Goal: Information Seeking & Learning: Find specific fact

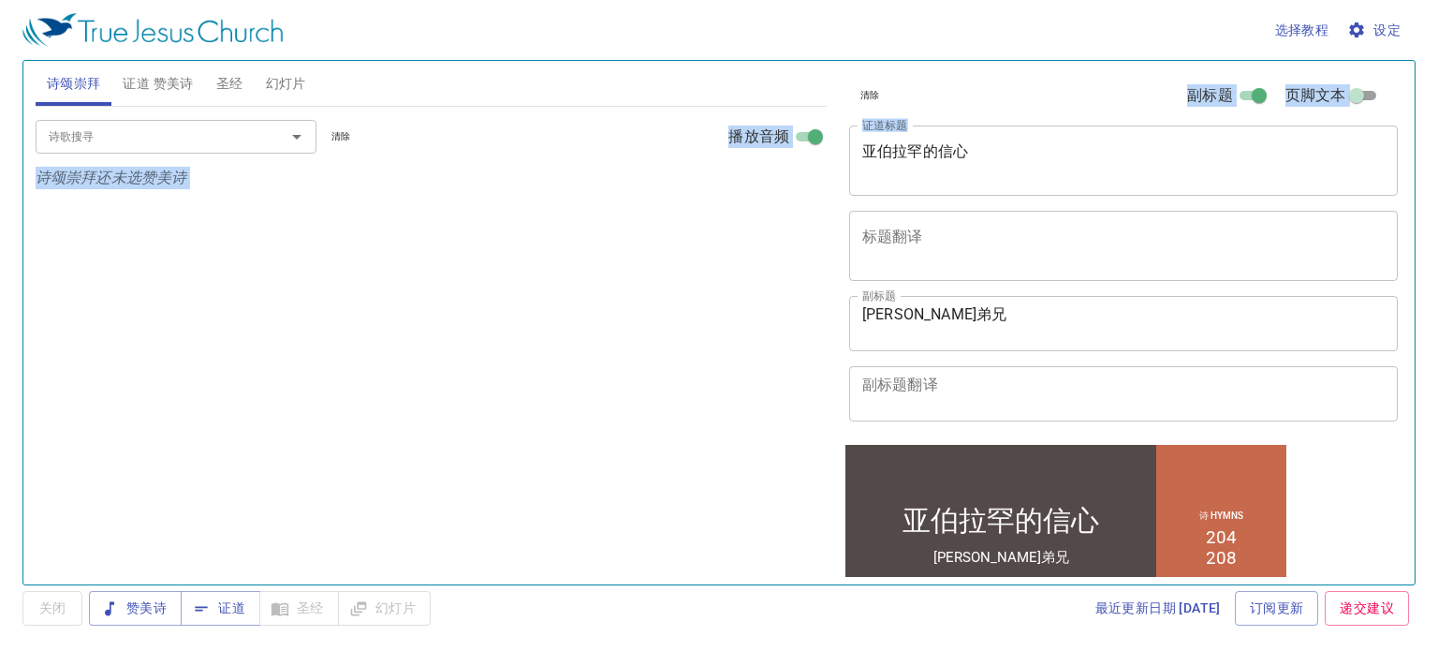
drag, startPoint x: 1039, startPoint y: 131, endPoint x: 551, endPoint y: 153, distance: 488.4
click at [553, 153] on div "诗颂崇拜 证道 赞美诗 圣经 幻灯片 诗歌搜寻 诗歌搜寻 清除 播放音频 诗颂崇拜还未选赞美诗 诗歌搜寻 诗歌搜寻 清除 播放音频 删除 204、因信有盼望 …" at bounding box center [719, 314] width 1382 height 523
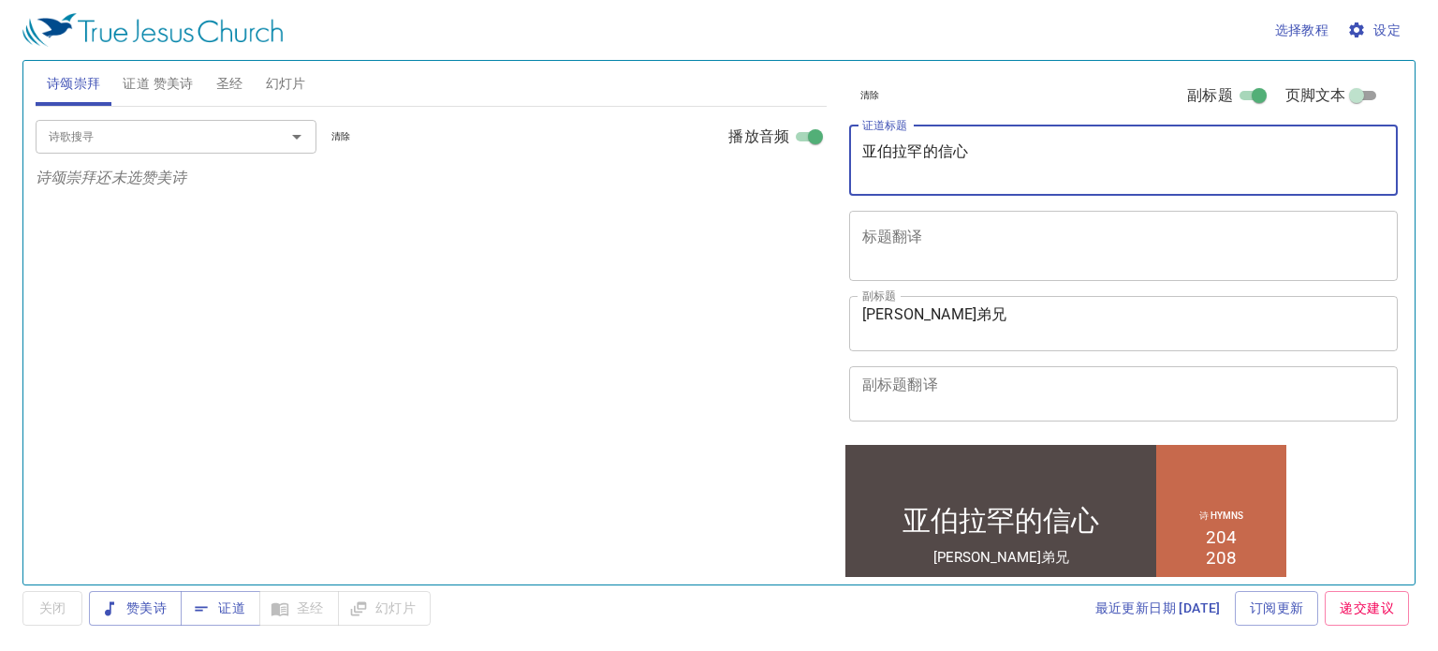
click at [1045, 164] on textarea "亚伯拉罕的信心" at bounding box center [1123, 160] width 523 height 36
drag, startPoint x: 1031, startPoint y: 157, endPoint x: 828, endPoint y: 155, distance: 203.2
click at [828, 155] on div "诗颂崇拜 证道 赞美诗 圣经 幻灯片 诗歌搜寻 诗歌搜寻 清除 播放音频 诗颂崇拜还未选赞美诗 诗歌搜寻 诗歌搜寻 清除 播放音频 删除 204、因信有盼望 …" at bounding box center [719, 314] width 1382 height 523
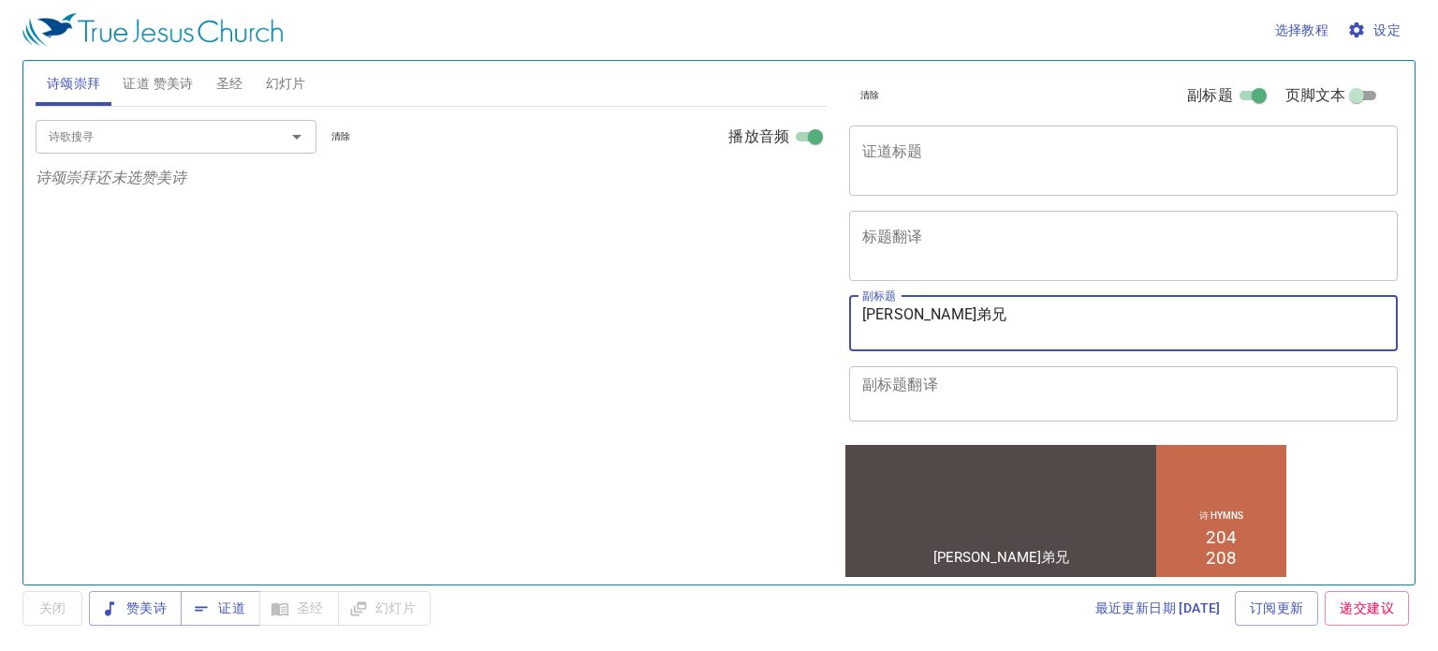
drag, startPoint x: 1075, startPoint y: 315, endPoint x: 700, endPoint y: 299, distance: 374.9
click at [700, 299] on div "诗颂崇拜 证道 赞美诗 圣经 幻灯片 诗歌搜寻 诗歌搜寻 清除 播放音频 诗颂崇拜还未选赞美诗 诗歌搜寻 诗歌搜寻 清除 播放音频 删除 204、因信有盼望 …" at bounding box center [719, 314] width 1382 height 523
click at [1380, 22] on span "设定" at bounding box center [1376, 30] width 50 height 23
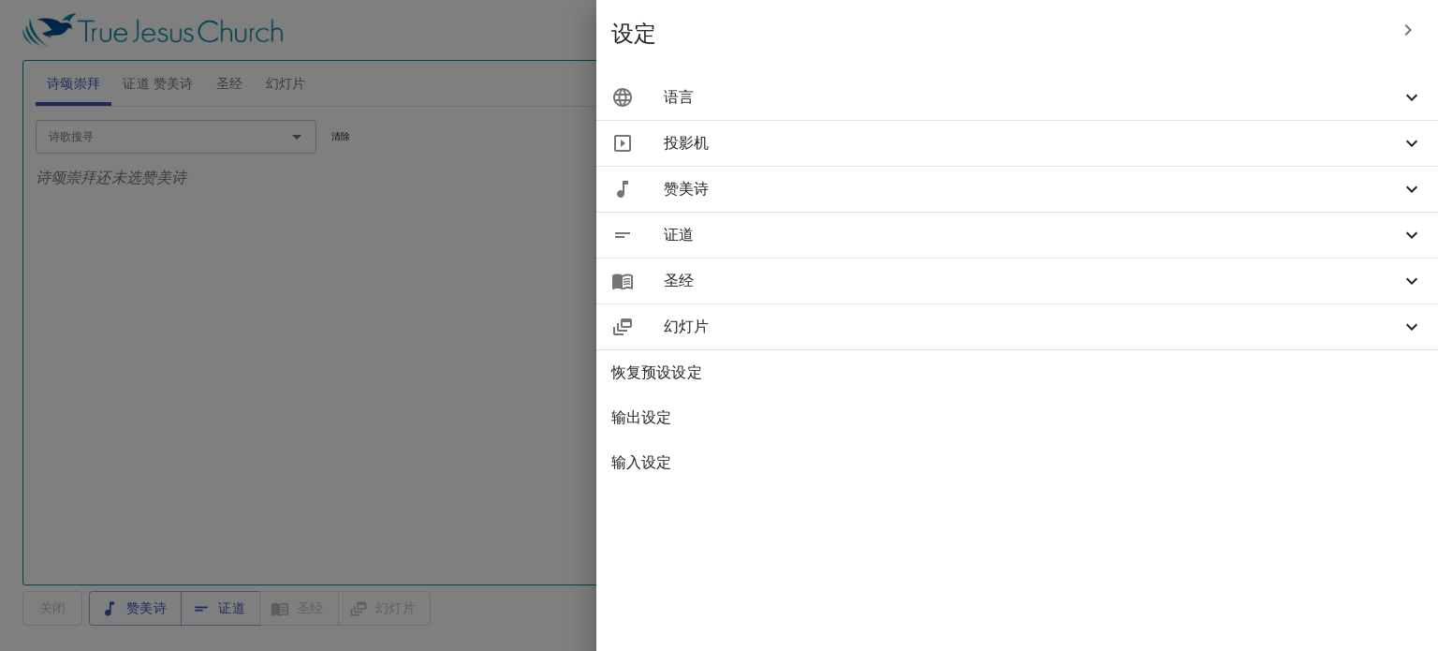
click at [1078, 81] on div "语言" at bounding box center [1018, 97] width 842 height 45
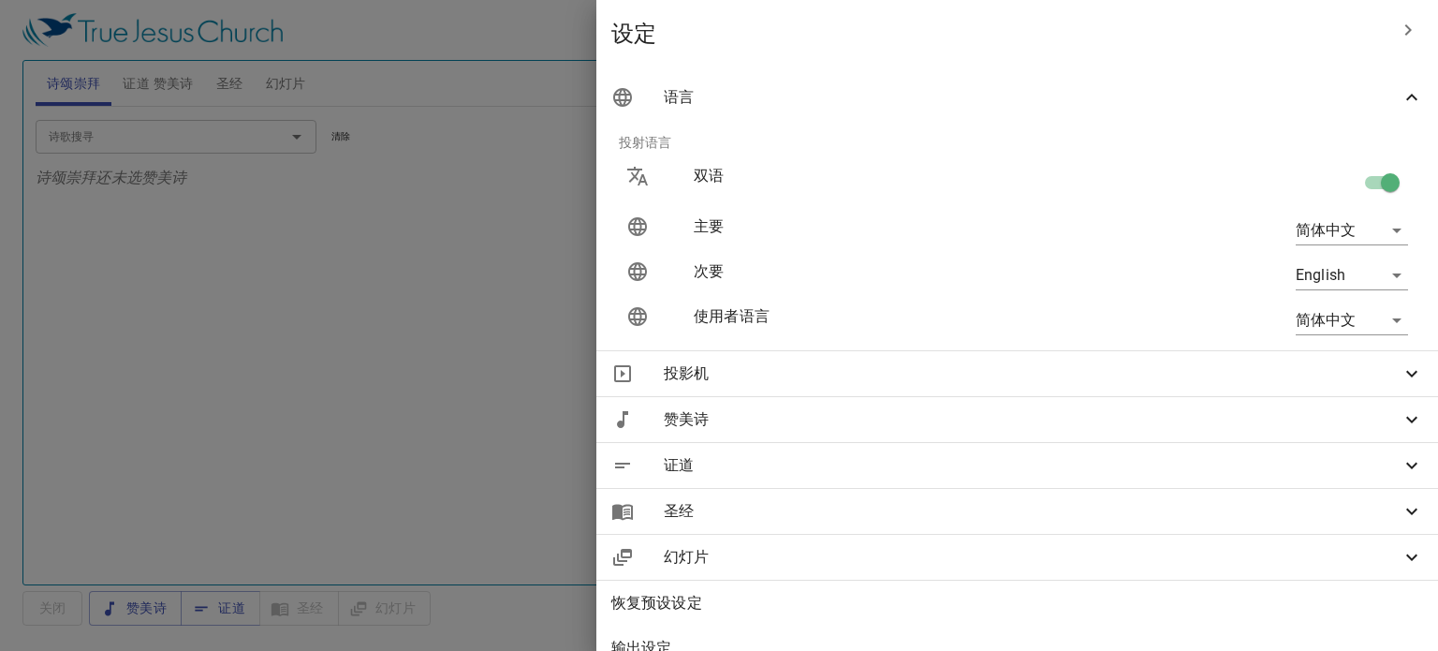
click at [621, 262] on div at bounding box center [719, 325] width 1438 height 651
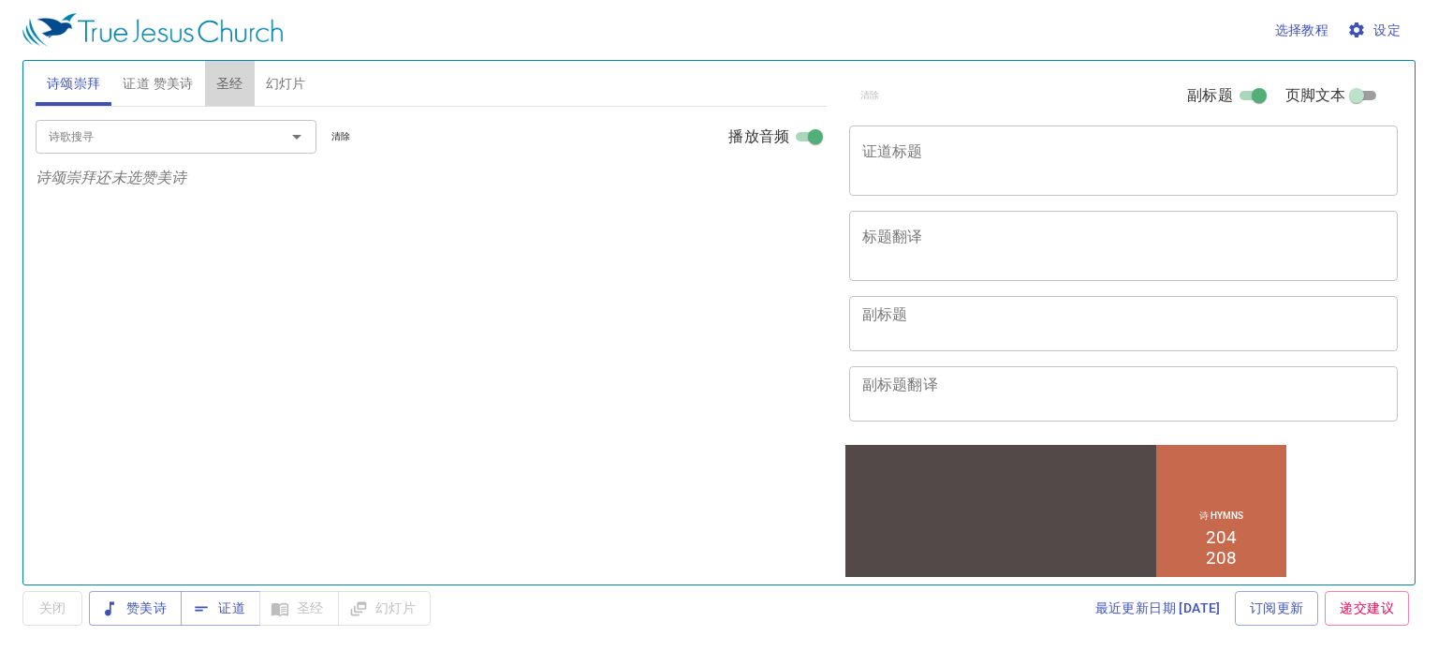
click at [236, 85] on span "圣经" at bounding box center [229, 83] width 27 height 23
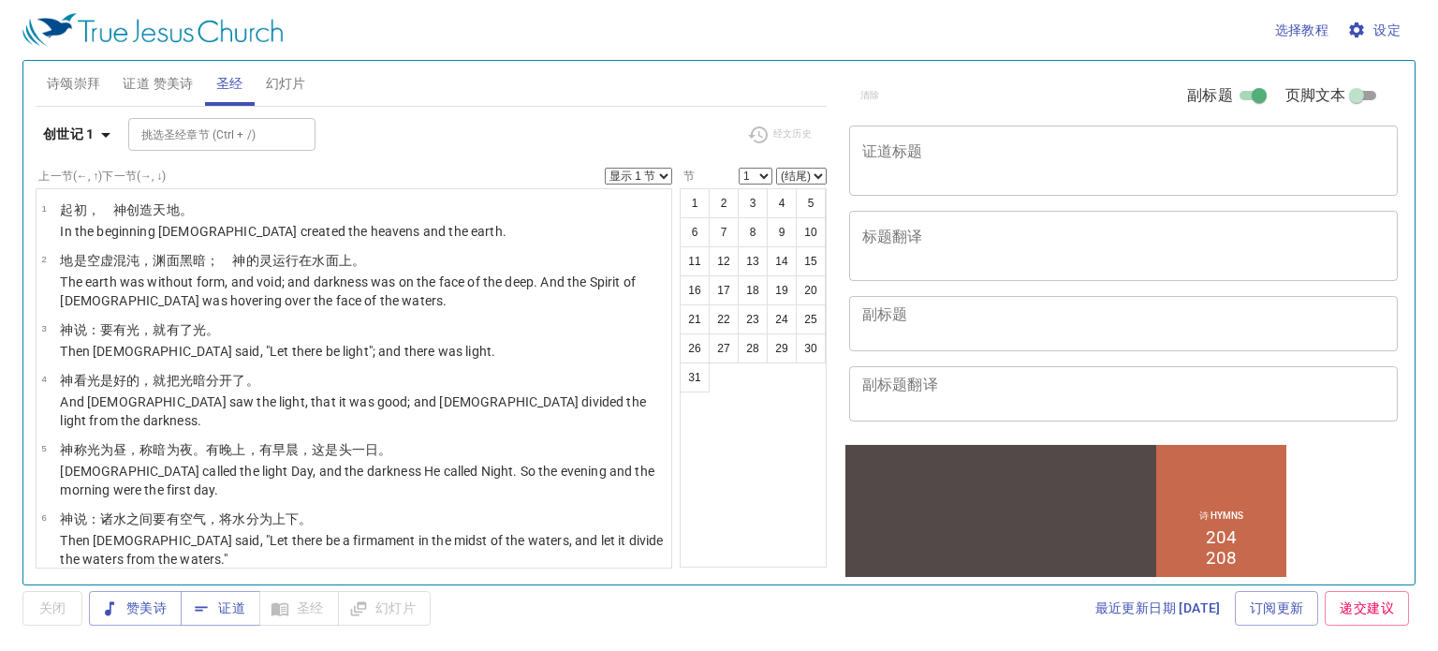
click at [181, 90] on span "证道 赞美诗" at bounding box center [158, 83] width 70 height 23
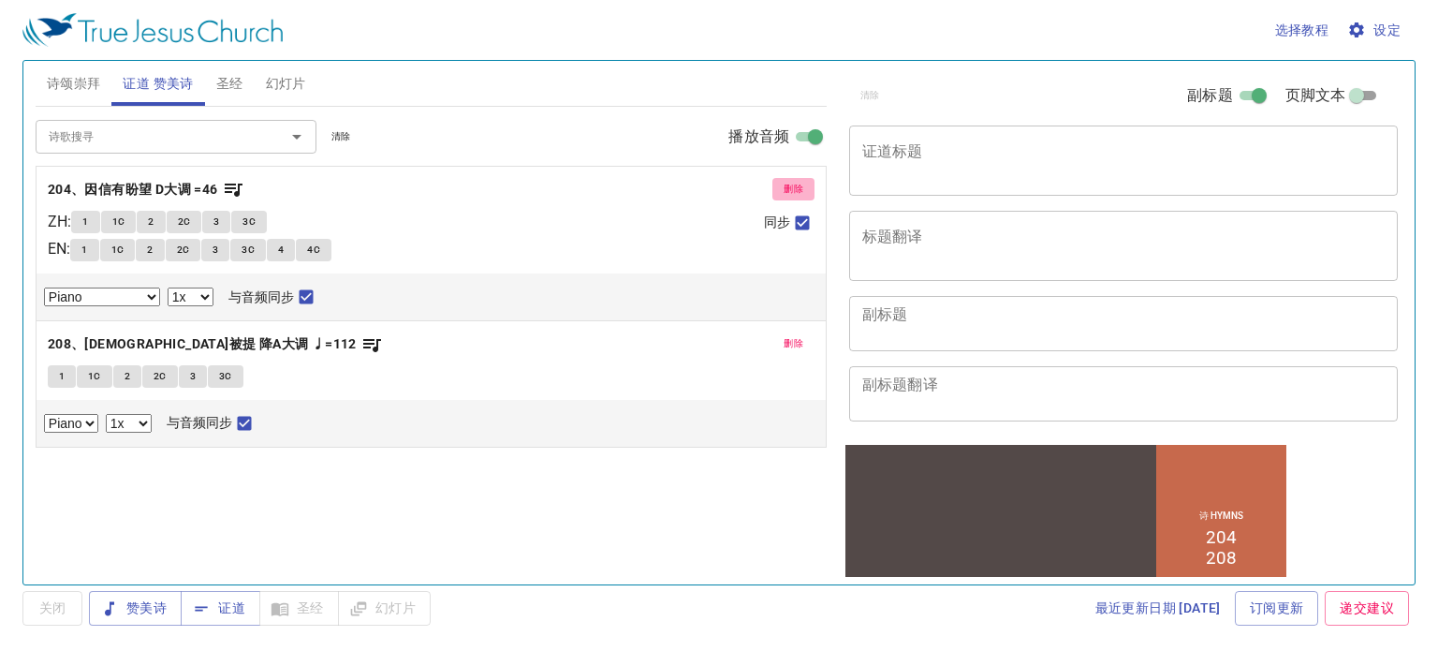
click at [791, 183] on span "删除" at bounding box center [794, 189] width 20 height 17
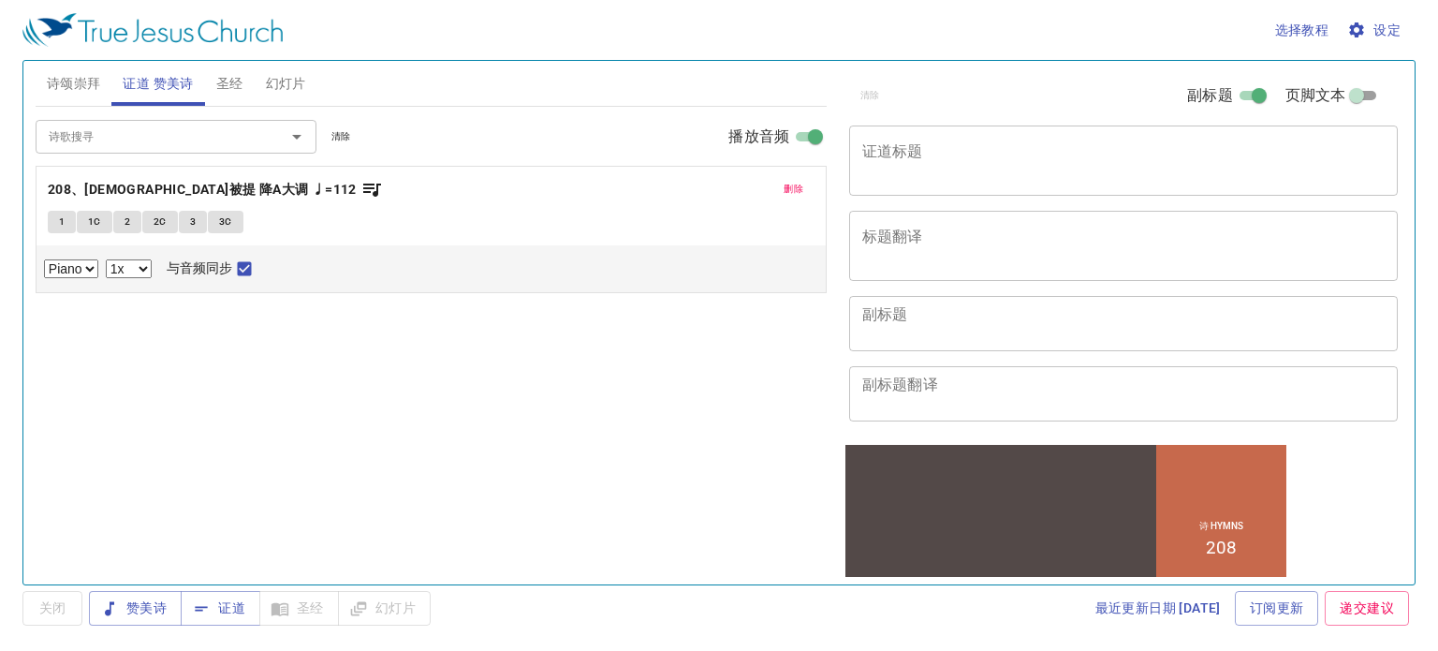
click at [791, 183] on span "删除" at bounding box center [794, 189] width 20 height 17
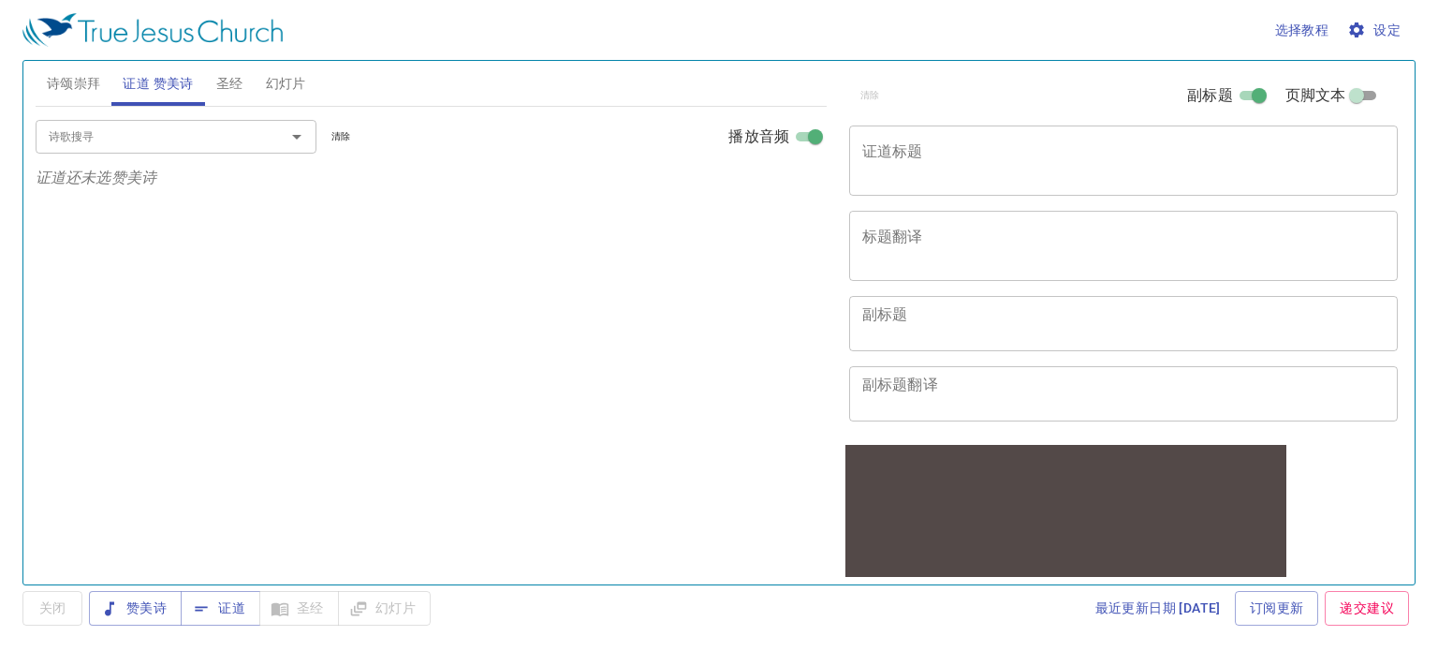
click at [222, 84] on span "圣经" at bounding box center [229, 83] width 27 height 23
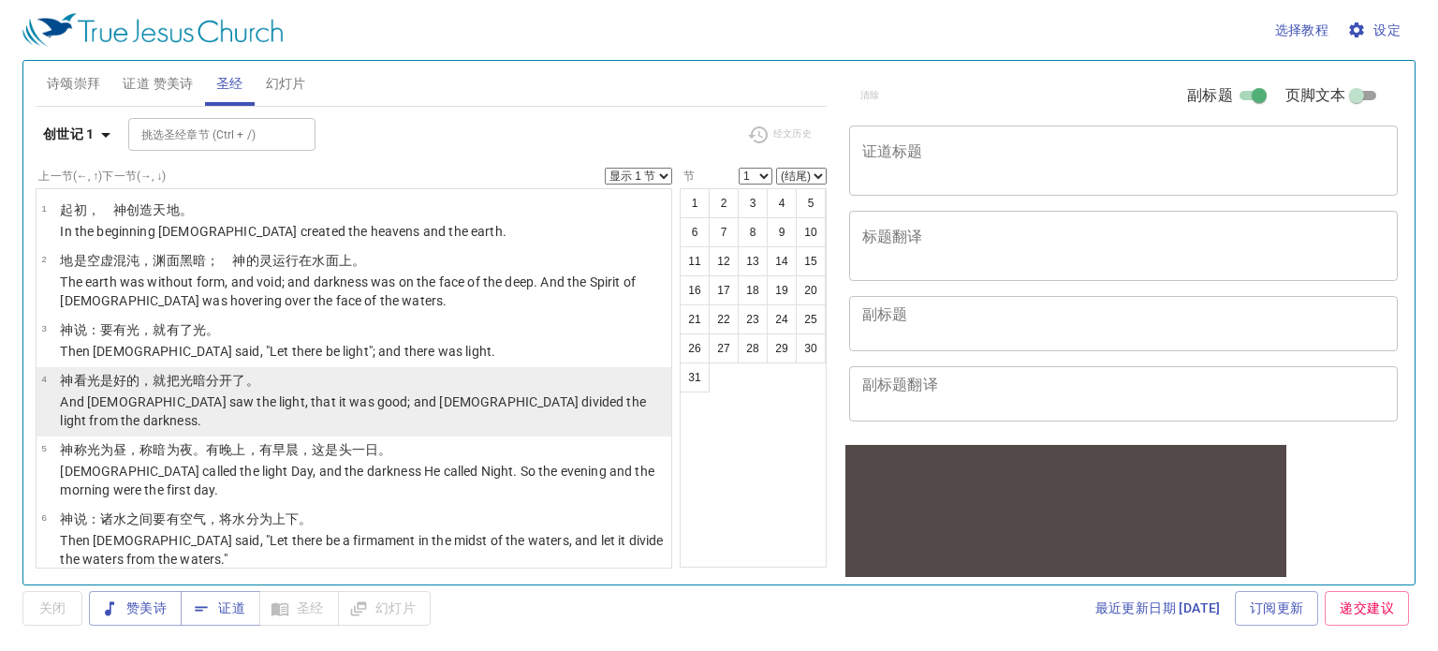
click at [264, 371] on p "神 看 光 是好的 ，就把光 暗 分开了 。" at bounding box center [363, 380] width 606 height 19
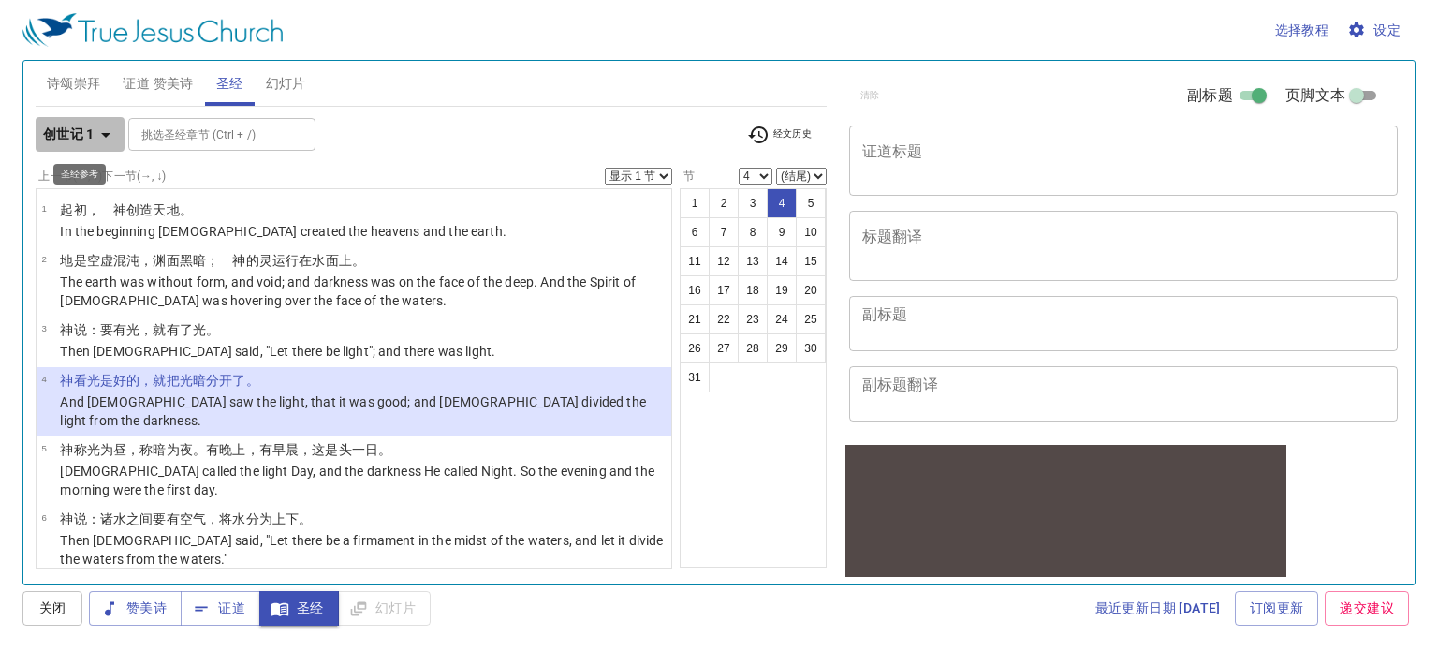
click at [89, 141] on b "创世记 1" at bounding box center [69, 134] width 52 height 23
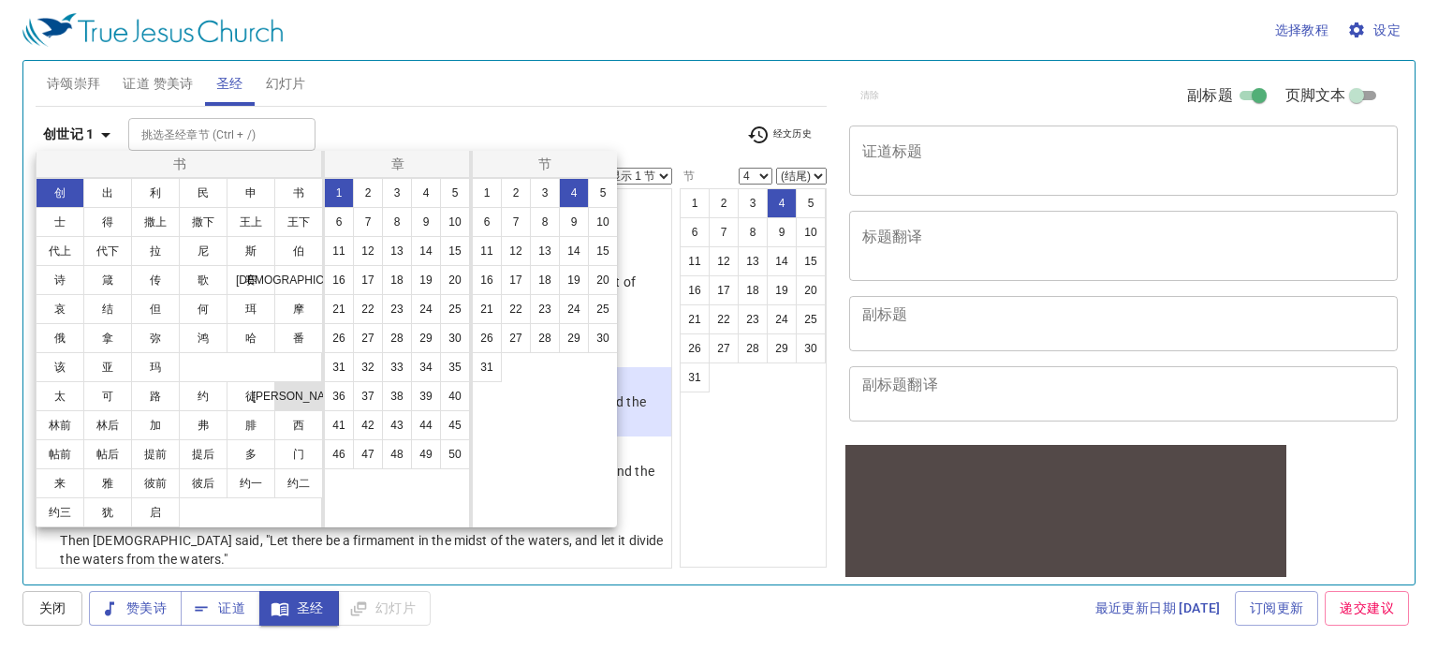
click at [303, 389] on button "[PERSON_NAME]" at bounding box center [298, 396] width 49 height 30
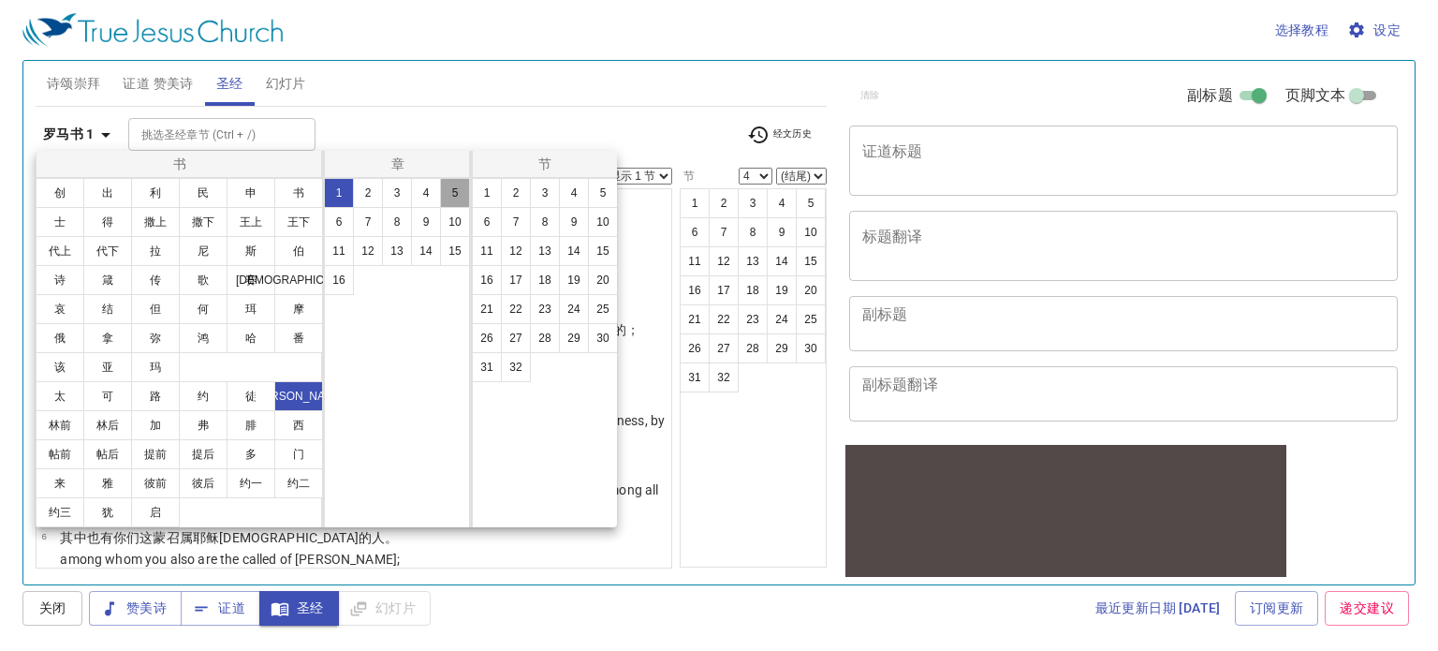
click at [450, 194] on button "5" at bounding box center [455, 193] width 30 height 30
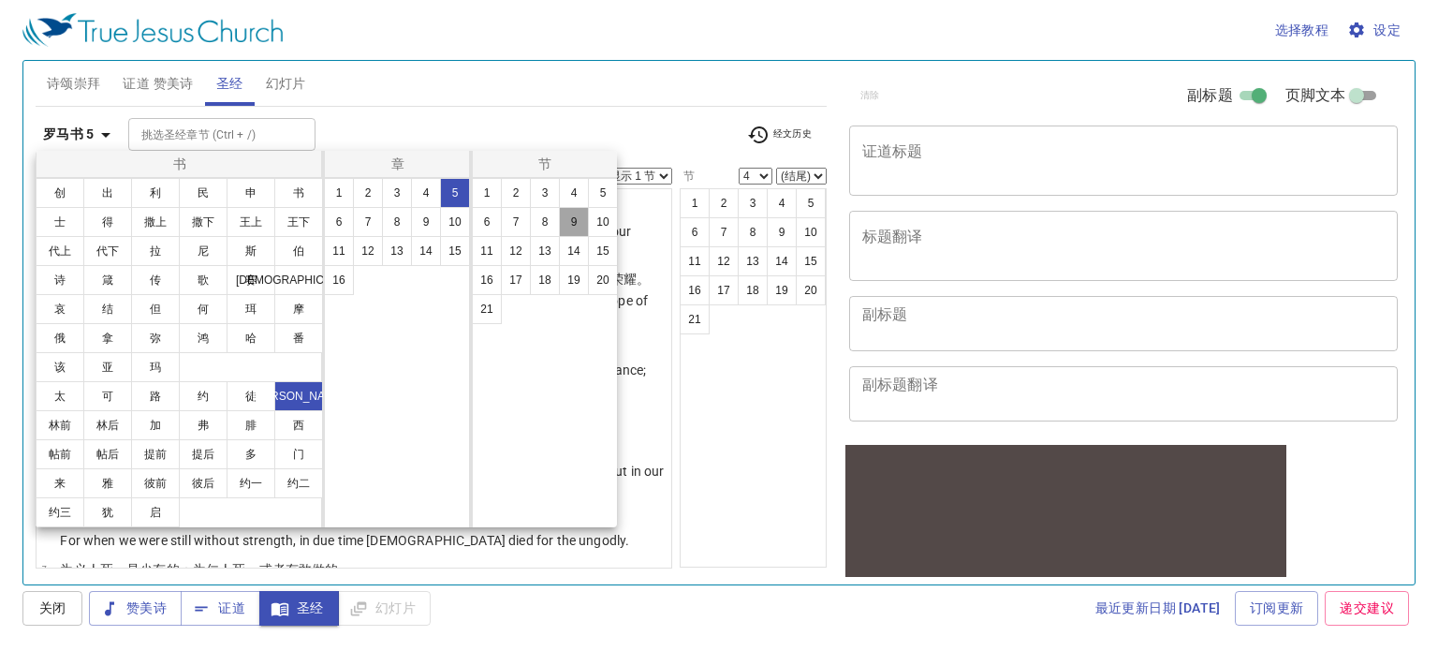
click at [582, 224] on button "9" at bounding box center [574, 222] width 30 height 30
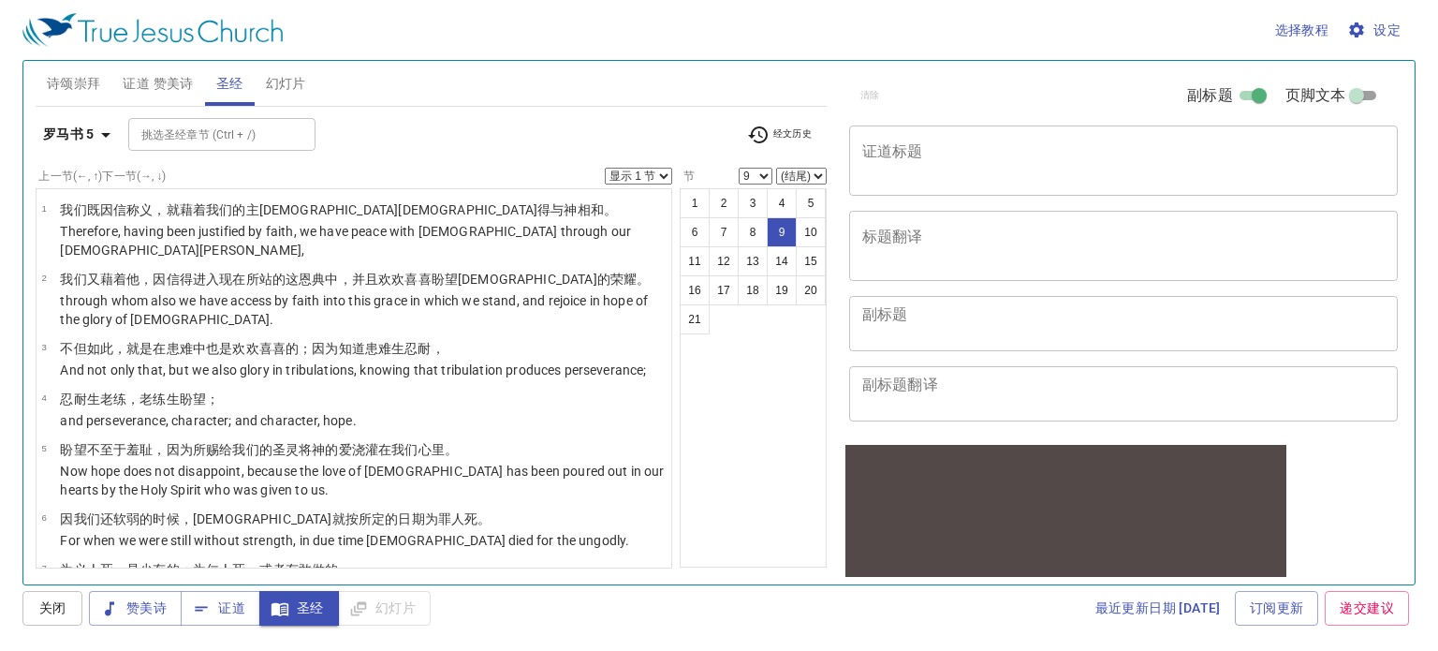
scroll to position [313, 0]
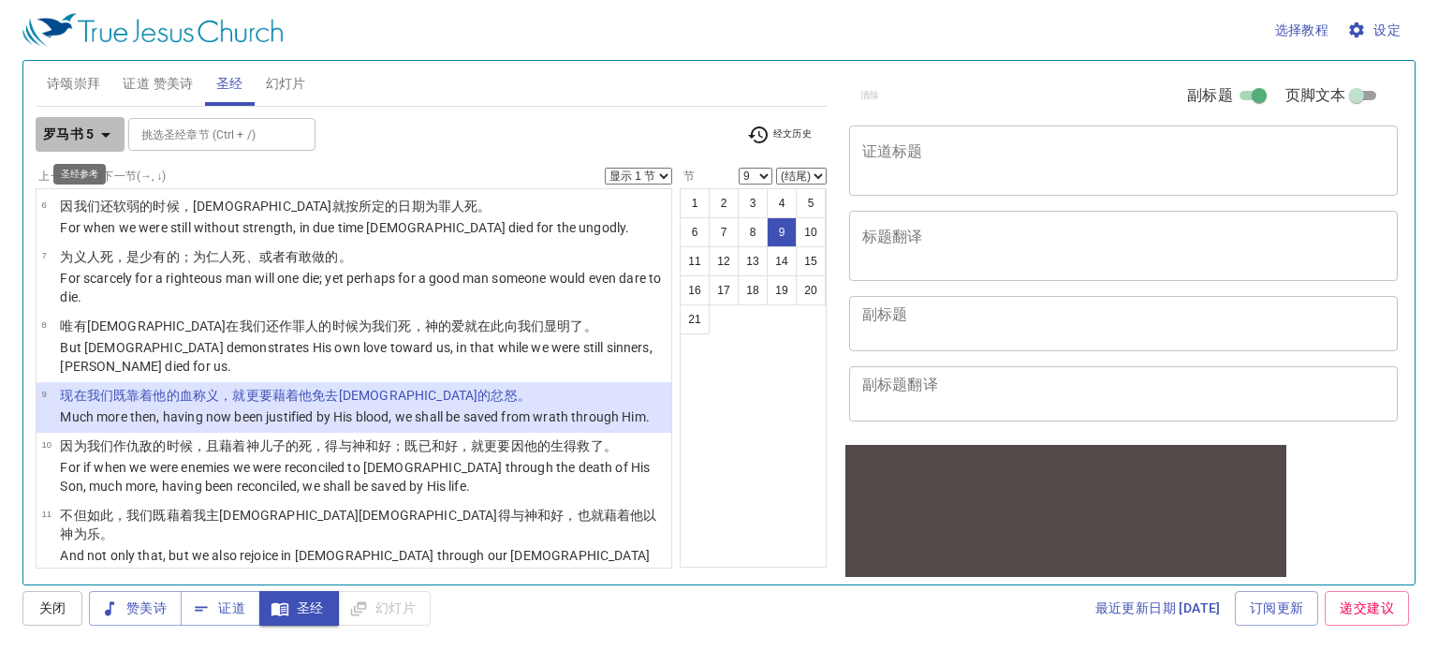
click at [91, 139] on b "罗马书 5" at bounding box center [69, 134] width 52 height 23
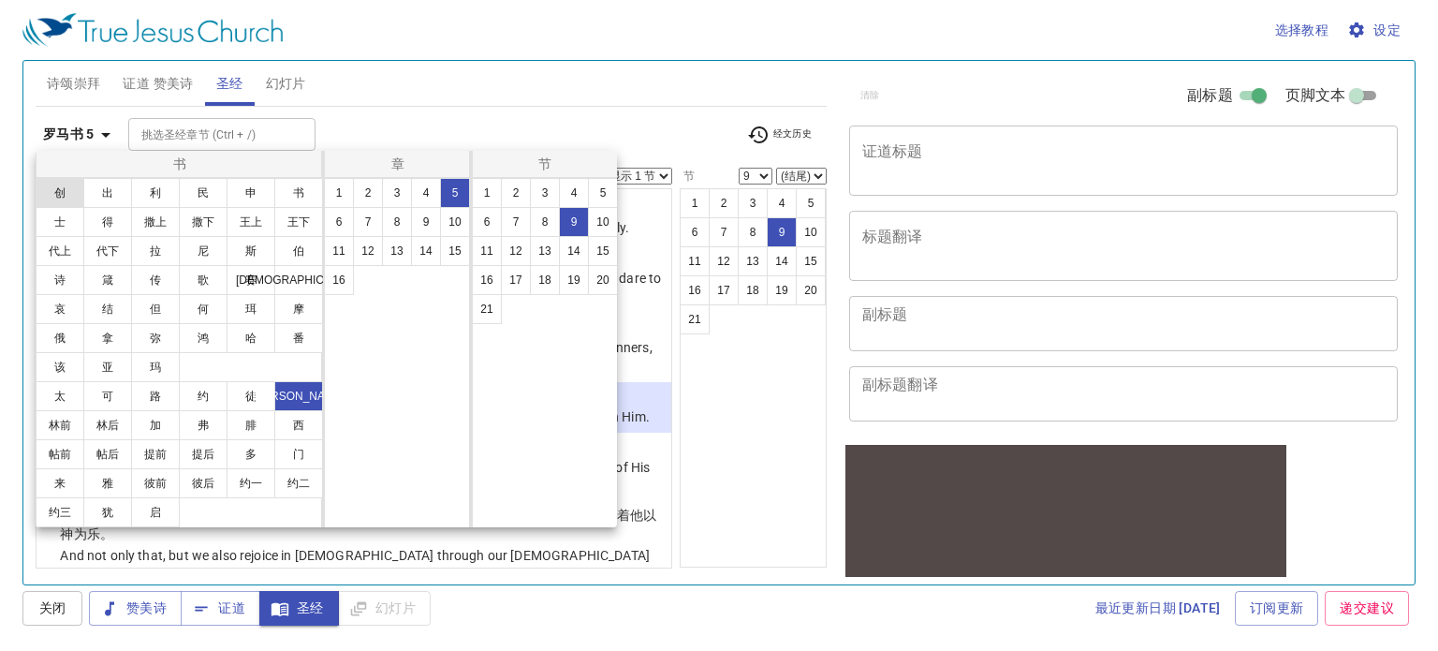
click at [66, 193] on button "创" at bounding box center [60, 193] width 49 height 30
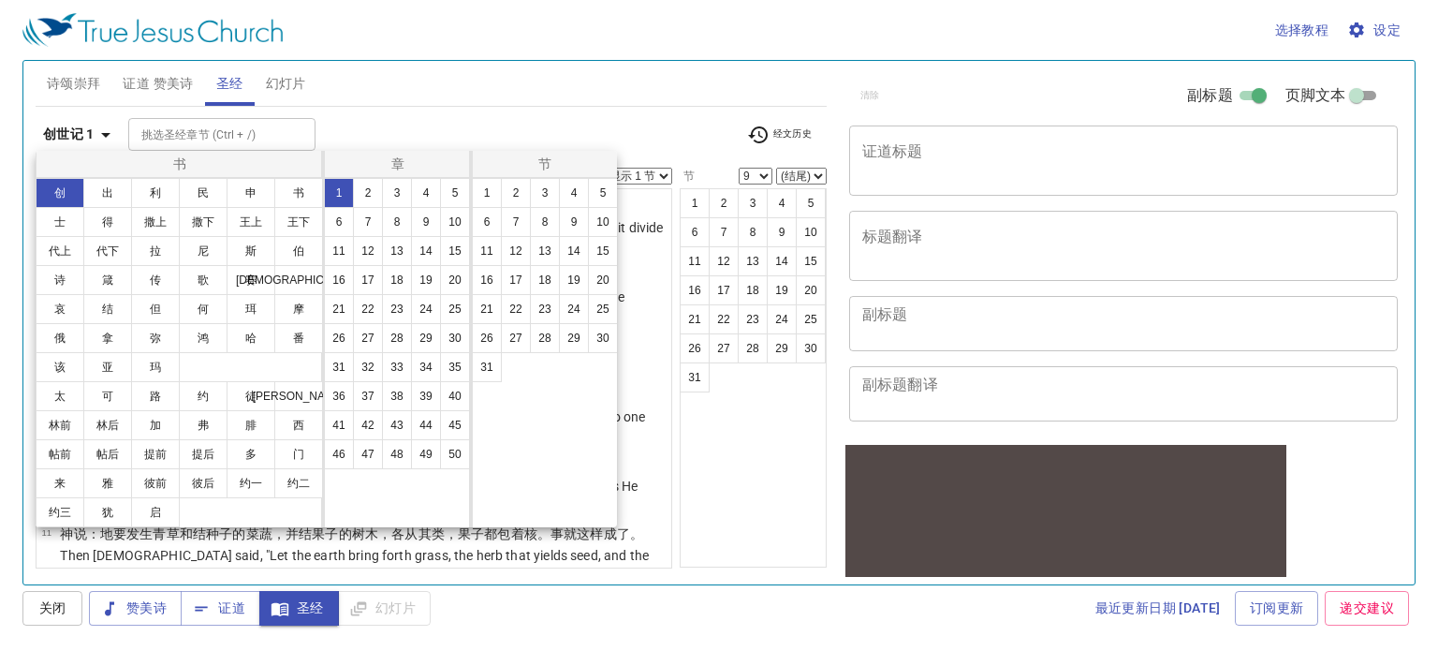
scroll to position [0, 0]
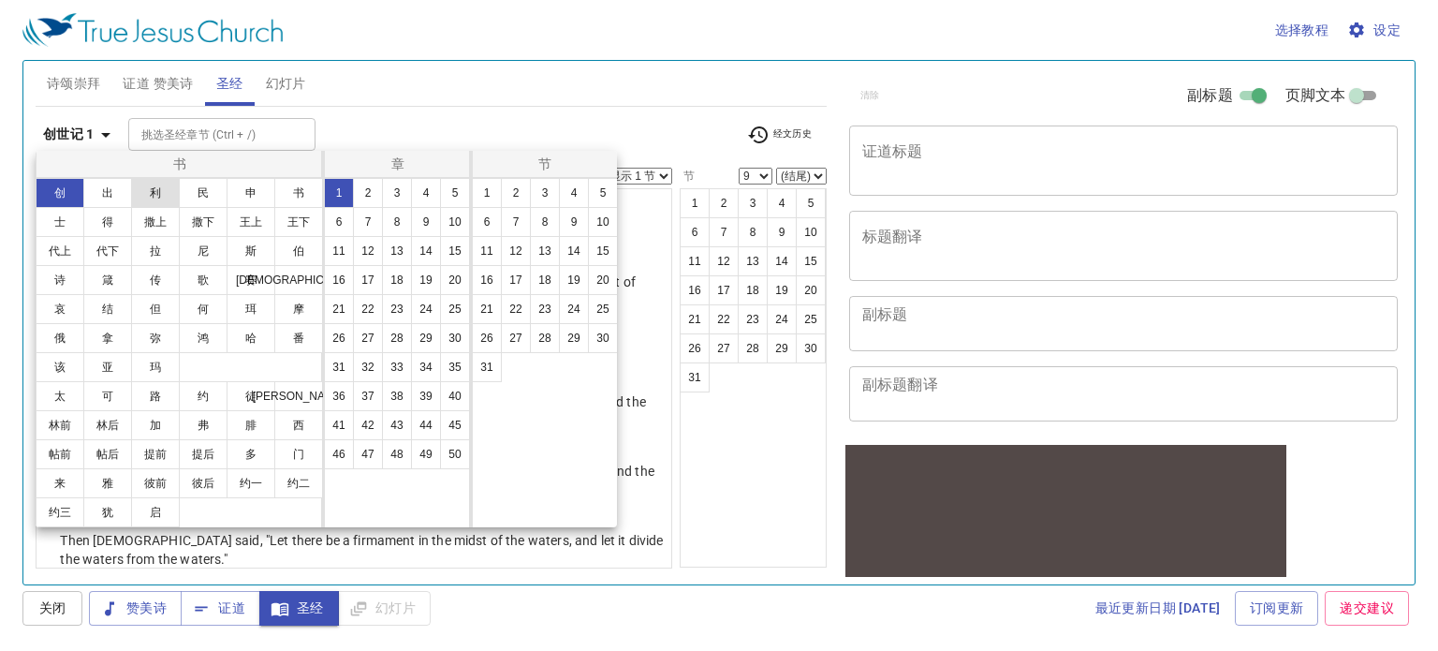
click at [169, 194] on button "利" at bounding box center [155, 193] width 49 height 30
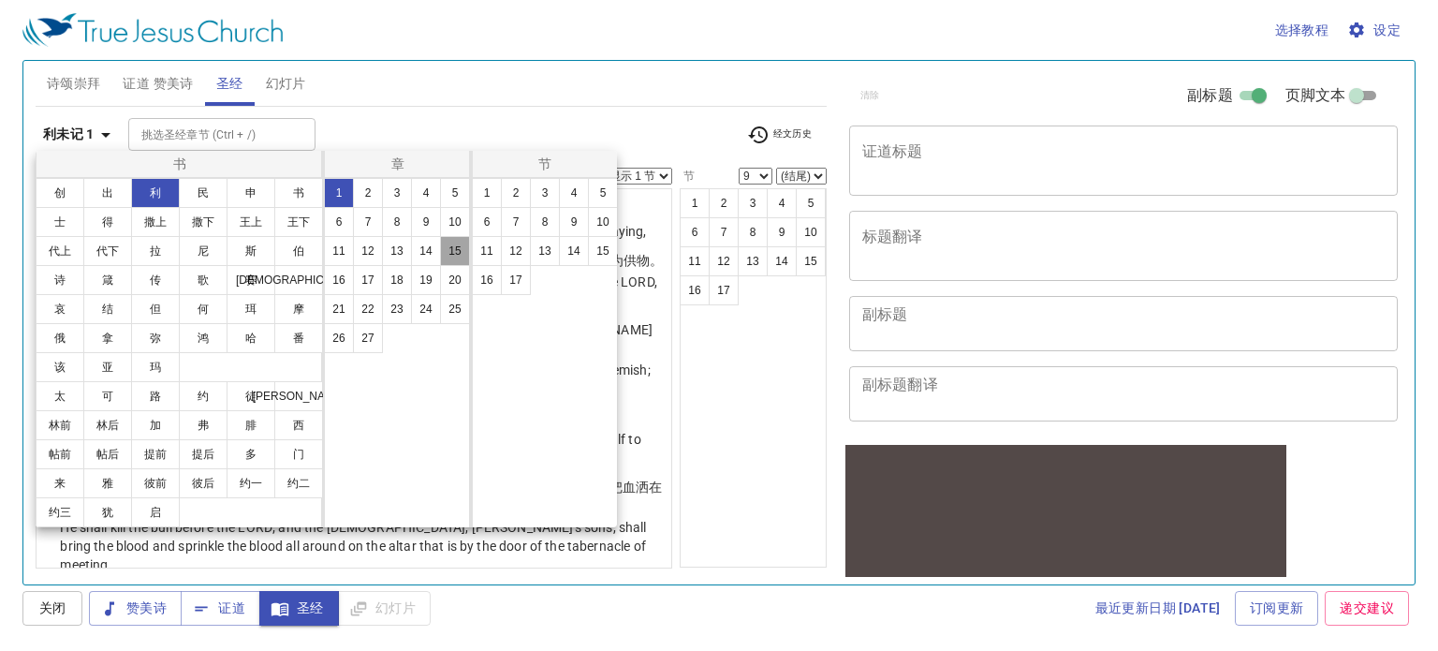
click at [457, 261] on button "15" at bounding box center [455, 251] width 30 height 30
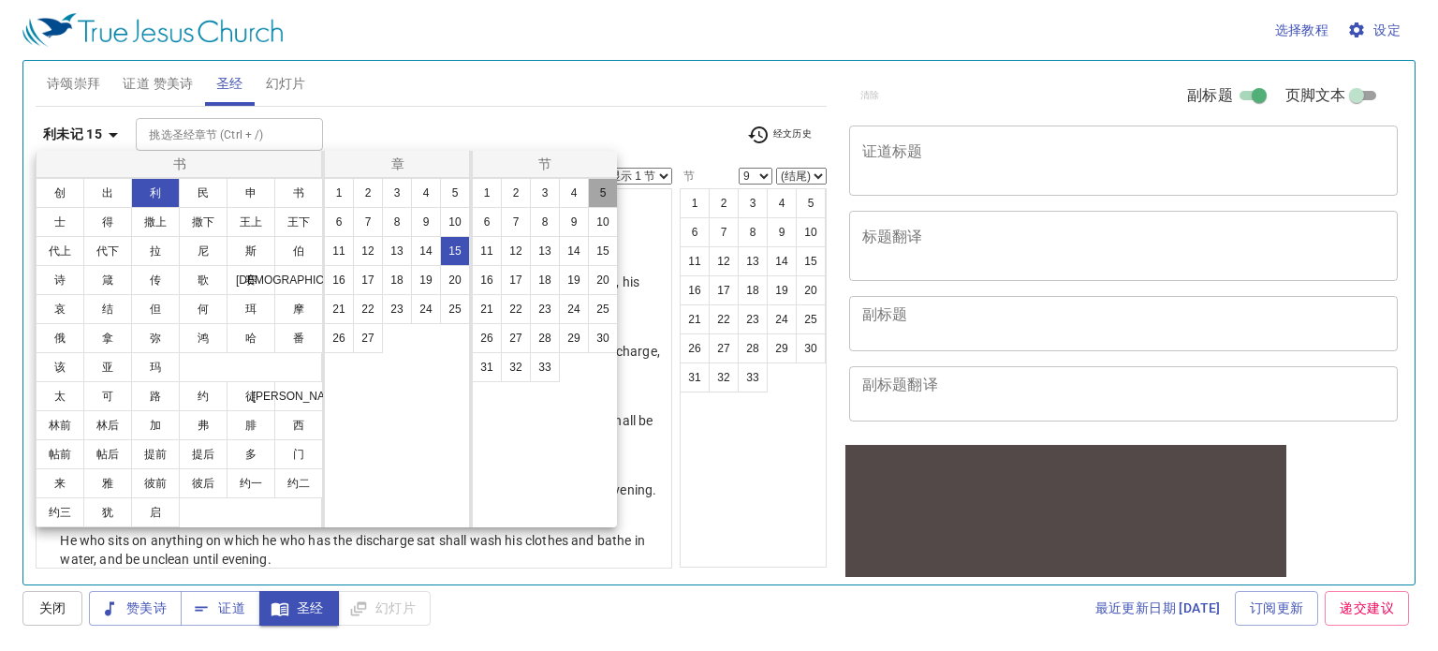
click at [613, 194] on button "5" at bounding box center [603, 193] width 30 height 30
select select "5"
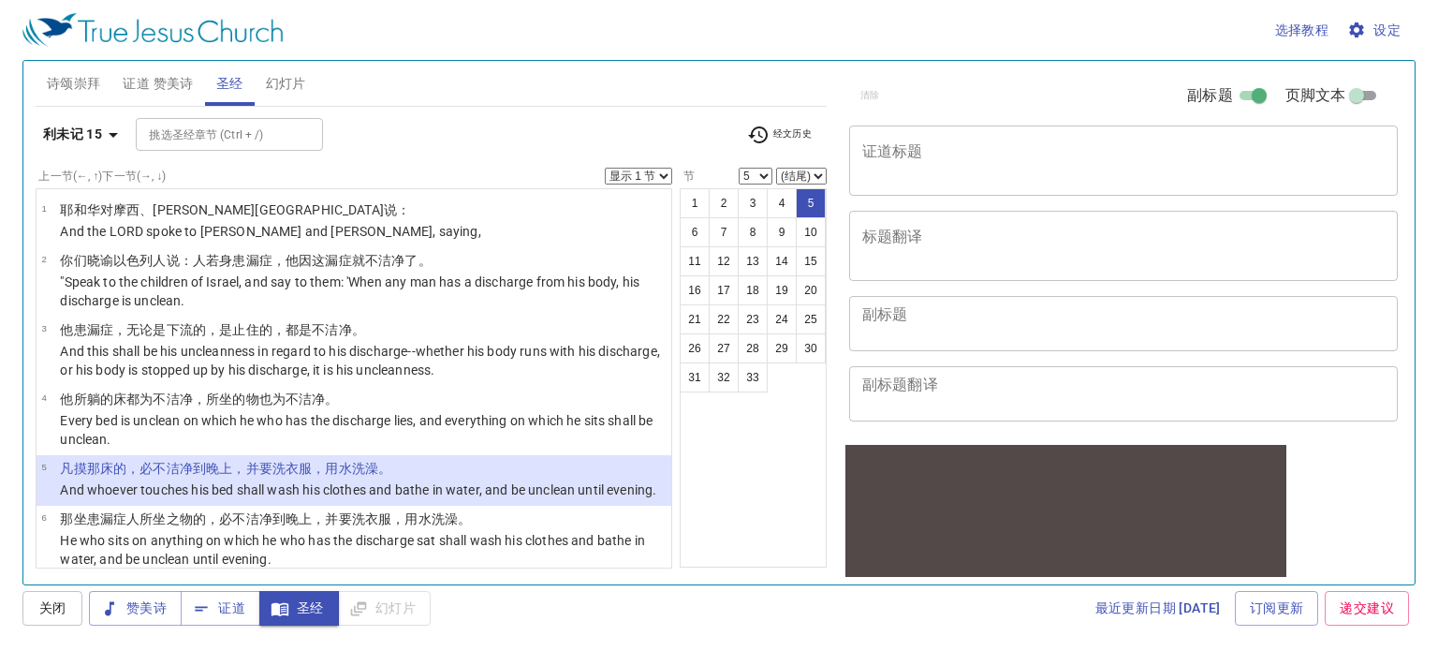
click at [644, 177] on select "显示 1 节 显示 2 节 显示 3 节 显示 4 节 显示 5 节" at bounding box center [638, 176] width 67 height 17
click at [605, 168] on select "显示 1 节 显示 2 节 显示 3 节 显示 4 节 显示 5 节" at bounding box center [638, 176] width 67 height 17
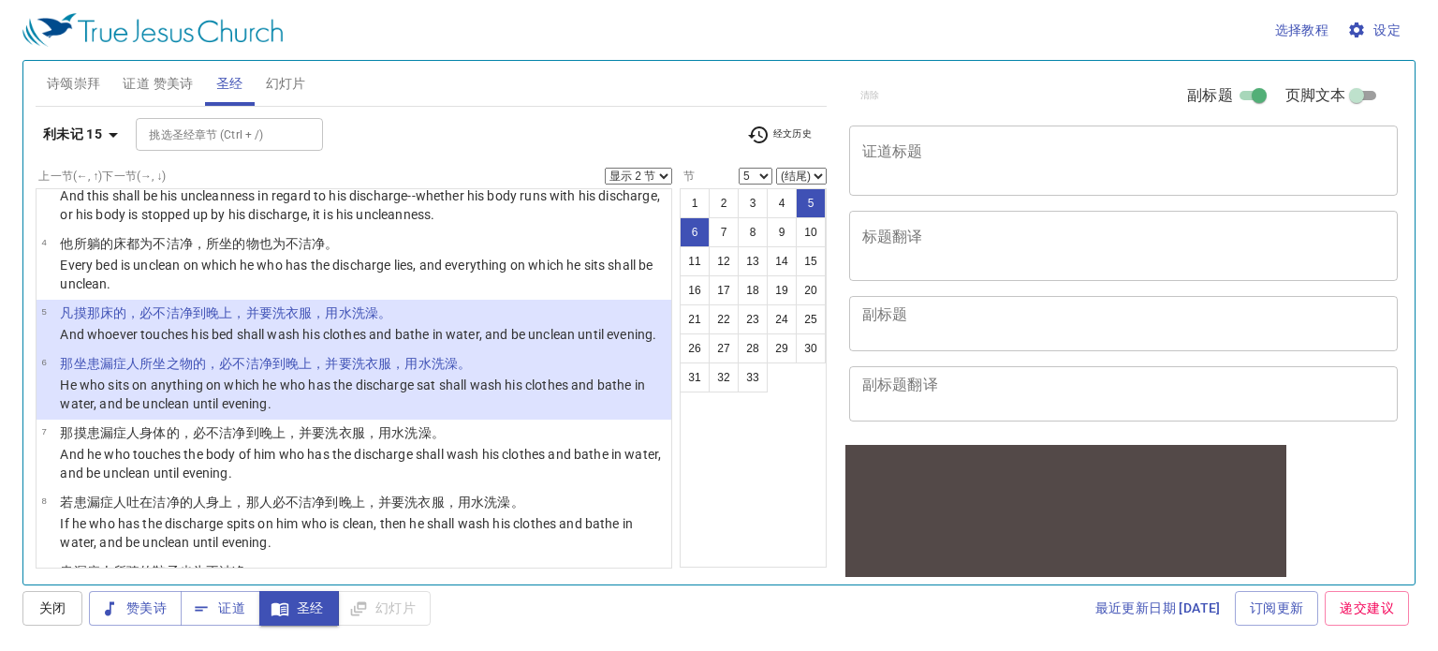
scroll to position [187, 0]
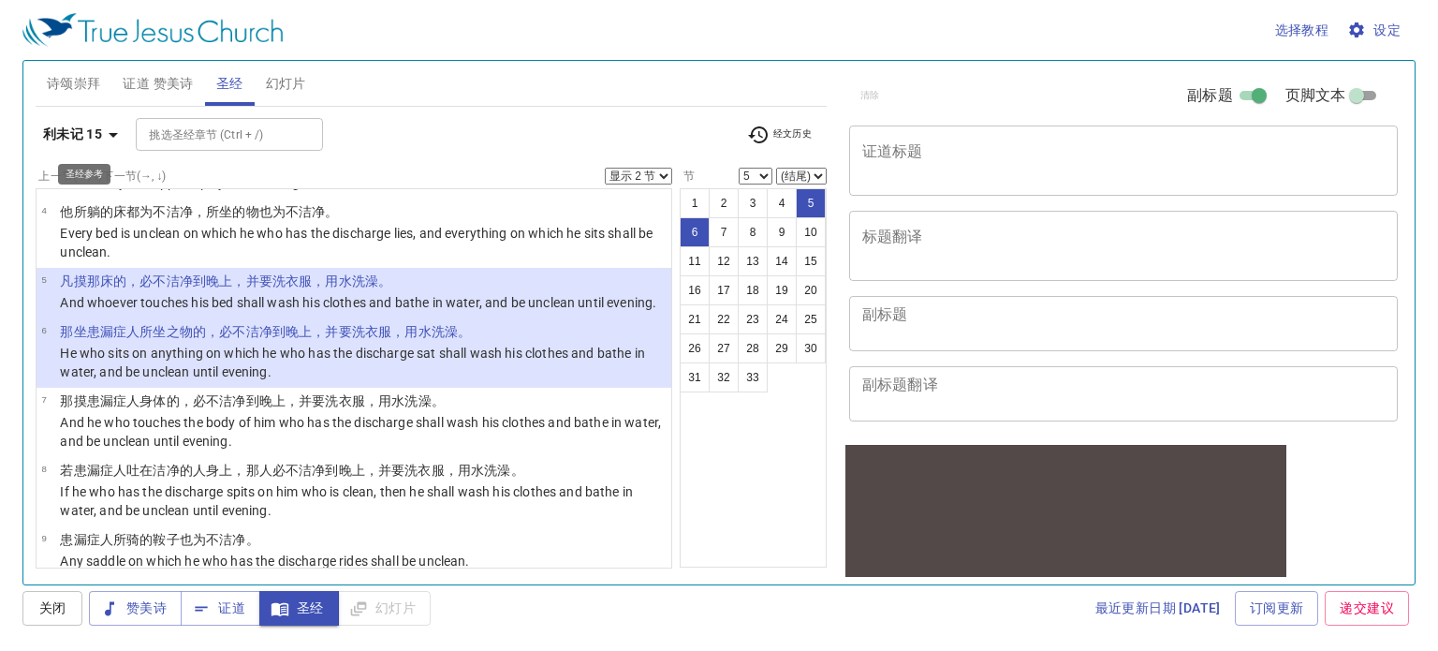
click at [97, 137] on b "利未记 15" at bounding box center [72, 134] width 59 height 23
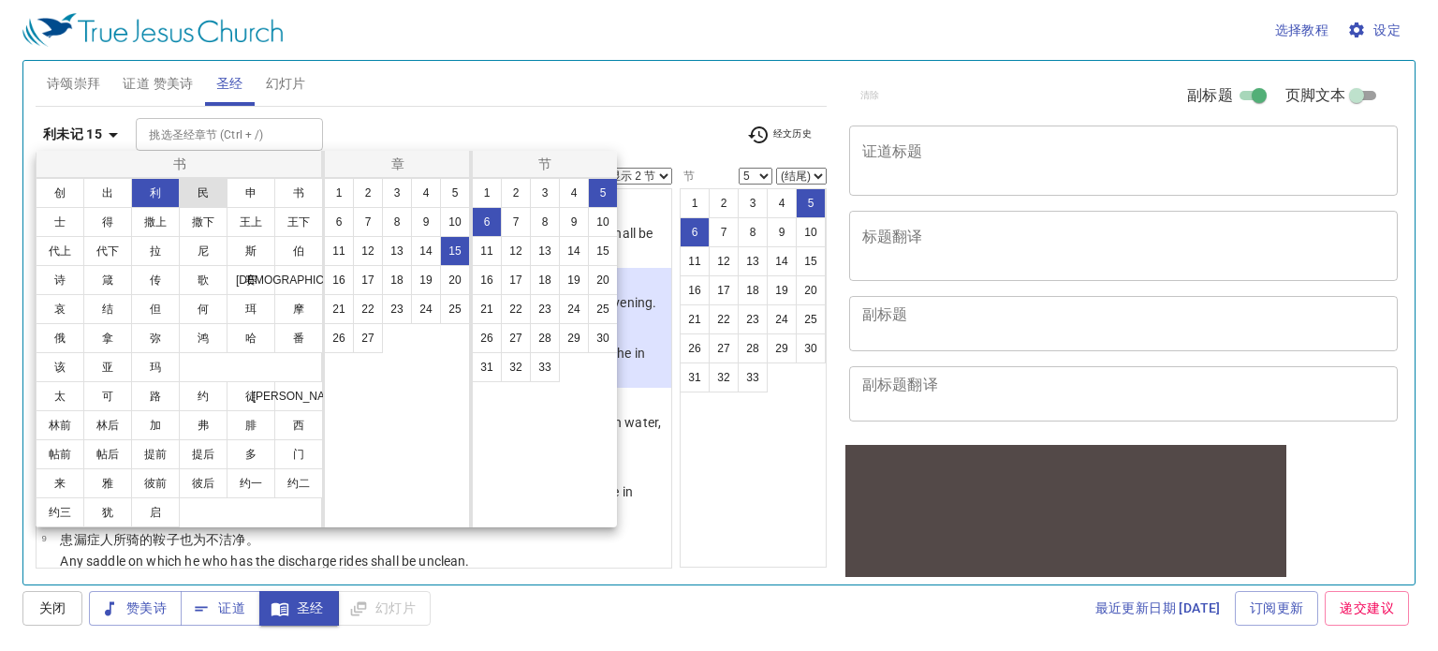
click at [214, 191] on button "民" at bounding box center [203, 193] width 49 height 30
select select "1"
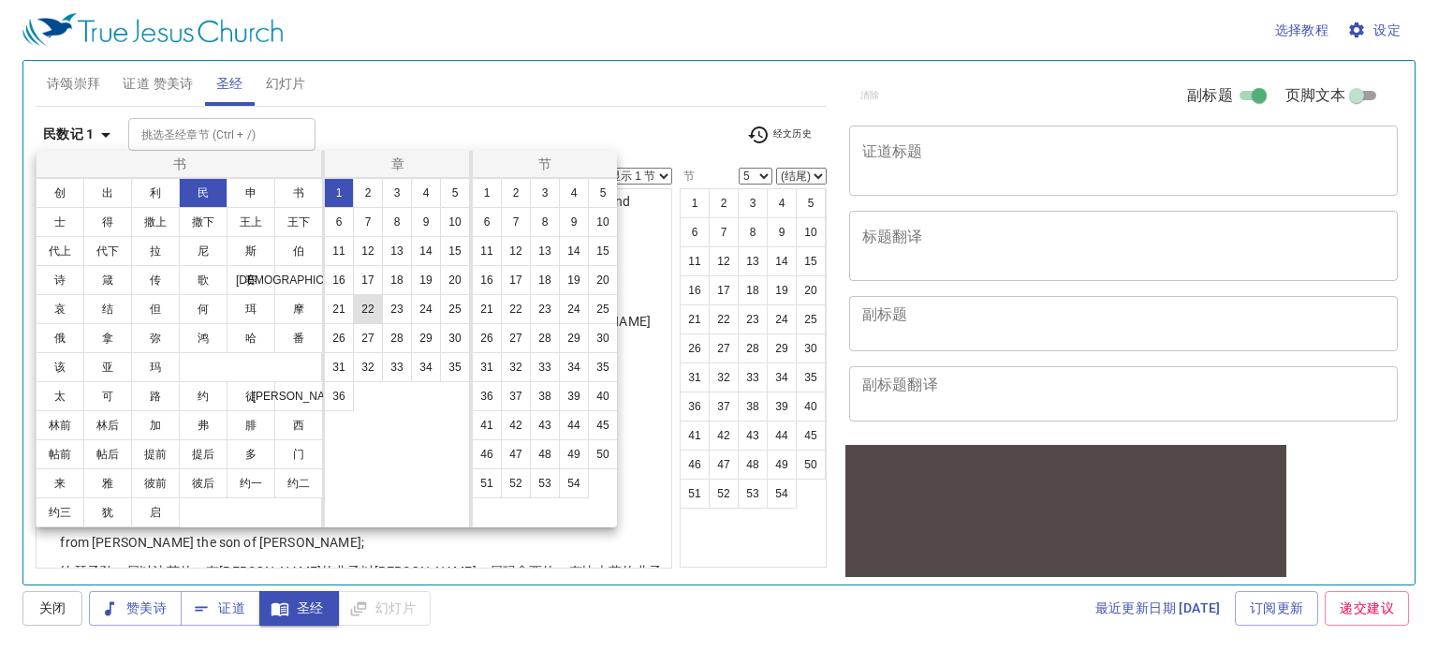
scroll to position [0, 0]
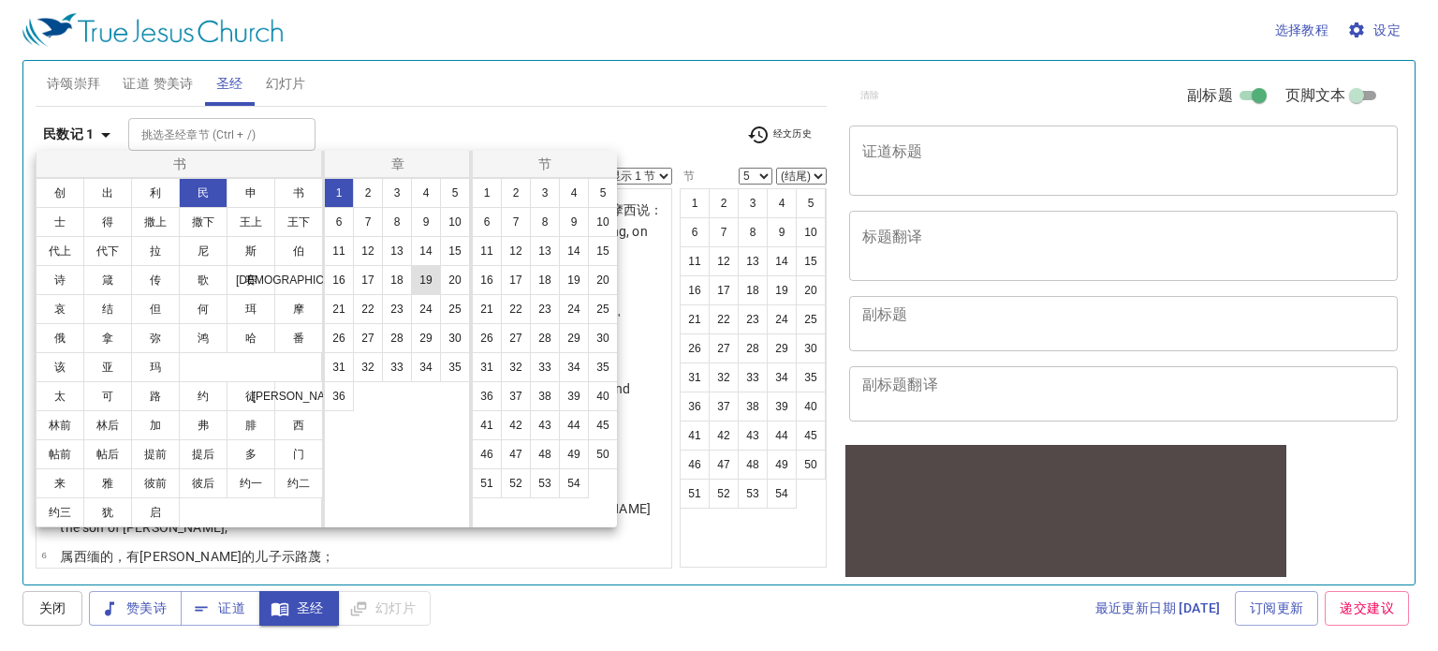
click at [435, 285] on button "19" at bounding box center [426, 280] width 30 height 30
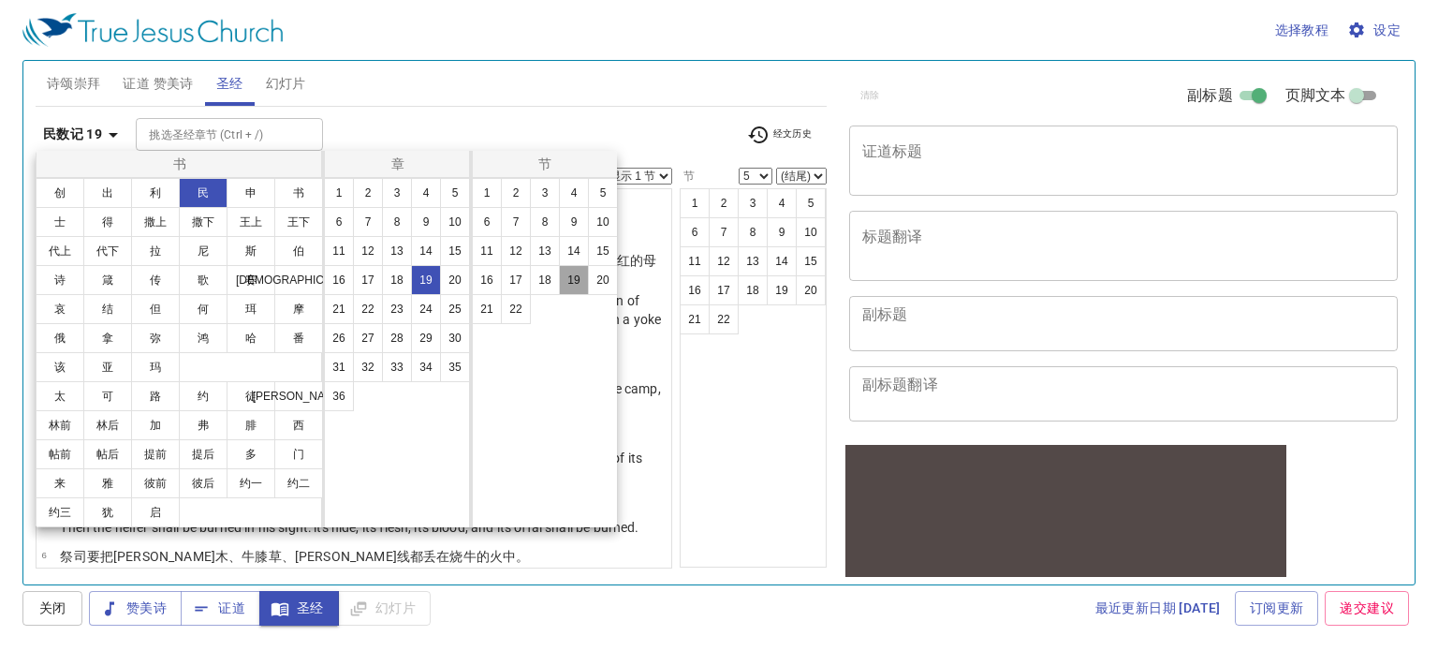
click at [581, 277] on button "19" at bounding box center [574, 280] width 30 height 30
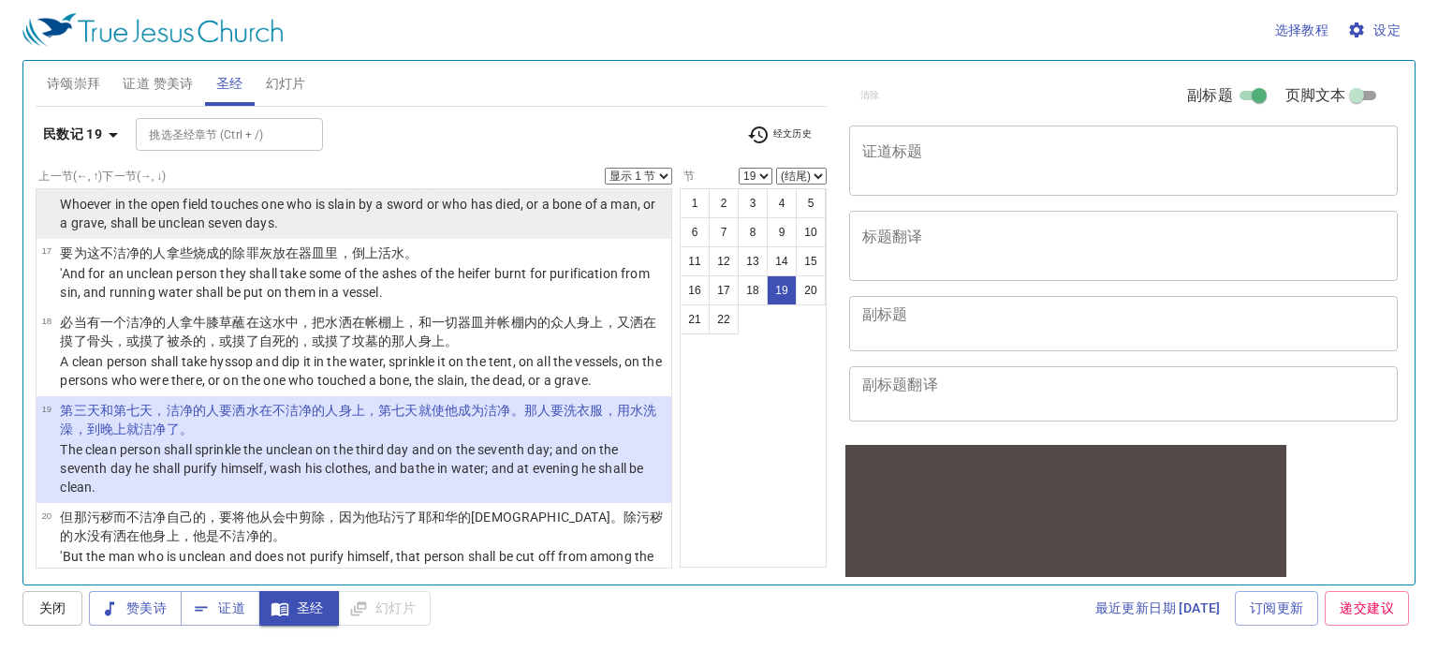
scroll to position [1138, 0]
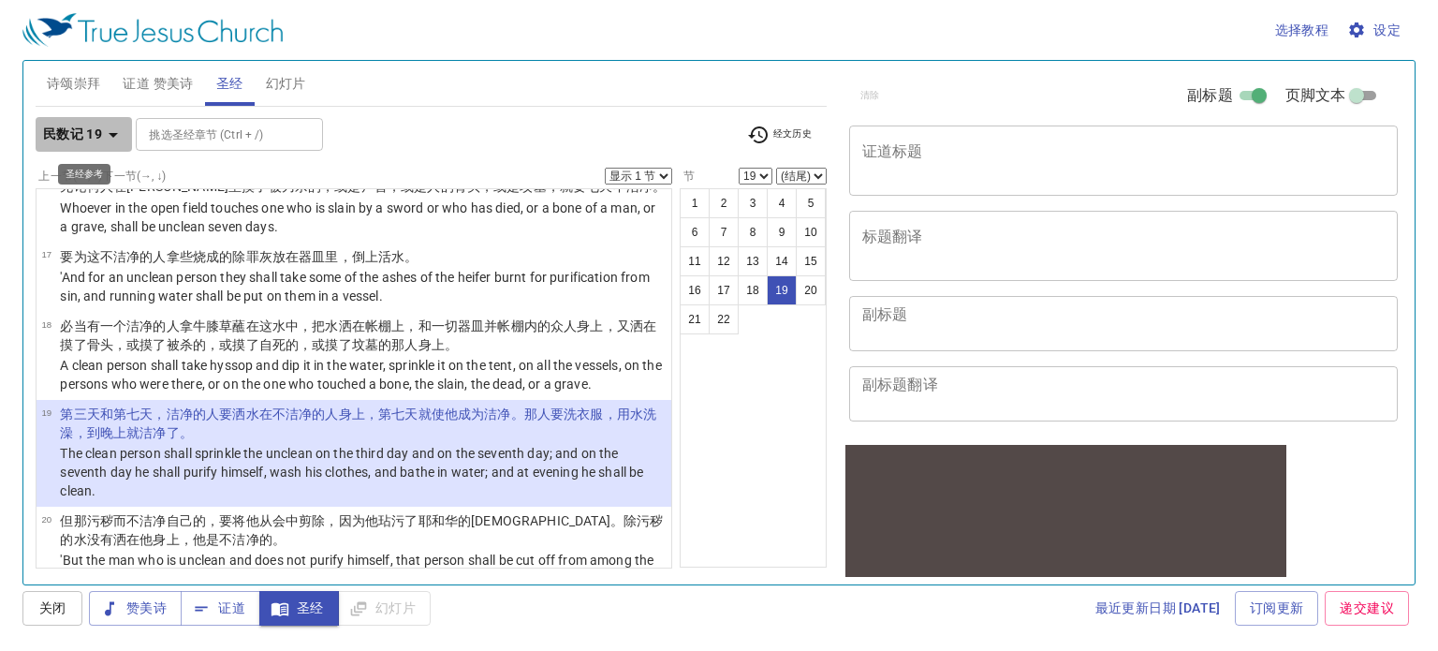
click at [102, 137] on icon "button" at bounding box center [113, 135] width 22 height 22
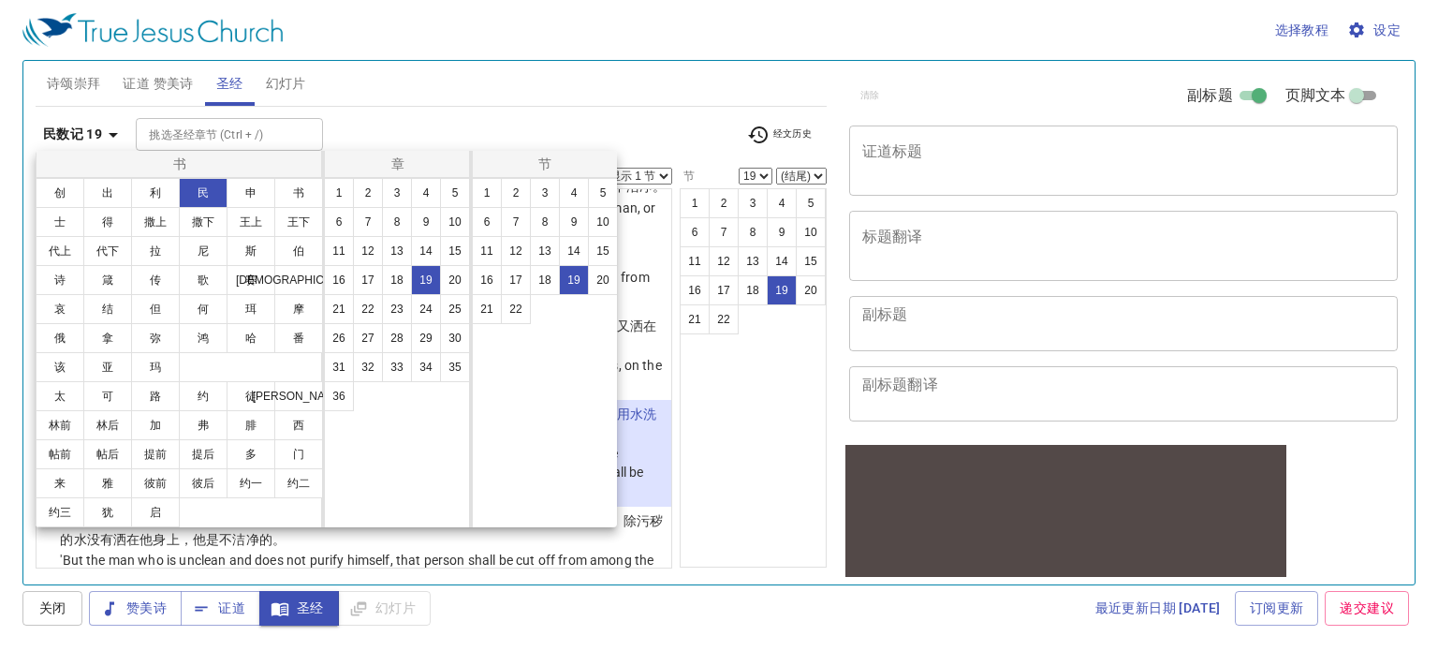
click at [751, 386] on div at bounding box center [719, 325] width 1438 height 651
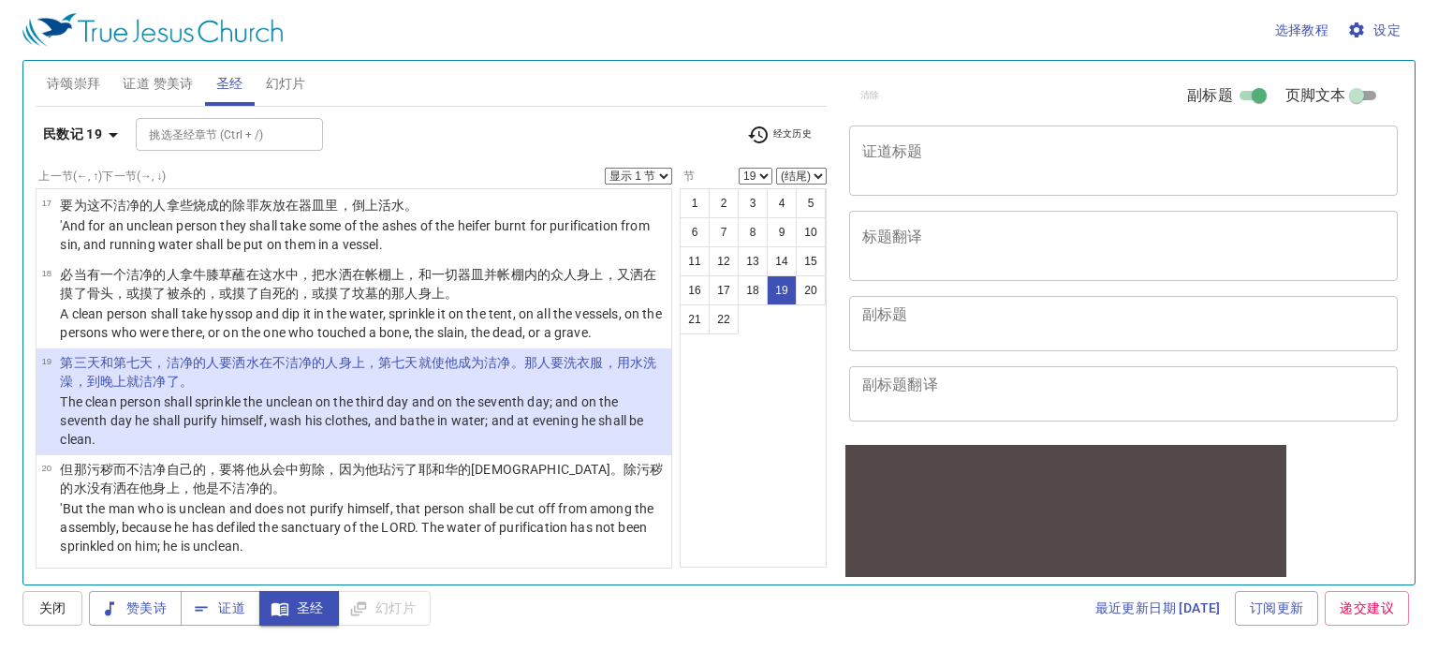
scroll to position [1325, 0]
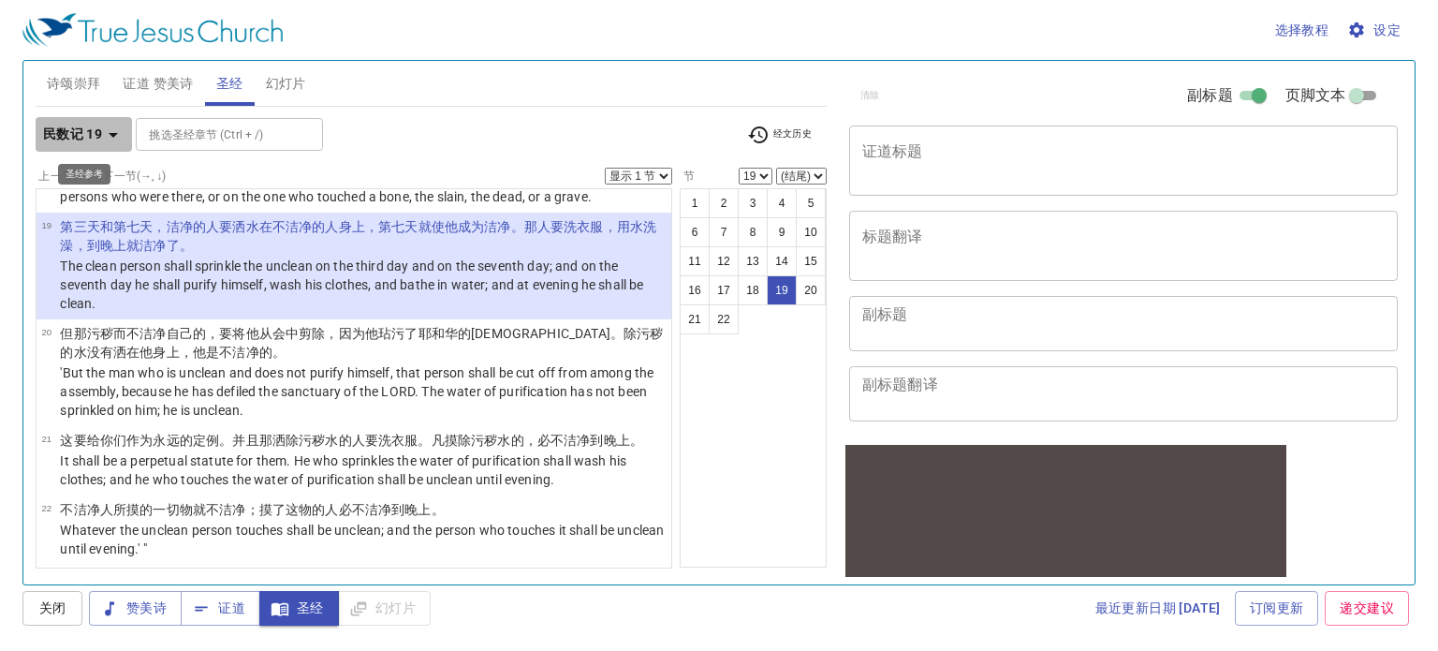
click at [104, 126] on icon "button" at bounding box center [113, 135] width 22 height 22
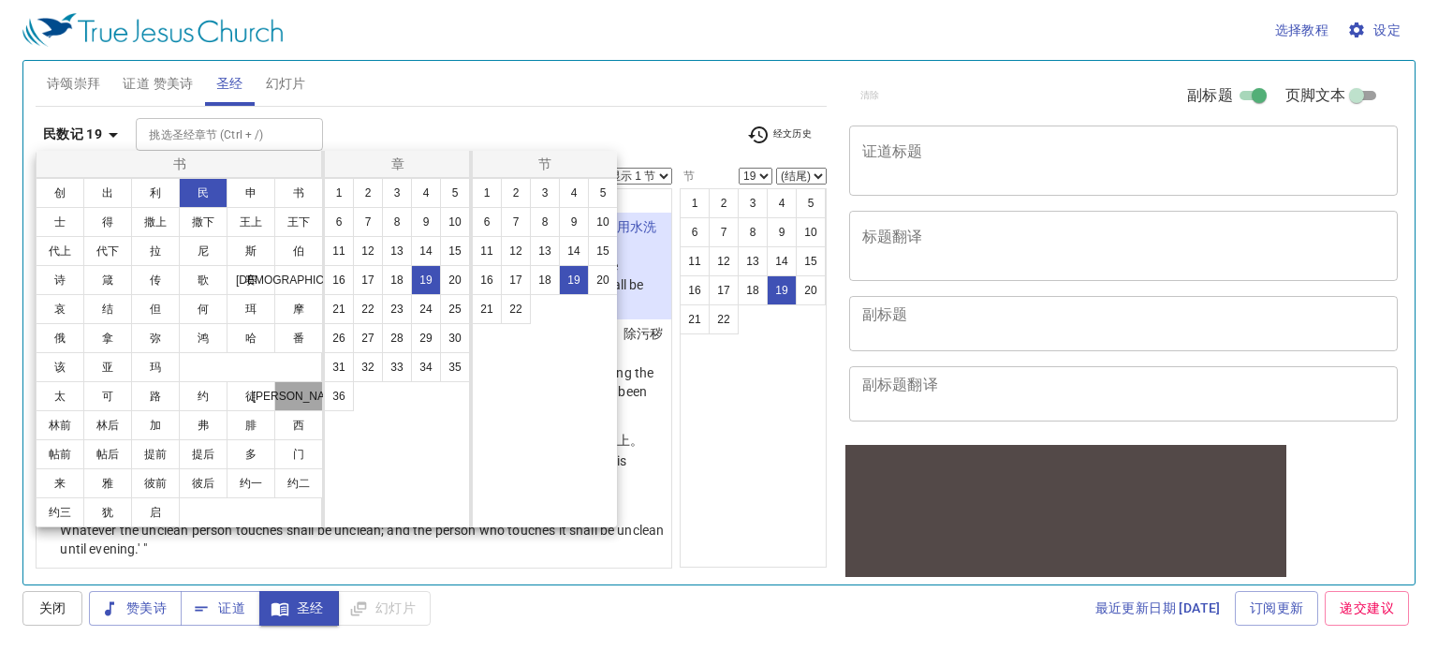
click at [294, 393] on button "[PERSON_NAME]" at bounding box center [298, 396] width 49 height 30
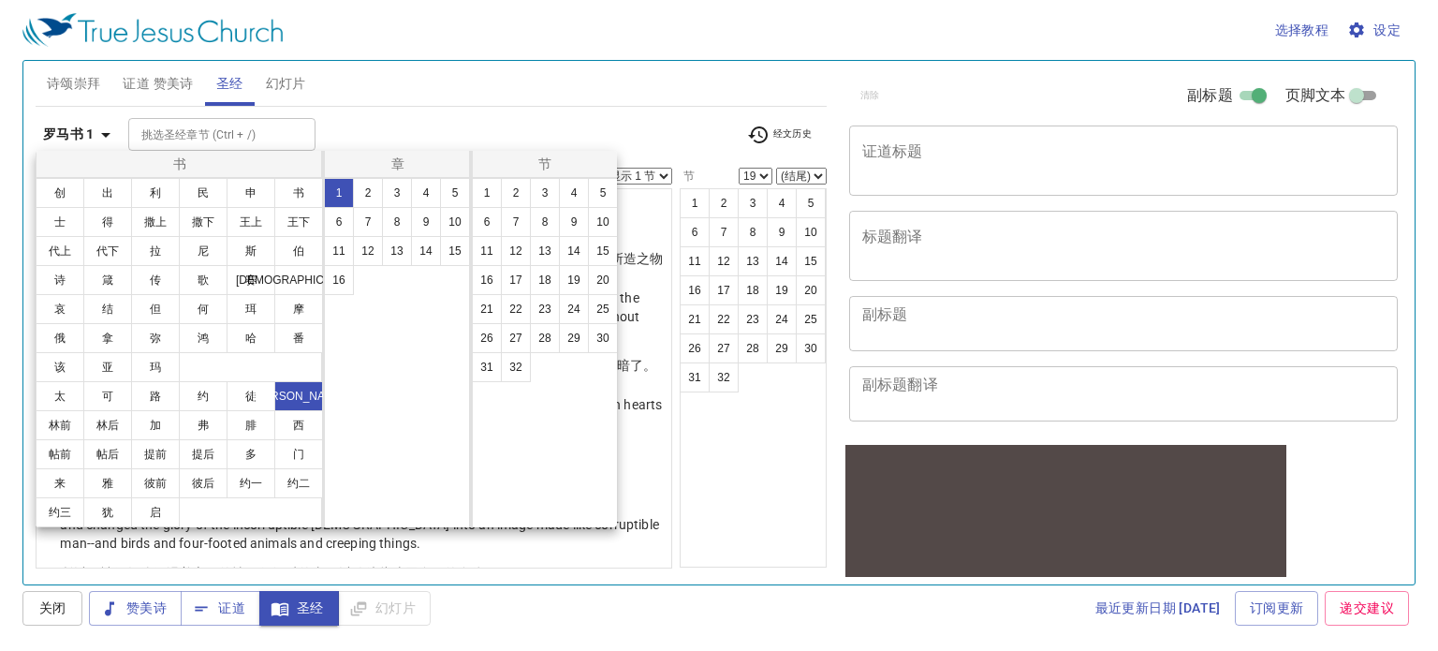
scroll to position [0, 0]
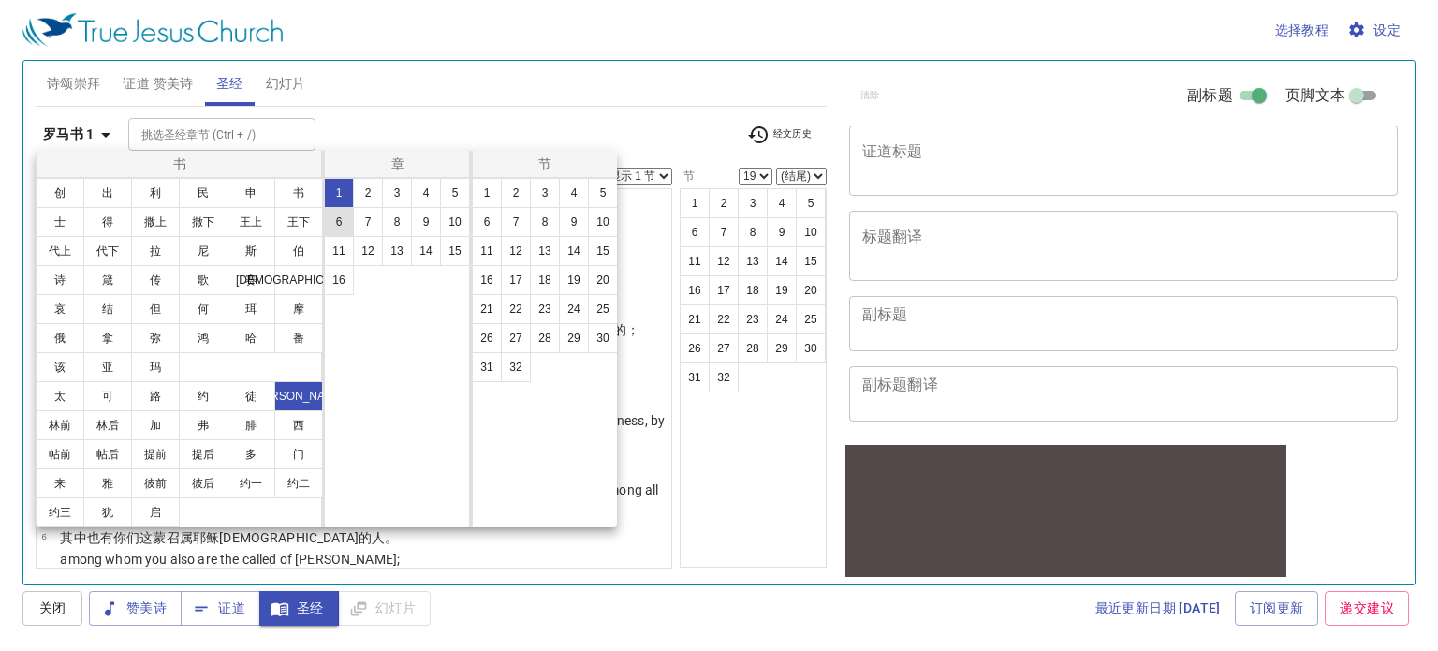
click at [333, 215] on button "6" at bounding box center [339, 222] width 30 height 30
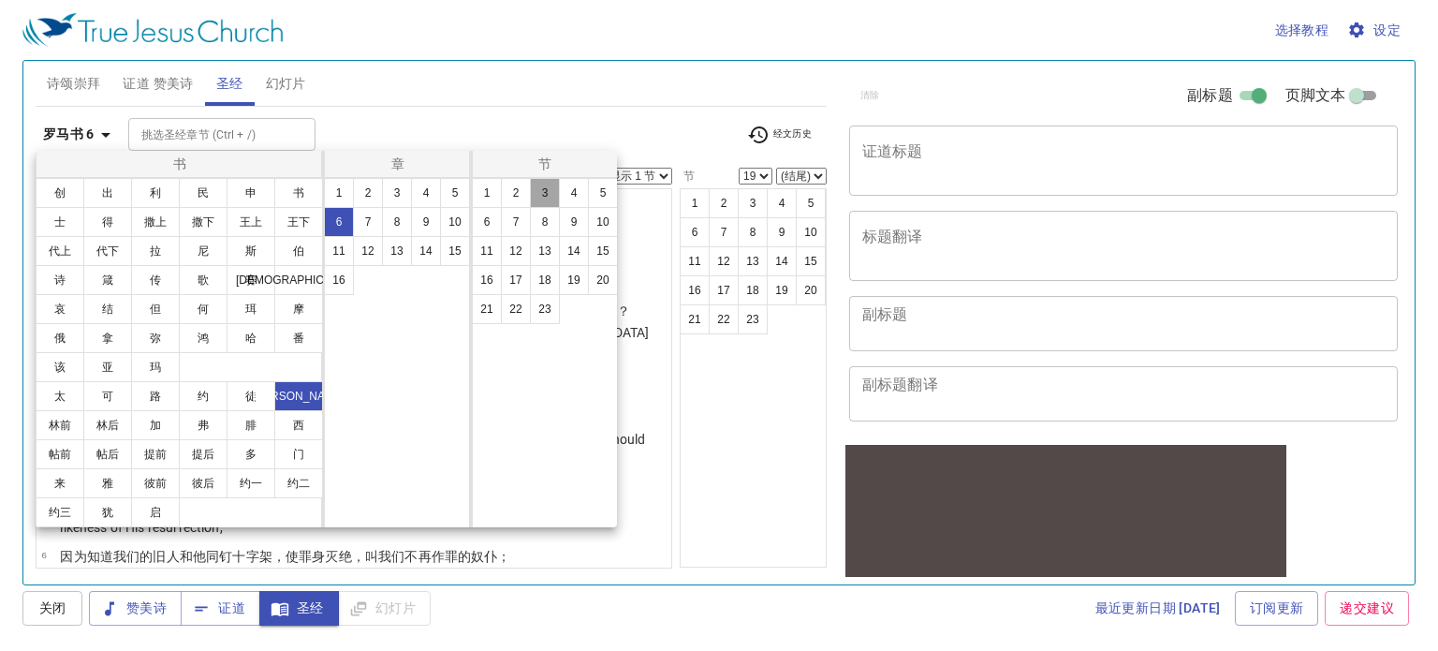
click at [550, 194] on button "3" at bounding box center [545, 193] width 30 height 30
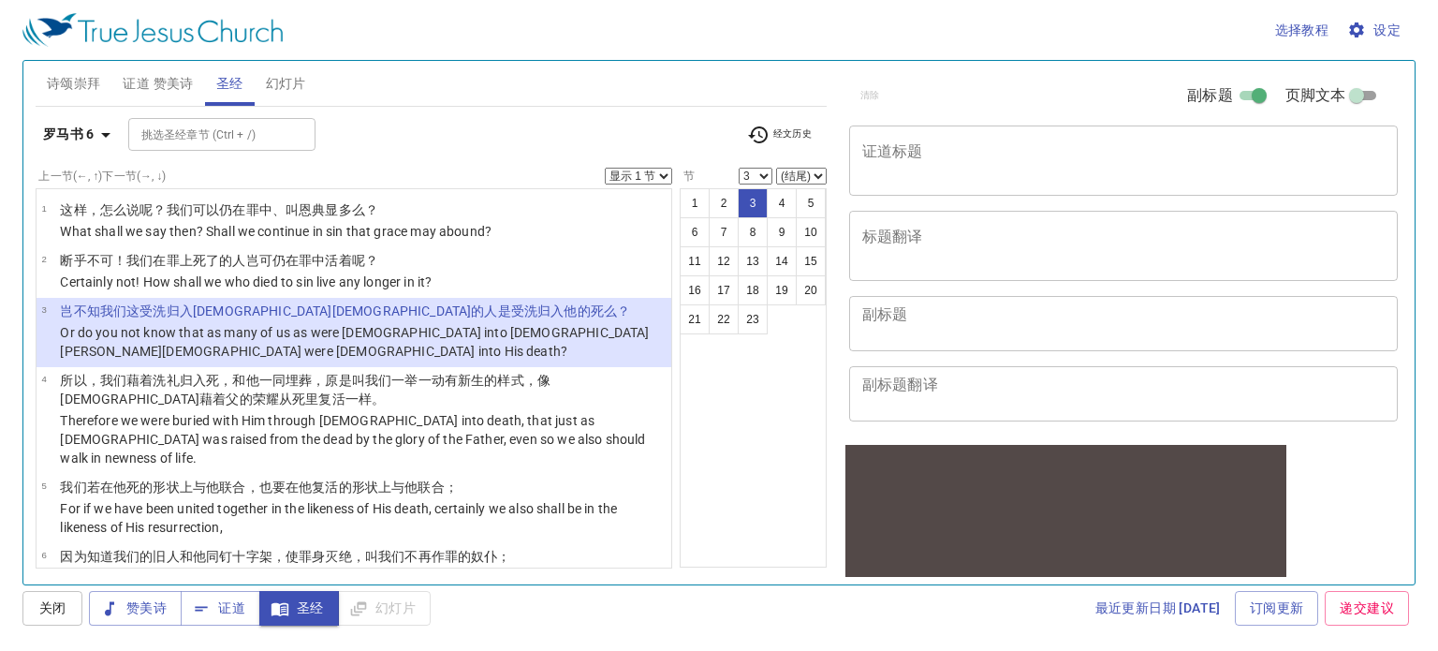
click at [744, 420] on div "1 2 3 4 5 6 7 8 9 10 11 12 13 14 15 16 17 18 19 20 21 22 23" at bounding box center [753, 377] width 147 height 379
click at [83, 127] on b "罗马书 6" at bounding box center [69, 134] width 52 height 23
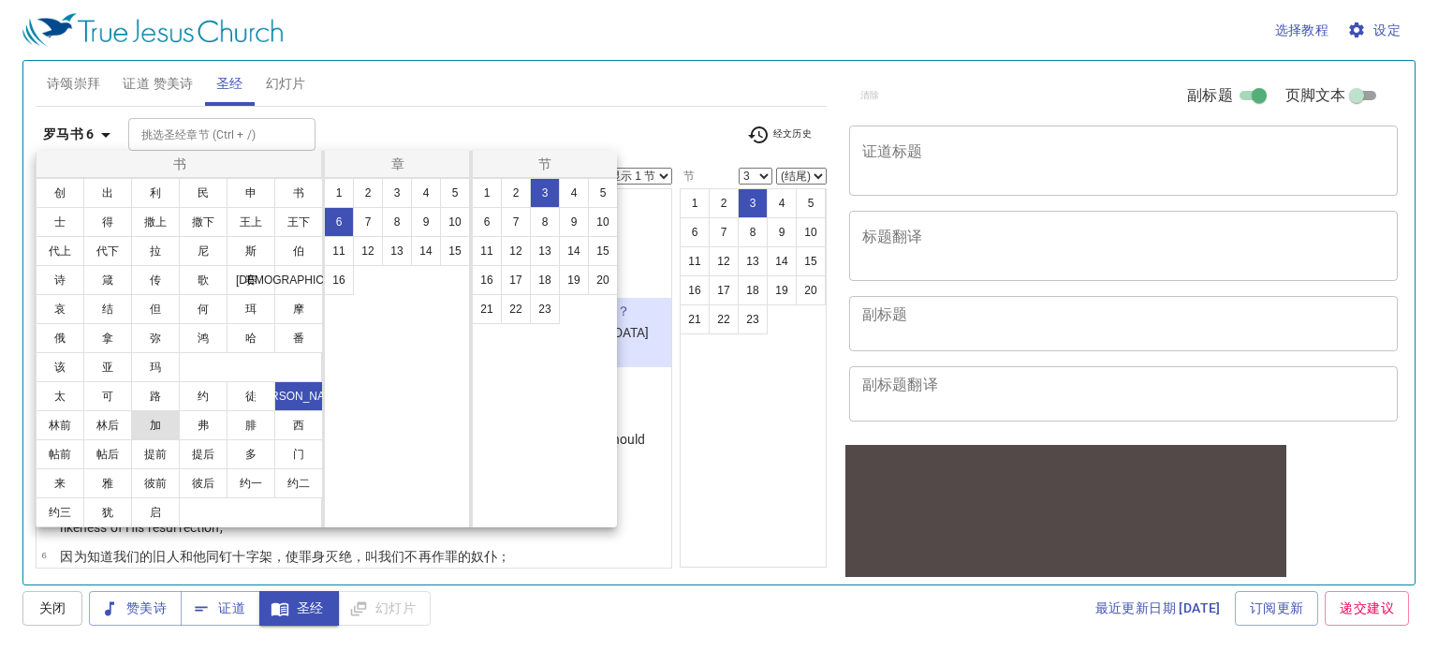
click at [157, 432] on button "加" at bounding box center [155, 425] width 49 height 30
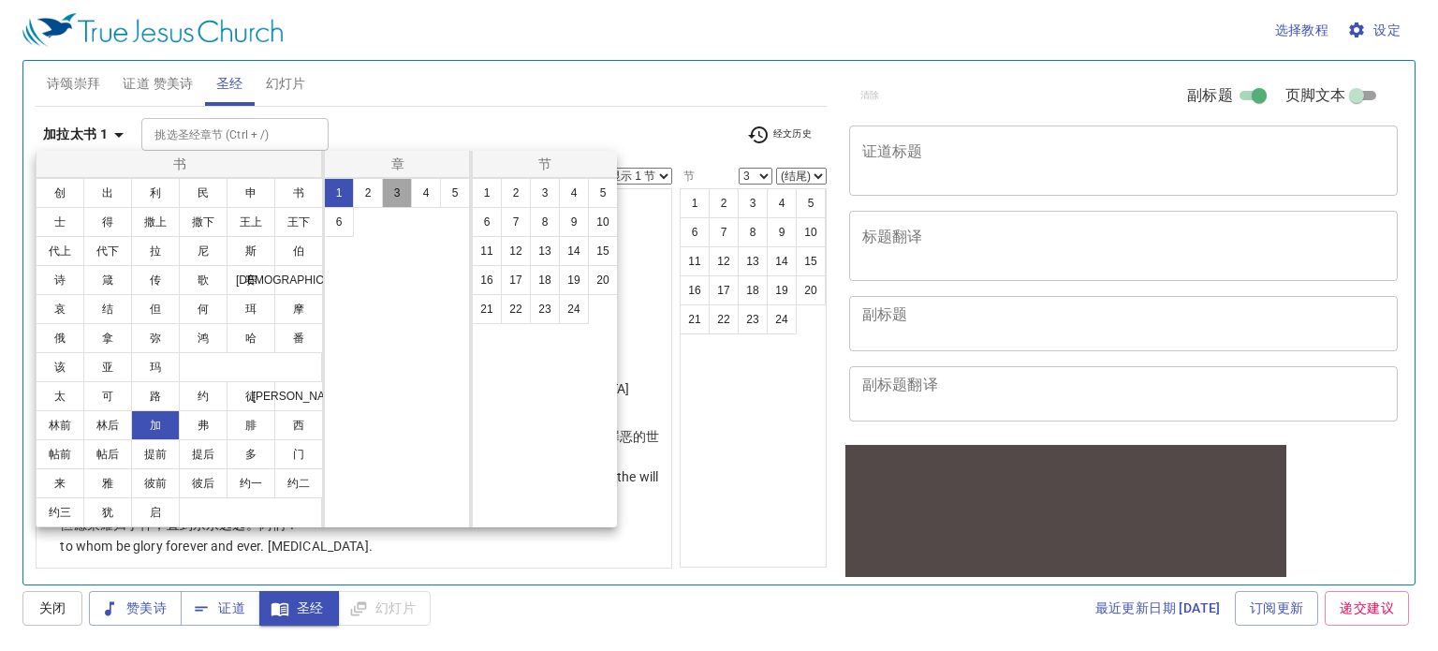
click at [394, 198] on button "3" at bounding box center [397, 193] width 30 height 30
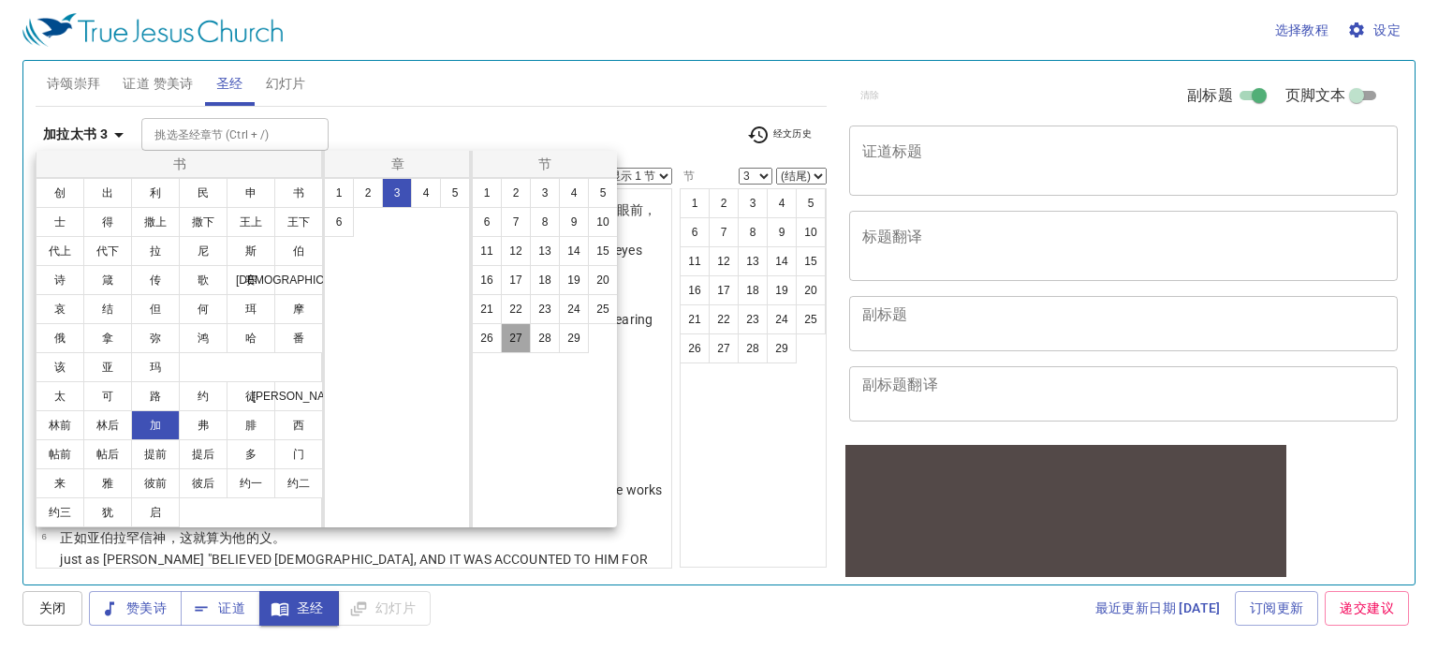
click at [515, 336] on button "27" at bounding box center [516, 338] width 30 height 30
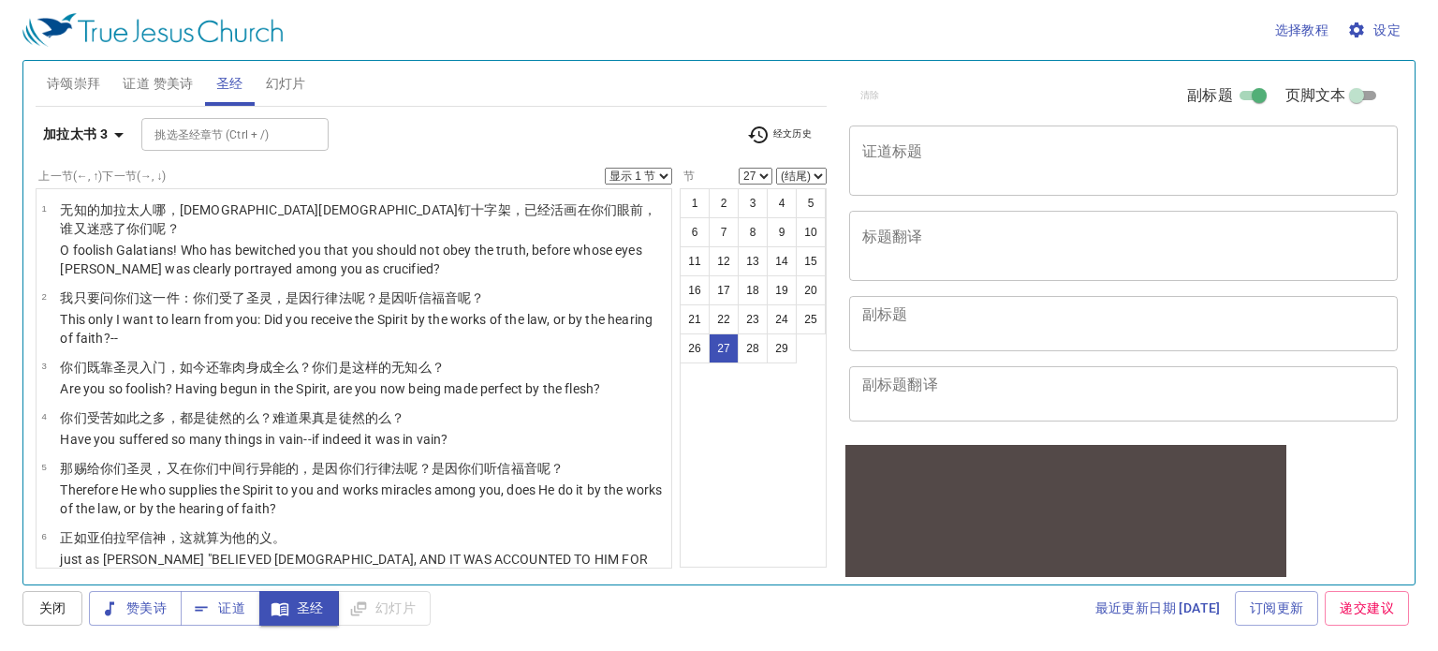
scroll to position [1553, 0]
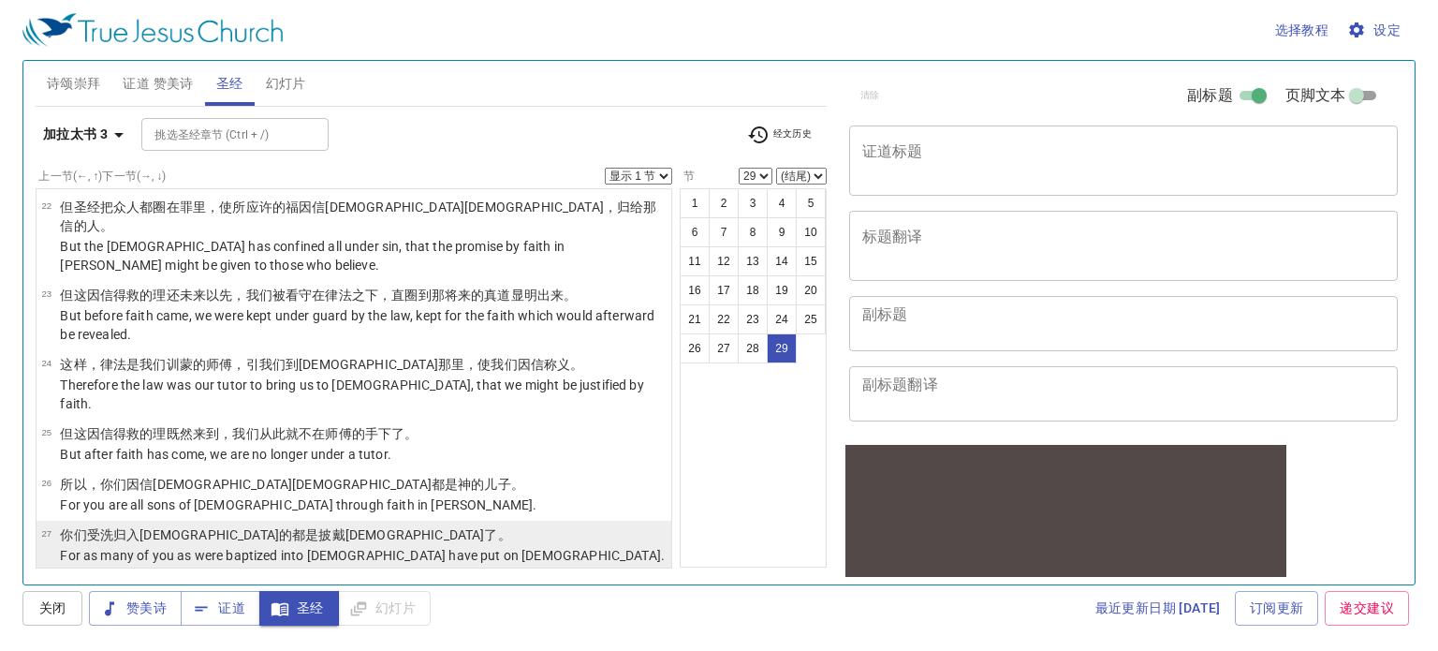
click at [312, 525] on p "你们受洗 归入 基督 的都是披戴 基督 了。" at bounding box center [362, 534] width 605 height 19
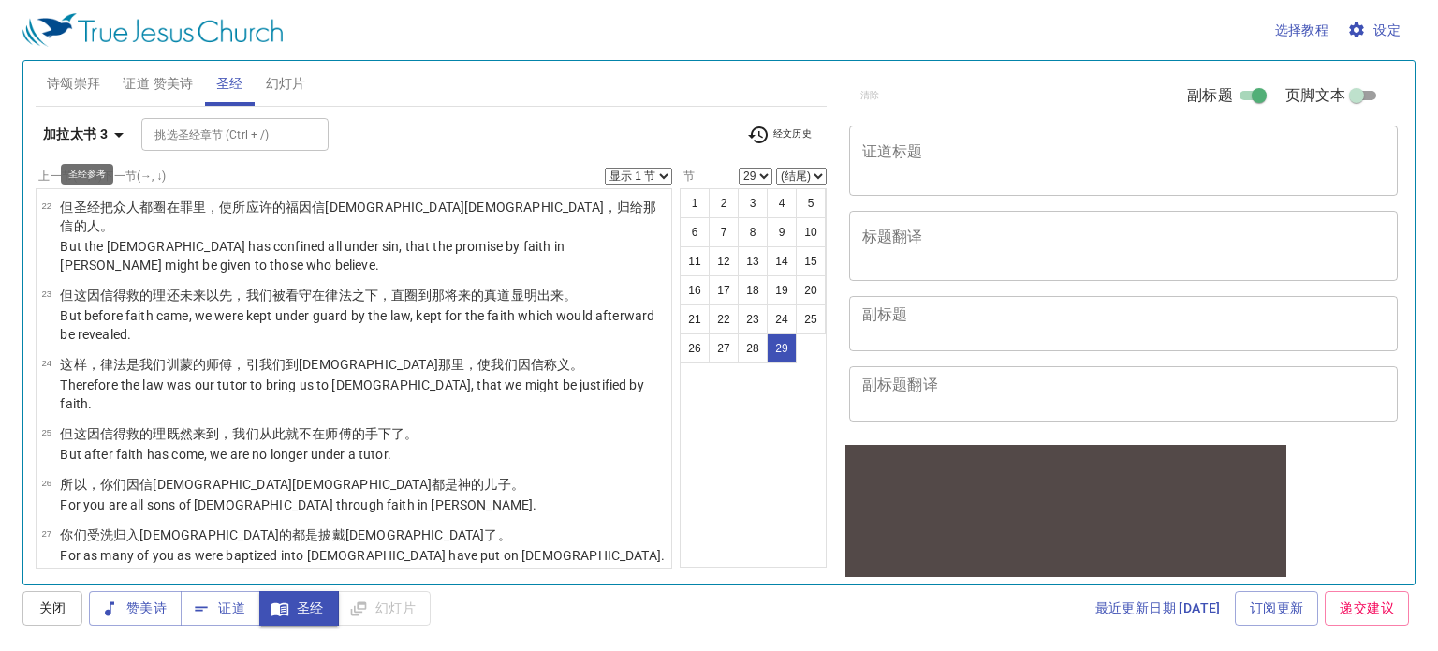
click at [108, 138] on icon "button" at bounding box center [119, 135] width 22 height 22
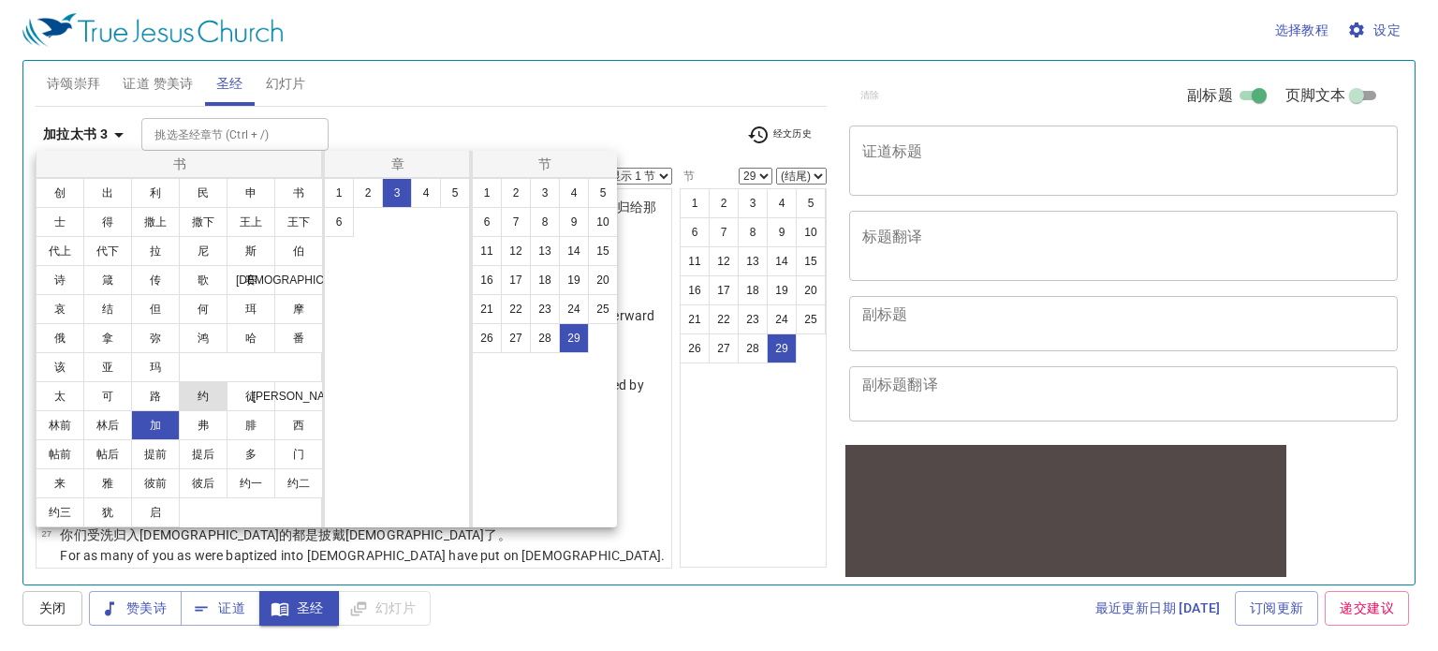
click at [191, 391] on button "约" at bounding box center [203, 396] width 49 height 30
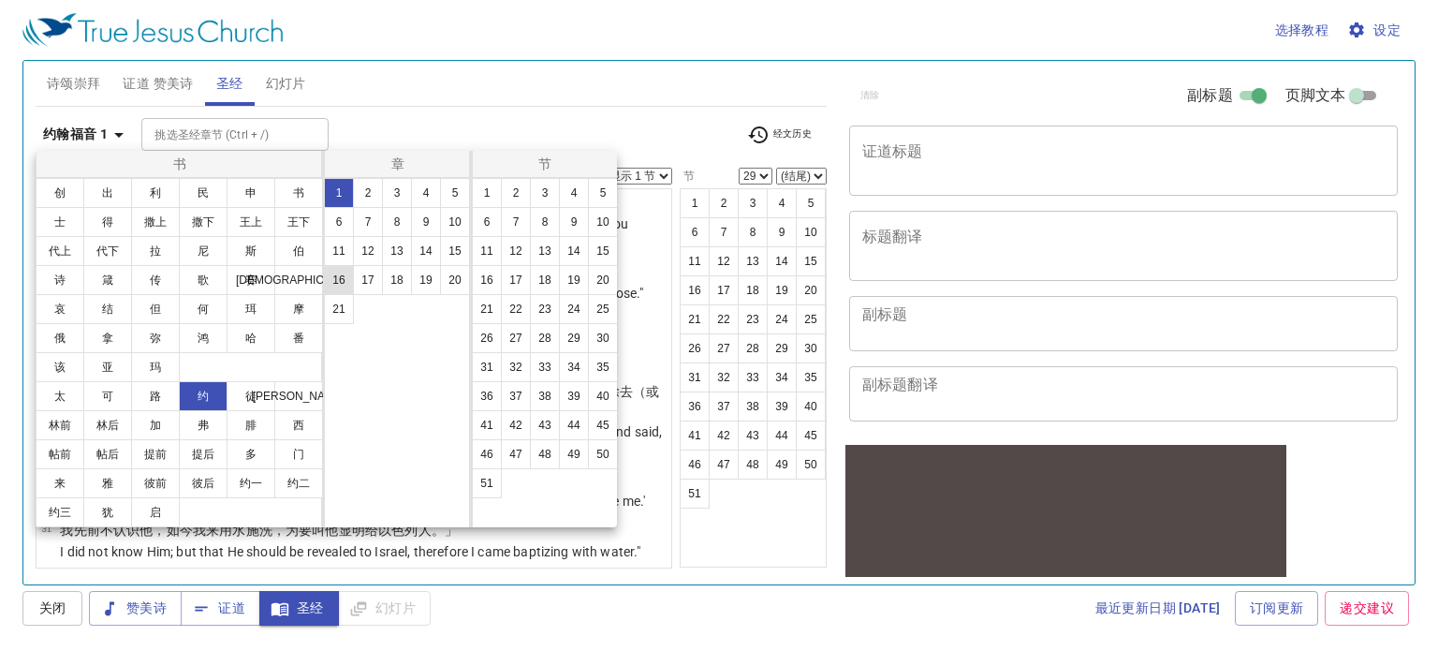
scroll to position [0, 0]
click at [388, 195] on button "3" at bounding box center [397, 193] width 30 height 30
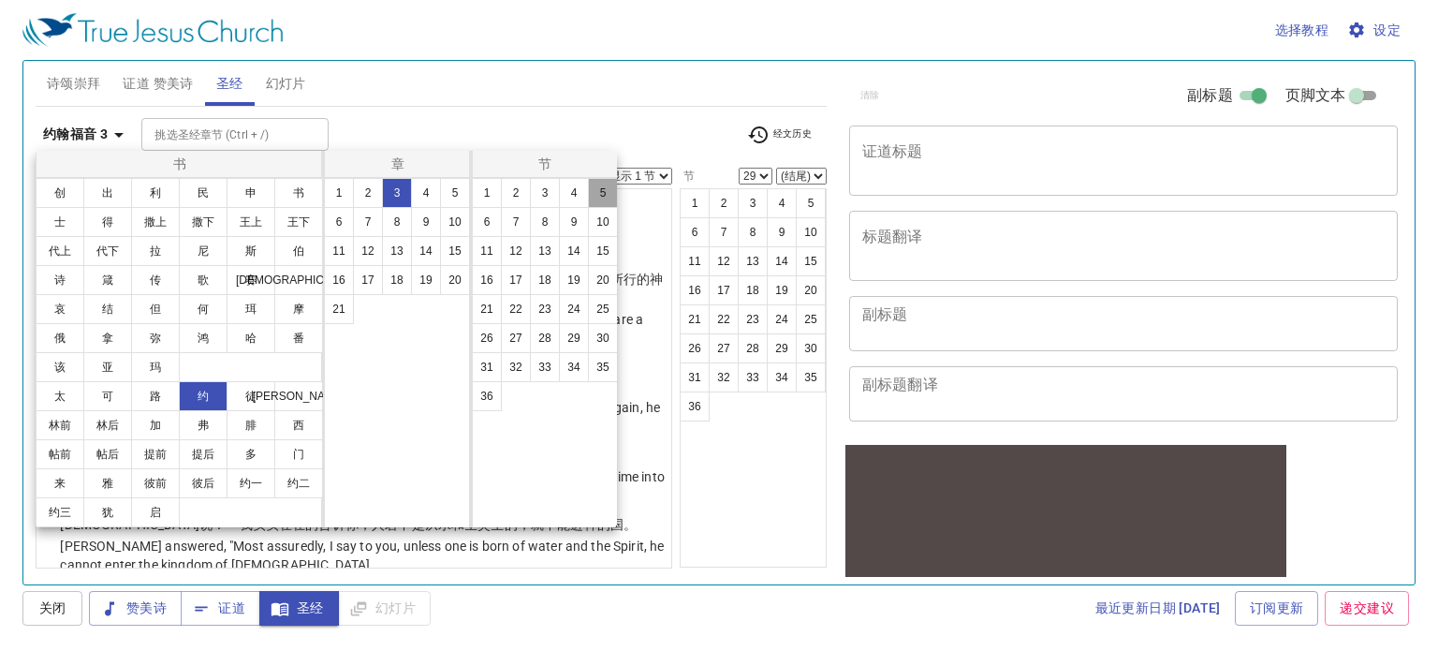
click at [594, 199] on button "5" at bounding box center [603, 193] width 30 height 30
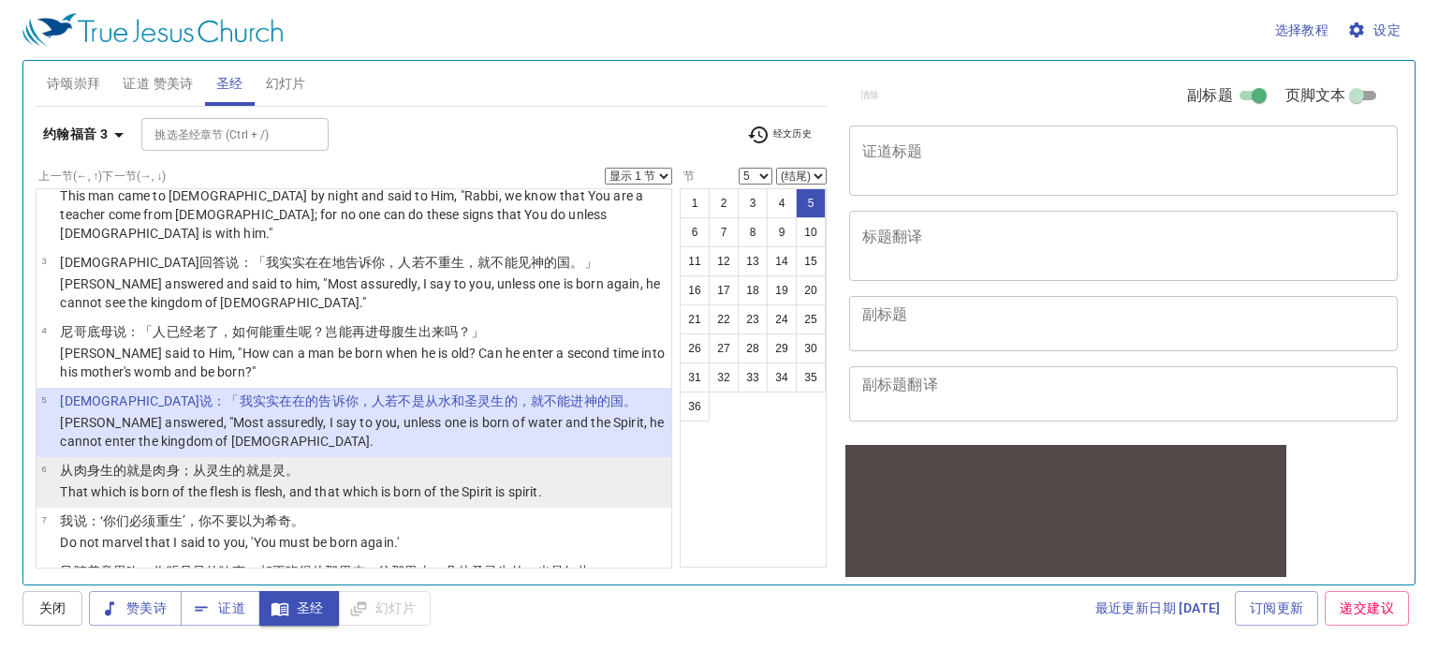
scroll to position [94, 0]
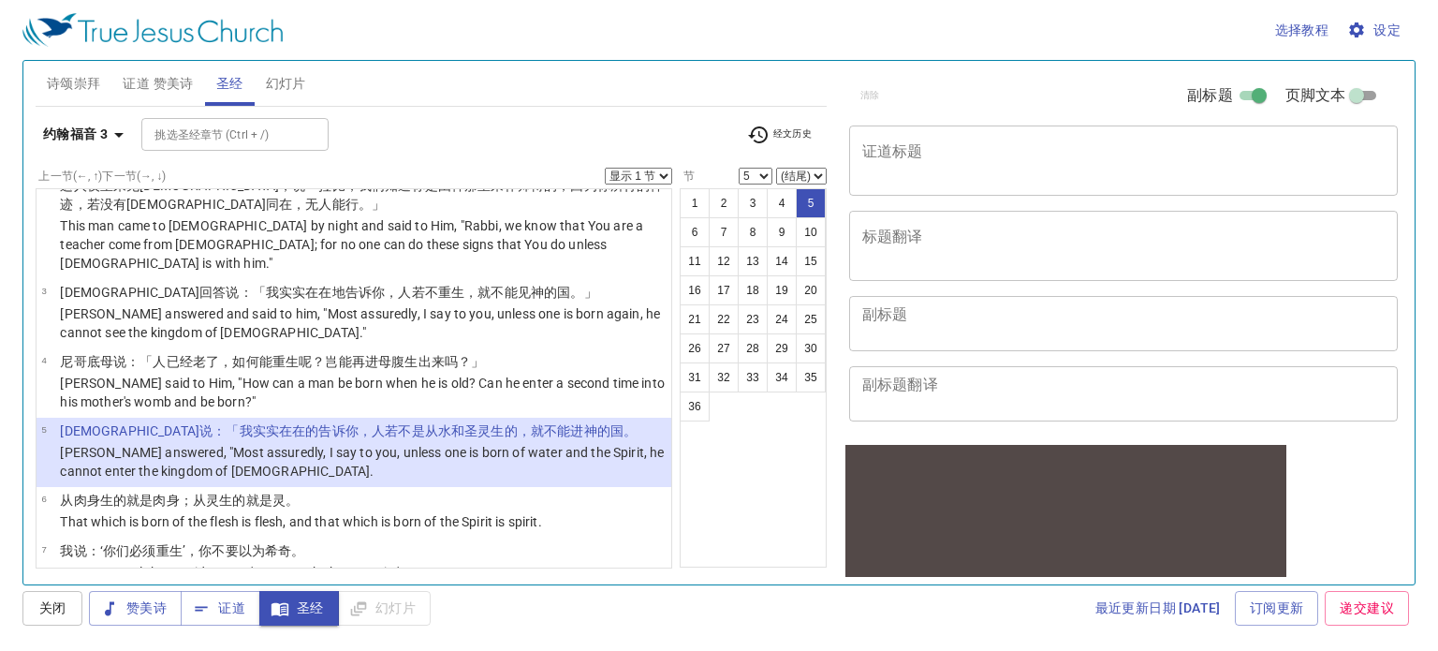
click at [96, 143] on b "约翰福音 3" at bounding box center [75, 134] width 65 height 23
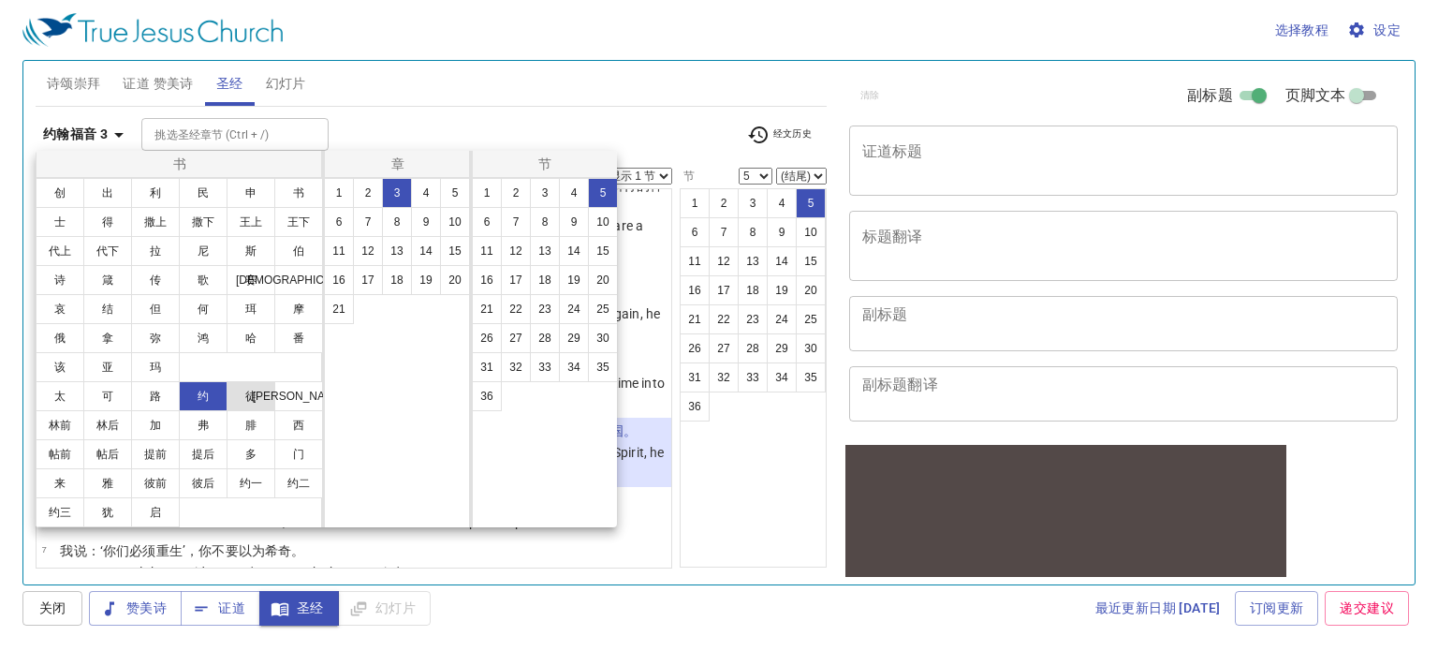
click at [258, 403] on button "徒" at bounding box center [251, 396] width 49 height 30
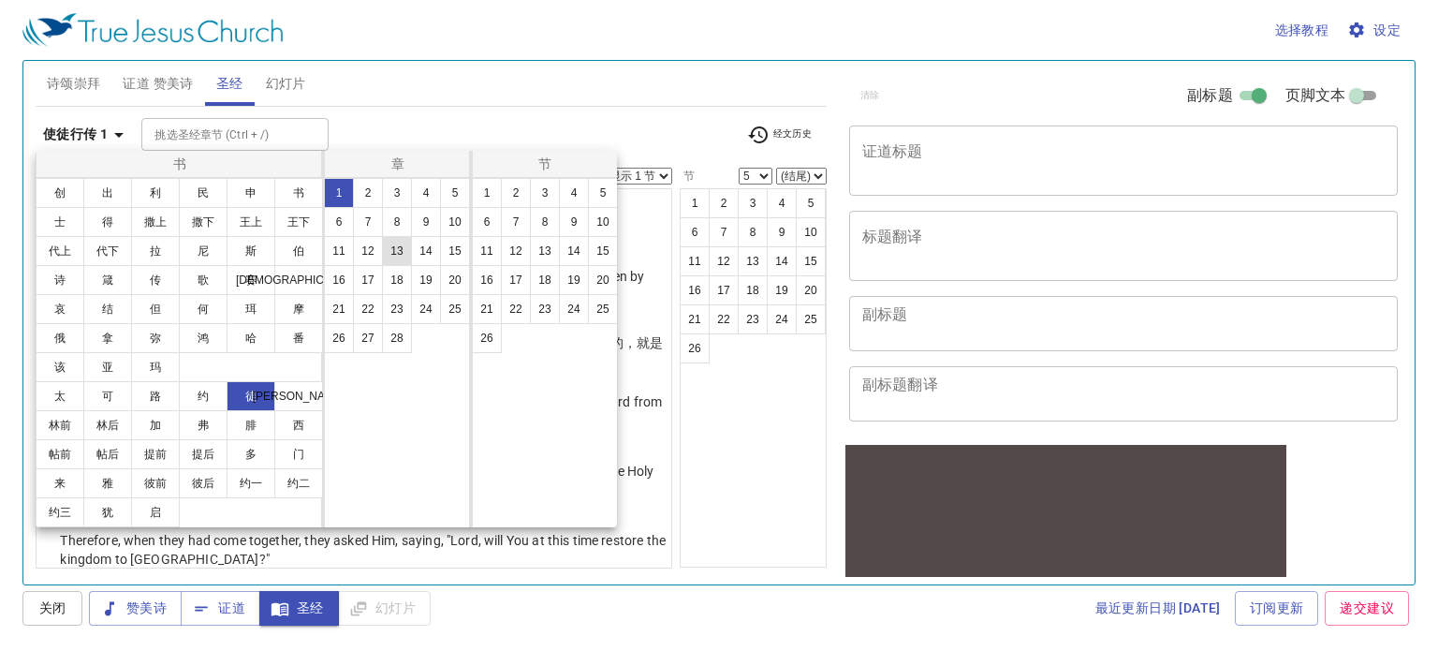
scroll to position [0, 0]
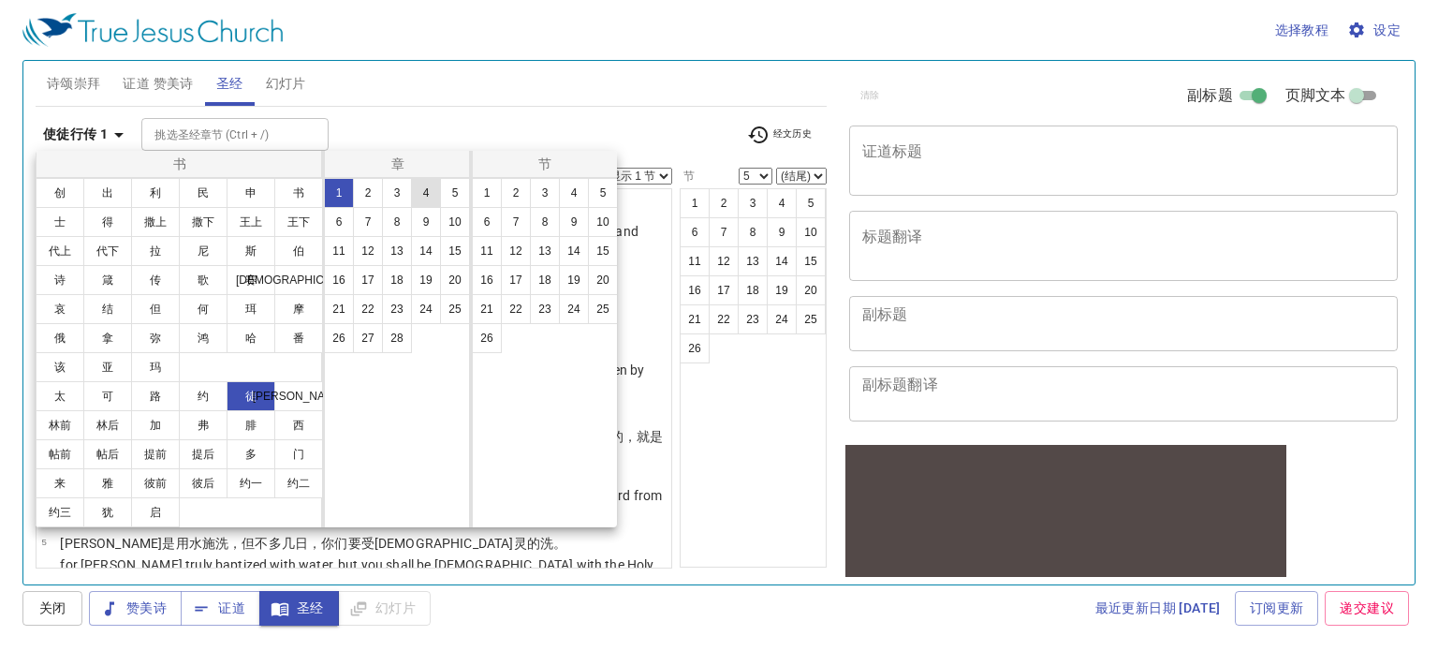
click at [417, 193] on button "4" at bounding box center [426, 193] width 30 height 30
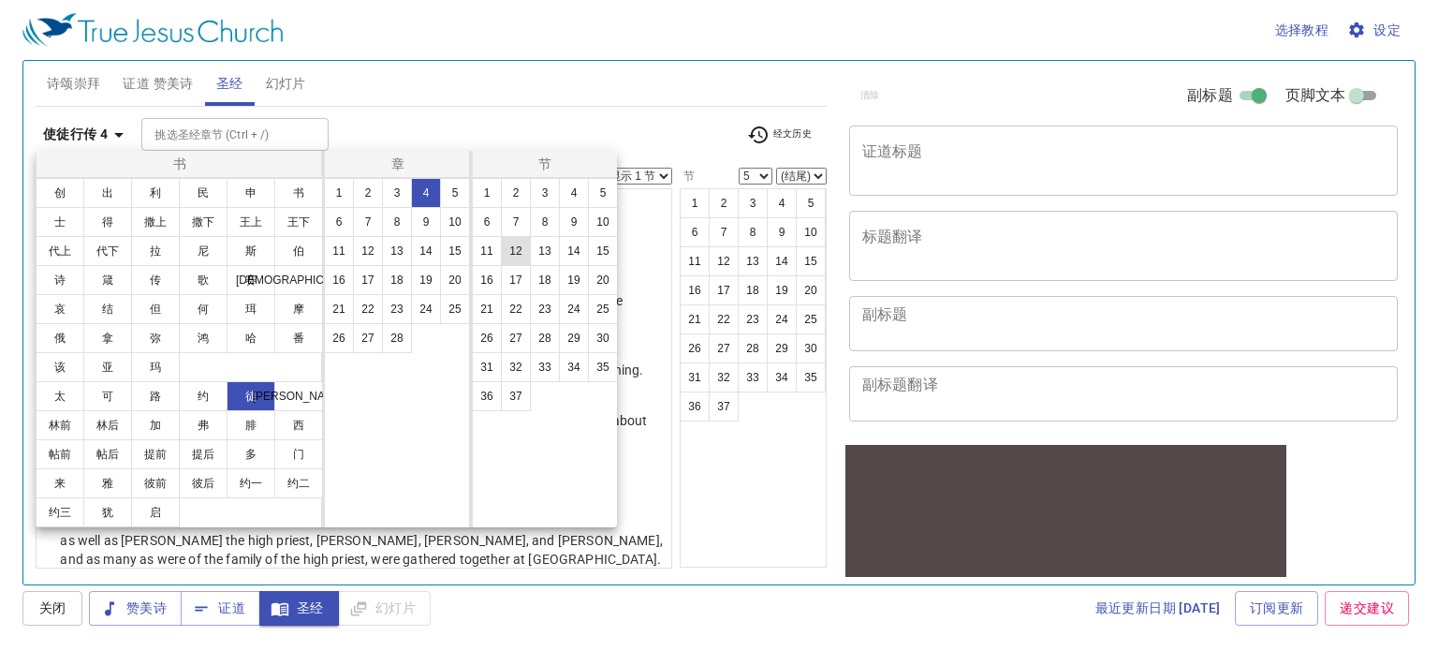
click at [517, 254] on button "12" at bounding box center [516, 251] width 30 height 30
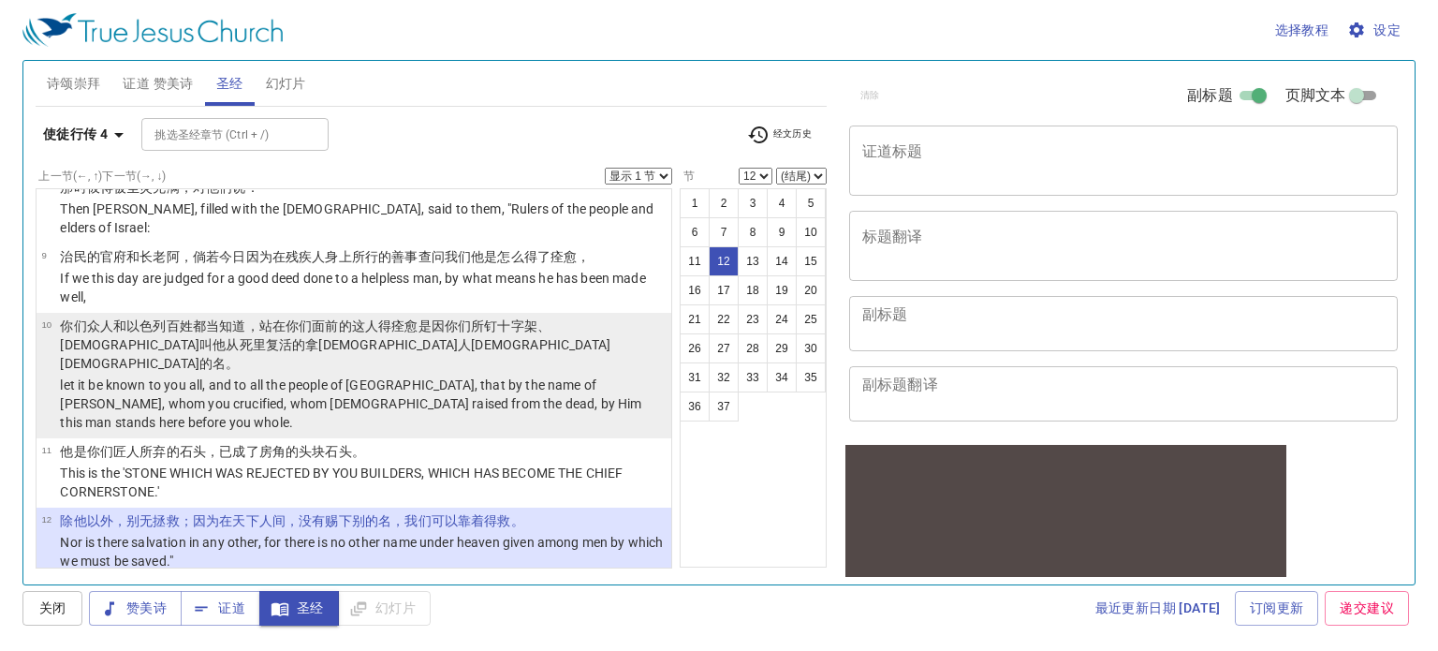
scroll to position [502, 0]
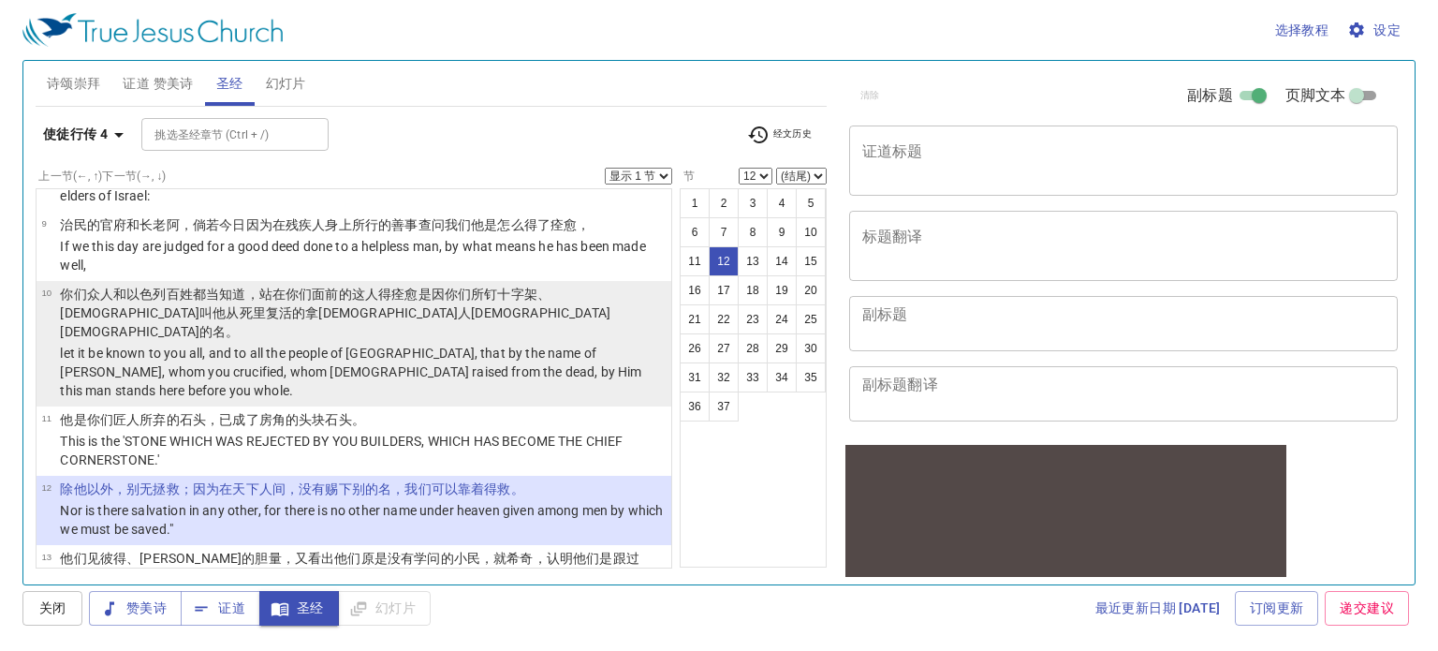
click at [161, 344] on p "let it be known to you all, and to all the people of Israel, that by the name o…" at bounding box center [363, 372] width 606 height 56
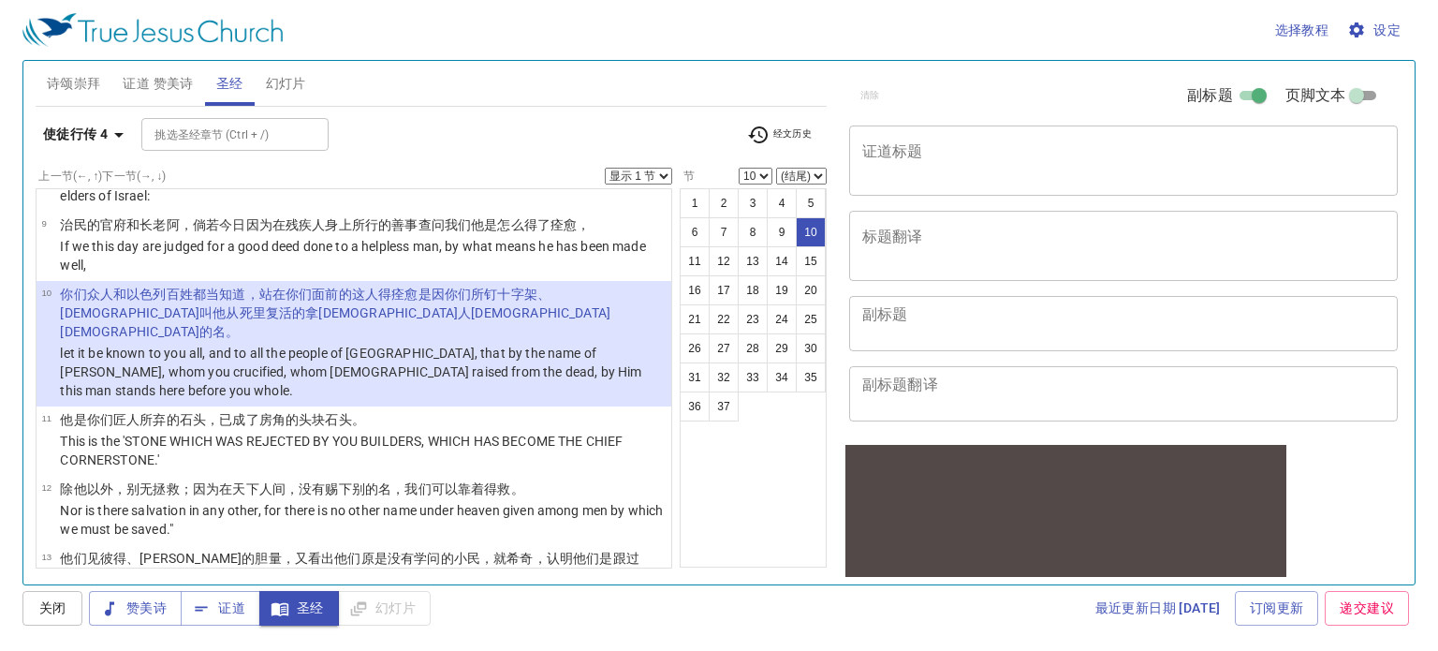
click at [109, 128] on icon "button" at bounding box center [119, 135] width 22 height 22
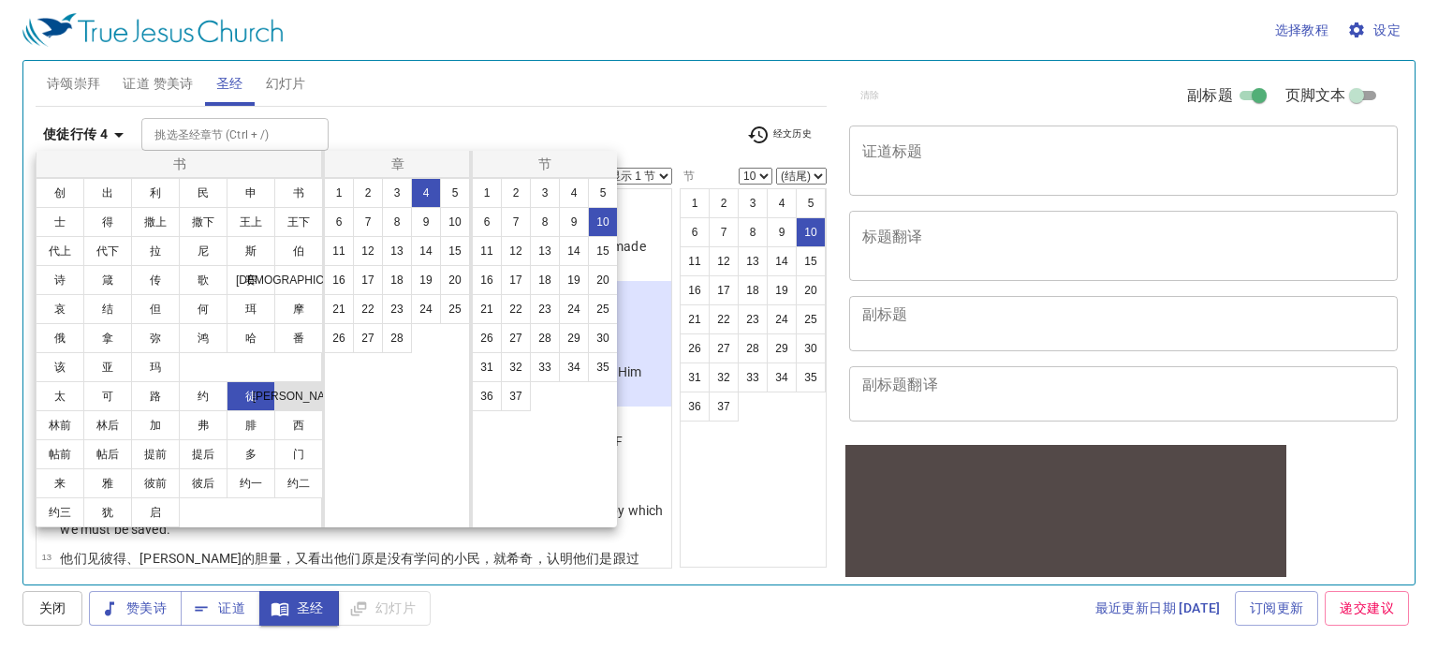
click at [289, 404] on button "[PERSON_NAME]" at bounding box center [298, 396] width 49 height 30
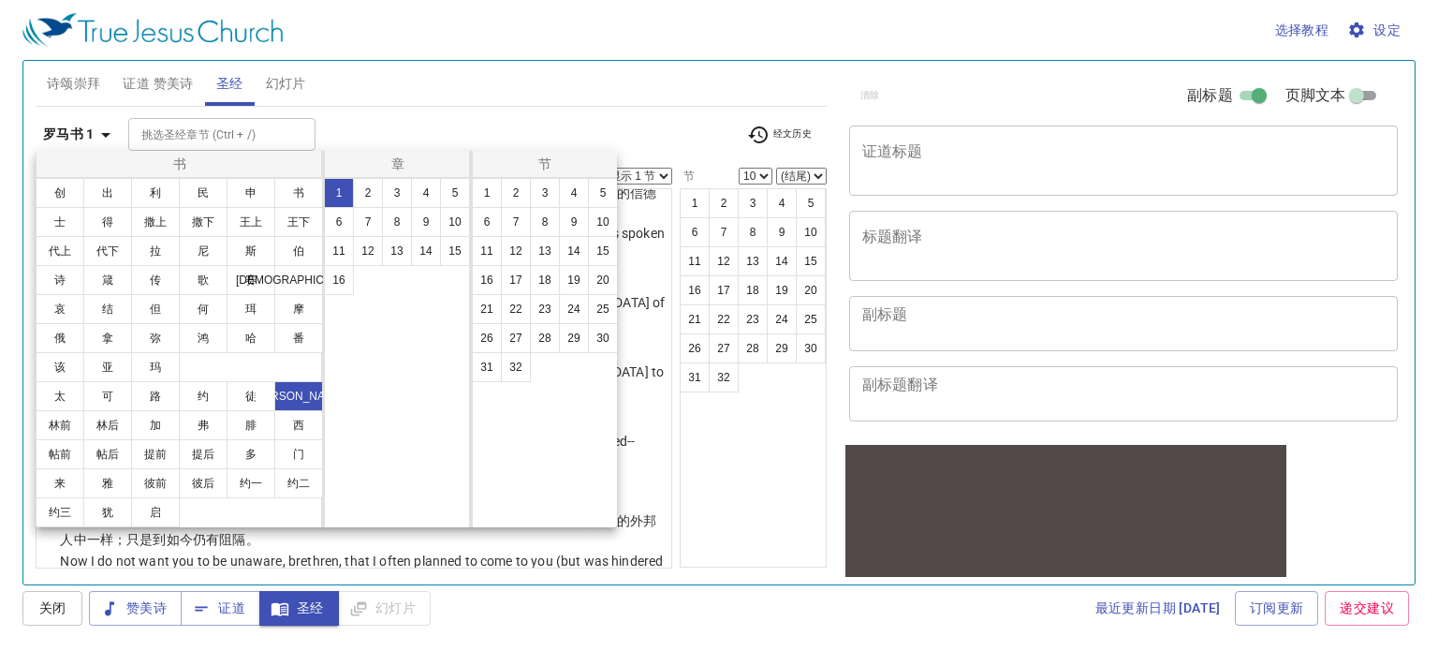
scroll to position [0, 0]
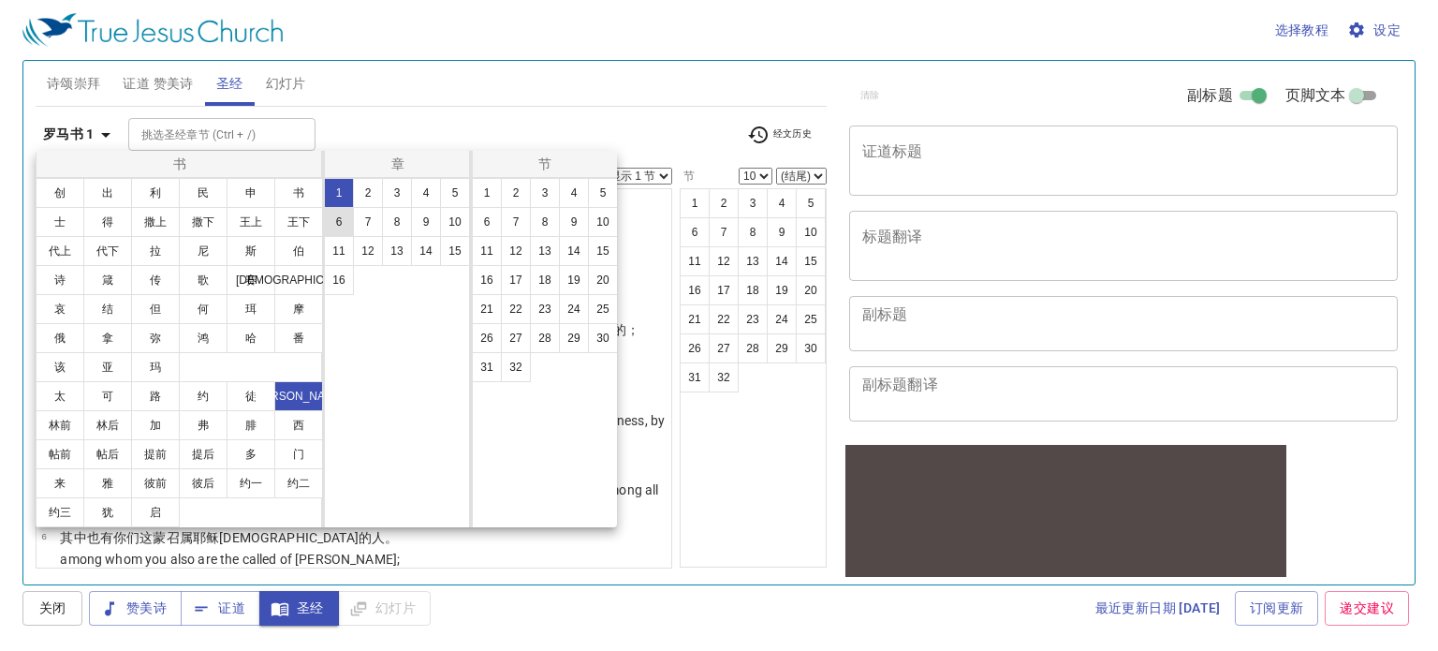
click at [335, 220] on button "6" at bounding box center [339, 222] width 30 height 30
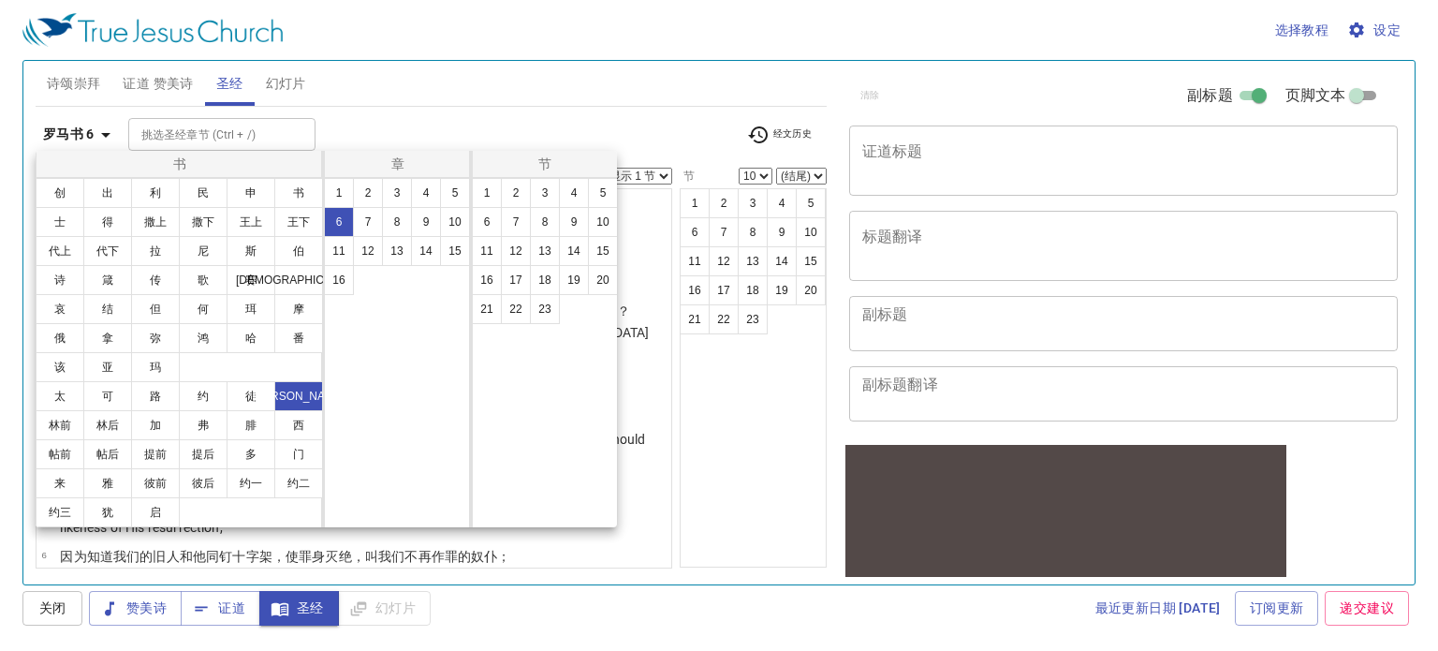
click at [524, 112] on div at bounding box center [719, 325] width 1438 height 651
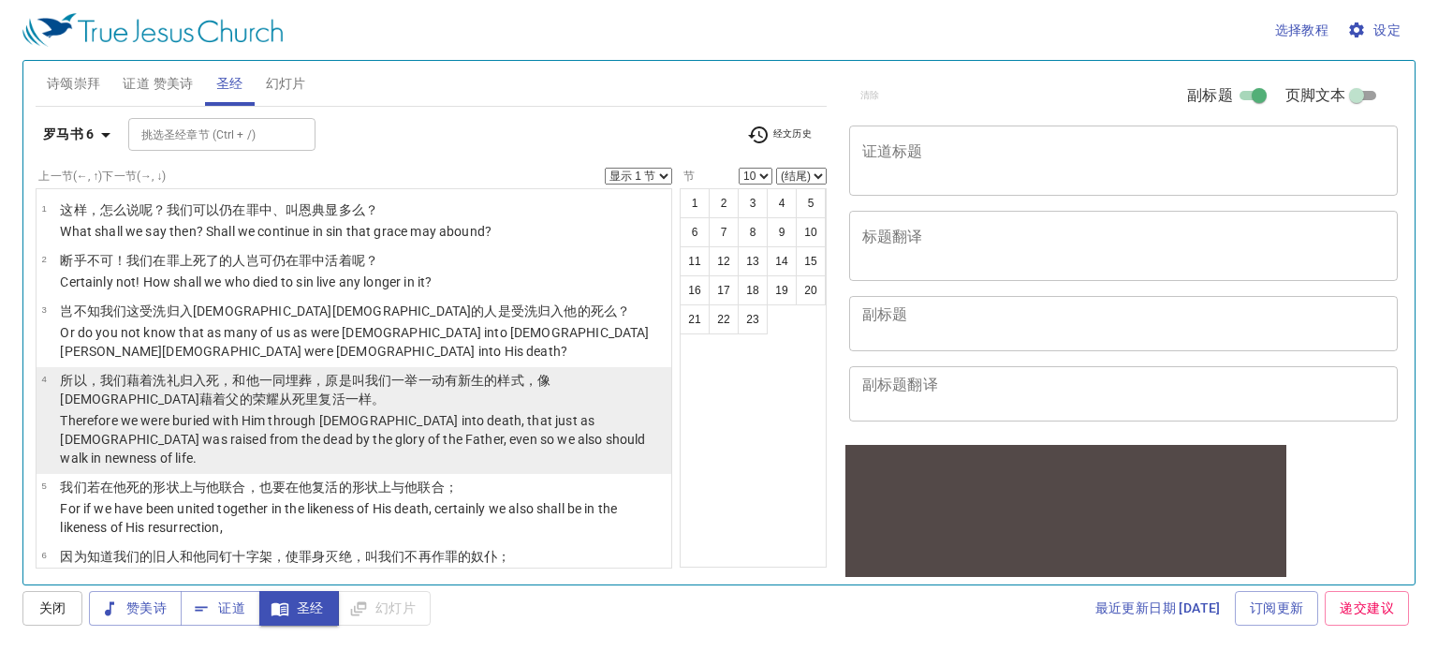
click at [268, 390] on p "所以 ，我们藉着 洗礼 归入 死 ，和他 一同埋葬 ，原是叫 我们 一举一动 有 新 生 的样式，像 基督 藉着 父 的荣耀 从 死里 复活 一样。" at bounding box center [363, 389] width 606 height 37
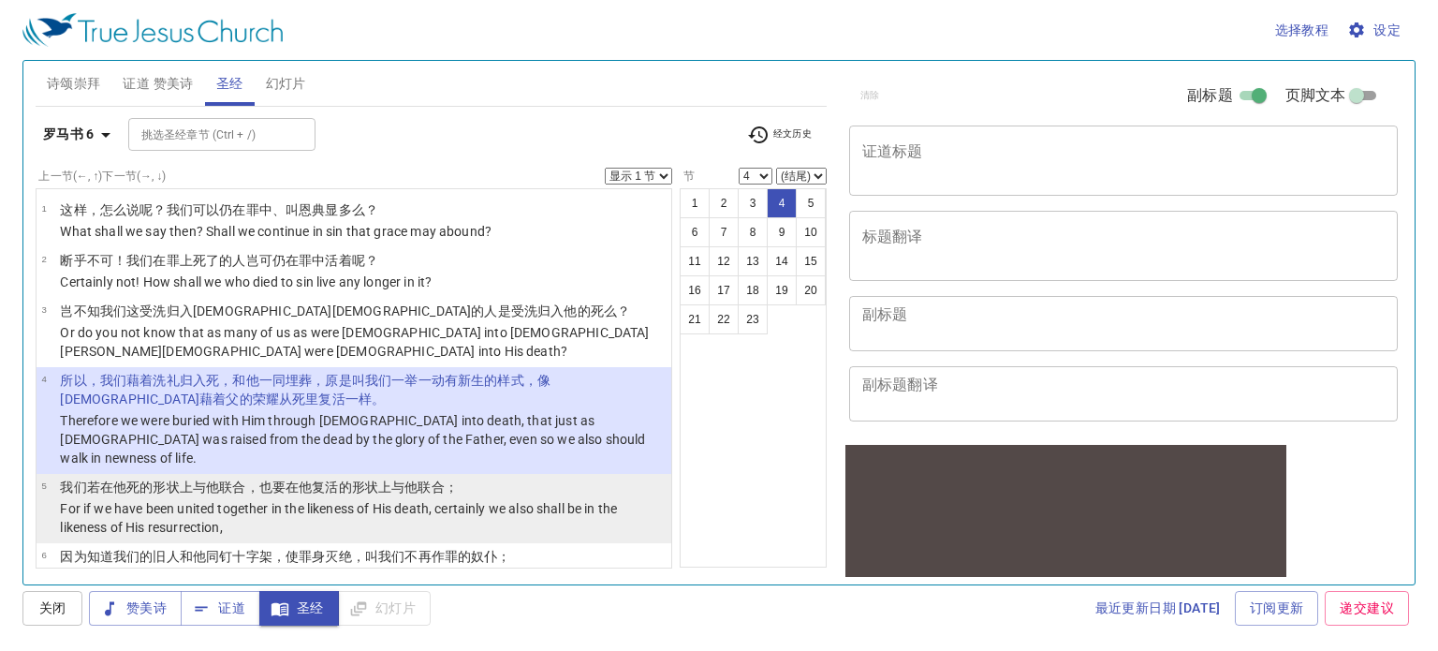
click at [288, 499] on p "For if we have been united together in the likeness of His death, certainly we …" at bounding box center [363, 517] width 606 height 37
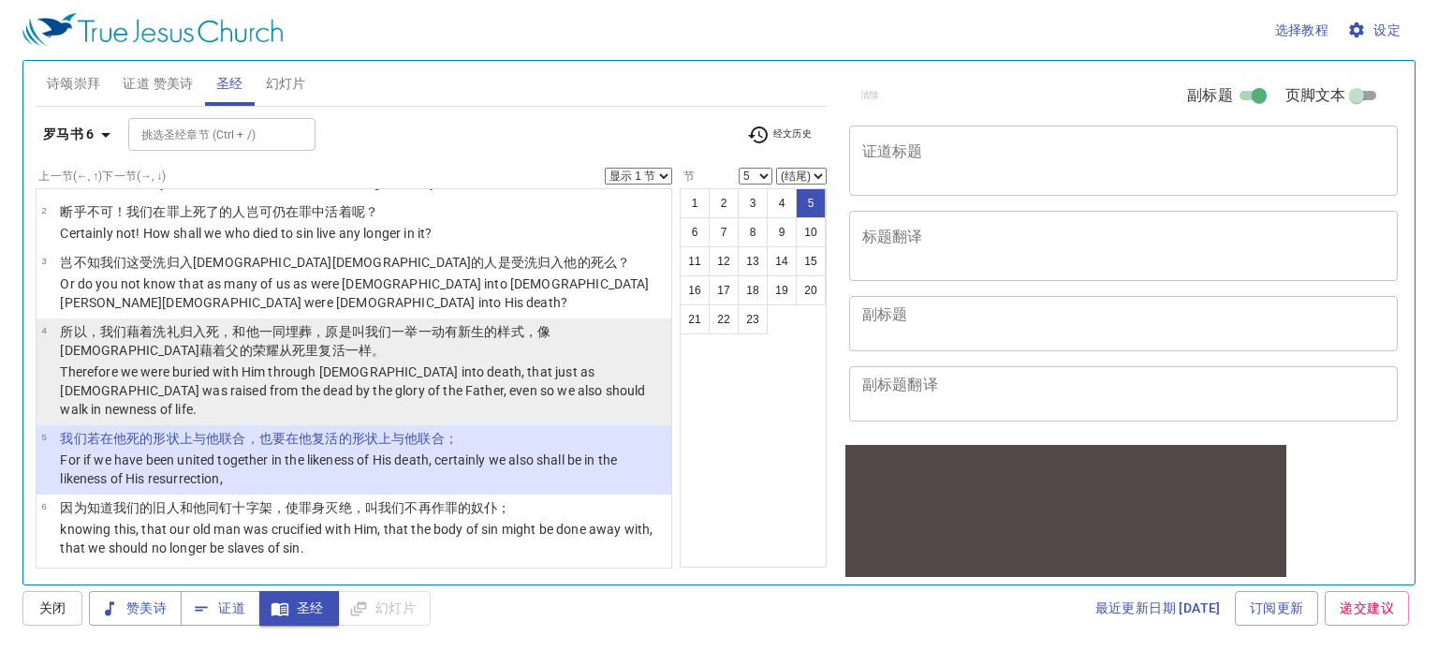
scroll to position [94, 0]
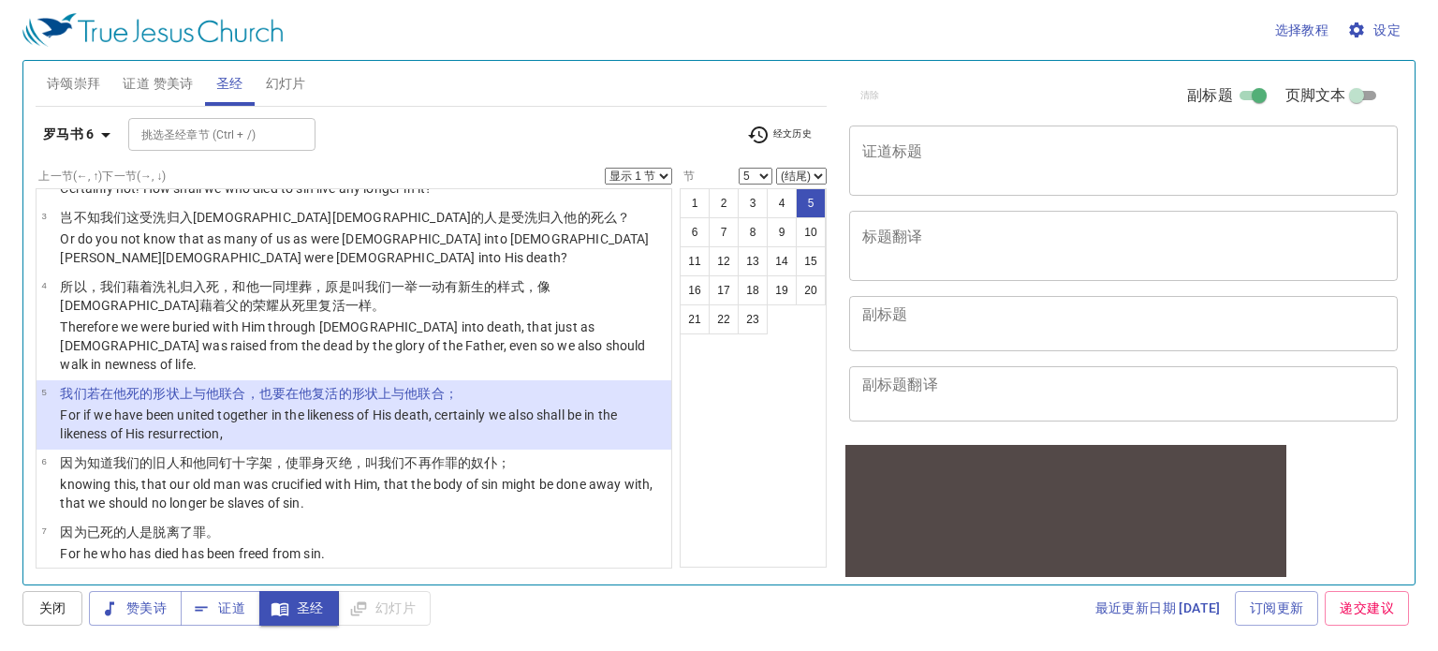
click at [106, 133] on icon "button" at bounding box center [105, 135] width 9 height 5
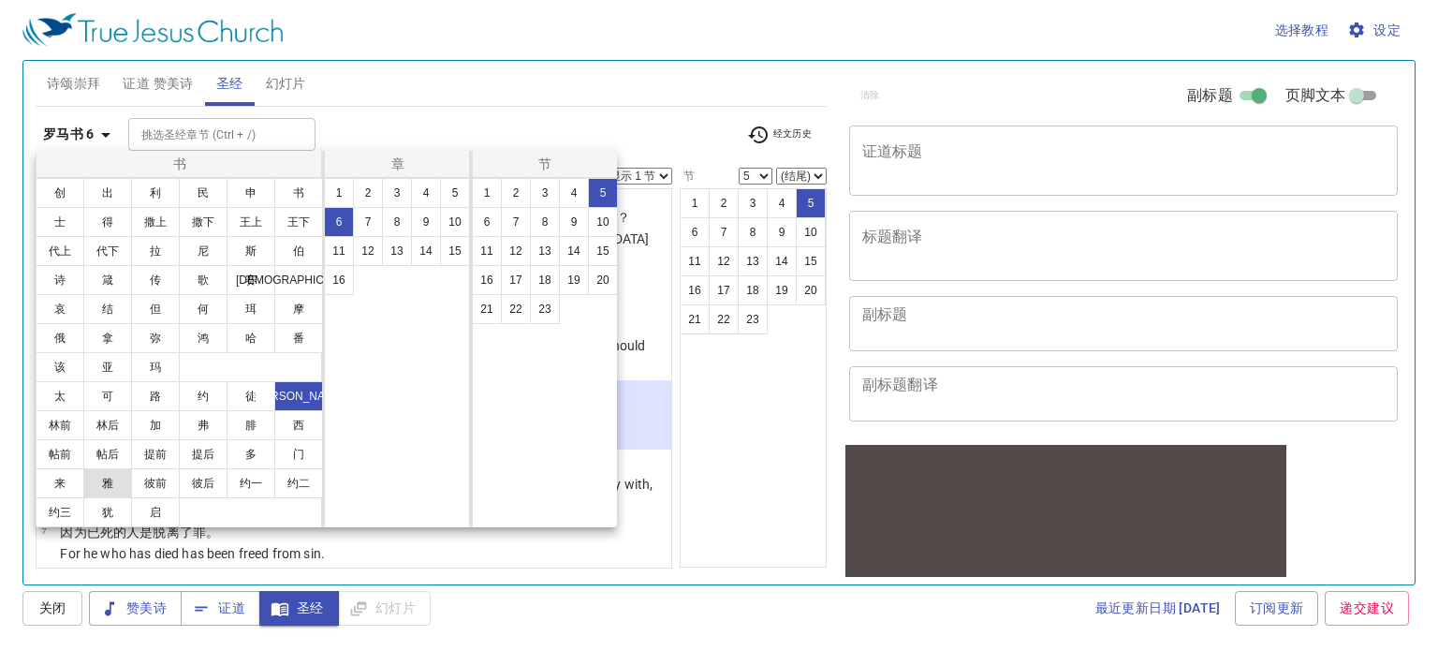
click at [95, 482] on button "雅" at bounding box center [107, 483] width 49 height 30
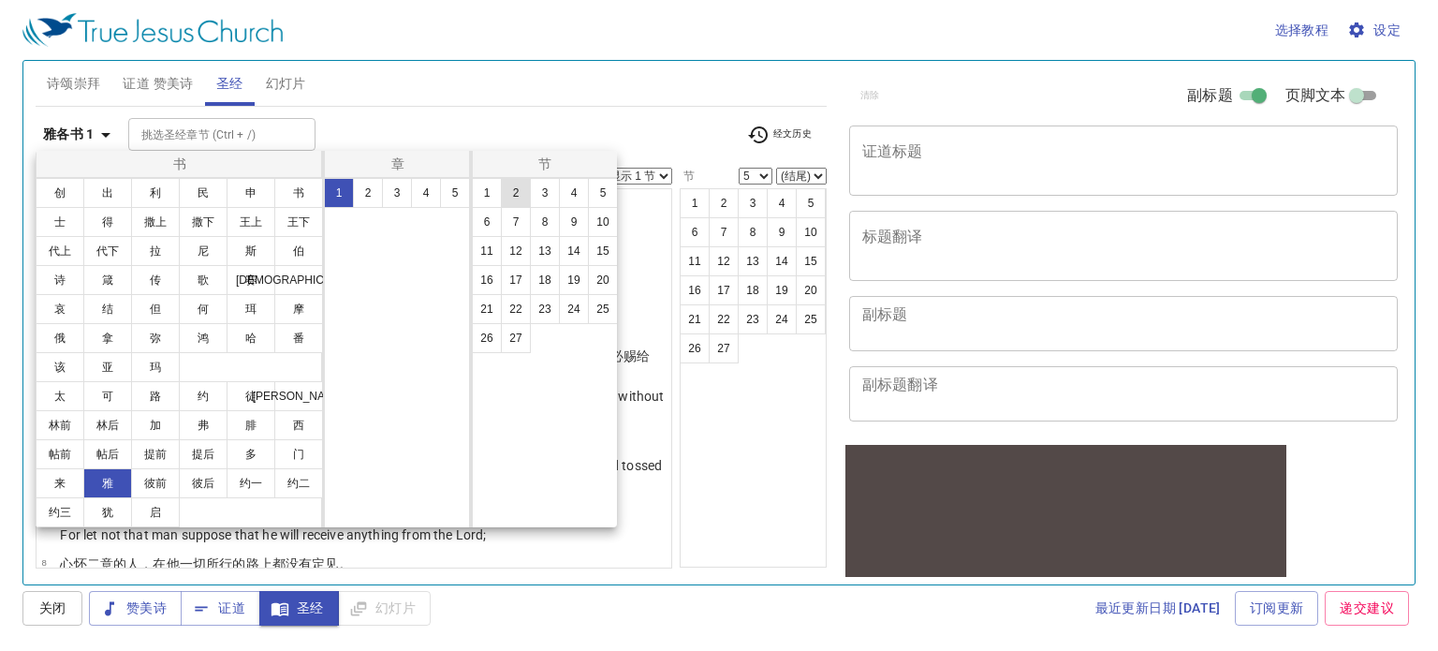
scroll to position [0, 0]
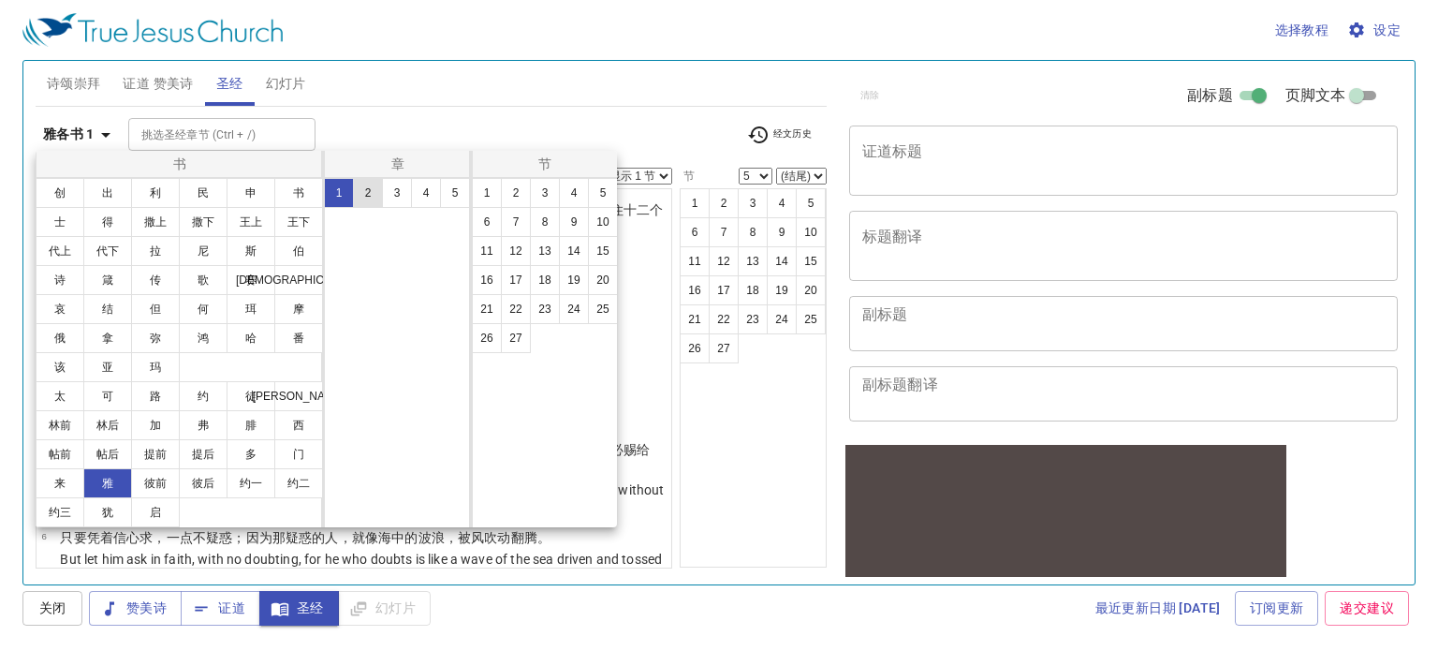
click at [371, 186] on button "2" at bounding box center [368, 193] width 30 height 30
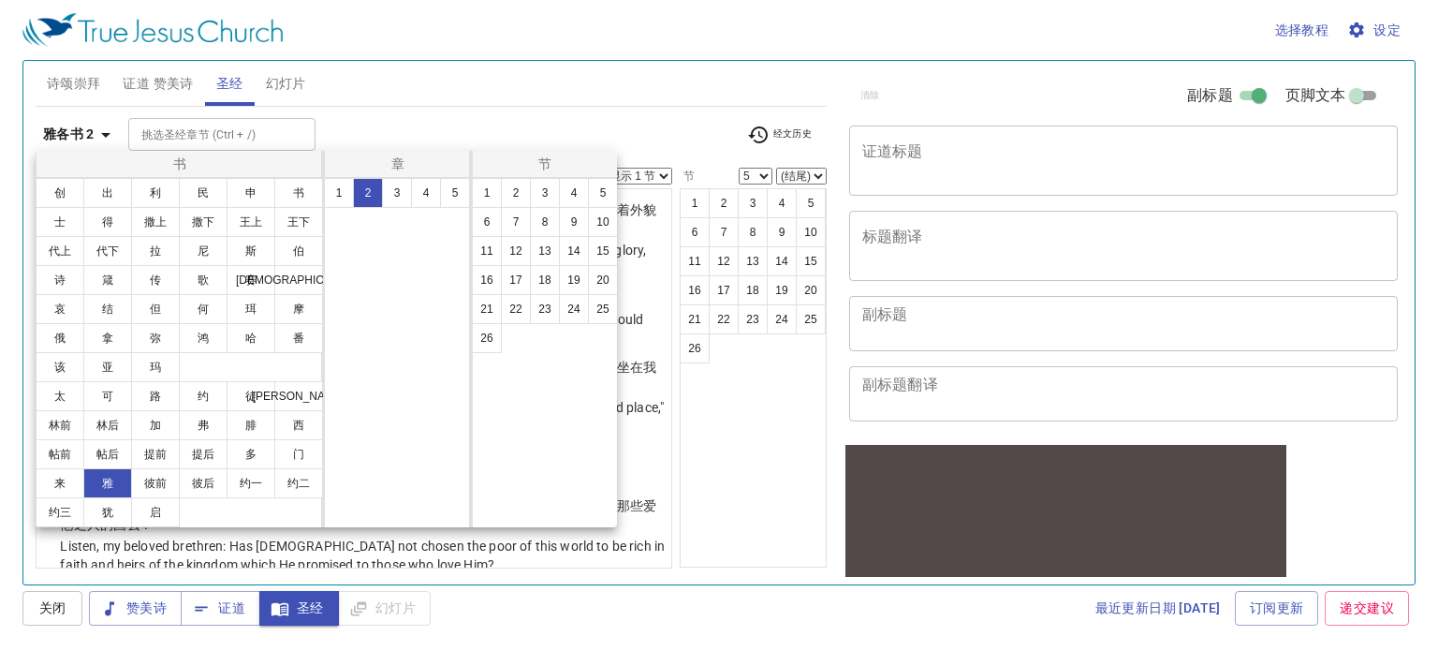
click at [569, 114] on div at bounding box center [719, 325] width 1438 height 651
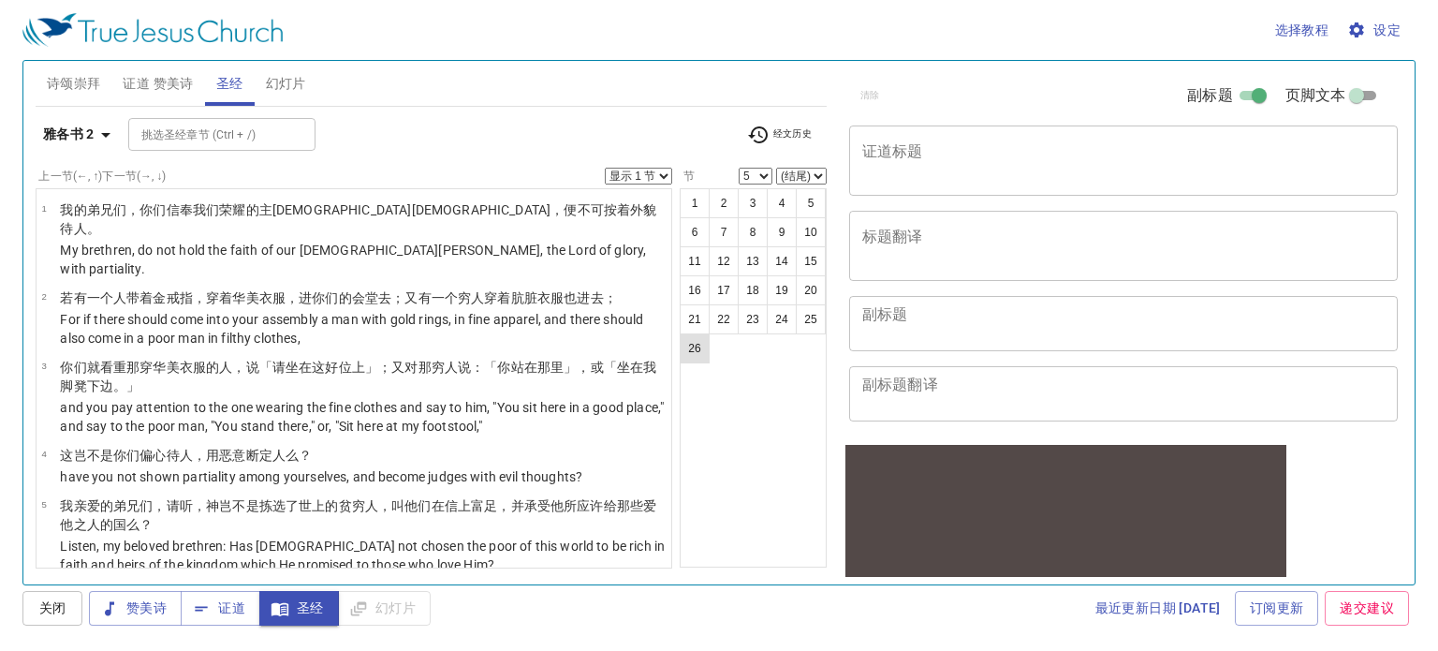
click at [700, 344] on button "26" at bounding box center [695, 348] width 30 height 30
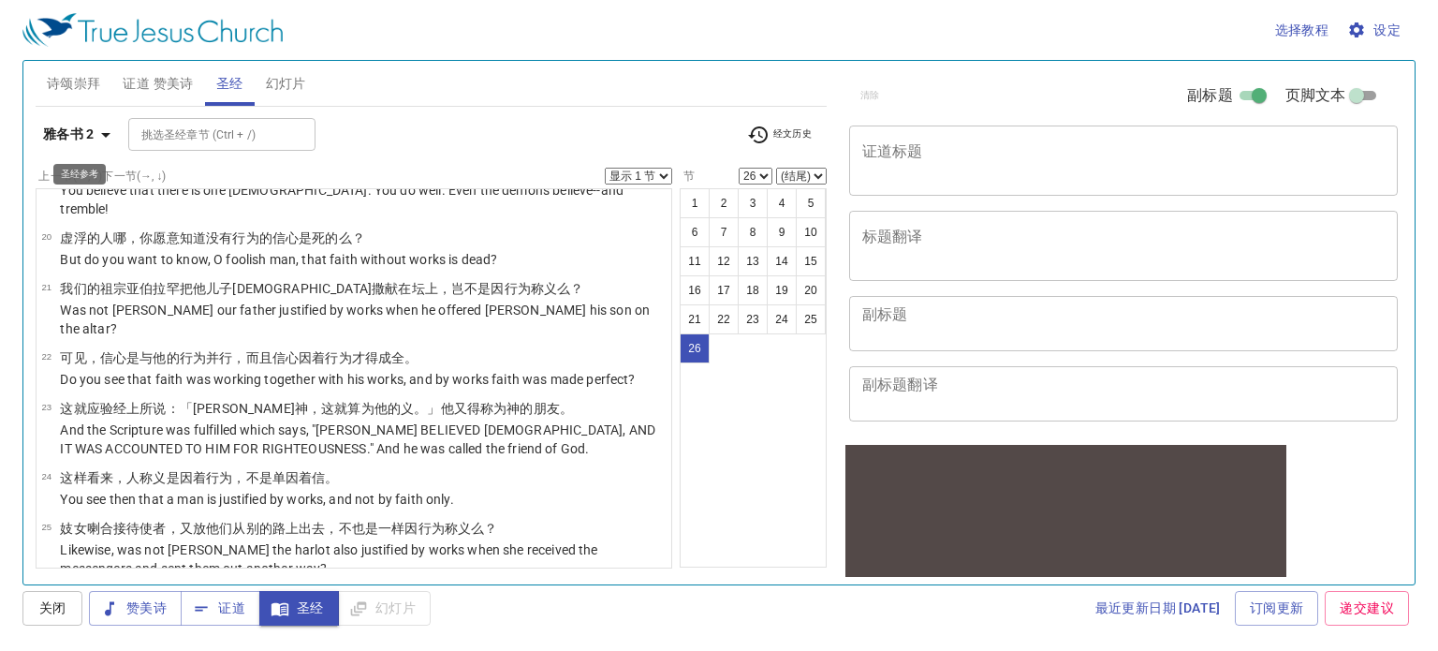
click at [94, 130] on b "雅各书 2" at bounding box center [69, 134] width 52 height 23
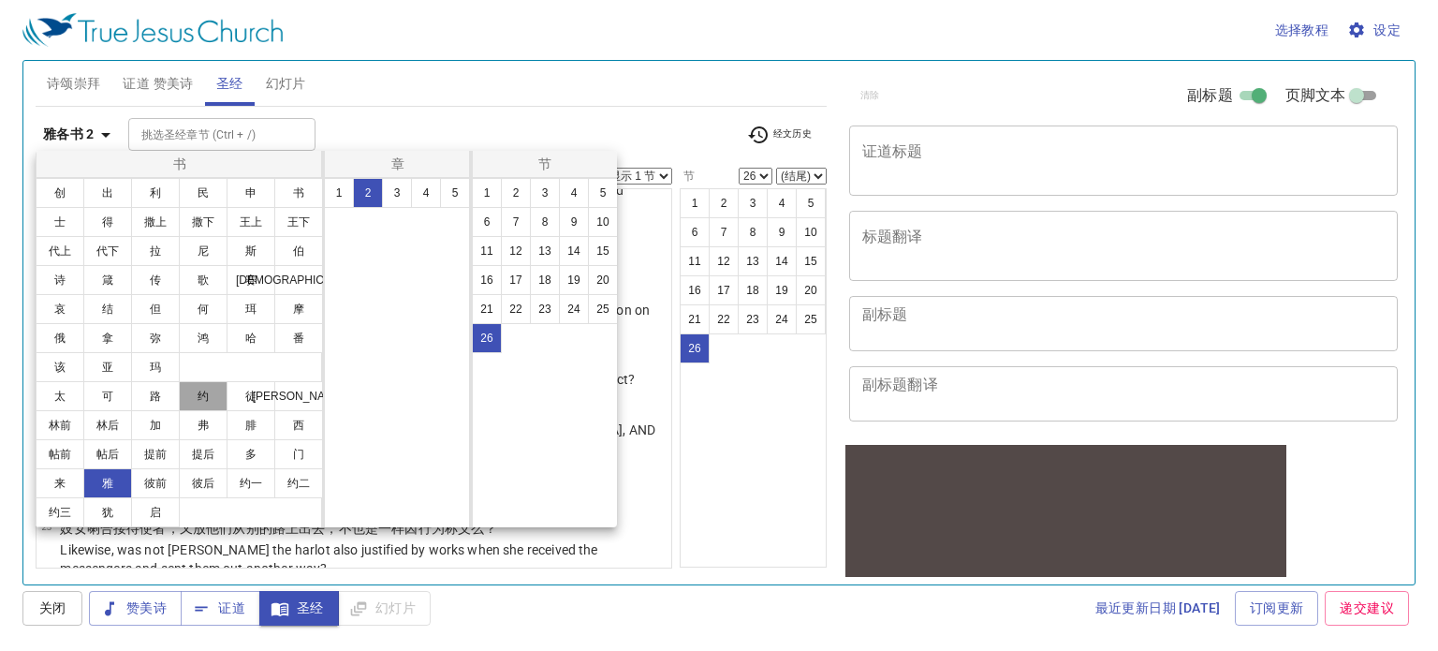
click at [214, 400] on button "约" at bounding box center [203, 396] width 49 height 30
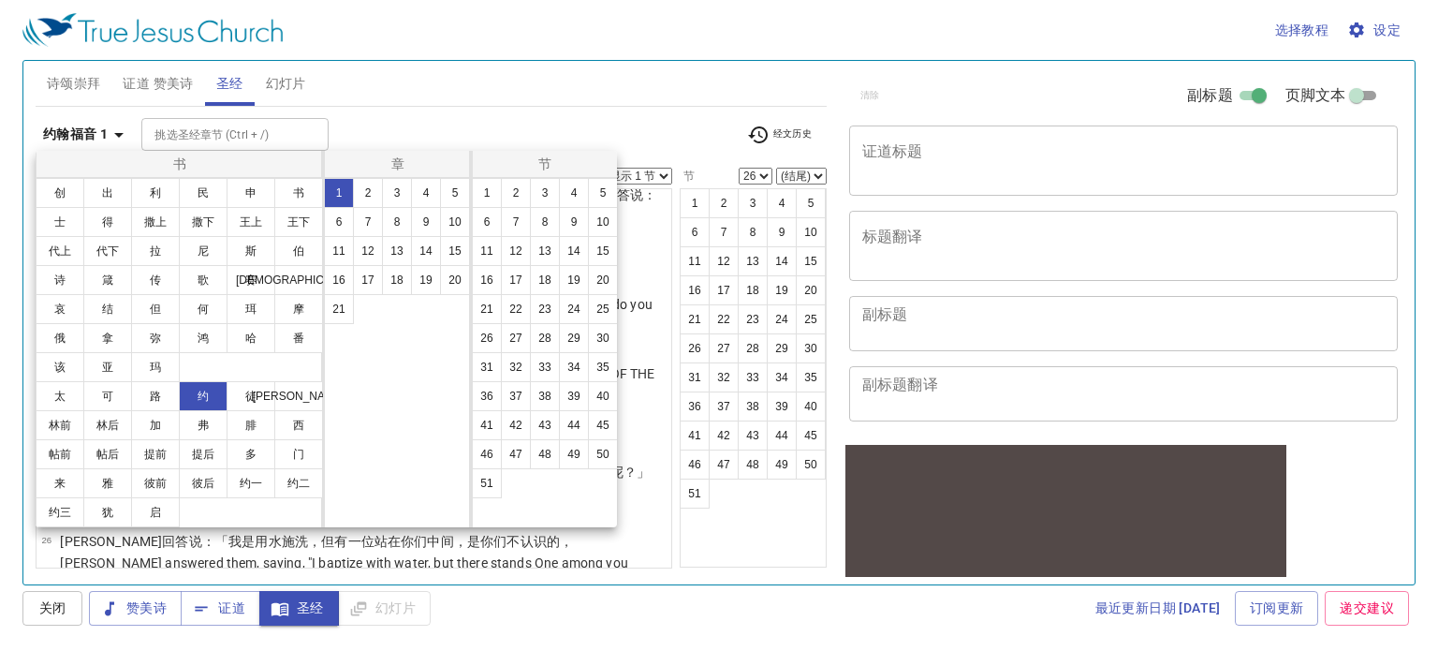
scroll to position [0, 0]
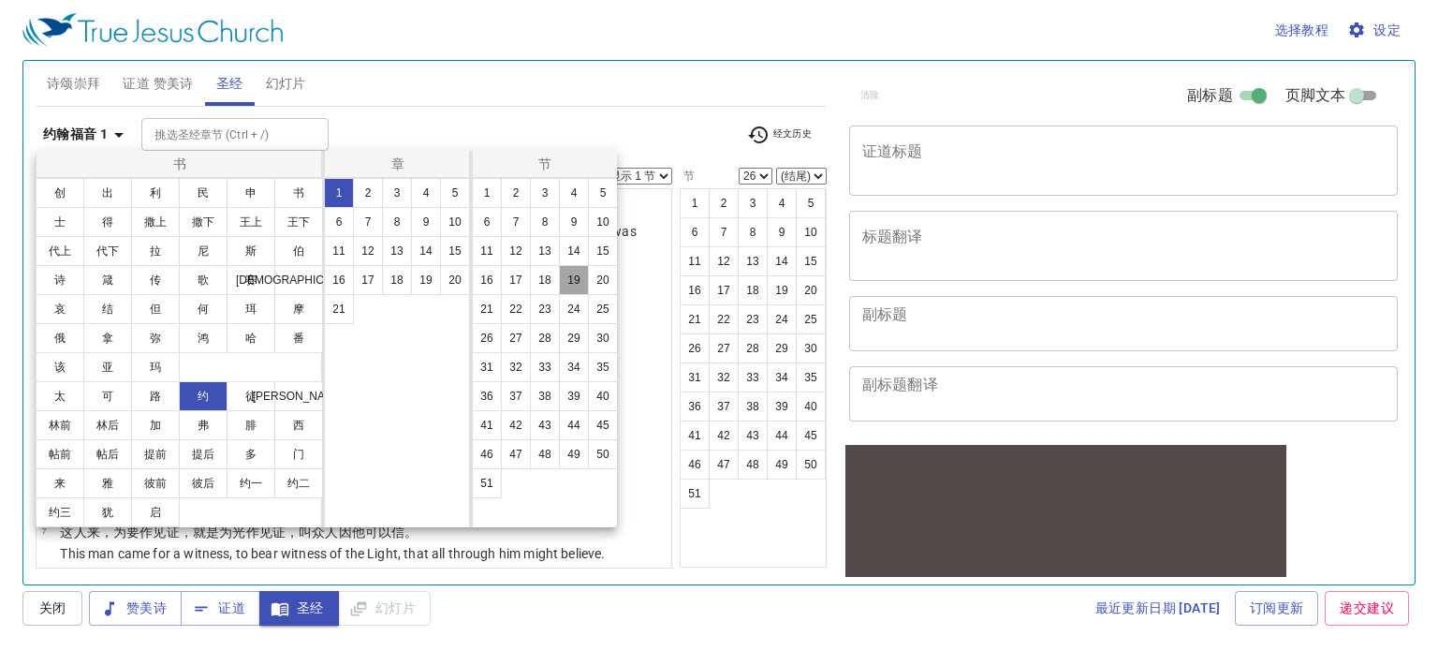
click at [584, 276] on button "19" at bounding box center [574, 280] width 30 height 30
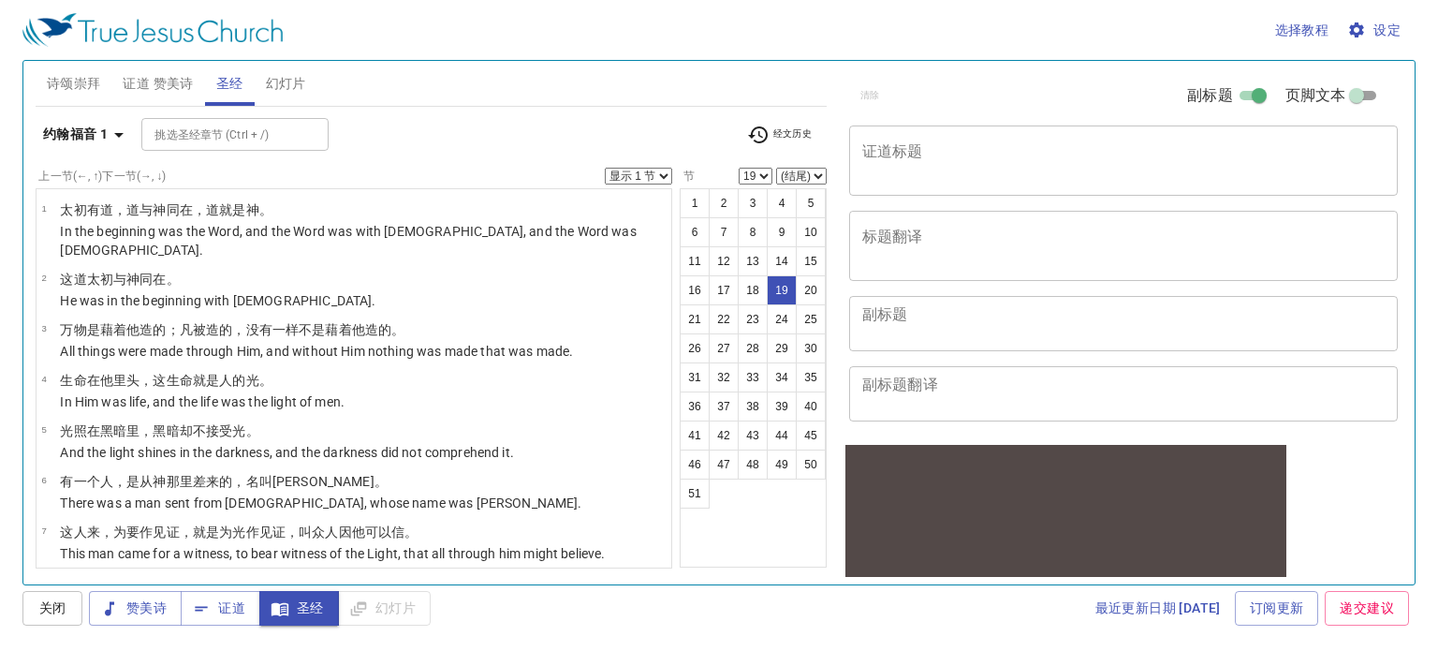
scroll to position [876, 0]
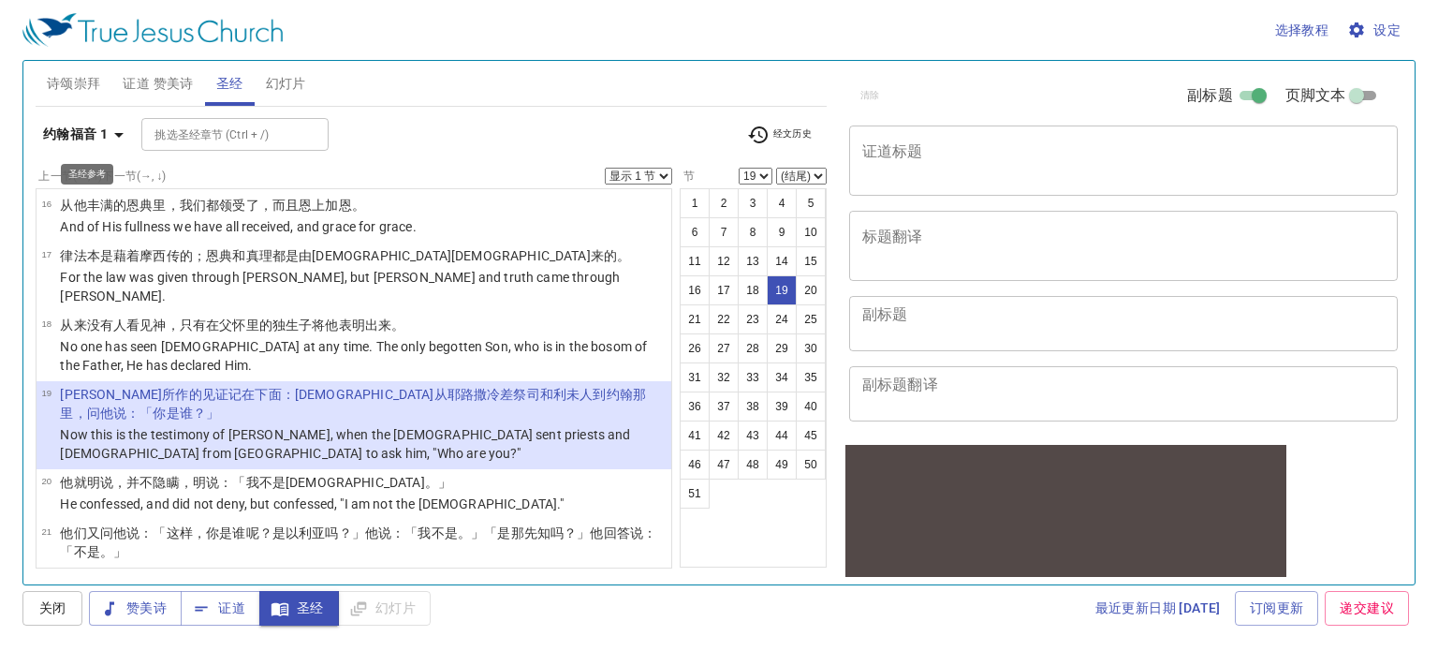
click at [122, 135] on icon "button" at bounding box center [119, 135] width 22 height 22
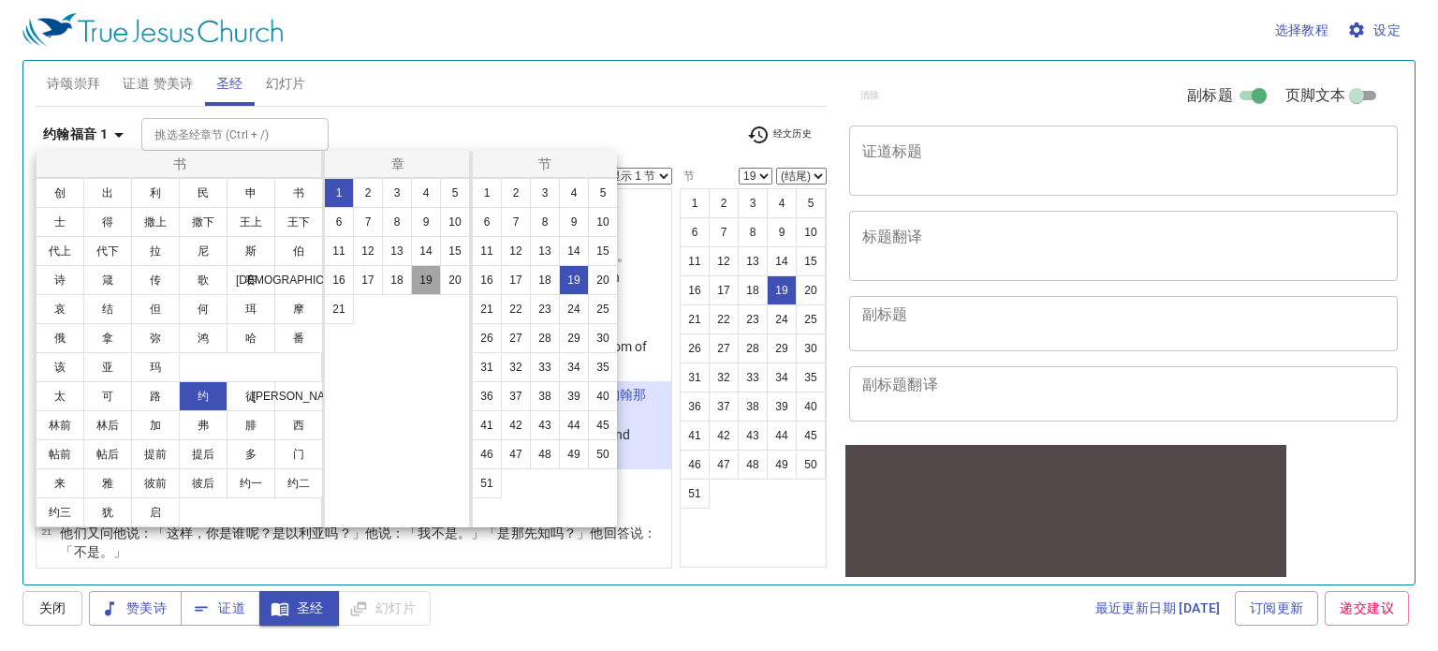
click at [420, 280] on button "19" at bounding box center [426, 280] width 30 height 30
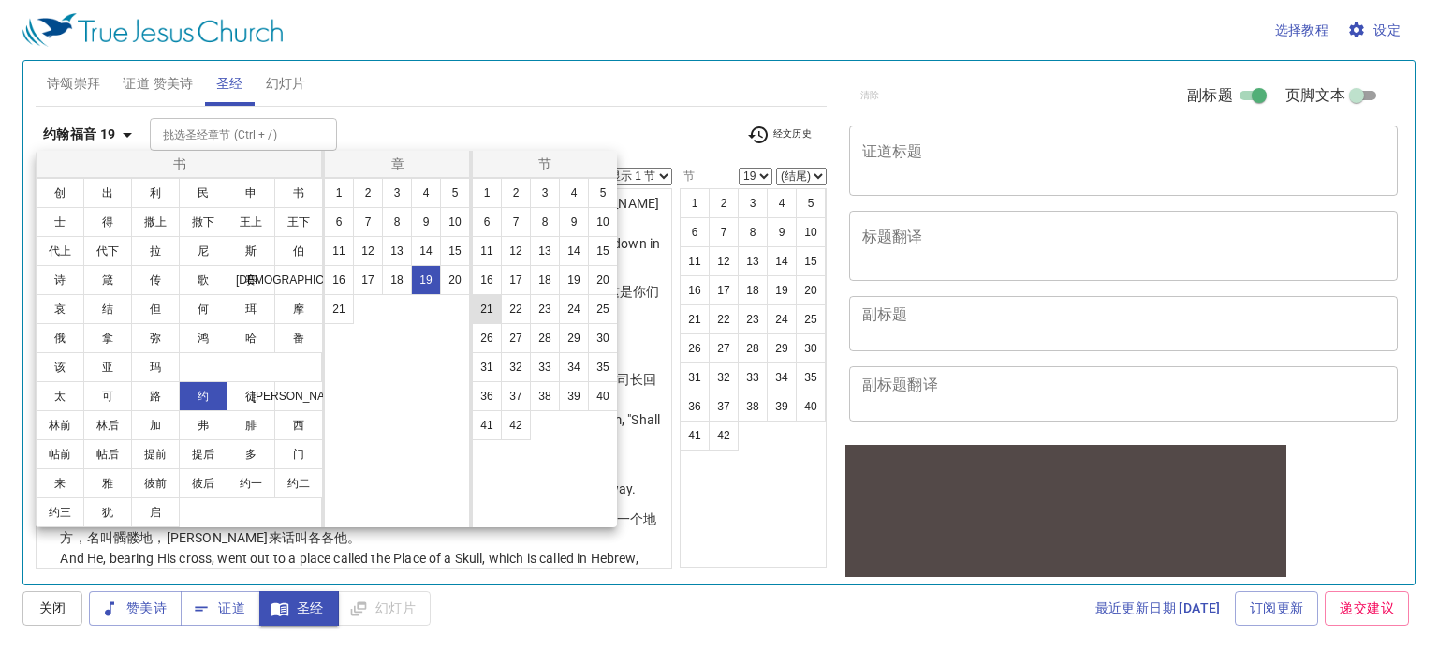
scroll to position [0, 0]
click at [597, 344] on button "30" at bounding box center [603, 338] width 30 height 30
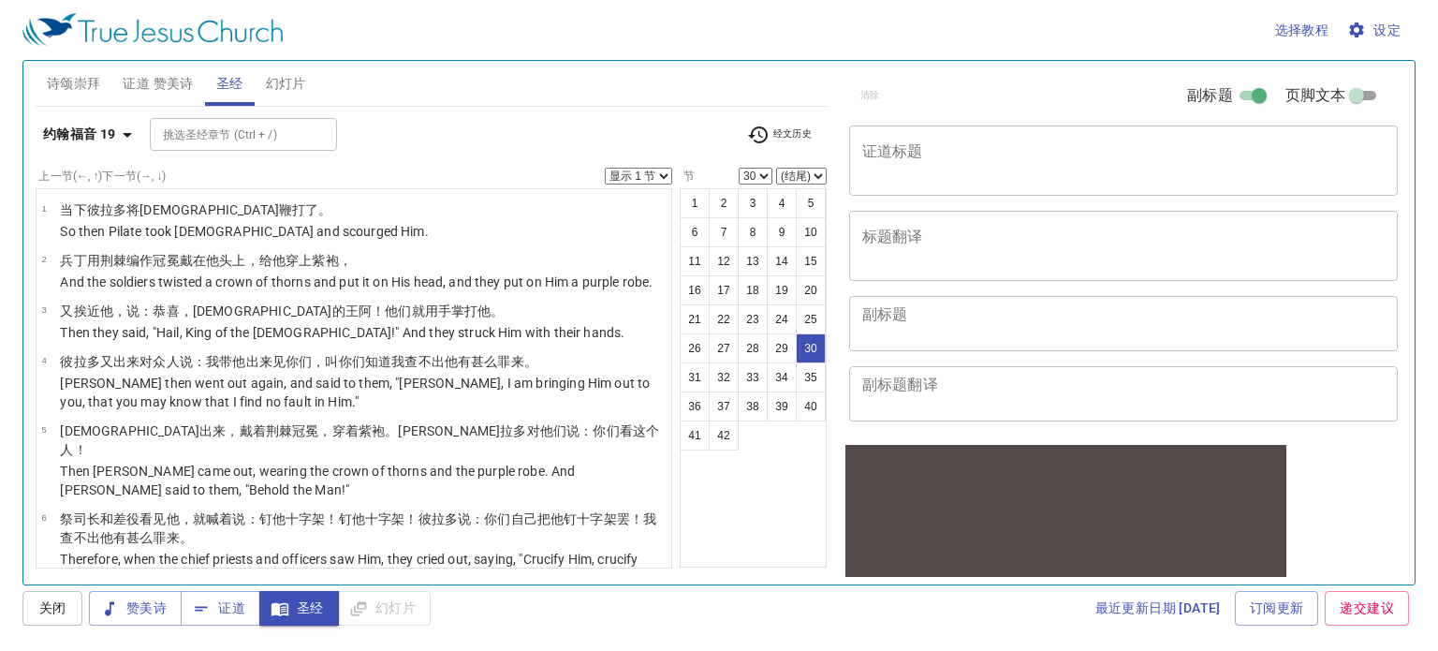
scroll to position [1919, 0]
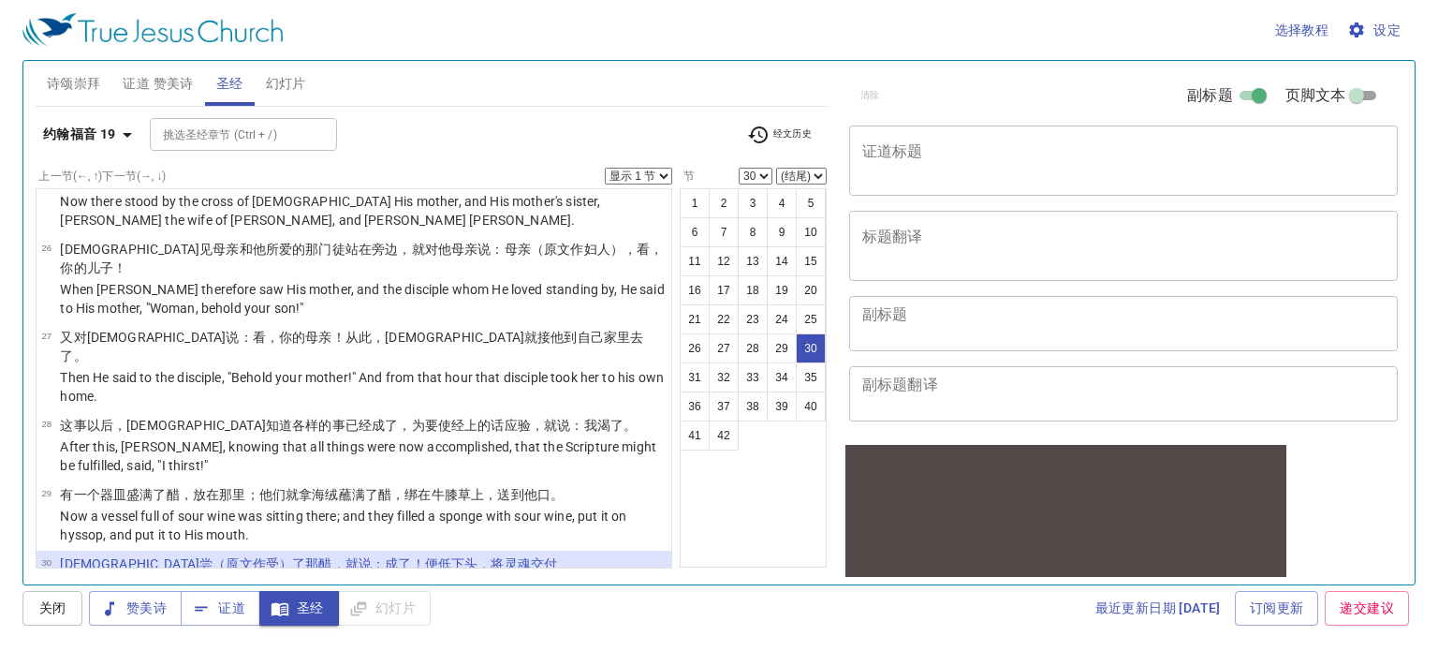
click at [755, 130] on icon "button" at bounding box center [758, 135] width 22 height 22
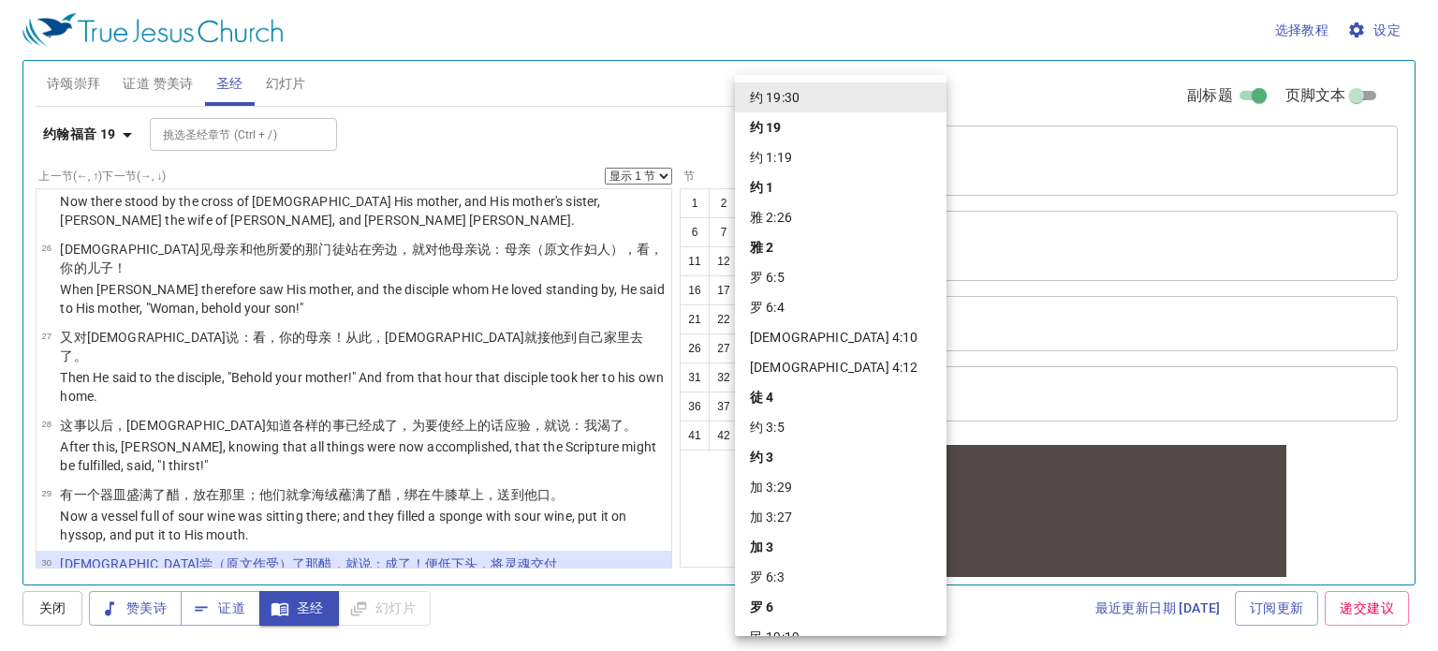
click at [778, 228] on li "雅 2:26" at bounding box center [841, 217] width 212 height 30
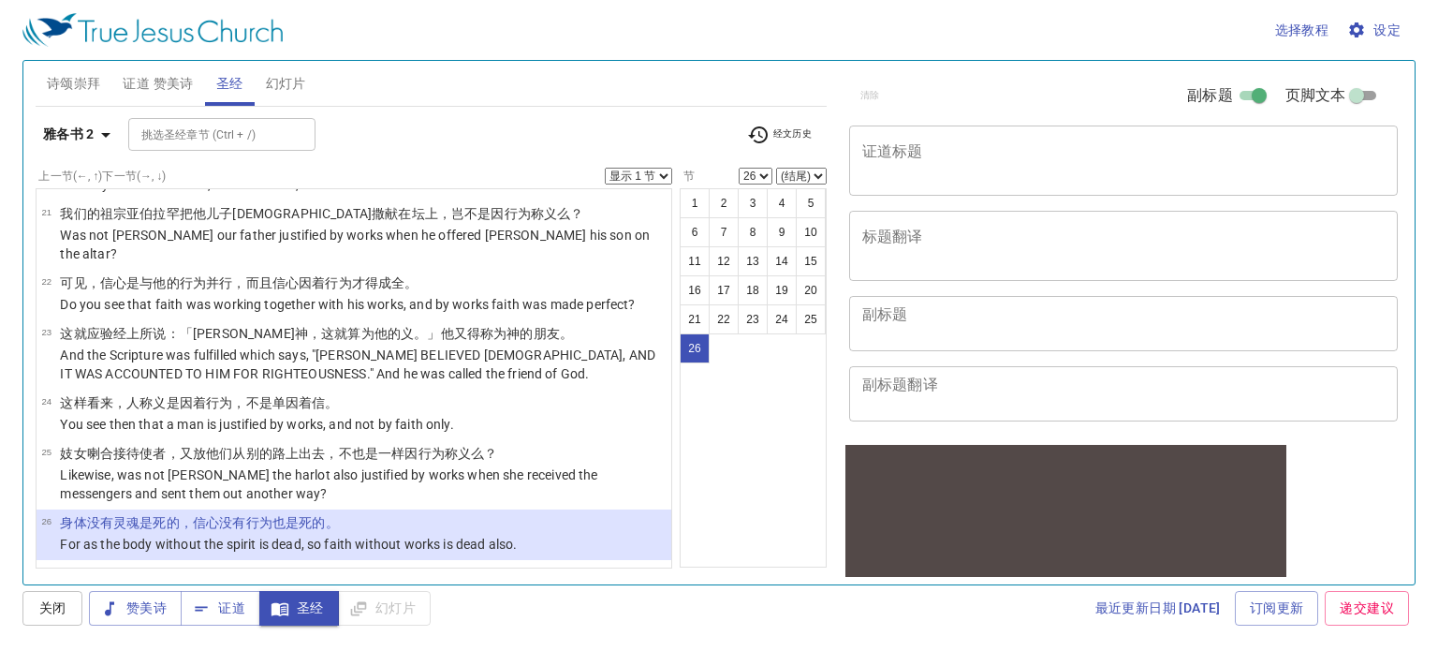
scroll to position [1214, 0]
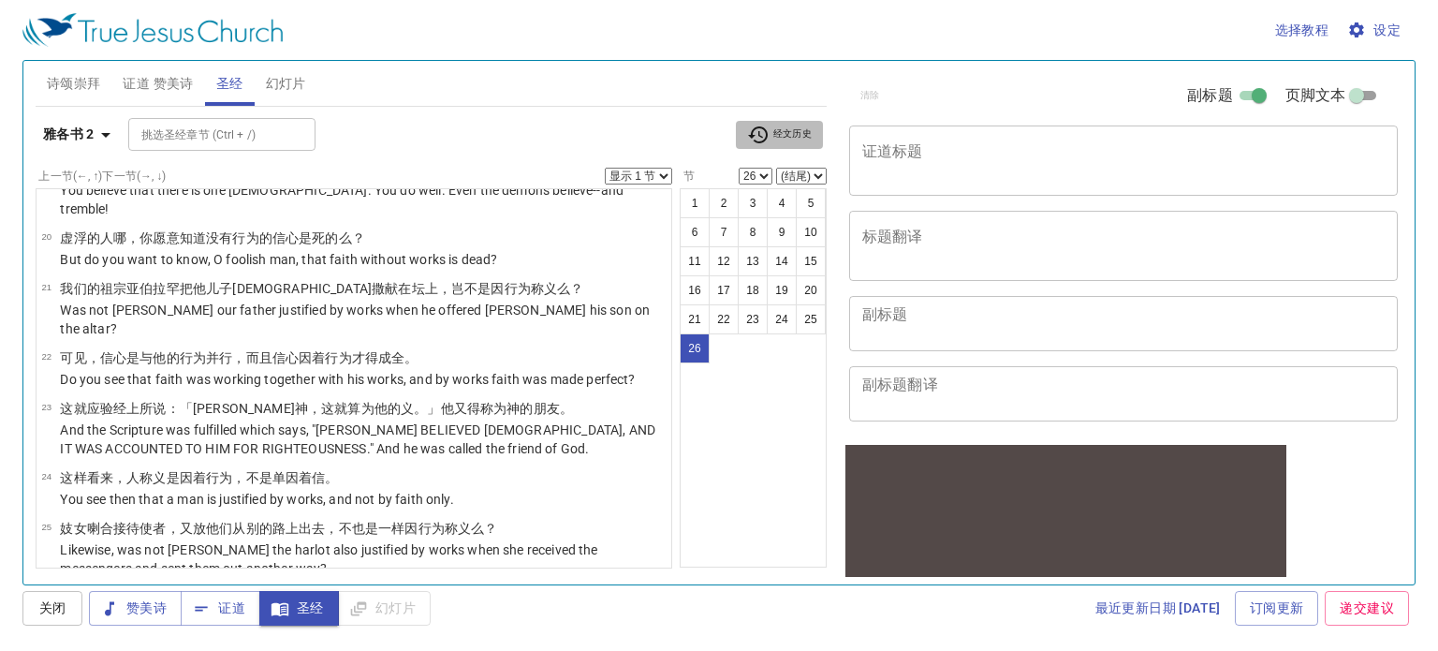
click at [773, 140] on span "经文历史" at bounding box center [779, 135] width 65 height 22
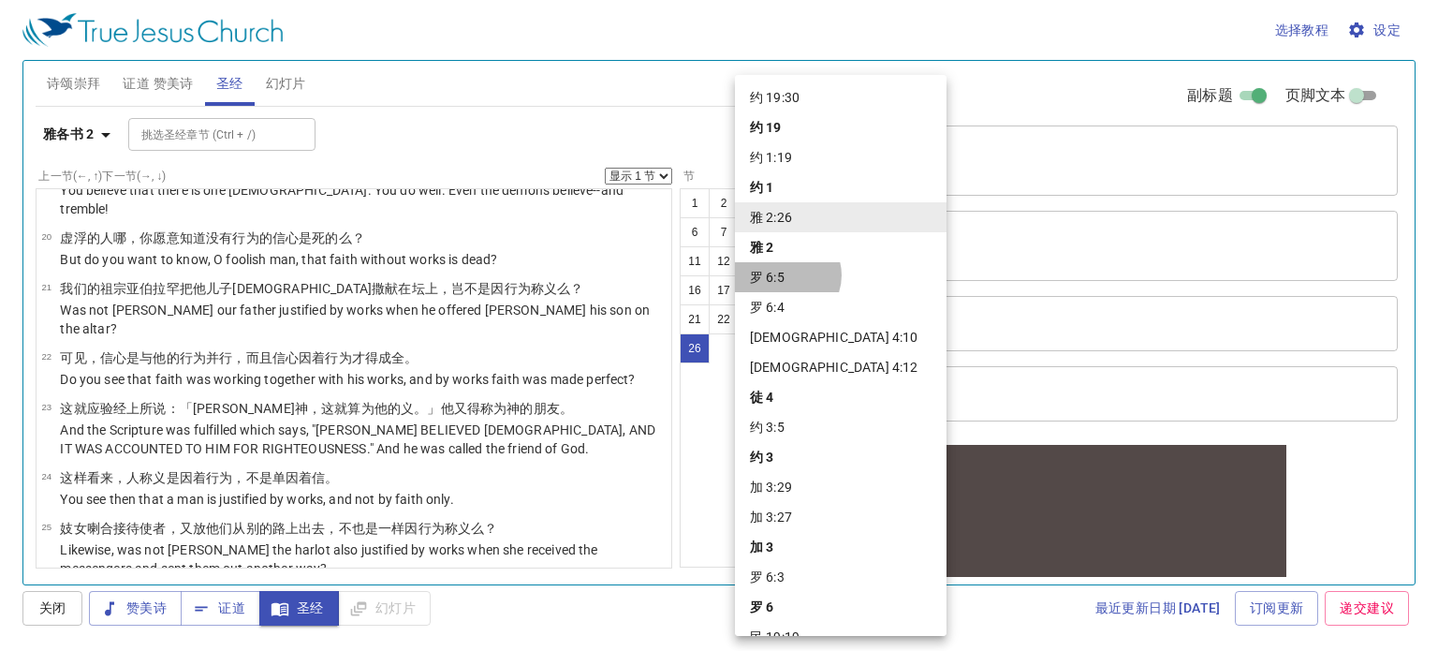
click at [787, 275] on li "罗 6:5" at bounding box center [841, 277] width 212 height 30
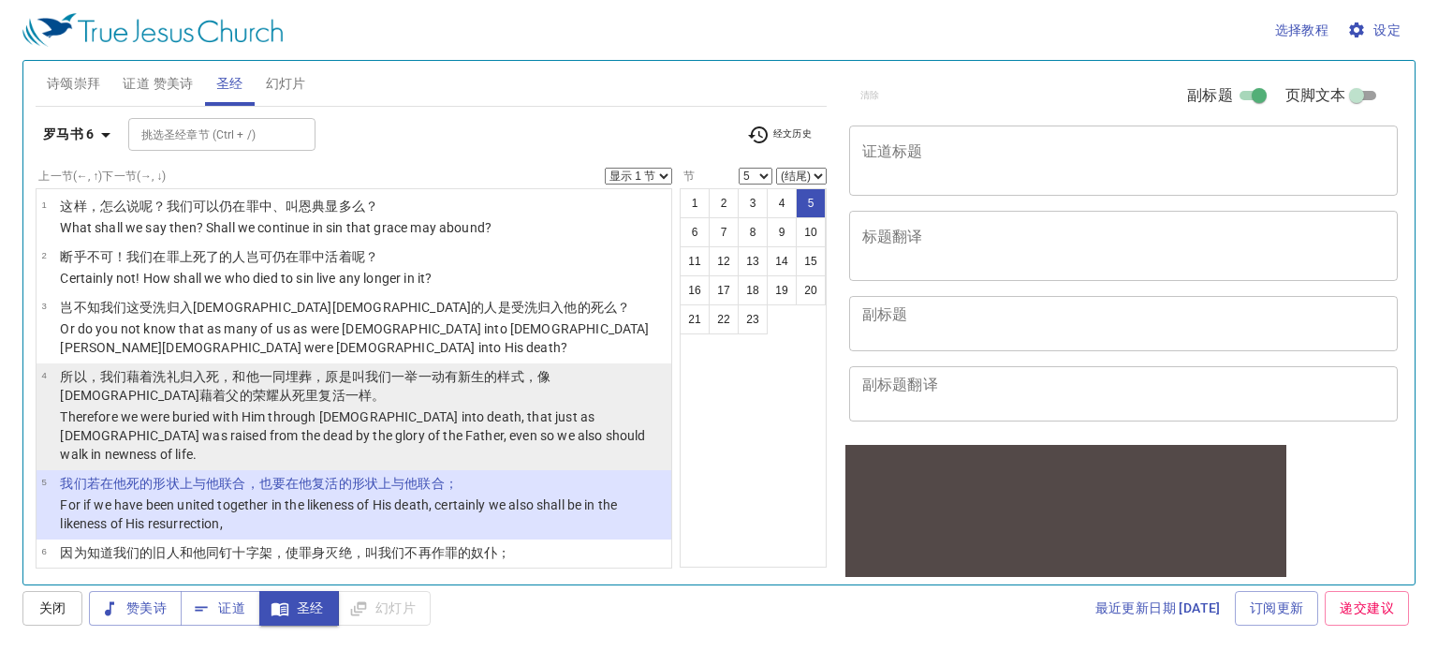
scroll to position [0, 0]
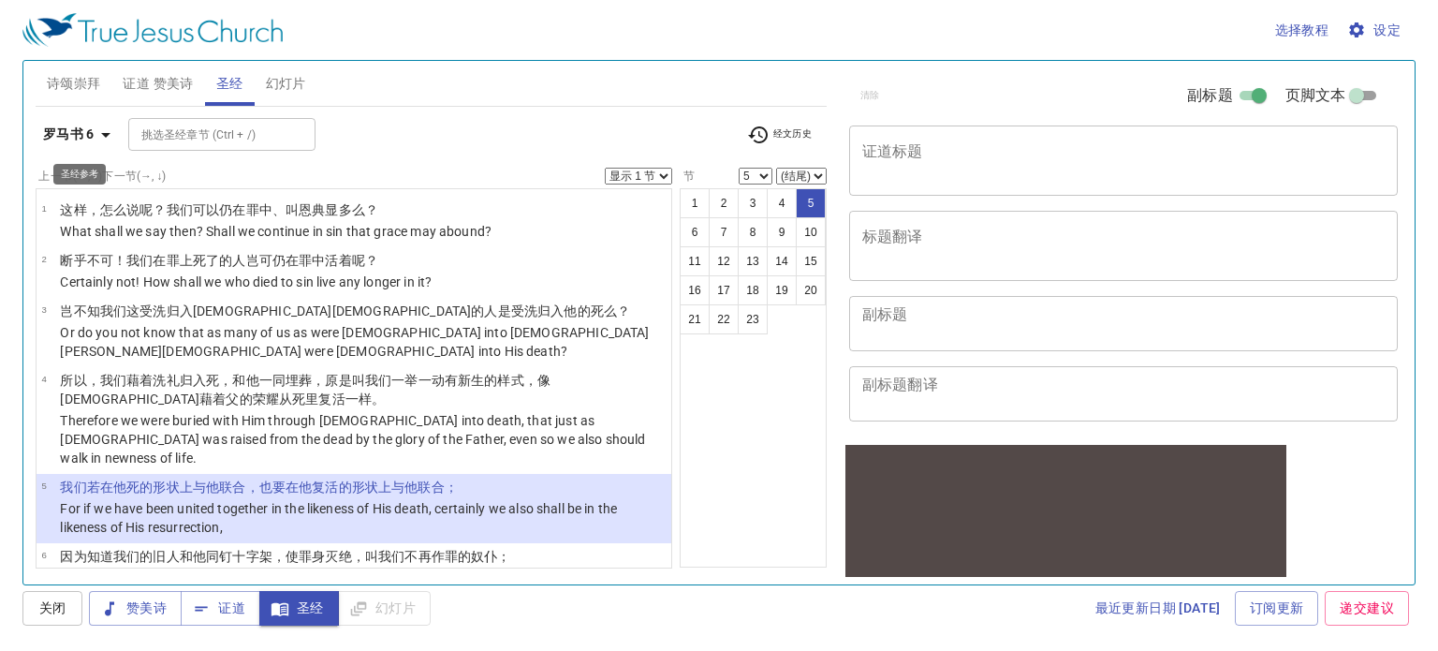
click at [95, 139] on icon "button" at bounding box center [106, 135] width 22 height 22
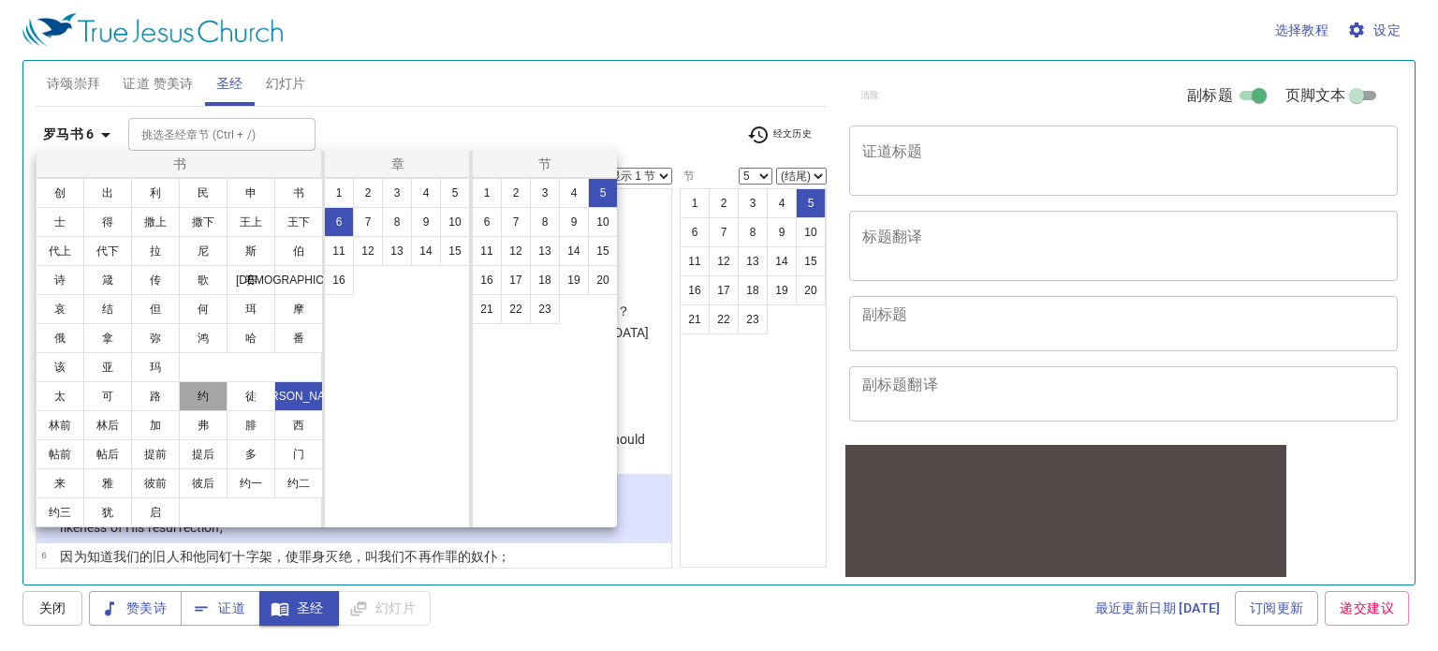
click at [205, 399] on button "约" at bounding box center [203, 396] width 49 height 30
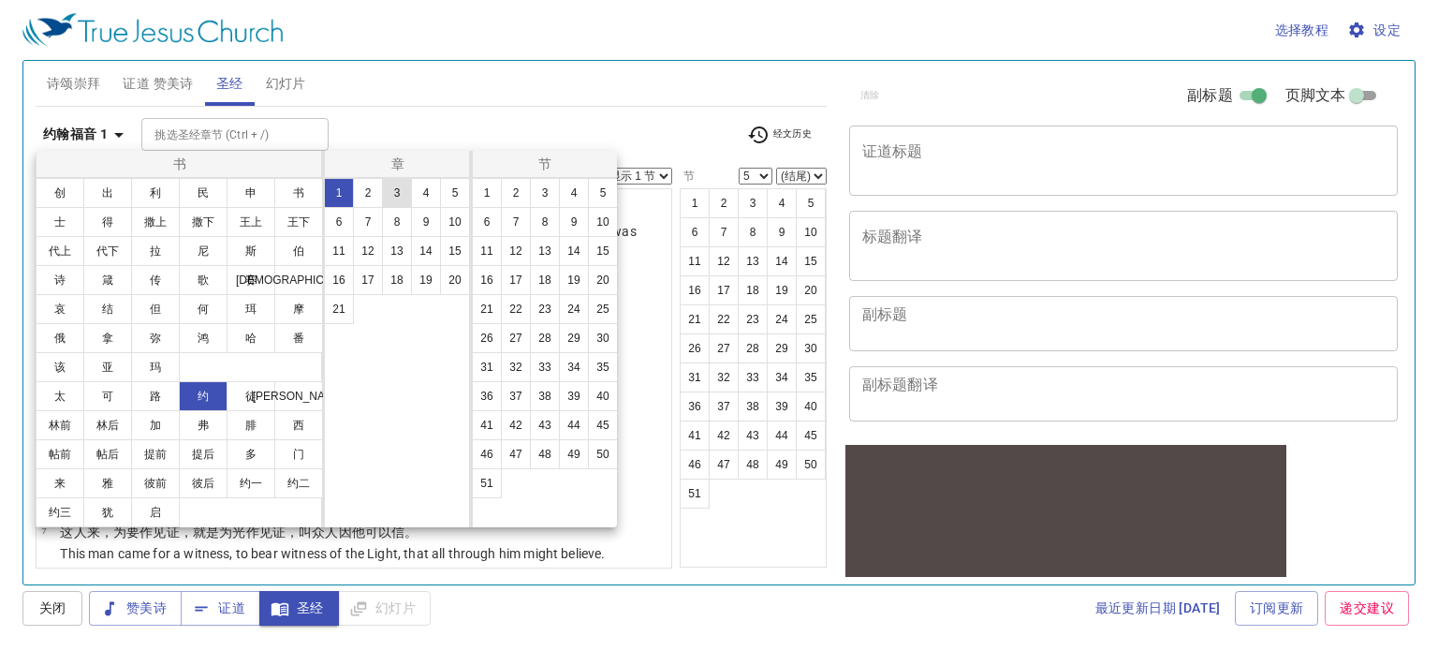
click at [392, 188] on button "3" at bounding box center [397, 193] width 30 height 30
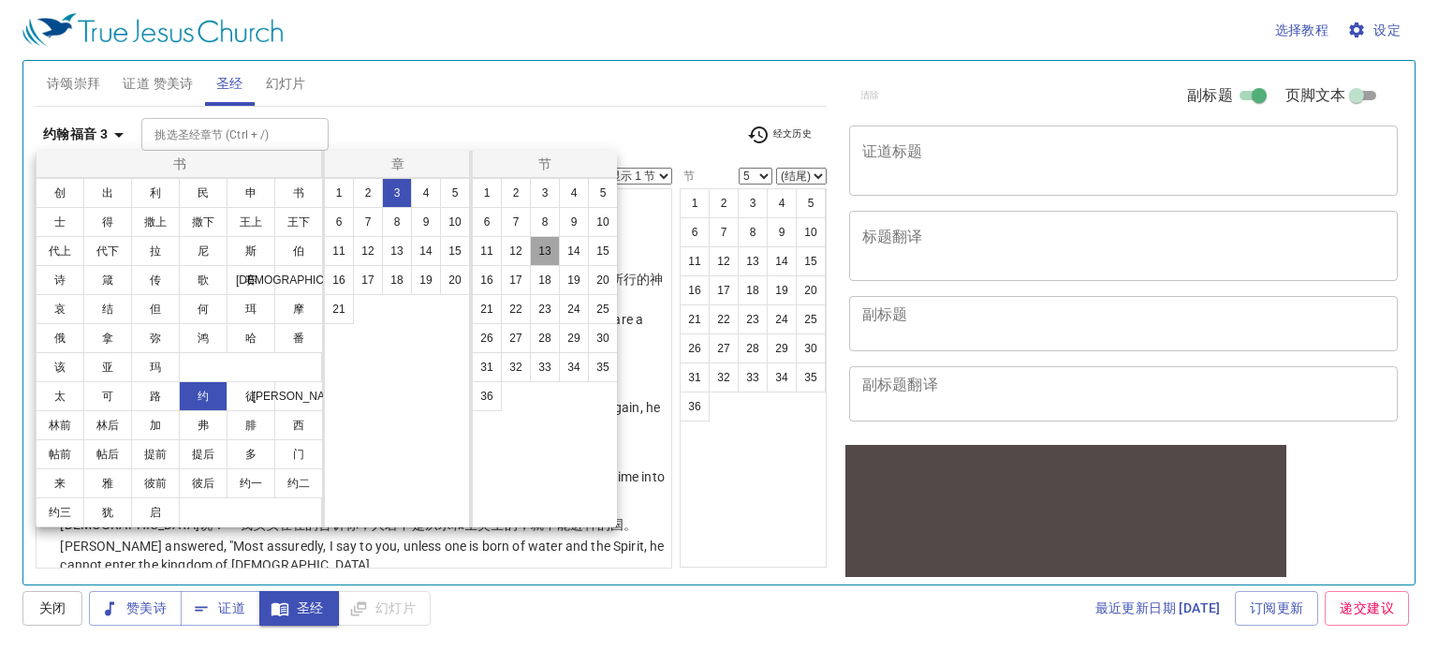
click at [555, 251] on button "13" at bounding box center [545, 251] width 30 height 30
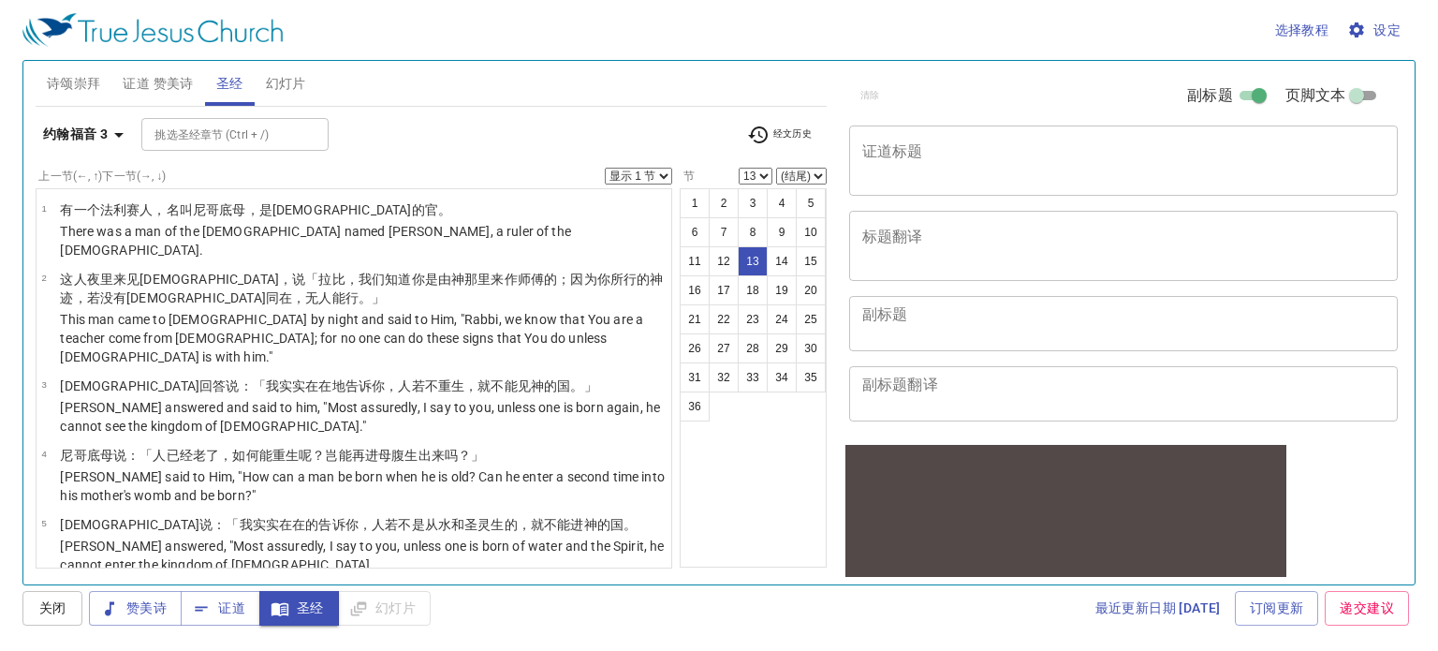
scroll to position [628, 0]
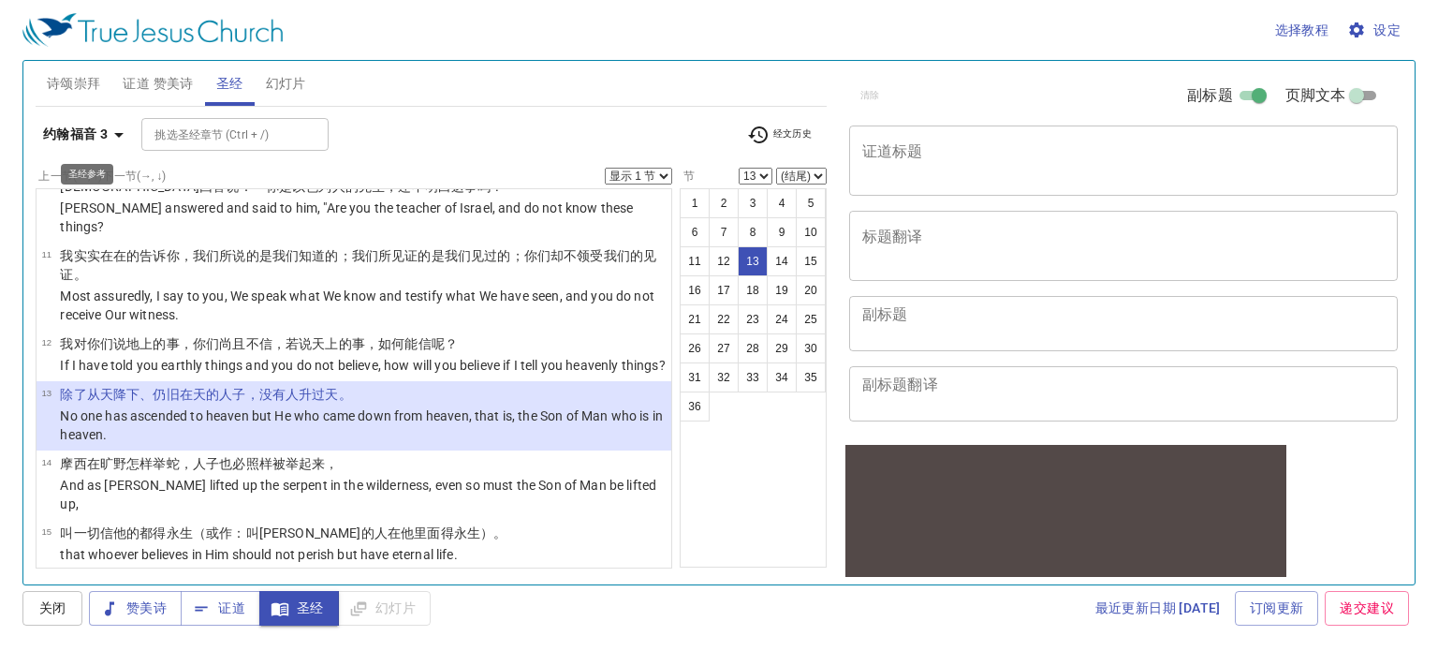
click at [87, 130] on b "约翰福音 3" at bounding box center [75, 134] width 65 height 23
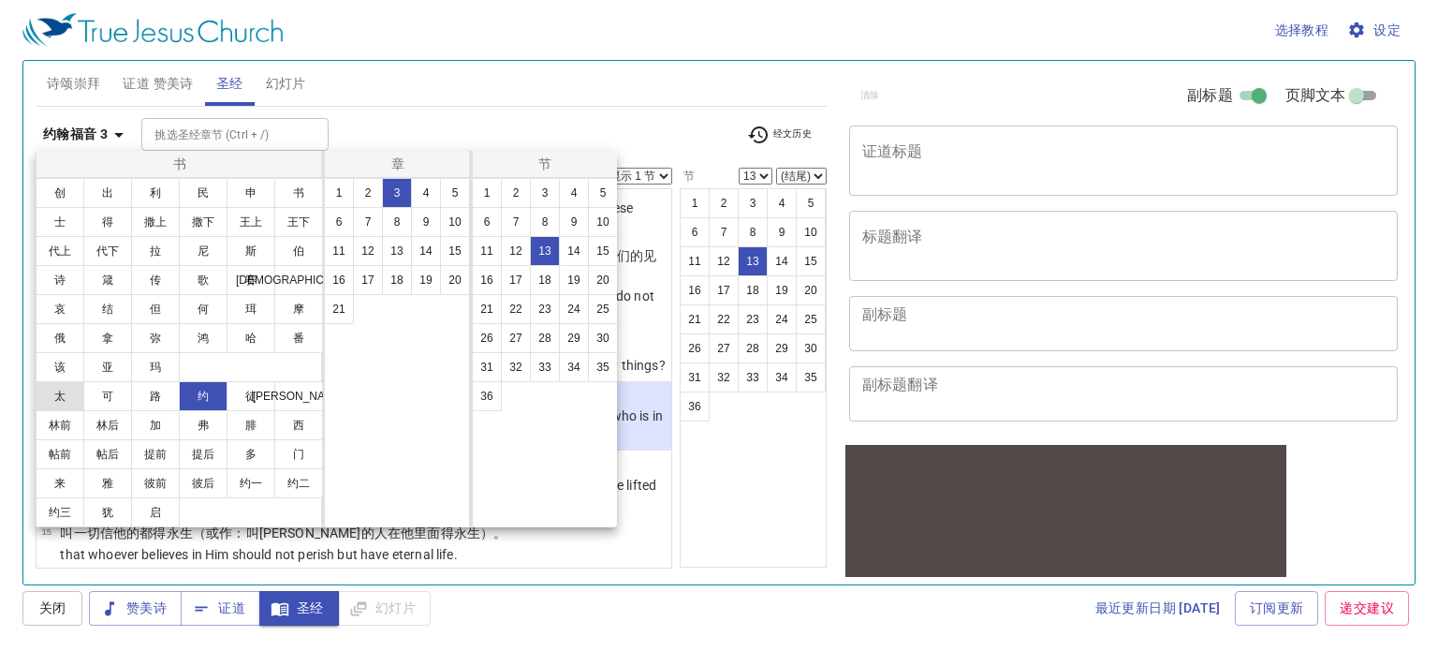
click at [59, 396] on button "太" at bounding box center [60, 396] width 49 height 30
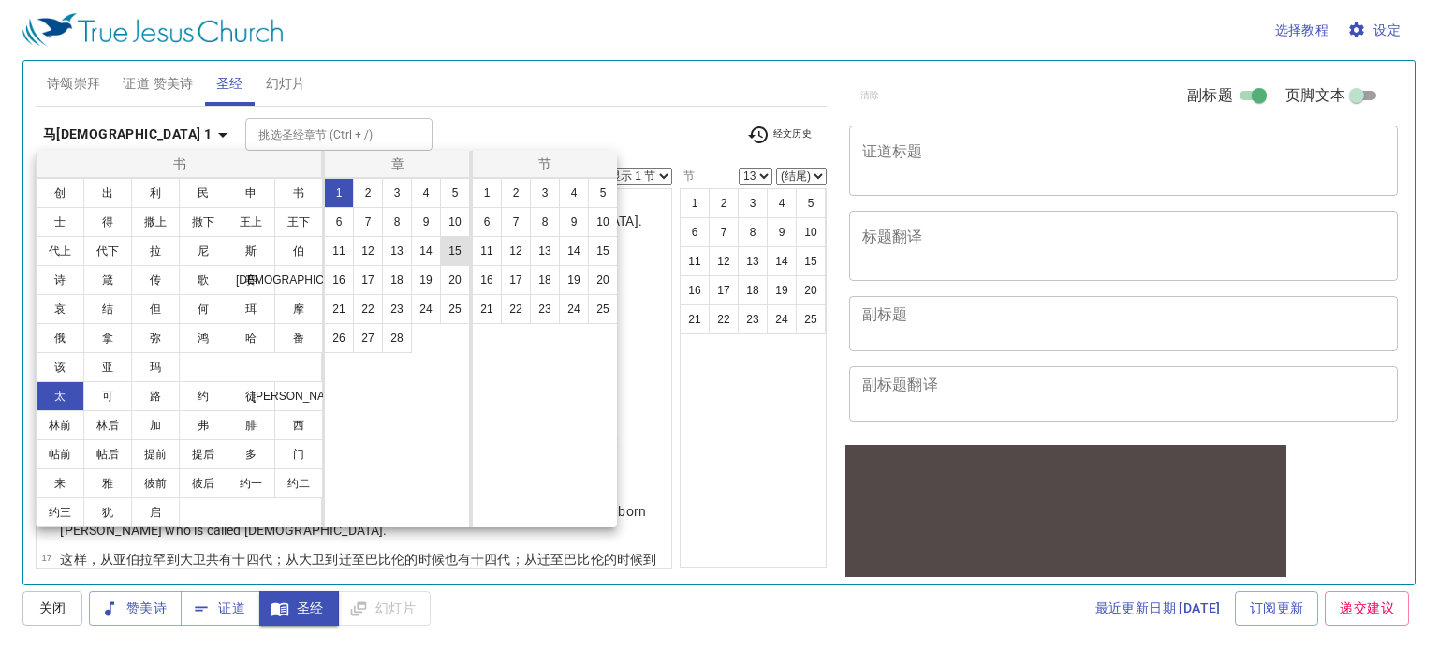
scroll to position [0, 0]
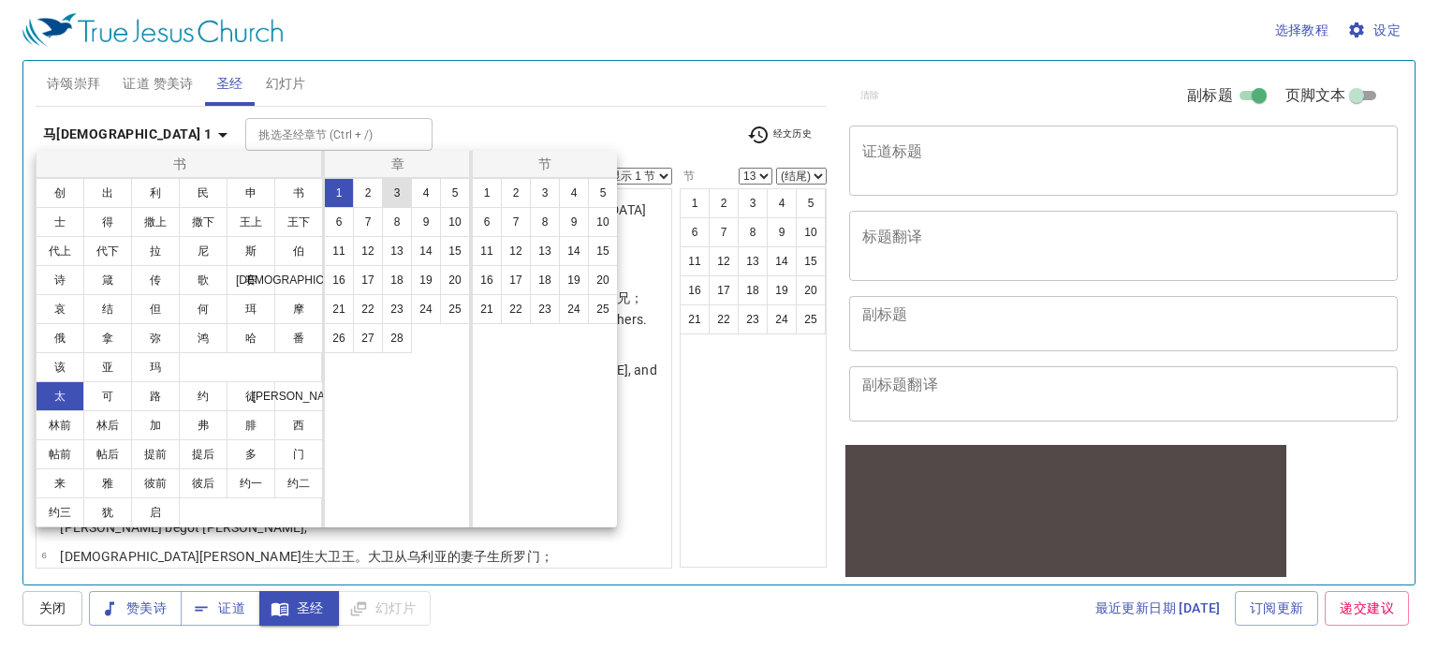
click at [393, 192] on button "3" at bounding box center [397, 193] width 30 height 30
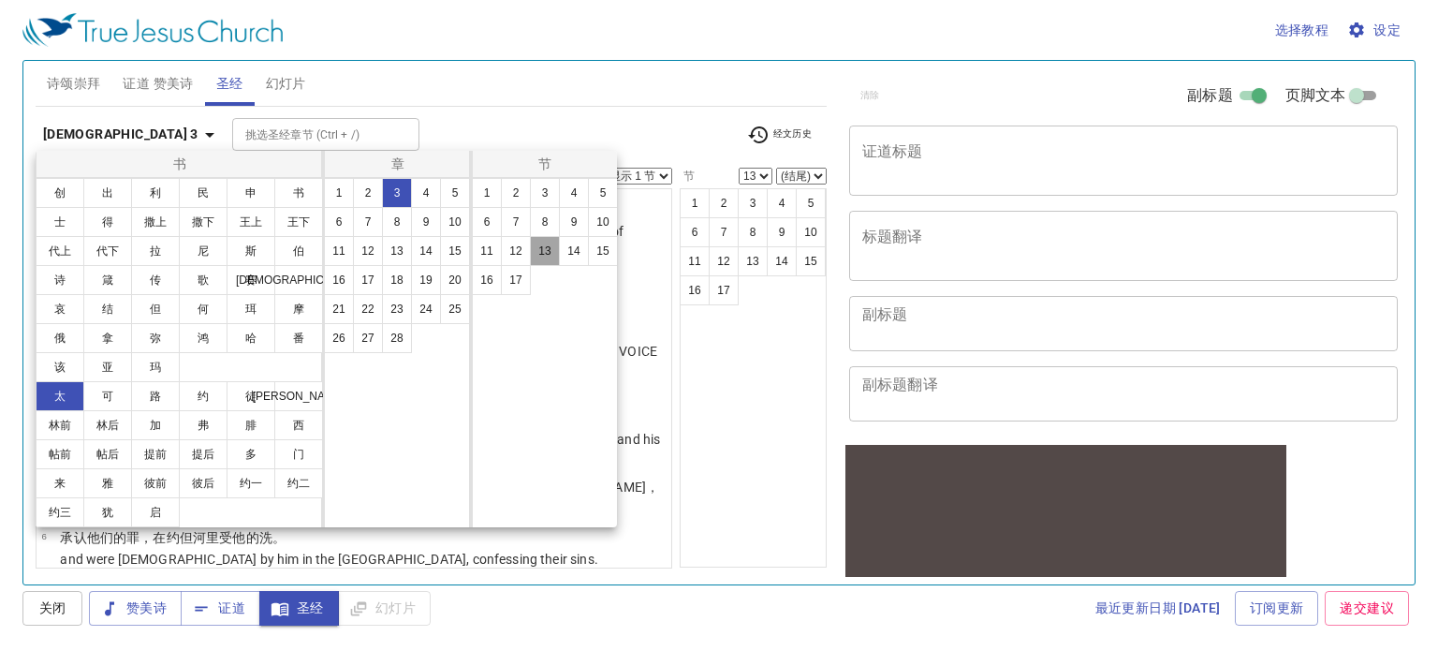
click at [551, 254] on button "13" at bounding box center [545, 251] width 30 height 30
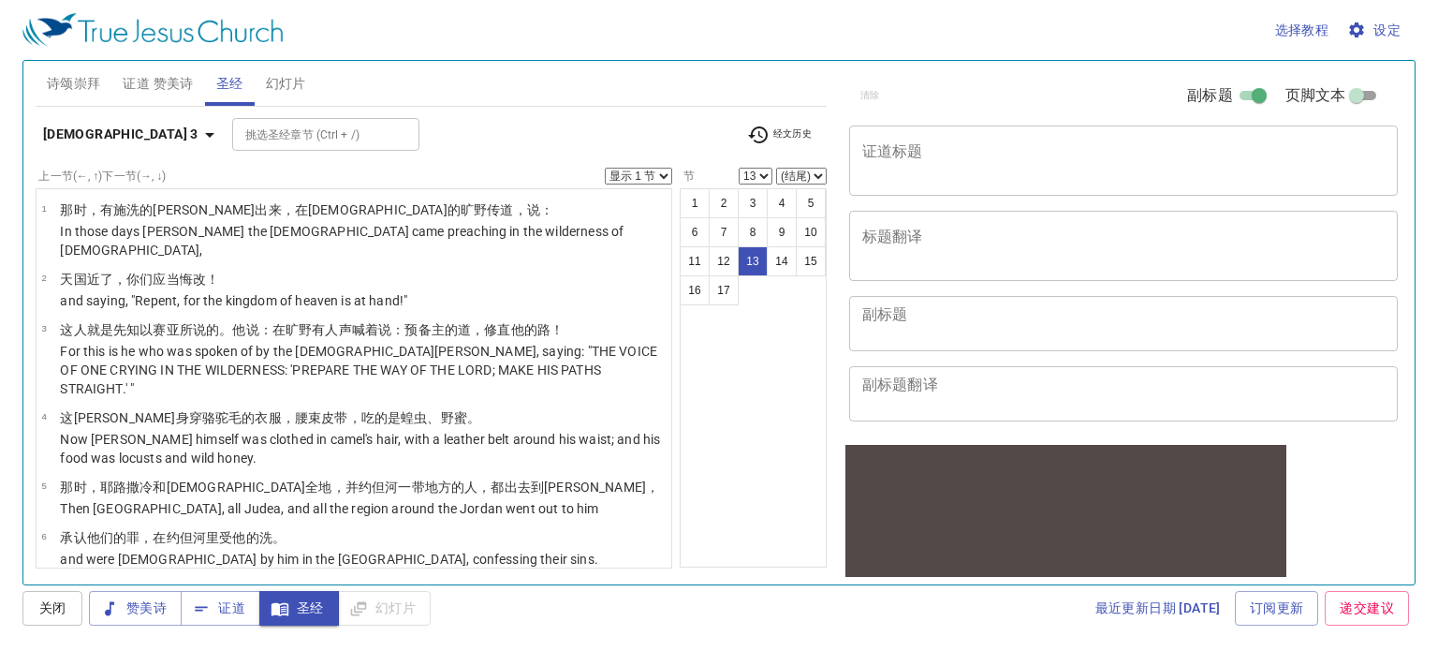
scroll to position [637, 0]
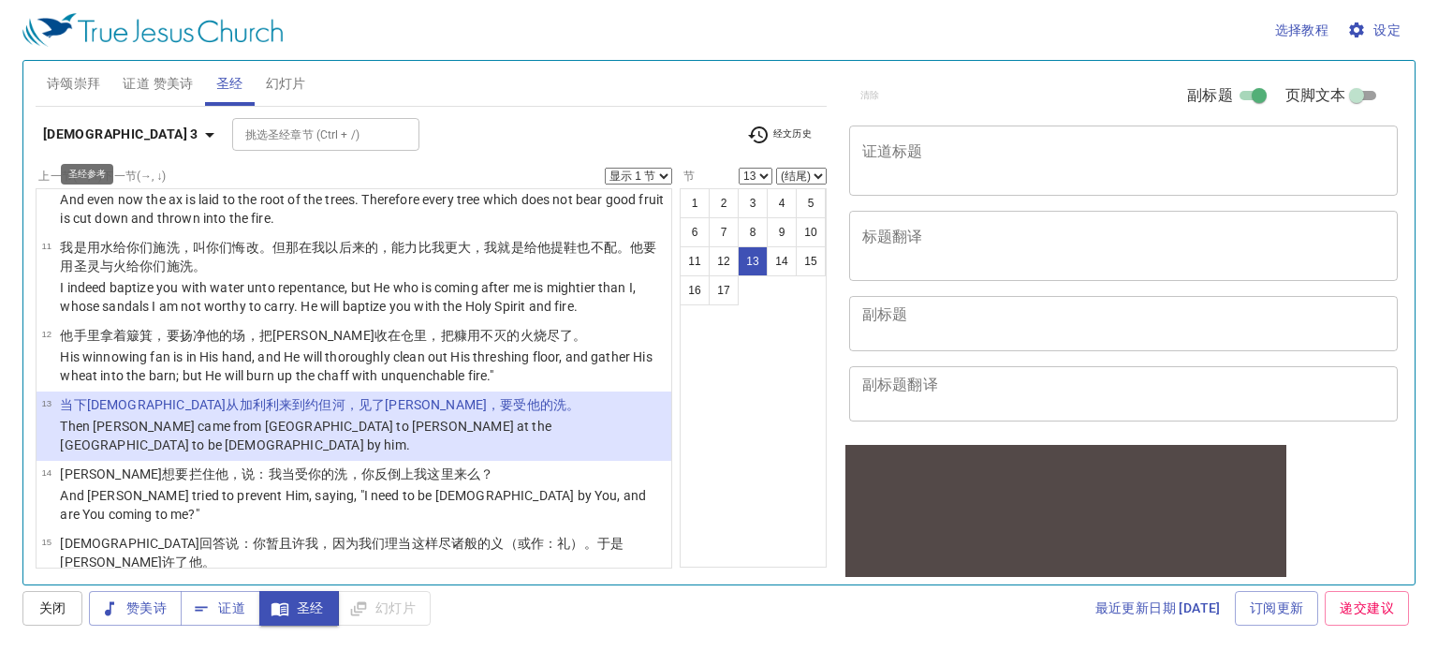
click at [199, 128] on icon "button" at bounding box center [210, 135] width 22 height 22
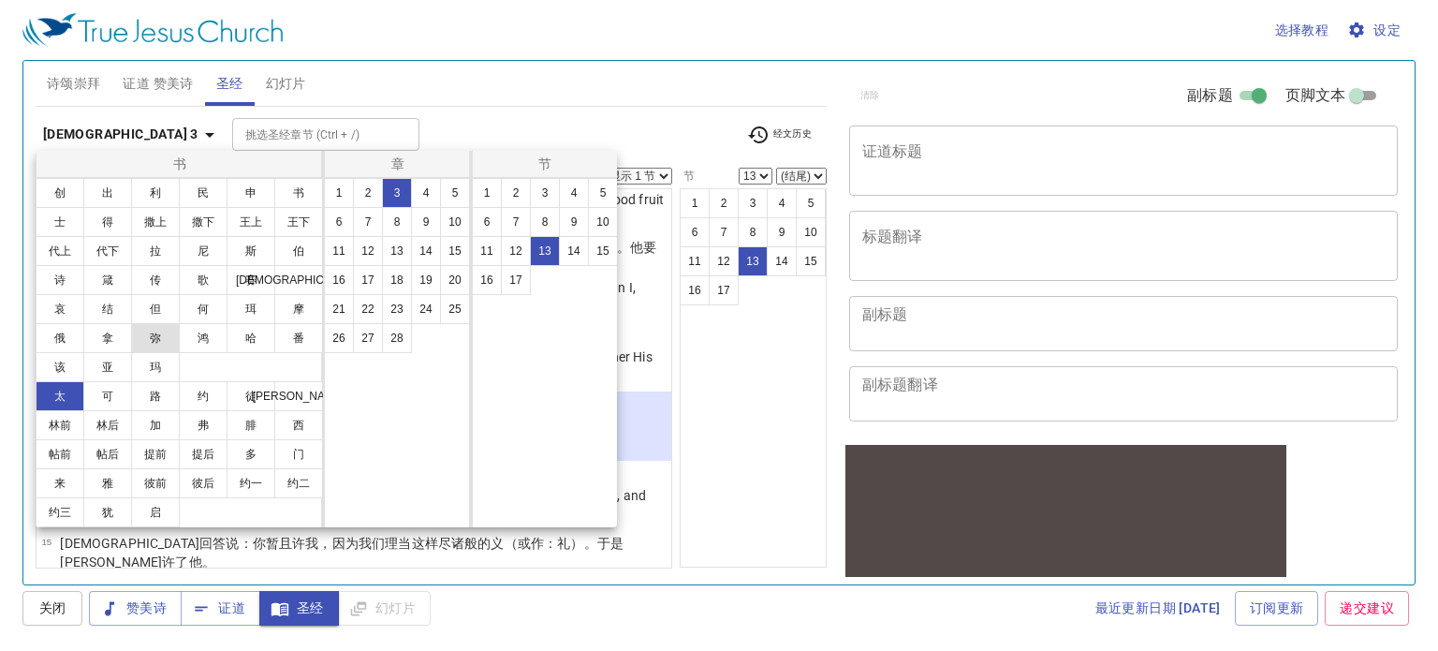
click at [164, 339] on button "弥" at bounding box center [155, 338] width 49 height 30
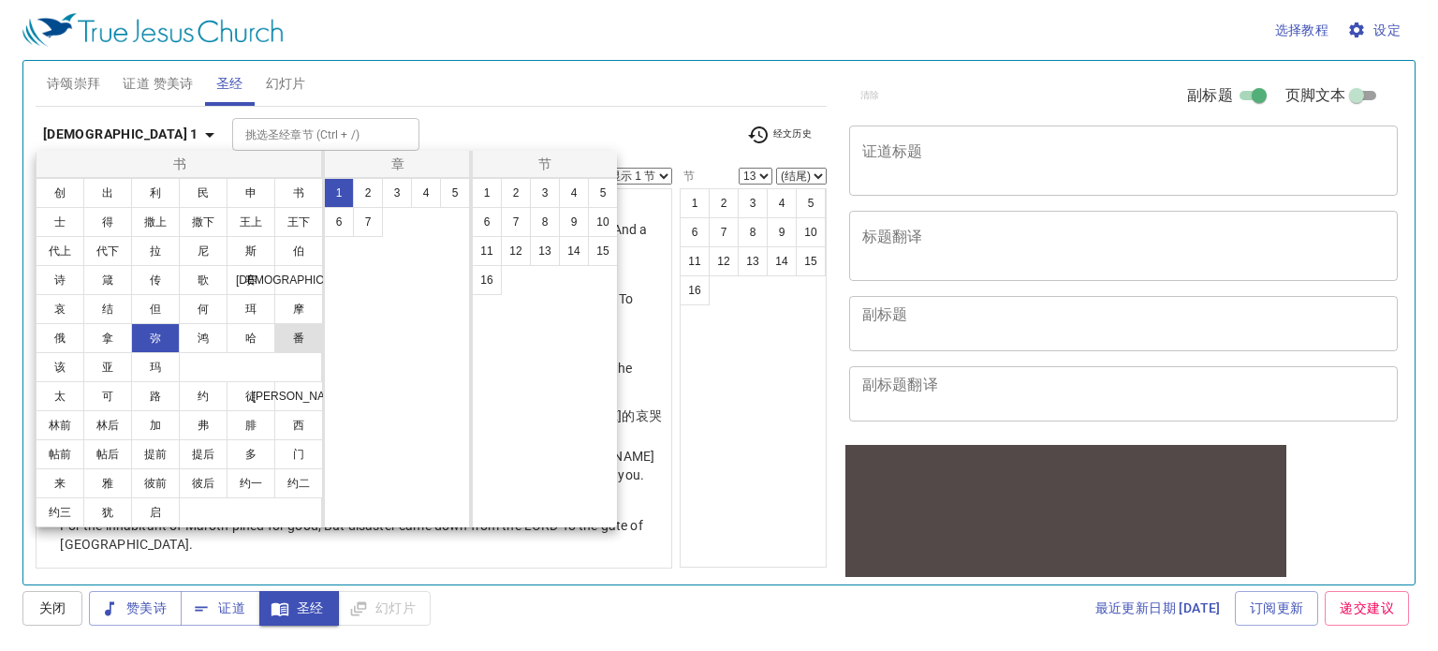
scroll to position [0, 0]
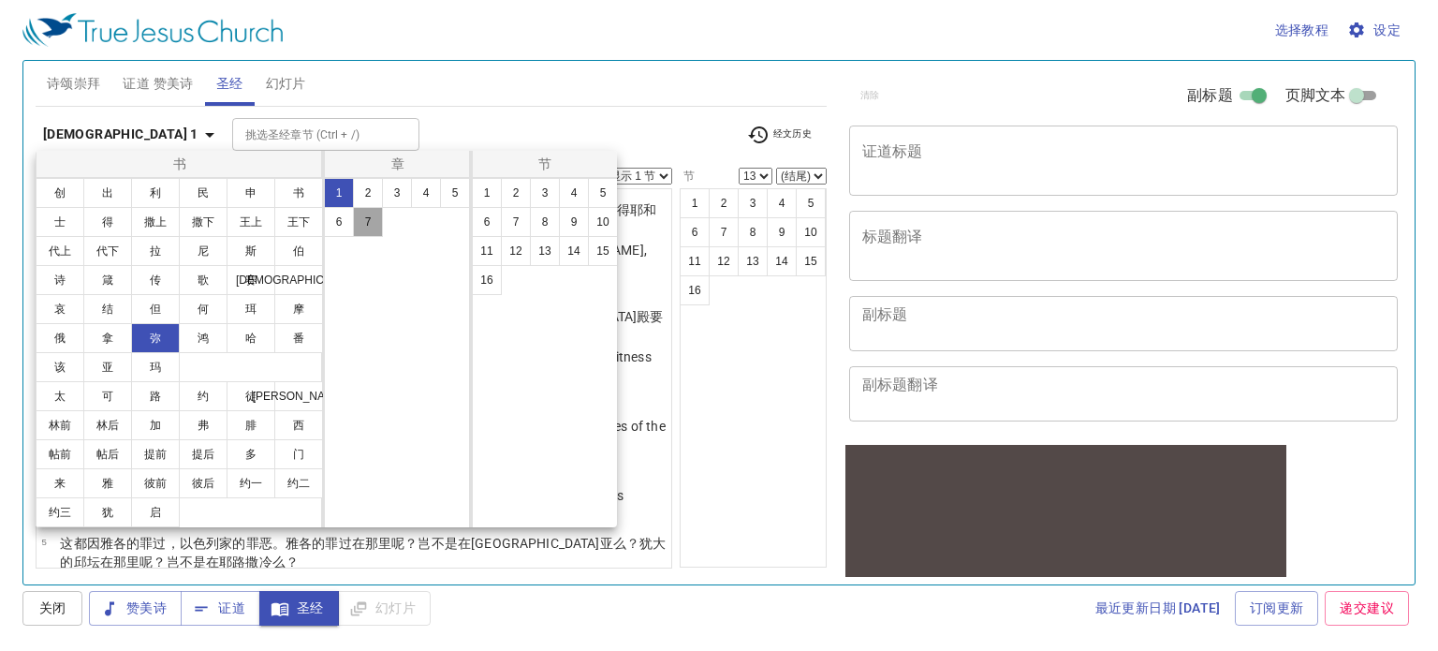
click at [373, 220] on button "7" at bounding box center [368, 222] width 30 height 30
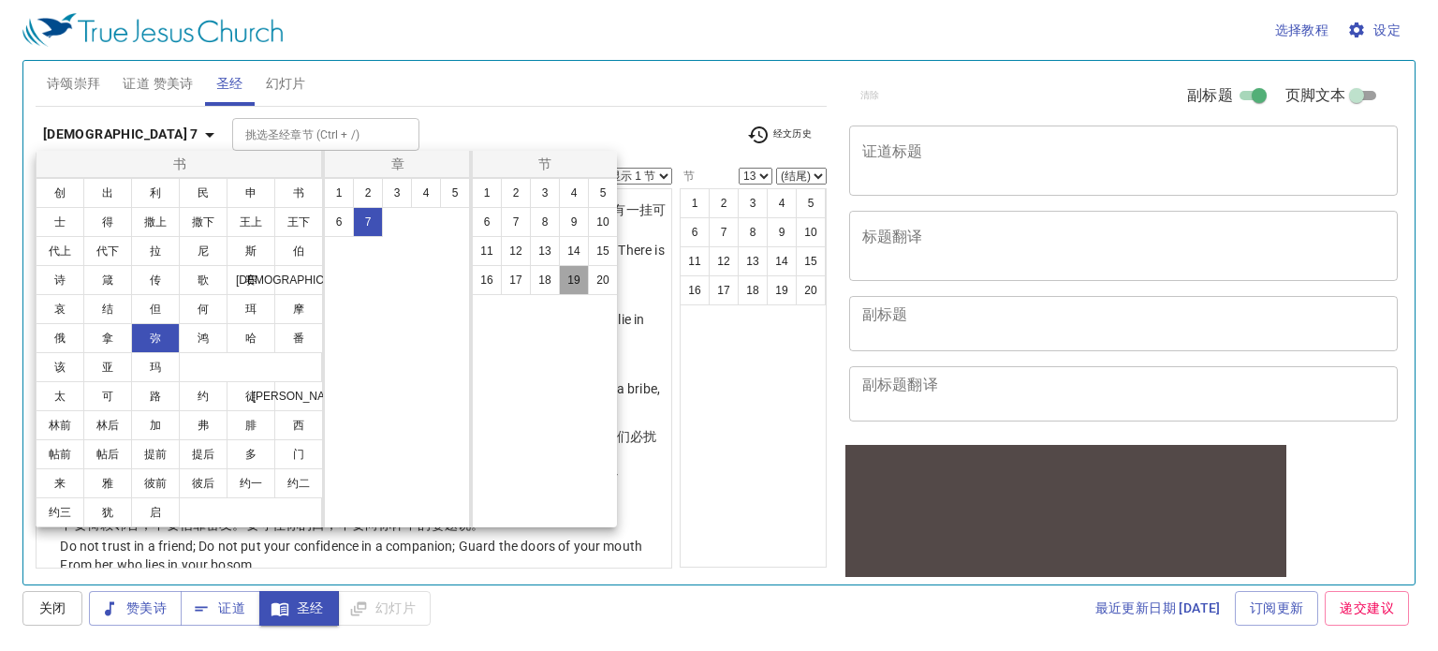
click at [578, 284] on button "19" at bounding box center [574, 280] width 30 height 30
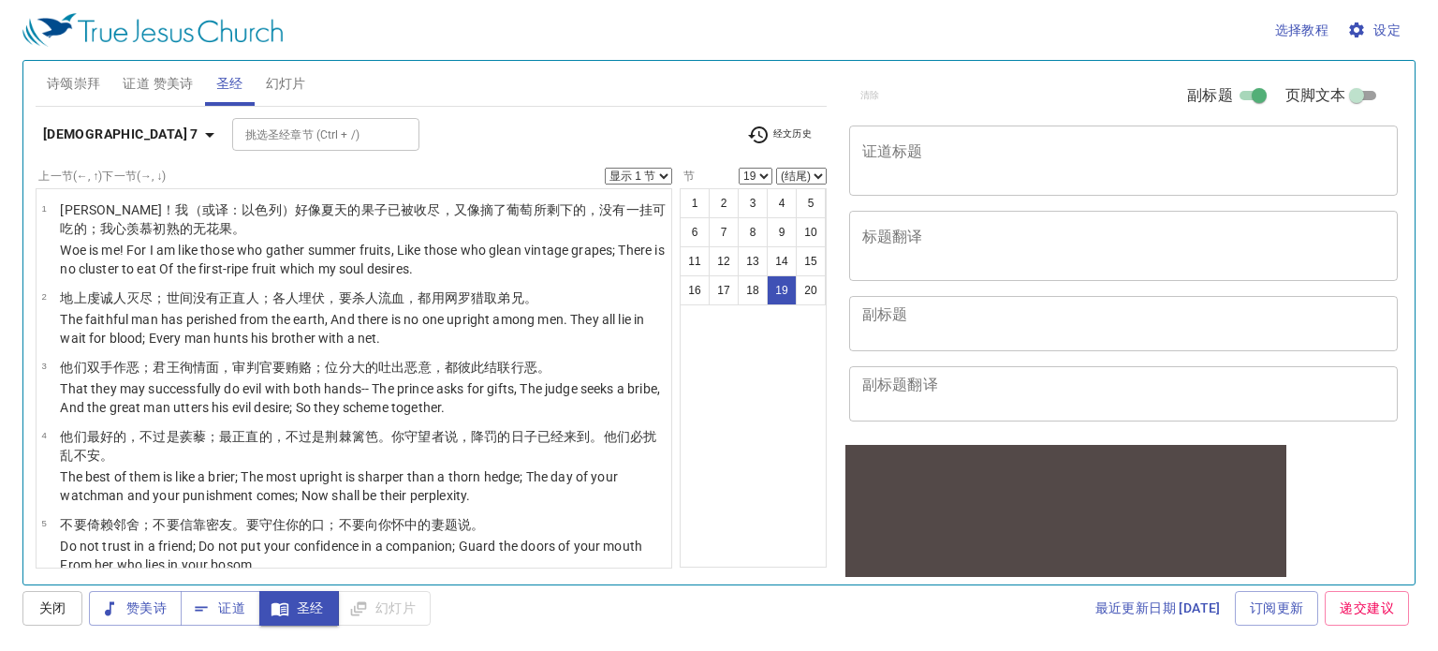
scroll to position [1079, 0]
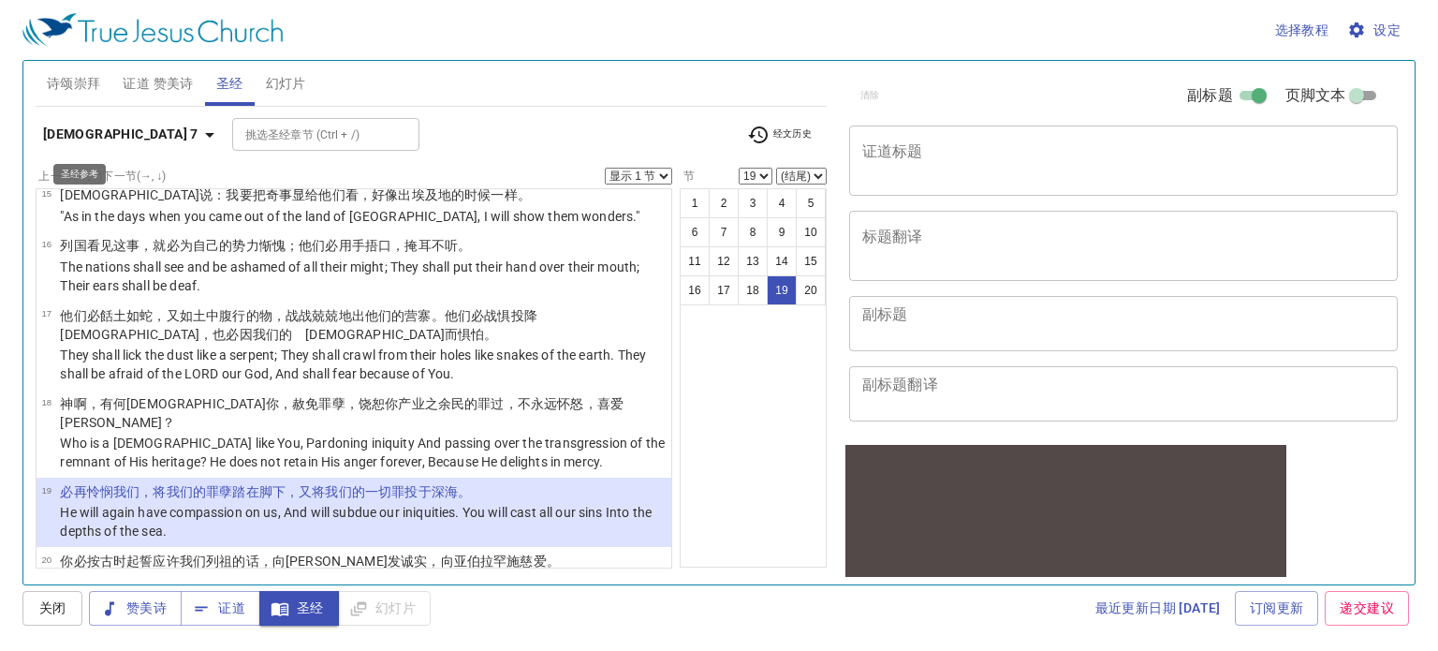
click at [199, 124] on icon "button" at bounding box center [210, 135] width 22 height 22
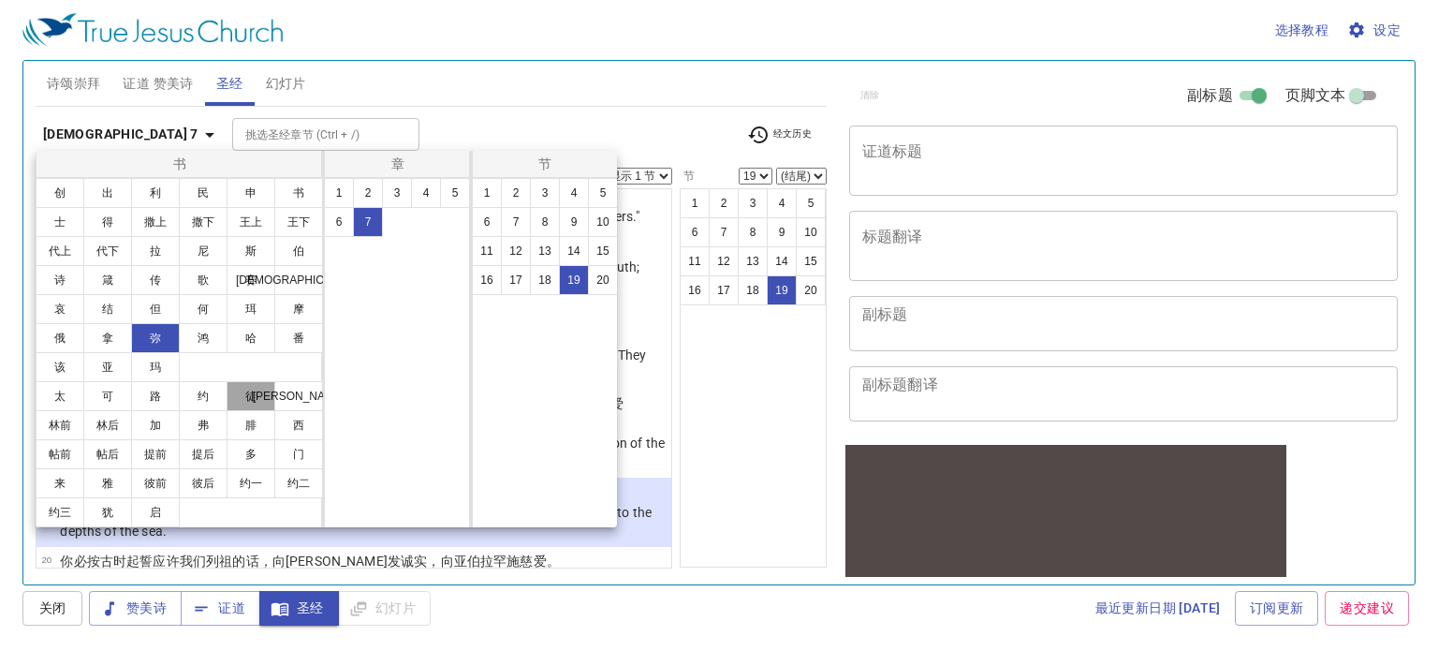
click at [247, 400] on button "徒" at bounding box center [251, 396] width 49 height 30
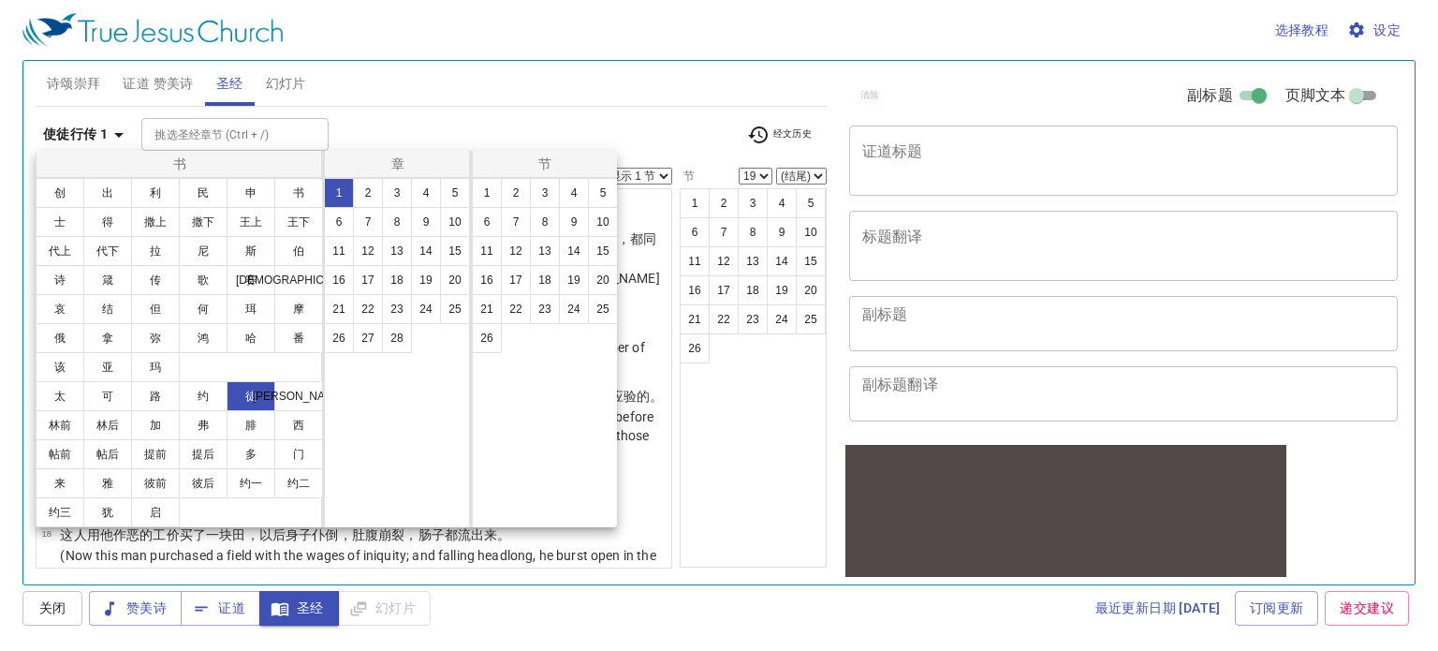
scroll to position [0, 0]
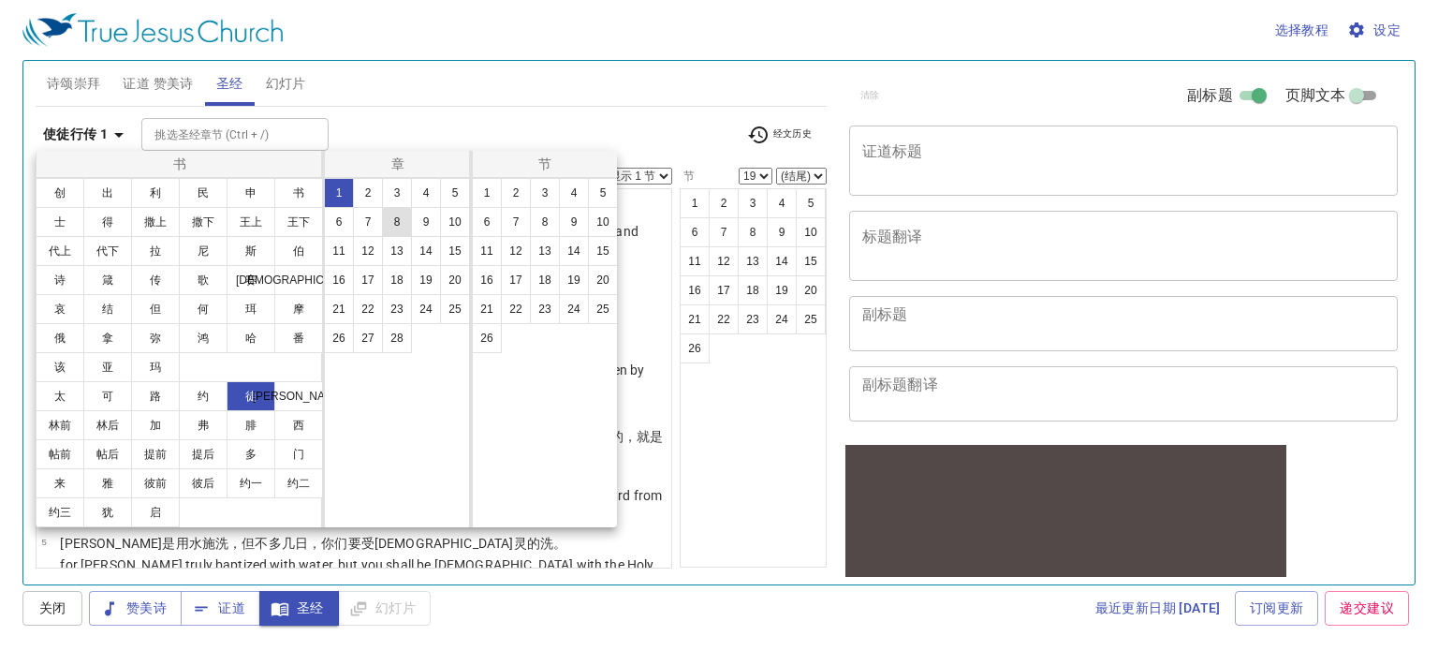
click at [396, 227] on button "8" at bounding box center [397, 222] width 30 height 30
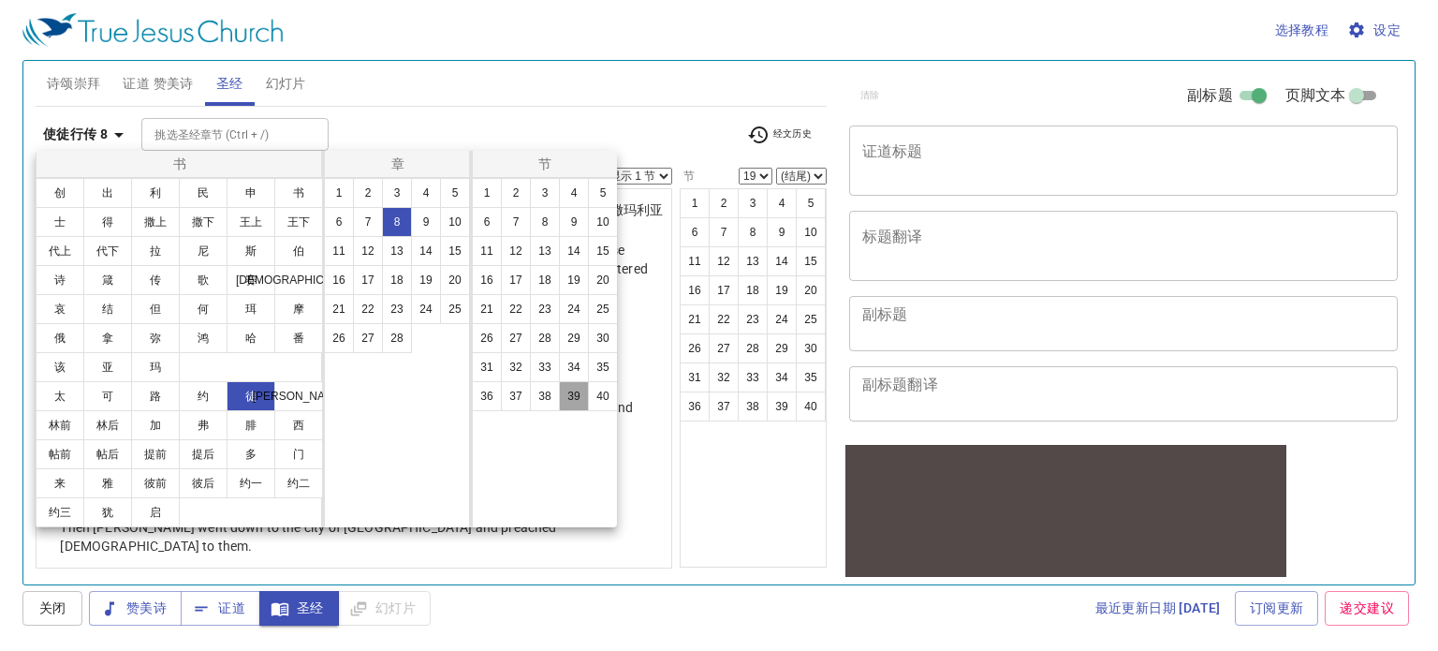
click at [577, 394] on button "39" at bounding box center [574, 396] width 30 height 30
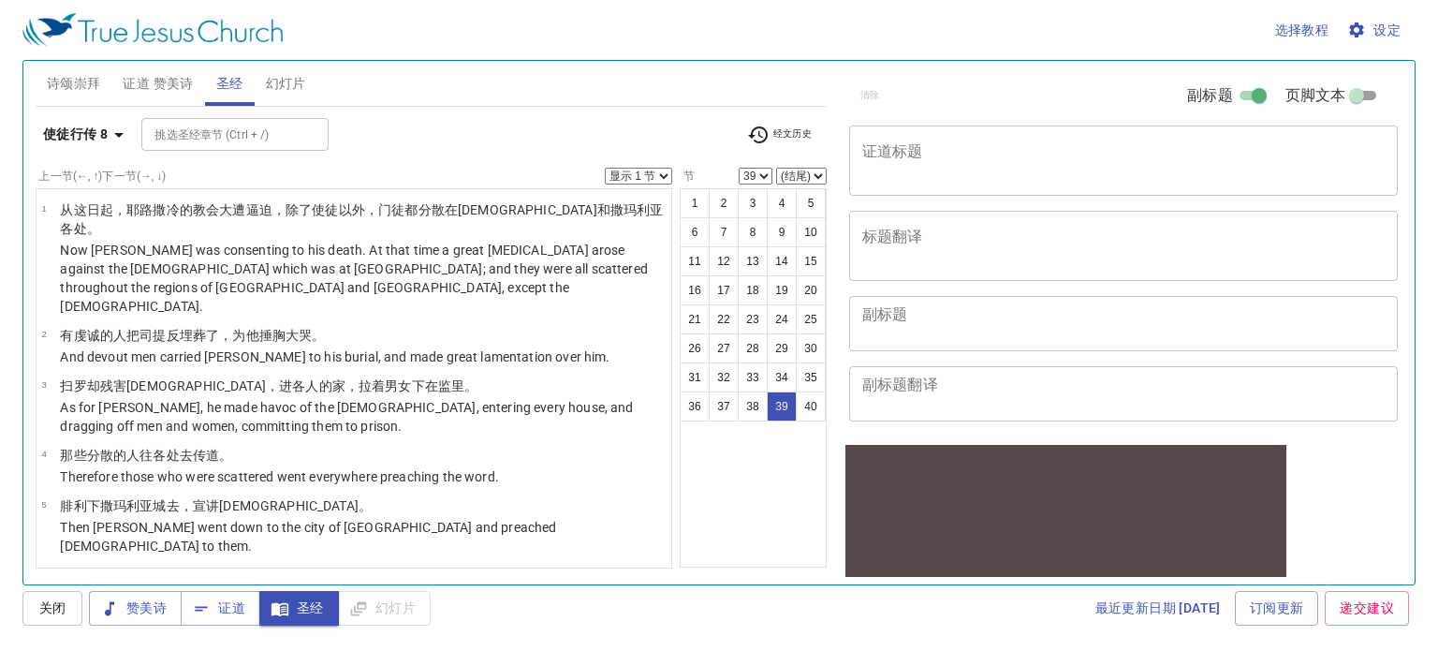
scroll to position [2278, 0]
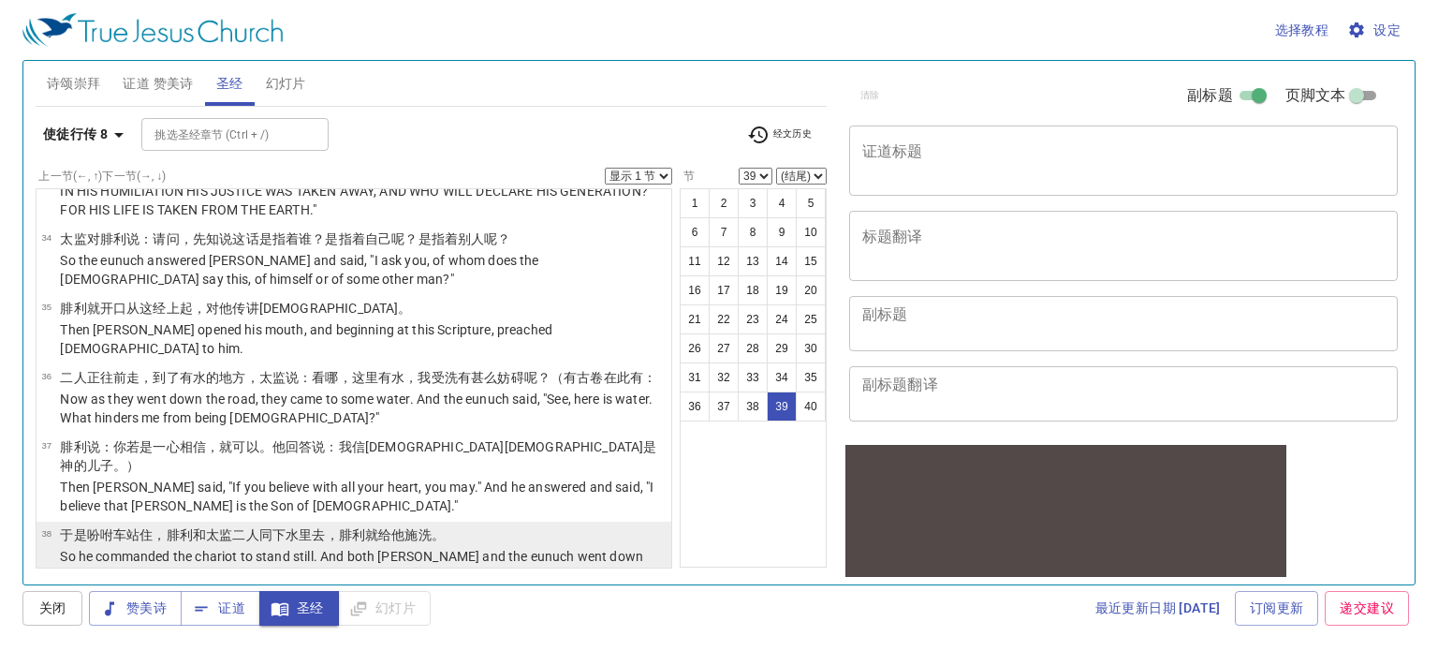
click at [178, 547] on p "So he commanded the chariot to stand still. And both Philip and the eunuch went…" at bounding box center [363, 565] width 606 height 37
select select "38"
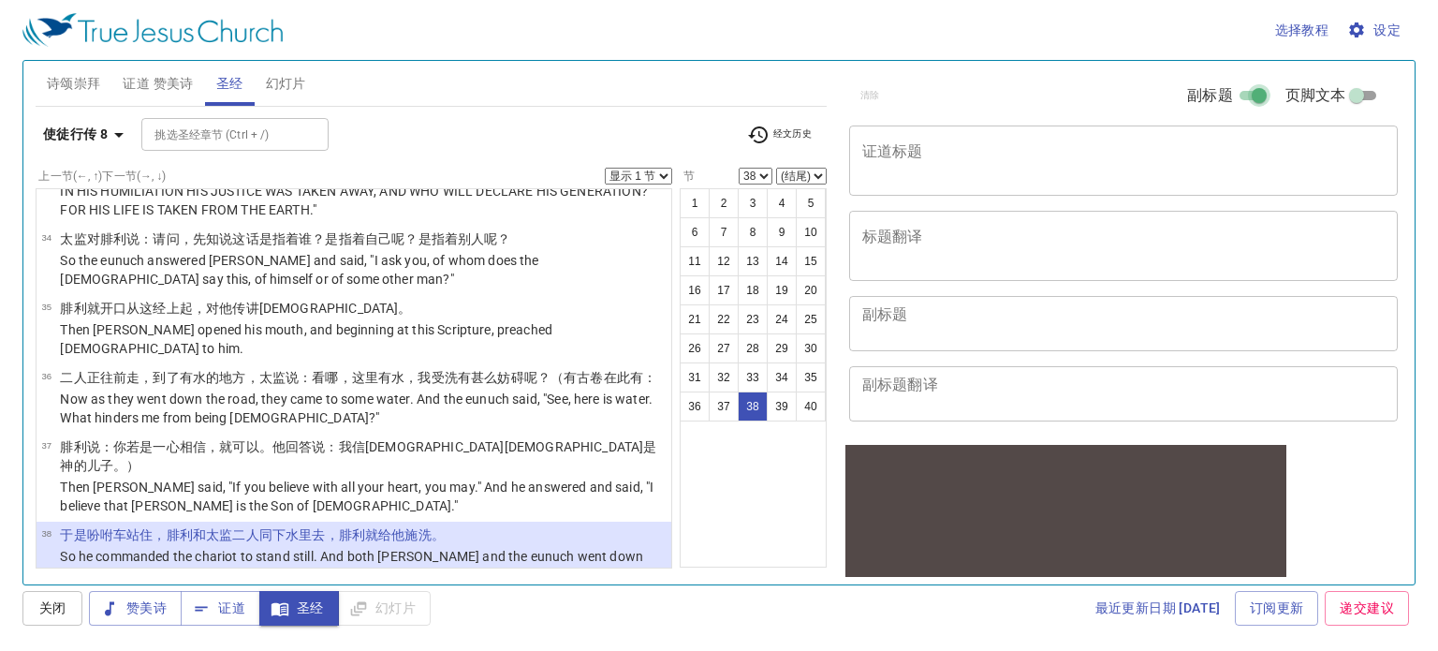
click at [1235, 93] on input "副标题" at bounding box center [1259, 99] width 67 height 22
checkbox input "false"
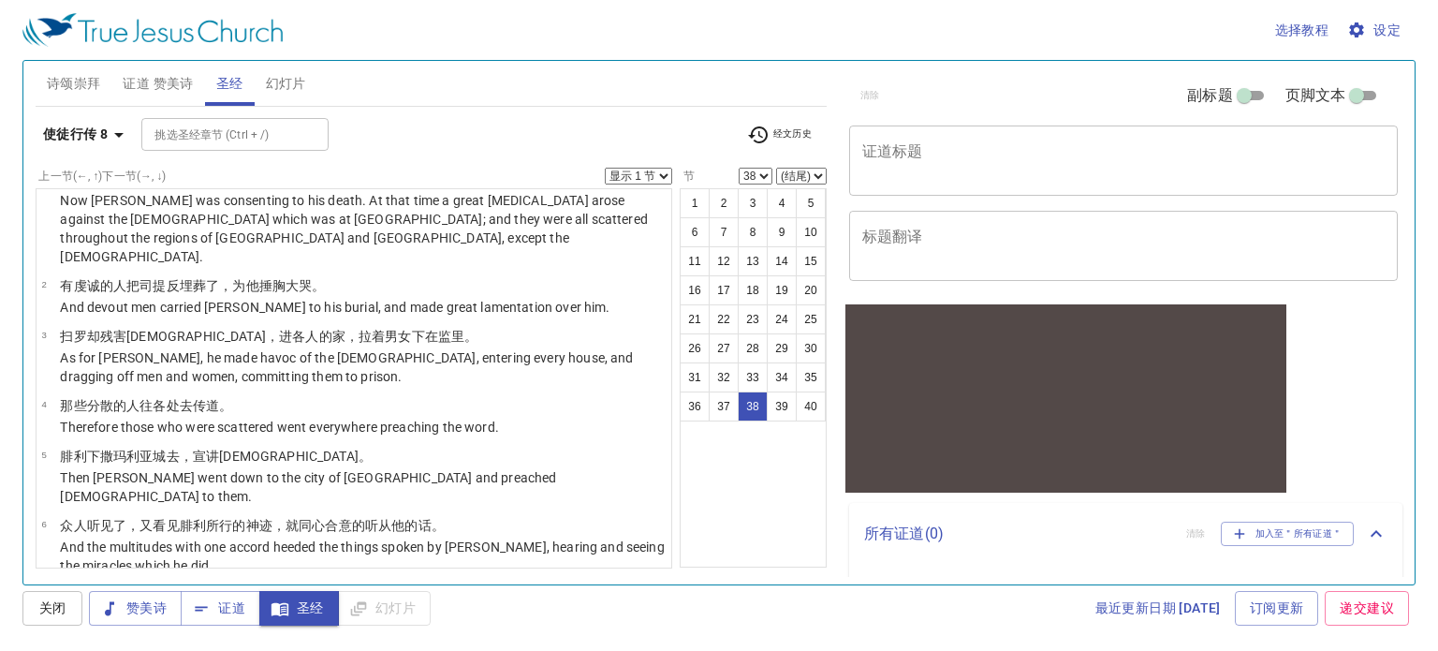
scroll to position [0, 0]
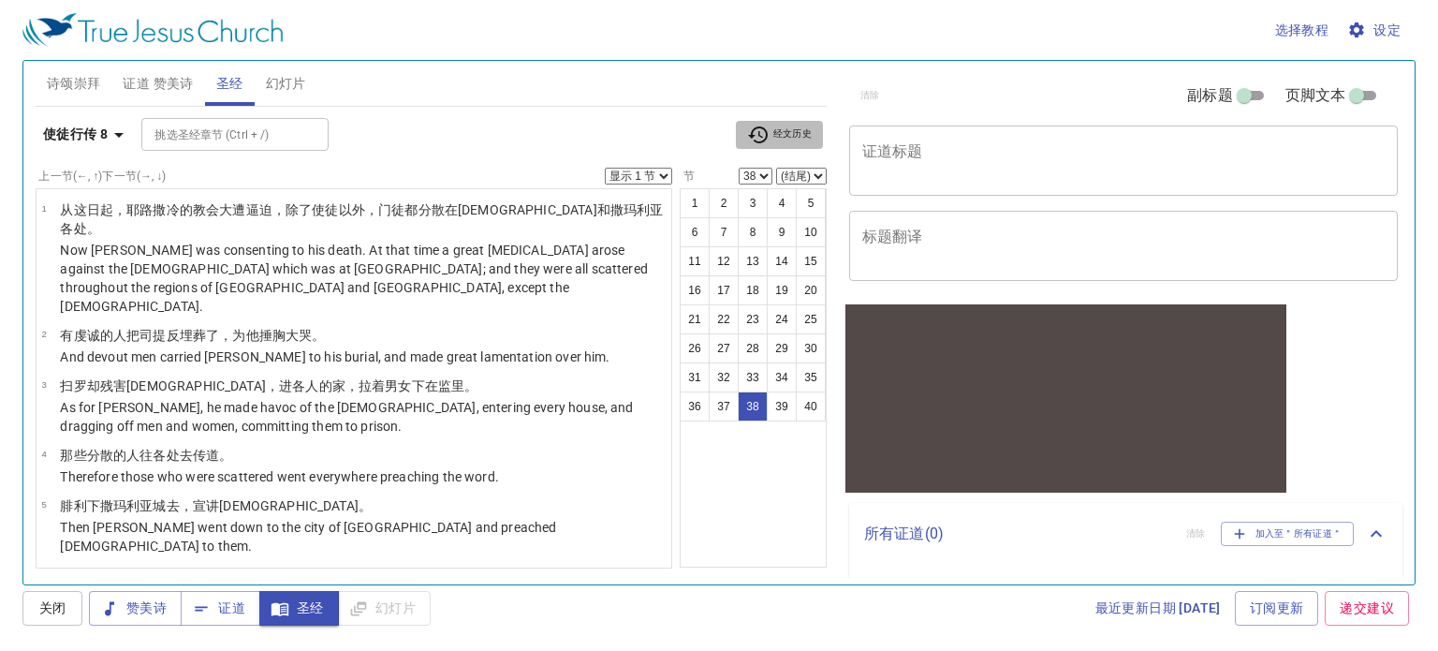
click at [778, 124] on span "经文历史" at bounding box center [779, 135] width 65 height 22
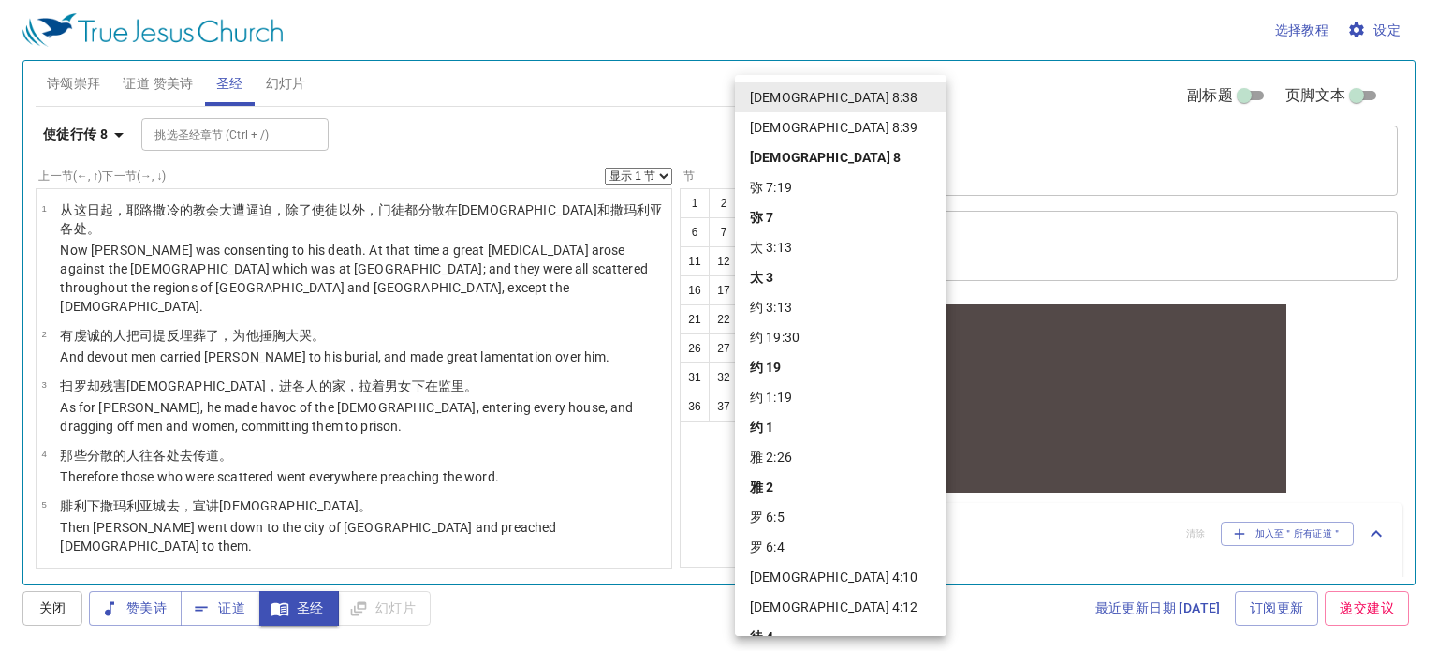
click at [798, 311] on li "约 3:13" at bounding box center [841, 307] width 212 height 30
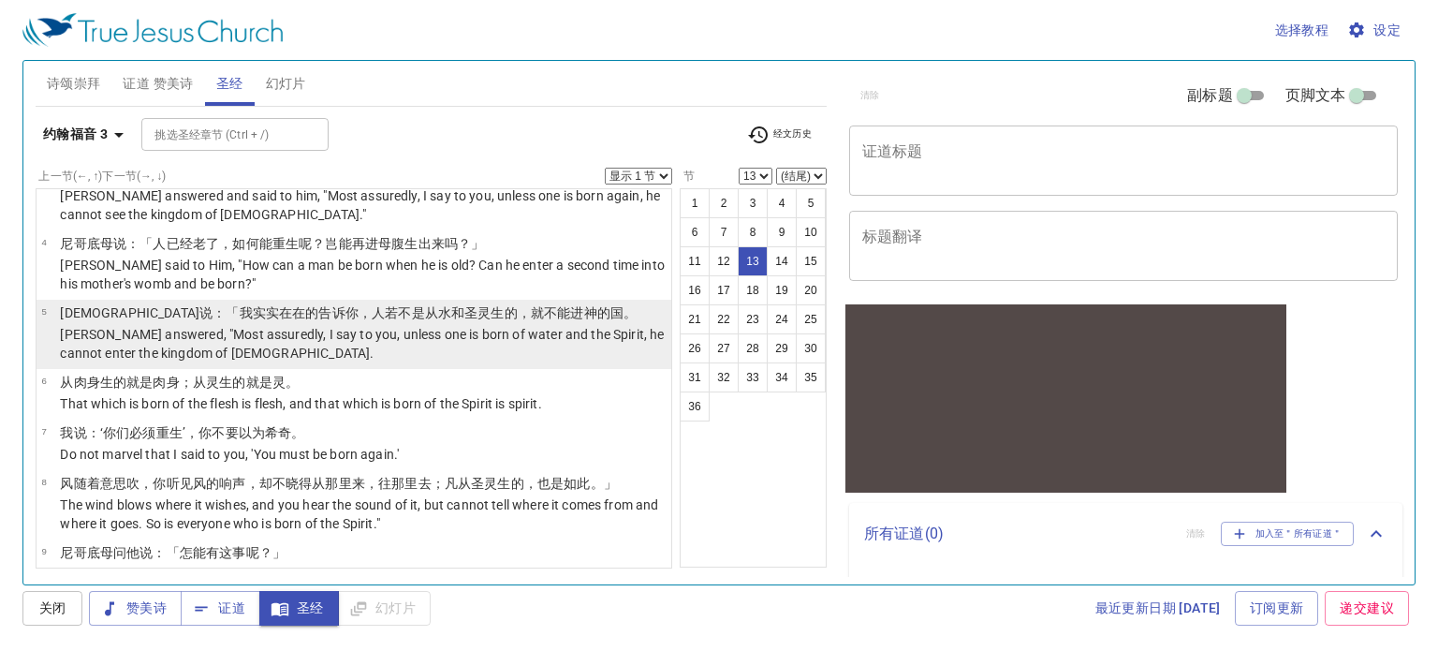
scroll to position [66, 0]
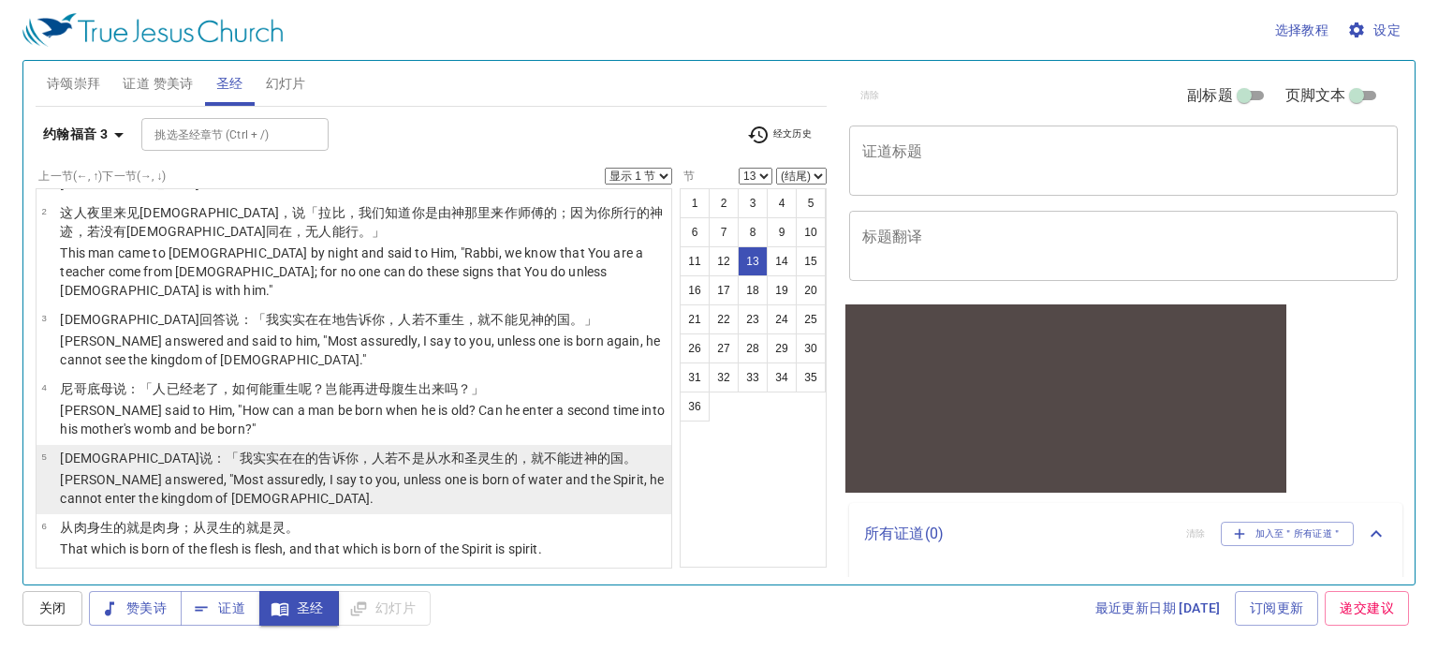
click at [464, 450] on wg2532 "圣灵 生的，就不能 进 神 的国 。" at bounding box center [550, 457] width 172 height 15
select select "5"
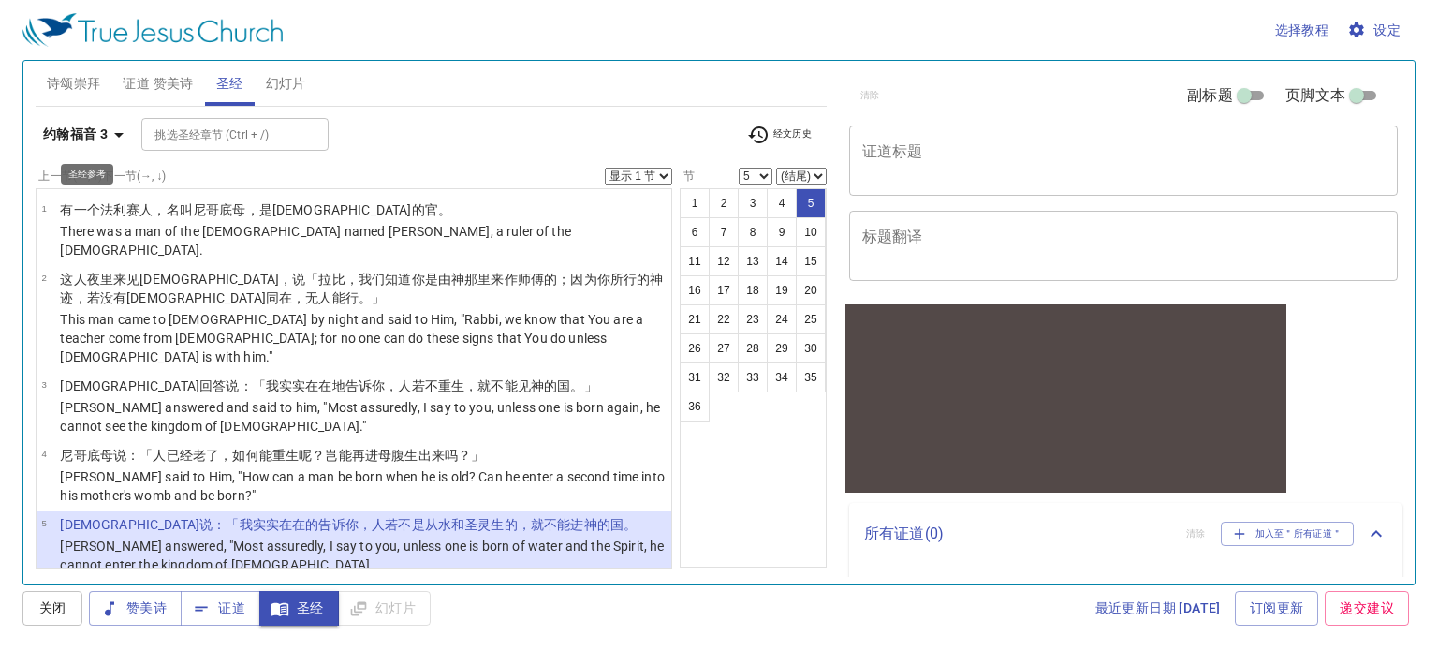
click at [105, 128] on b "约翰福音 3" at bounding box center [75, 134] width 65 height 23
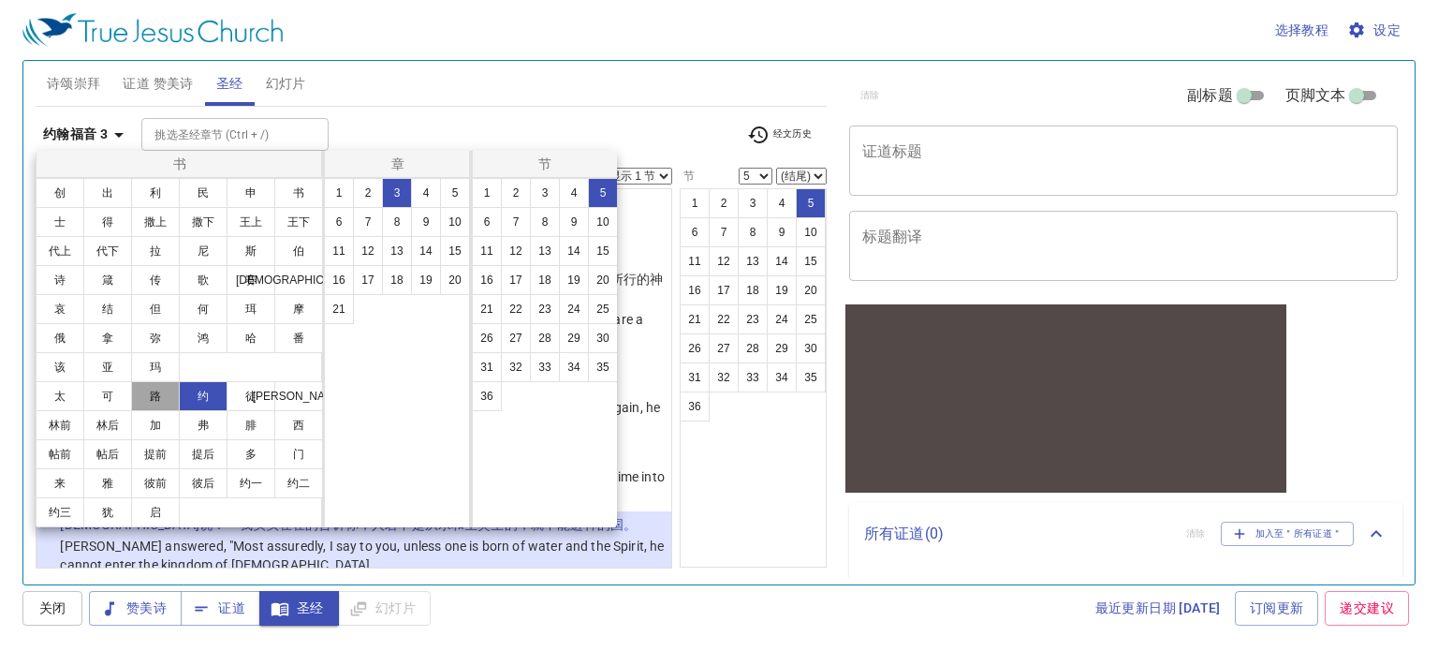
click at [167, 399] on button "路" at bounding box center [155, 396] width 49 height 30
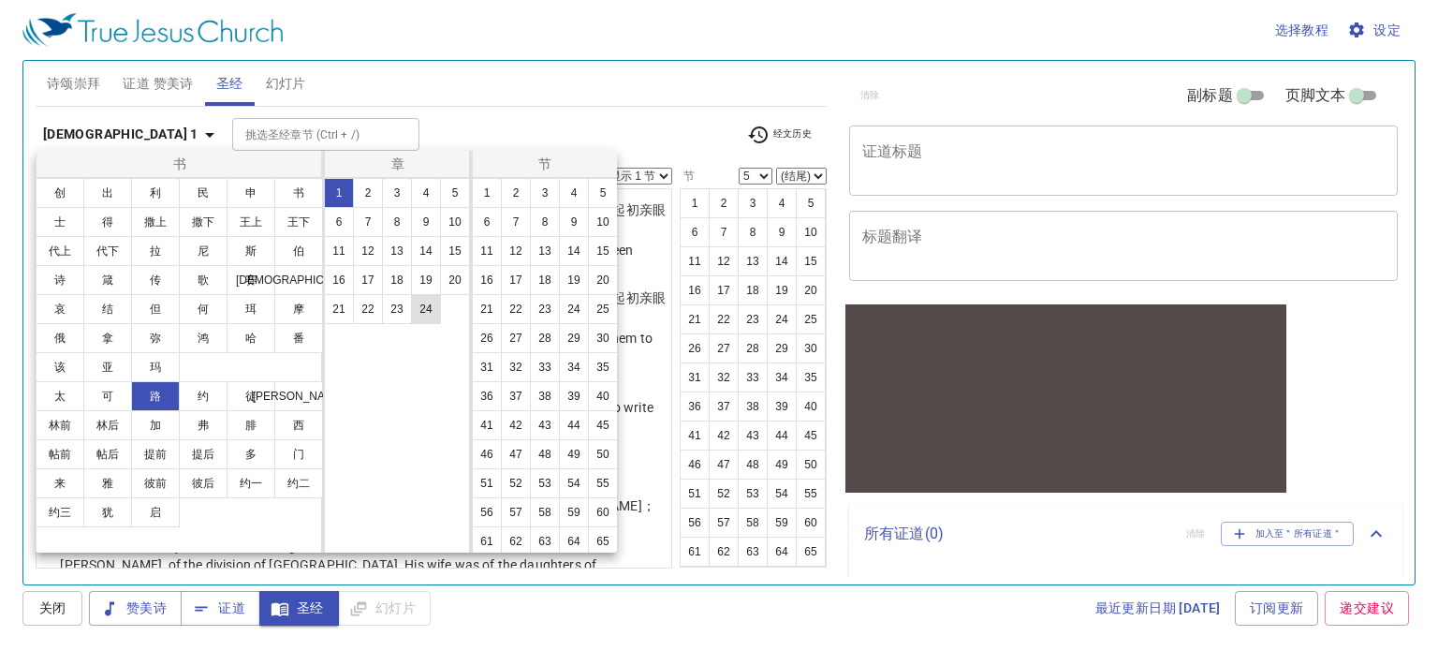
click at [416, 307] on button "24" at bounding box center [426, 309] width 30 height 30
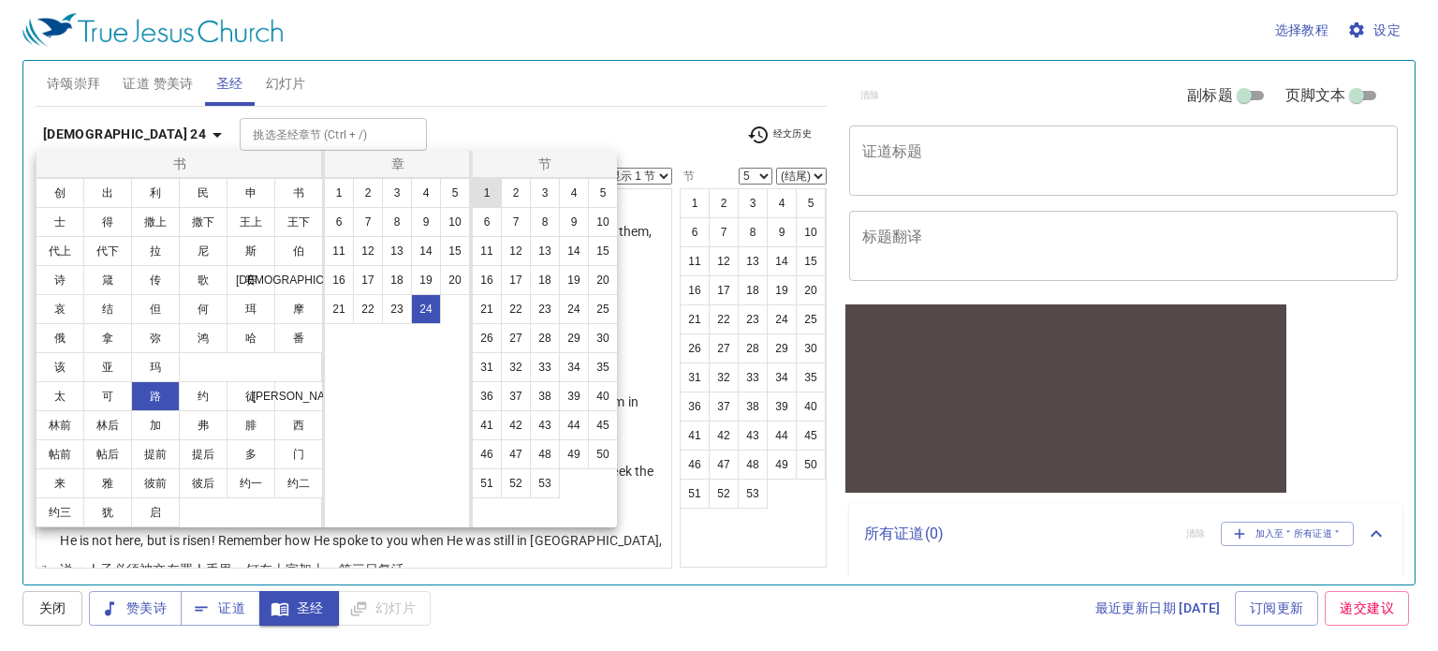
click at [479, 197] on button "1" at bounding box center [487, 193] width 30 height 30
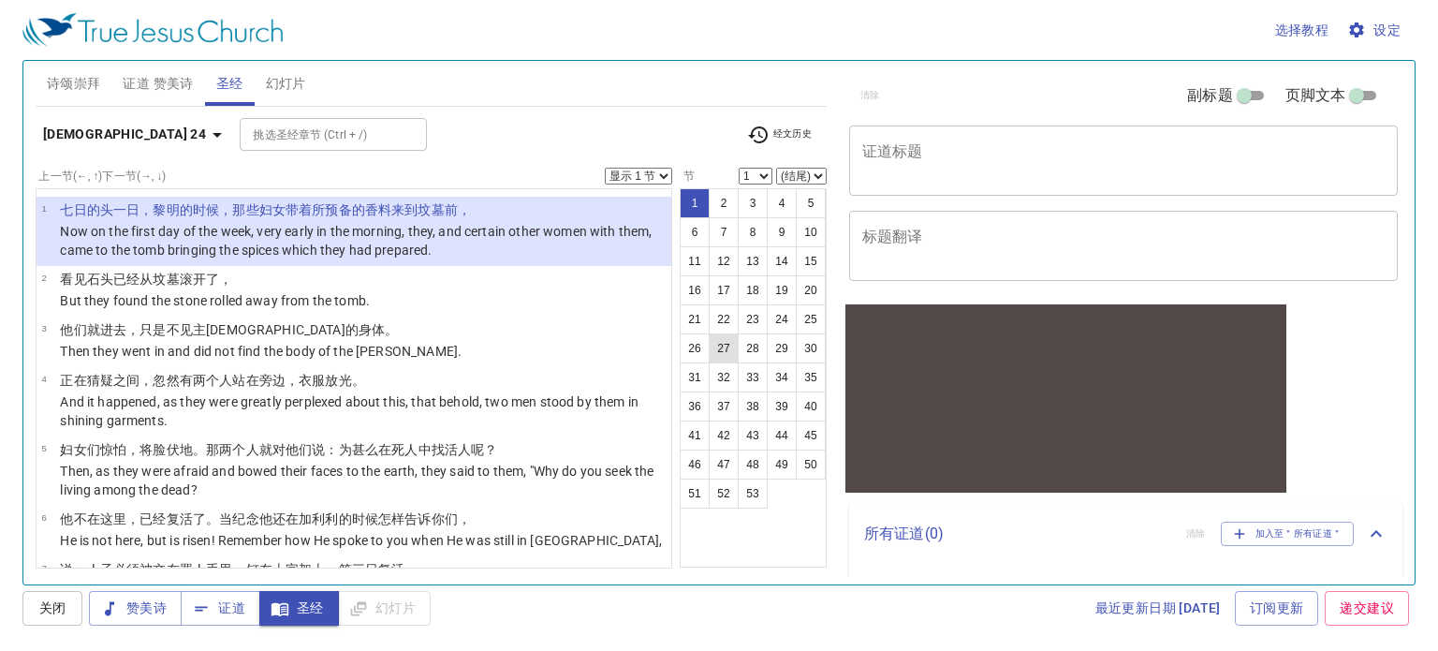
scroll to position [27, 0]
click at [739, 479] on button "47" at bounding box center [724, 465] width 30 height 30
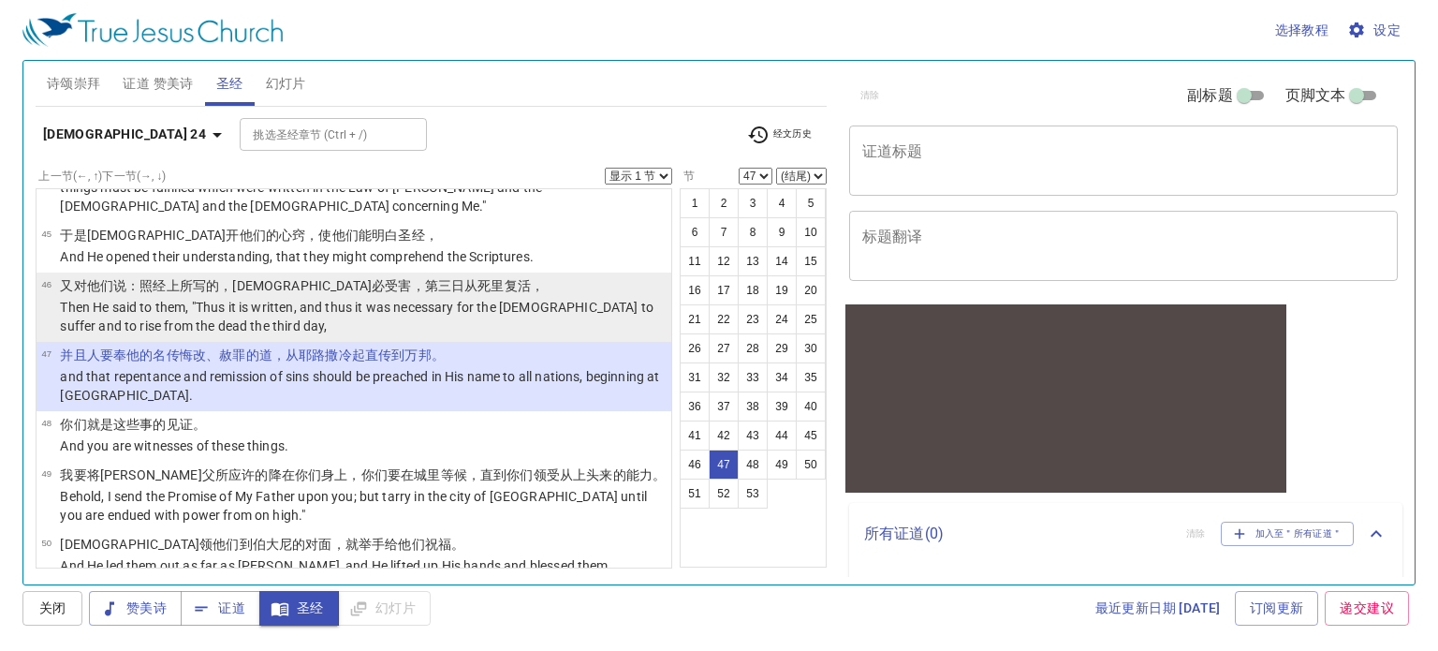
scroll to position [2823, 0]
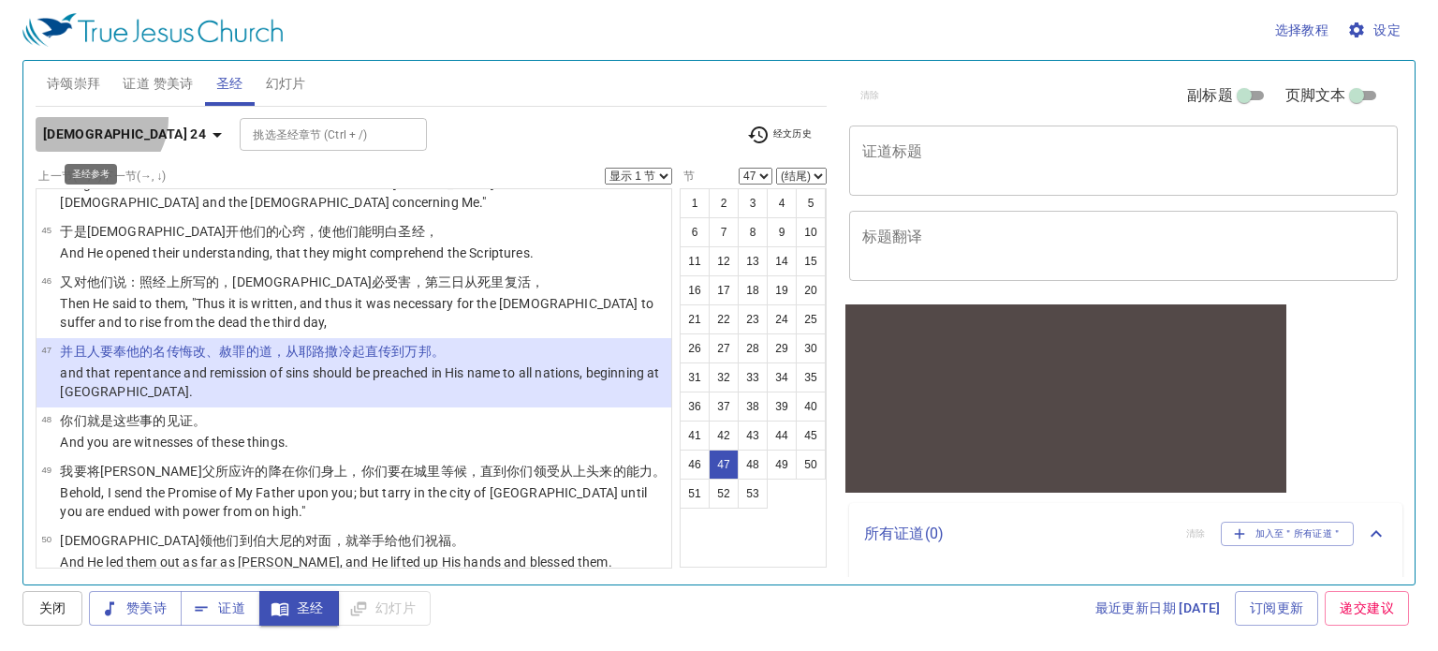
click at [97, 119] on button "路加福音 24" at bounding box center [136, 134] width 200 height 35
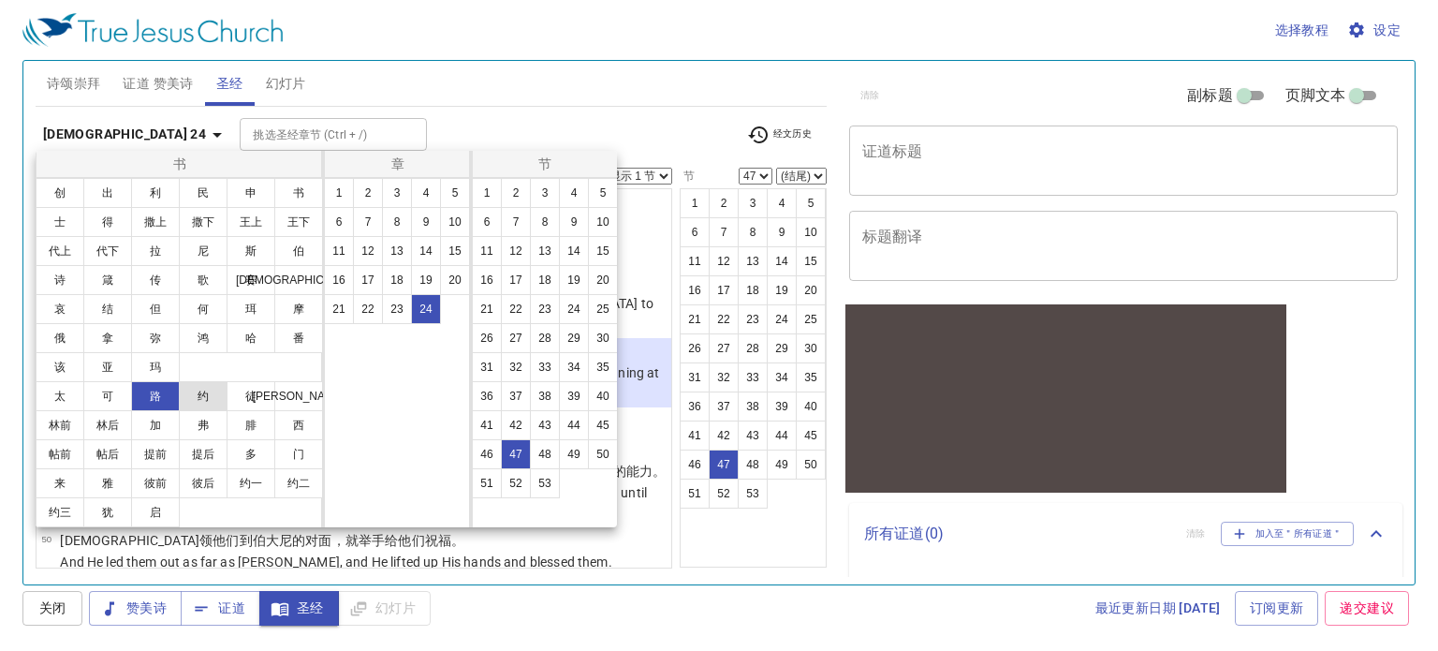
click at [214, 404] on button "约" at bounding box center [203, 396] width 49 height 30
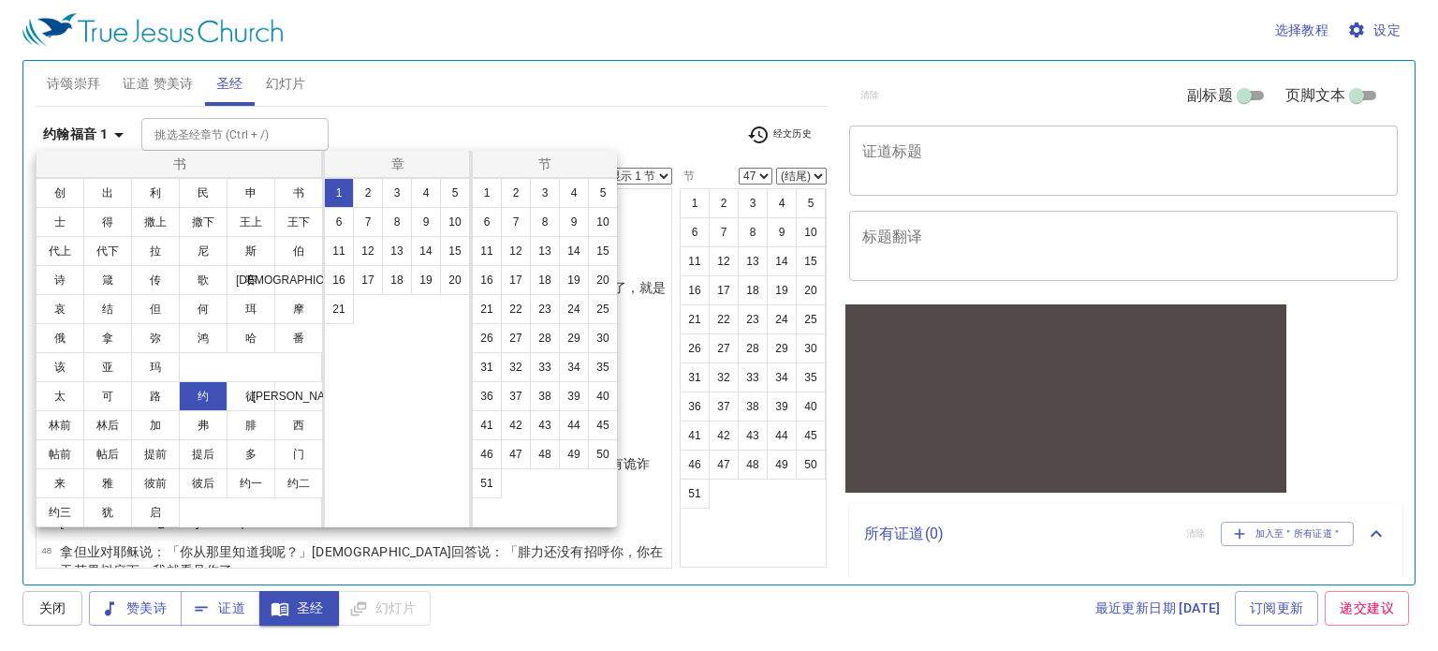
scroll to position [0, 0]
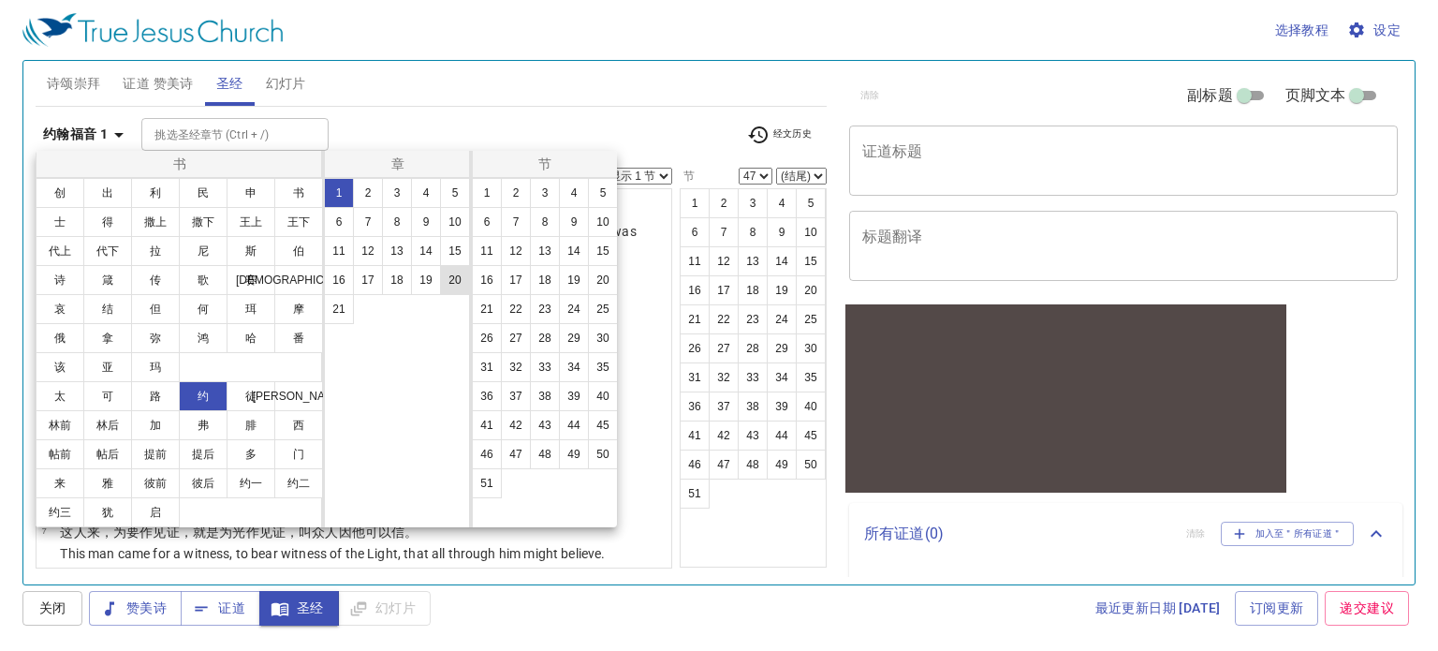
click at [446, 275] on button "20" at bounding box center [455, 280] width 30 height 30
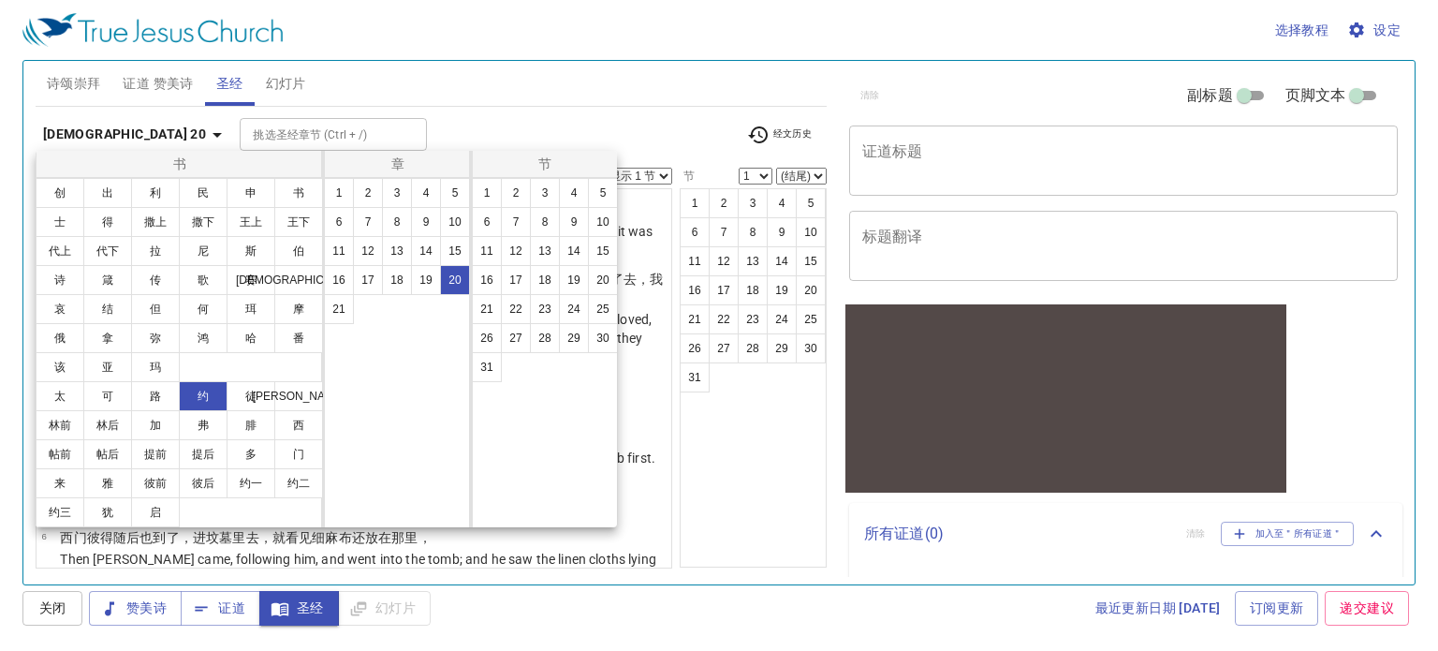
click at [716, 422] on div at bounding box center [719, 325] width 1438 height 651
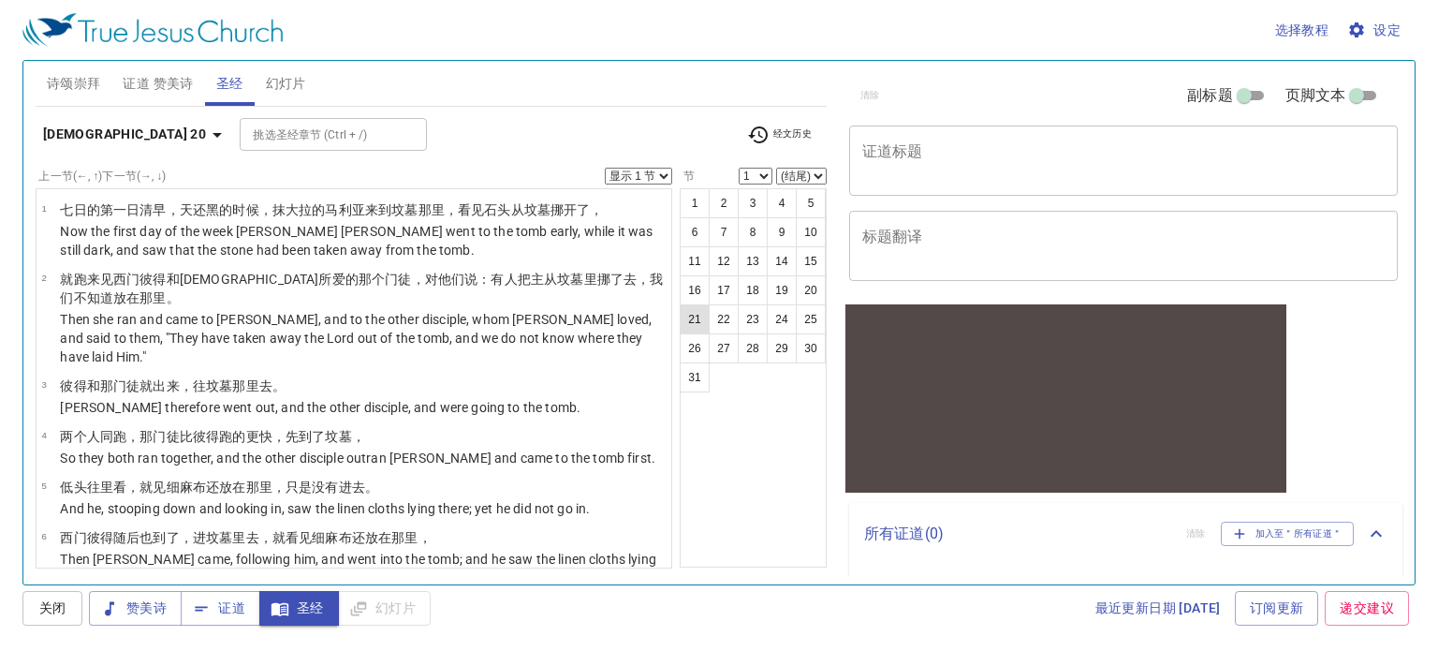
click at [704, 322] on button "21" at bounding box center [695, 319] width 30 height 30
select select "21"
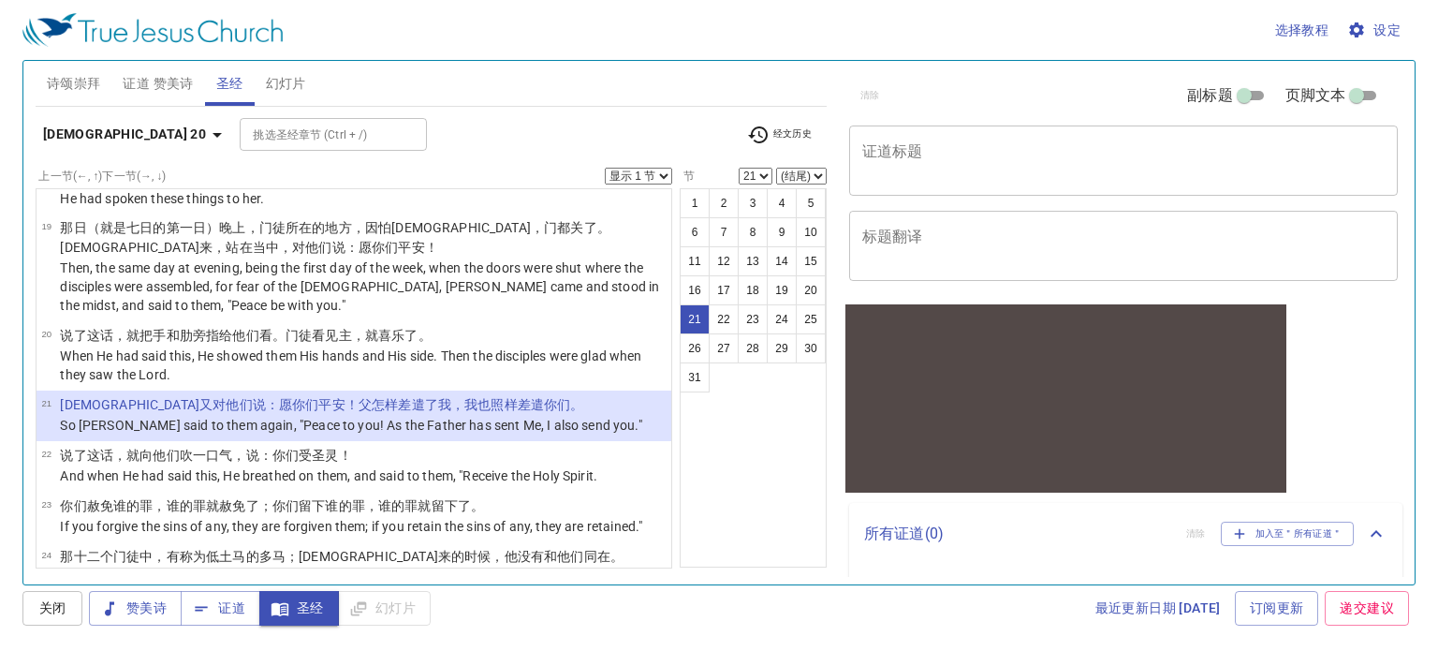
click at [663, 178] on select "显示 1 节 显示 2 节 显示 3 节 显示 4 节 显示 5 节" at bounding box center [638, 176] width 67 height 17
select select "3"
click at [605, 168] on select "显示 1 节 显示 2 节 显示 3 节 显示 4 节 显示 5 节" at bounding box center [638, 176] width 67 height 17
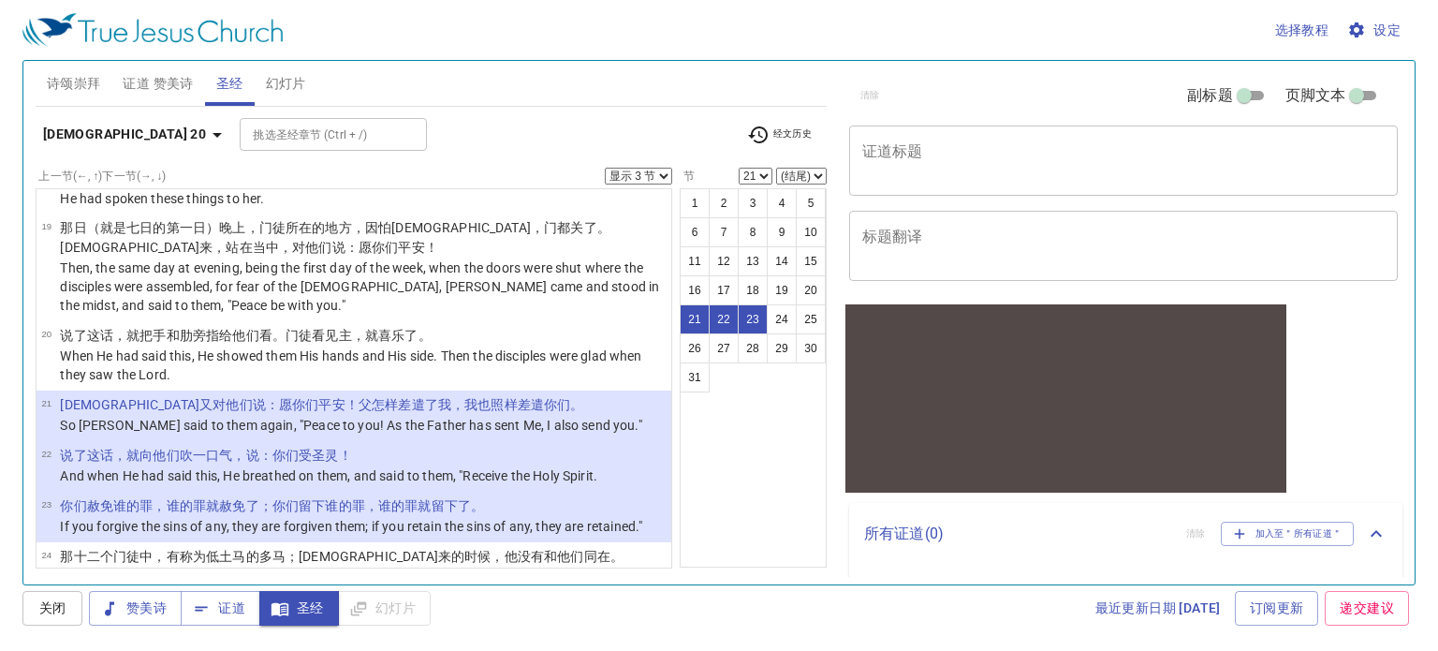
click at [182, 448] on wg5124 "话，就向他们吹一口气 ，说 ：你们受 圣 灵 ！" at bounding box center [226, 455] width 252 height 15
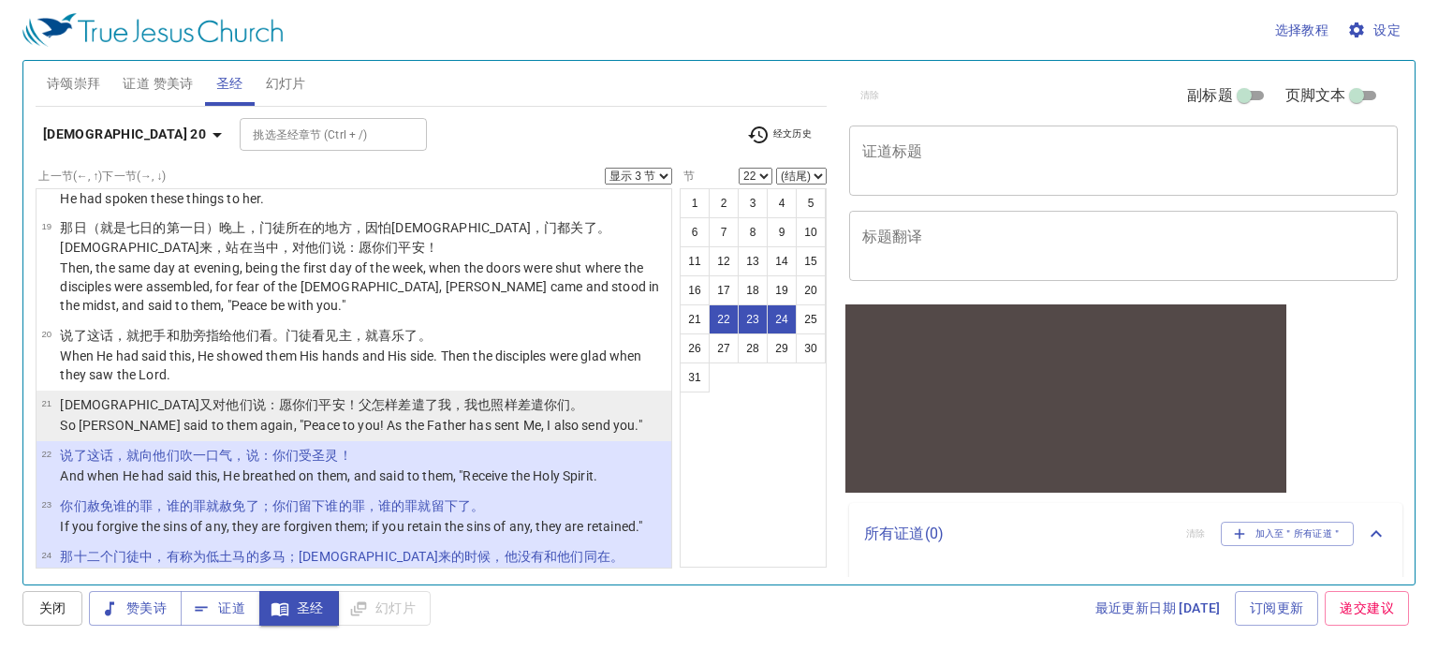
click at [255, 416] on p "So Jesus said to them again, "Peace to you! As the Father has sent Me, I also s…" at bounding box center [351, 425] width 582 height 19
select select "21"
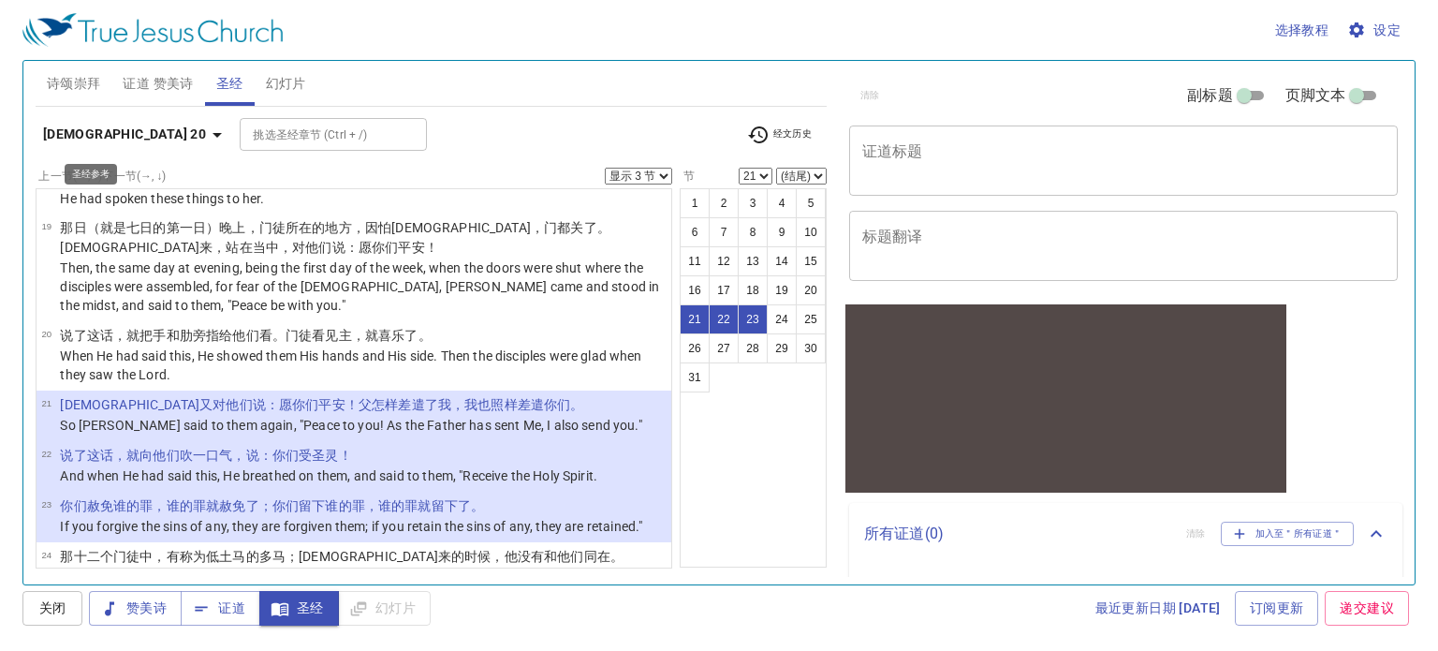
click at [206, 131] on icon "button" at bounding box center [217, 135] width 22 height 22
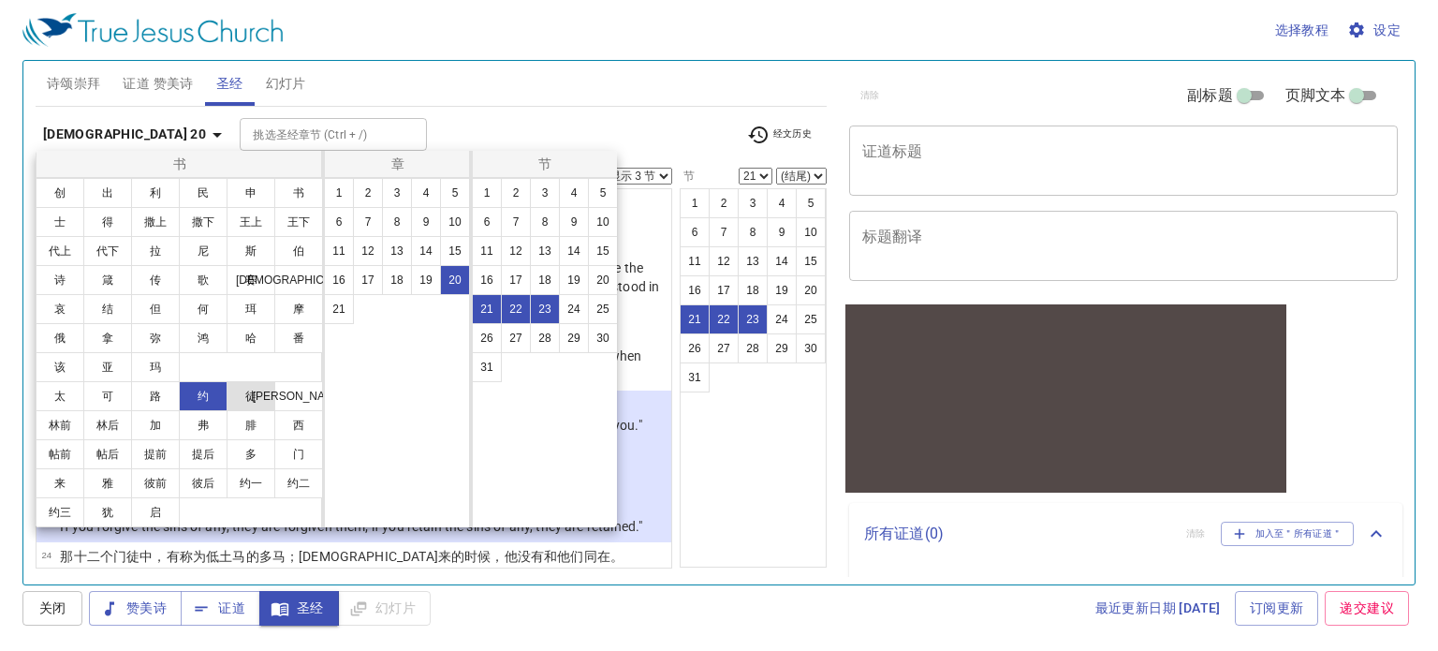
click at [231, 394] on button "徒" at bounding box center [251, 396] width 49 height 30
select select "1"
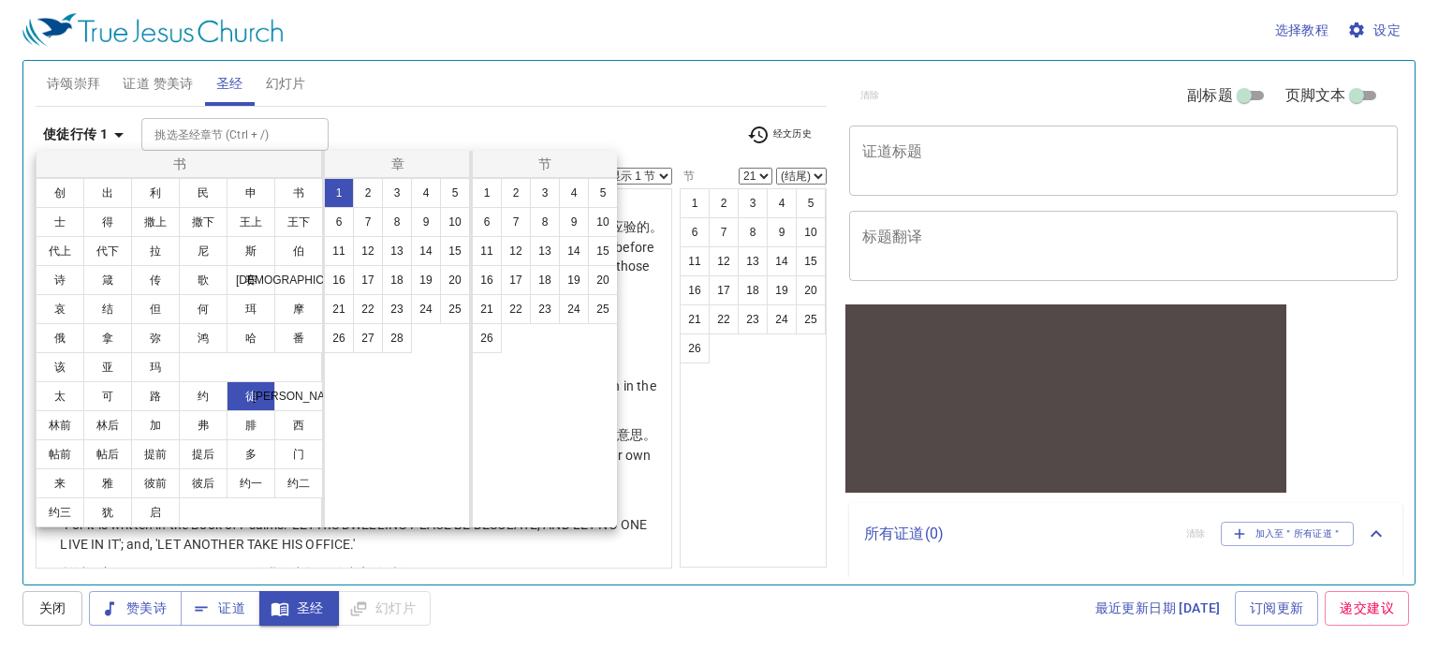
scroll to position [0, 0]
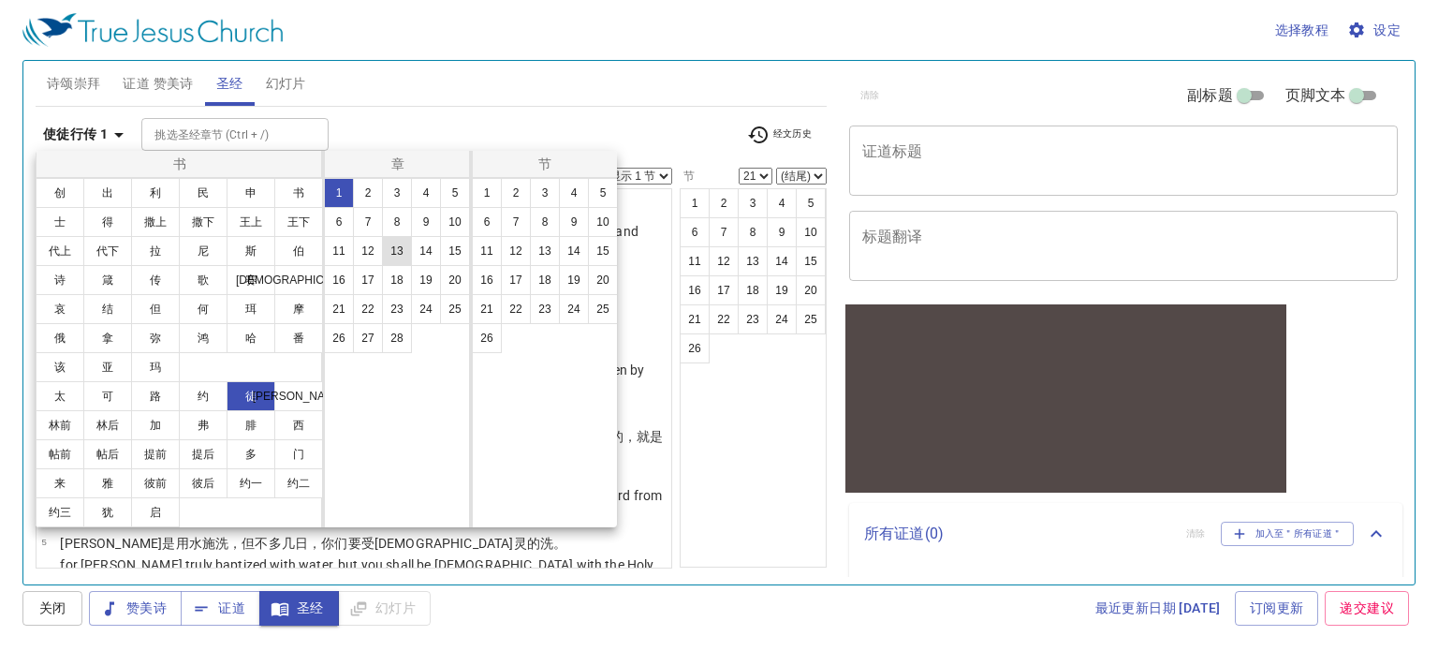
click at [393, 252] on button "13" at bounding box center [397, 251] width 30 height 30
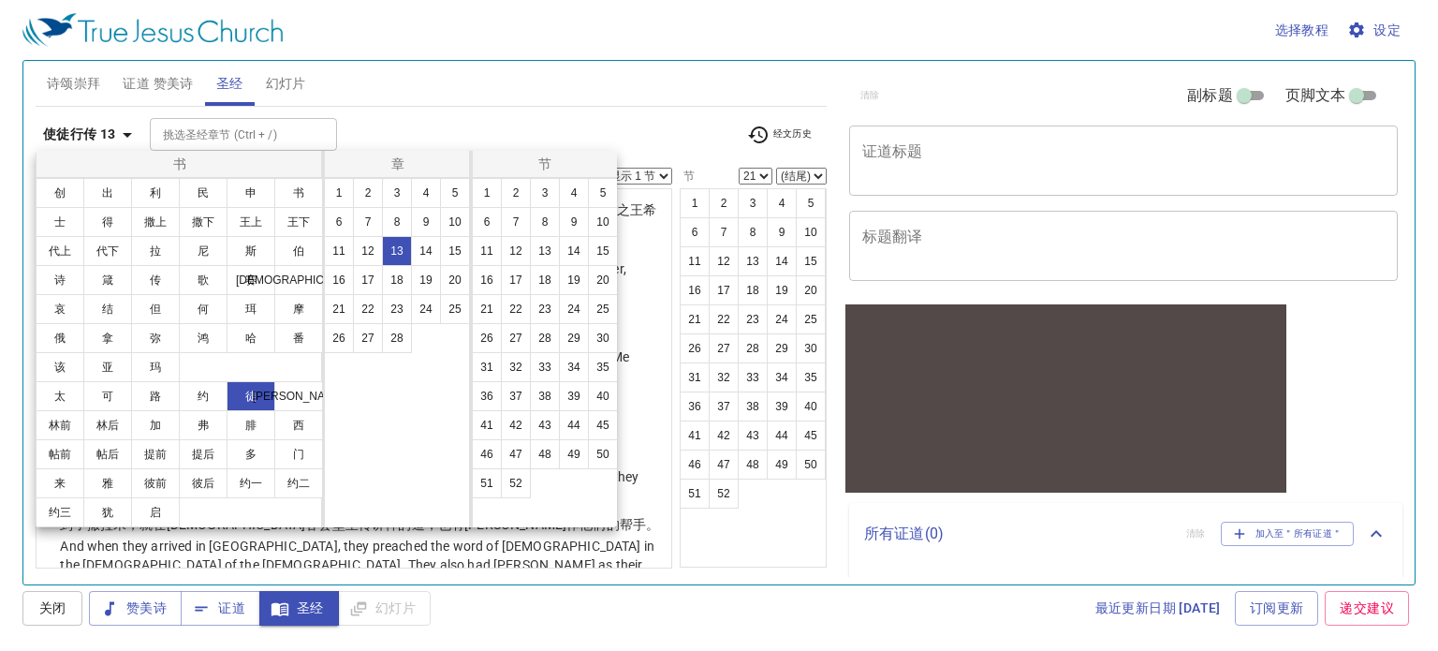
click at [623, 106] on div at bounding box center [719, 325] width 1438 height 651
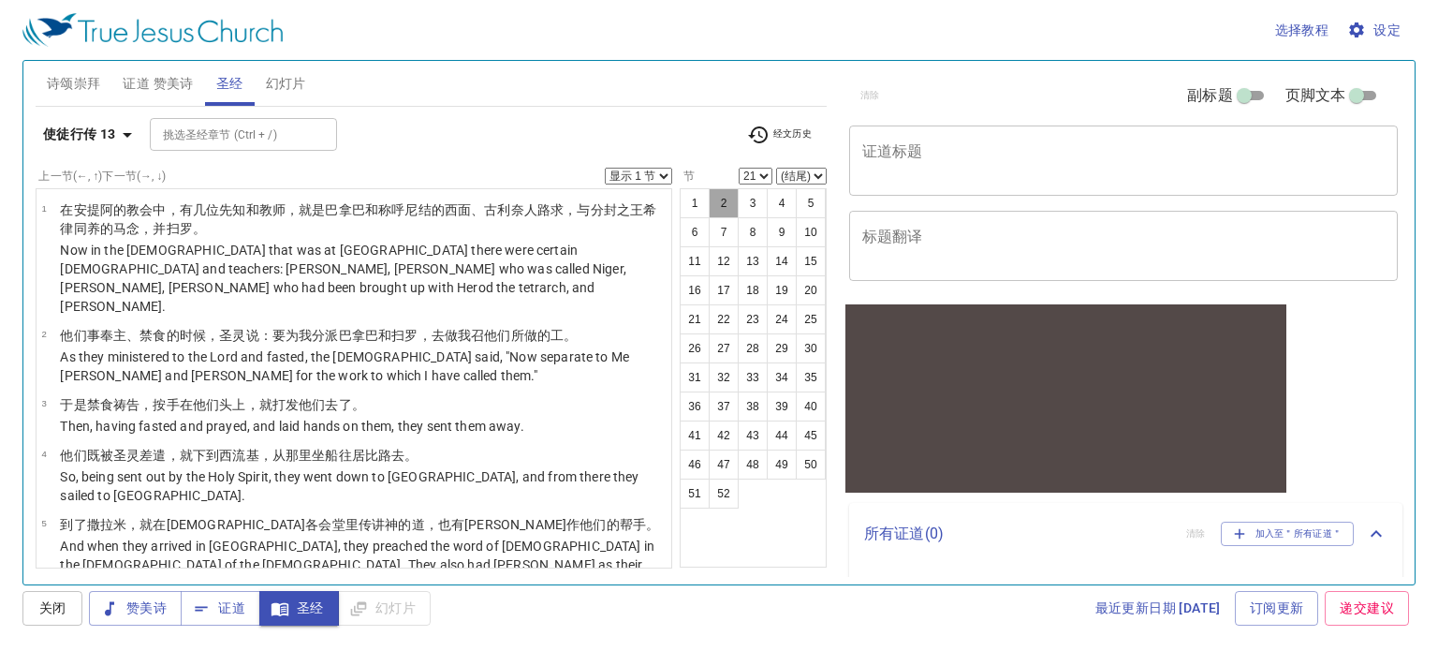
click at [730, 206] on button "2" at bounding box center [724, 203] width 30 height 30
select select "2"
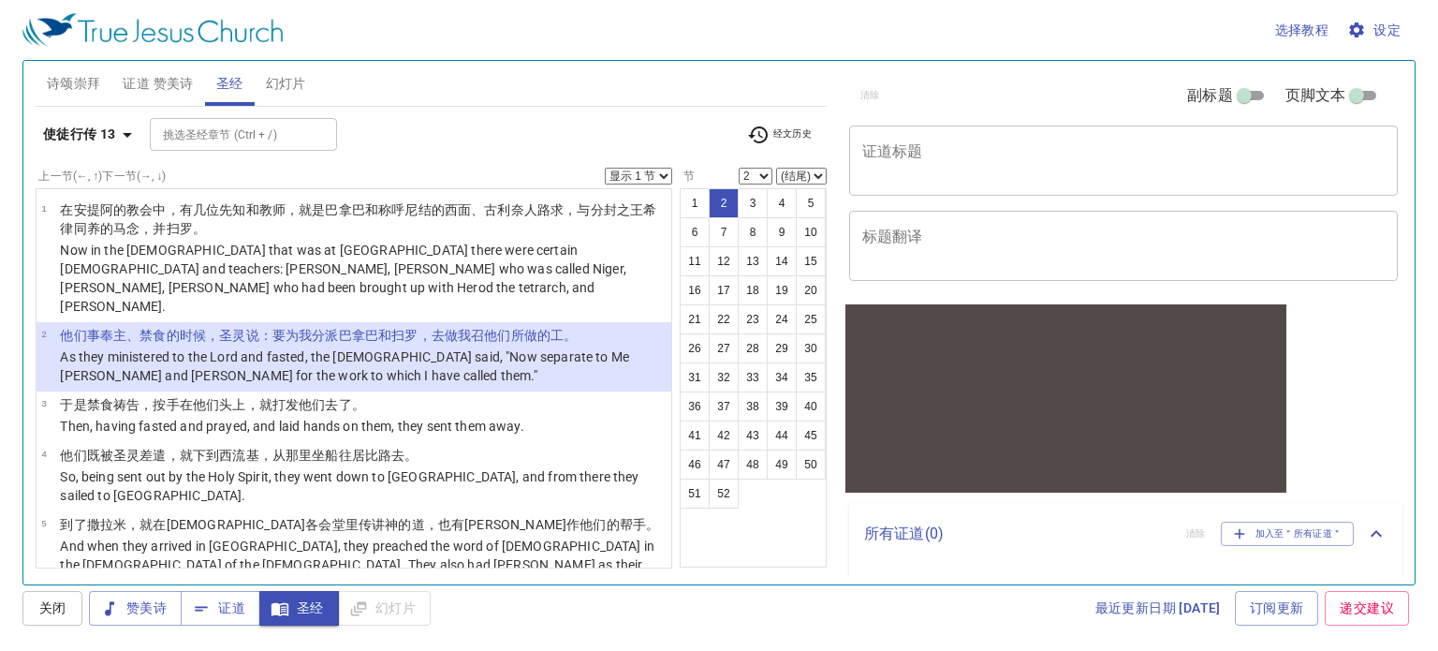
click at [657, 183] on select "显示 1 节 显示 2 节 显示 3 节 显示 4 节 显示 5 节" at bounding box center [638, 176] width 67 height 17
click at [605, 168] on select "显示 1 节 显示 2 节 显示 3 节 显示 4 节 显示 5 节" at bounding box center [638, 176] width 67 height 17
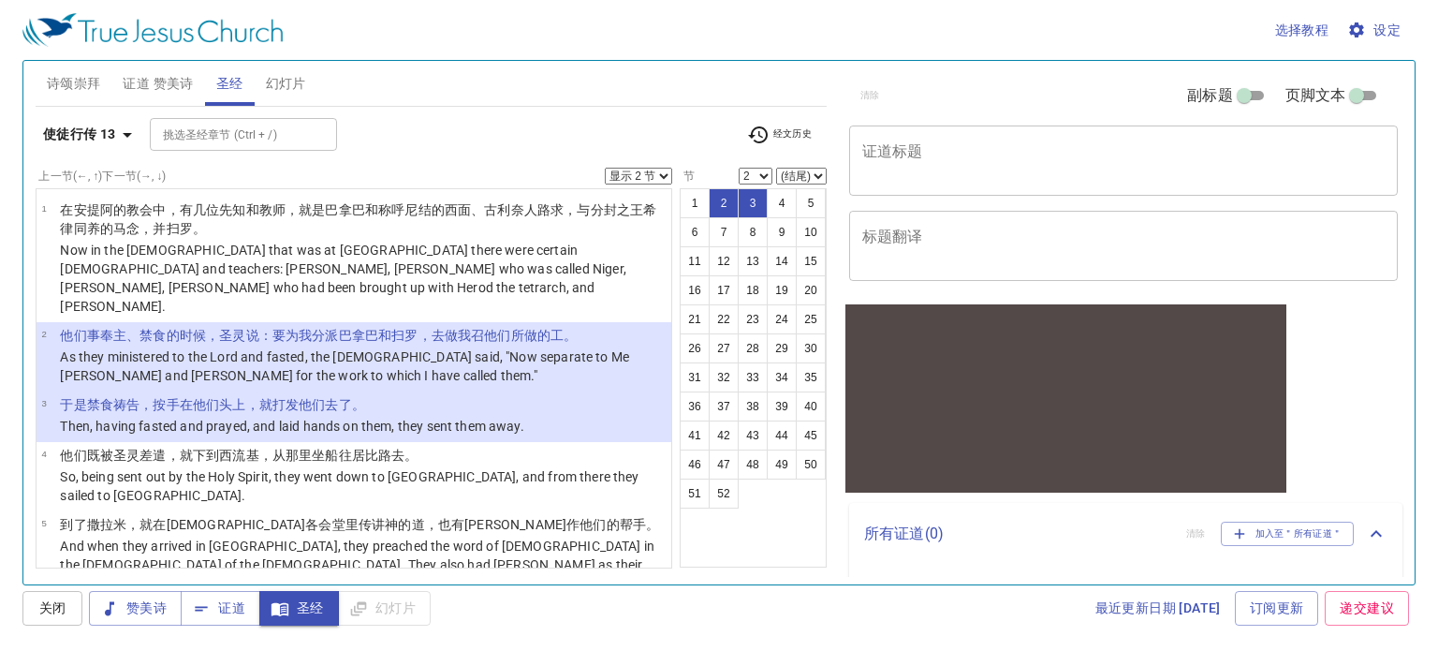
click at [649, 177] on select "显示 1 节 显示 2 节 显示 3 节 显示 4 节 显示 5 节" at bounding box center [638, 176] width 67 height 17
select select "3"
click at [605, 168] on select "显示 1 节 显示 2 节 显示 3 节 显示 4 节 显示 5 节" at bounding box center [638, 176] width 67 height 17
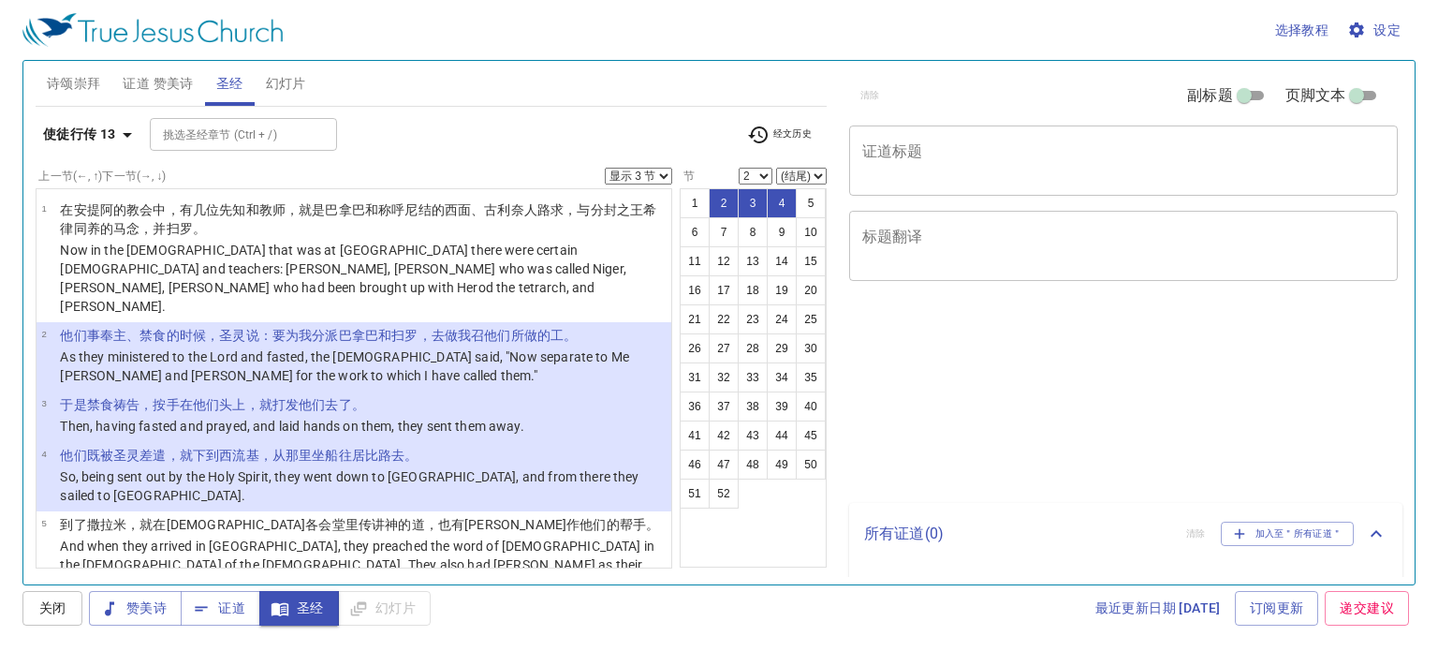
select select "3"
select select "2"
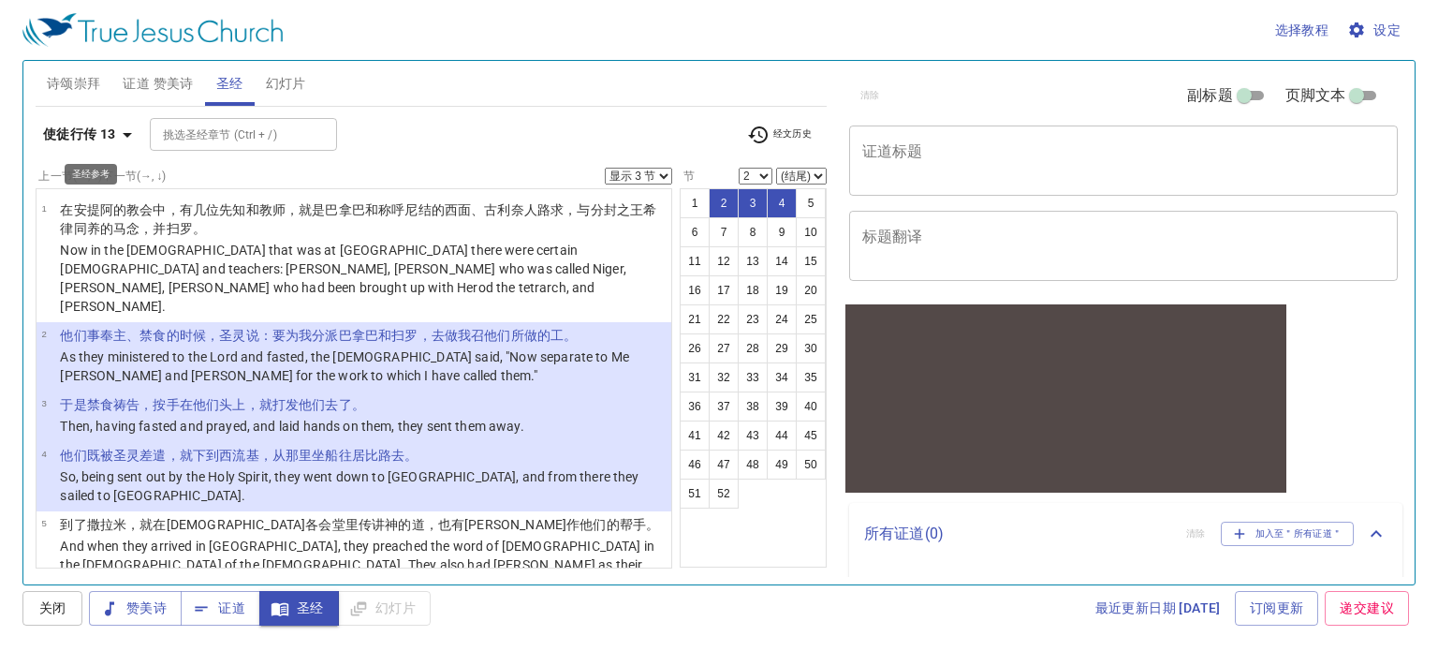
click at [118, 137] on icon "button" at bounding box center [127, 135] width 22 height 22
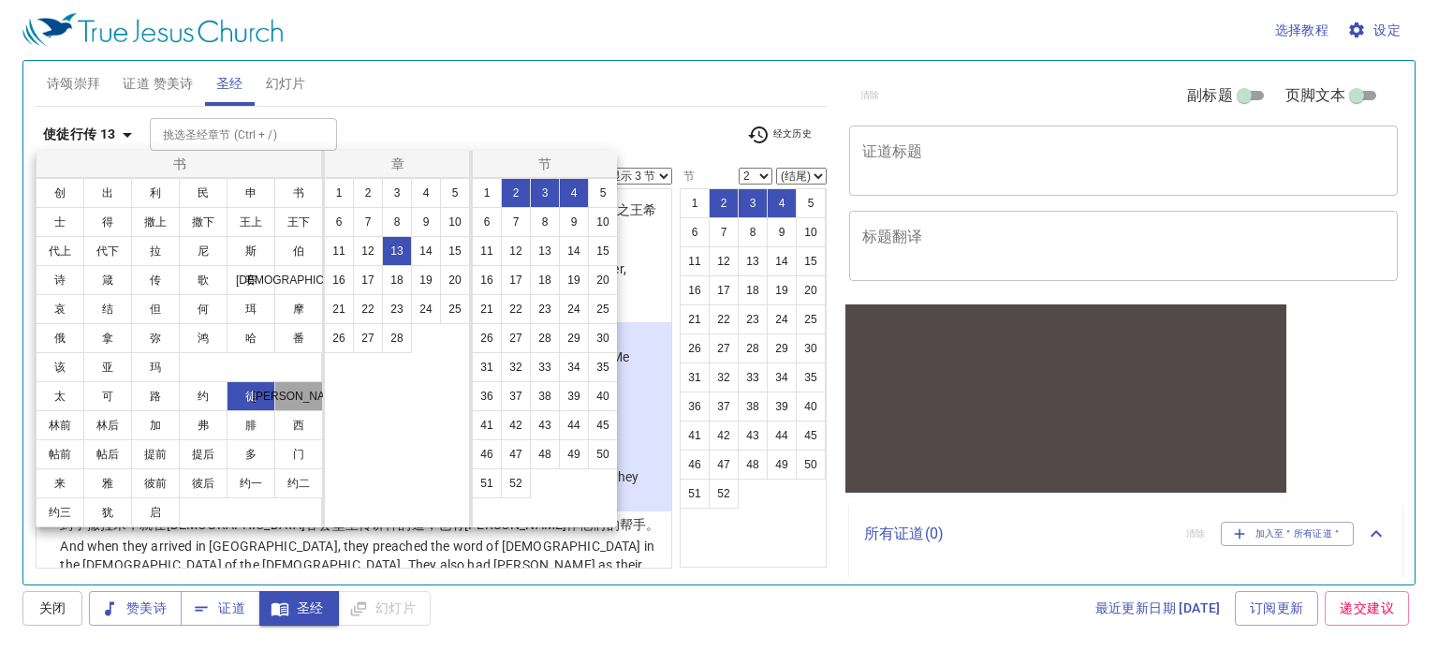
click at [292, 401] on button "[PERSON_NAME]" at bounding box center [298, 396] width 49 height 30
select select "1"
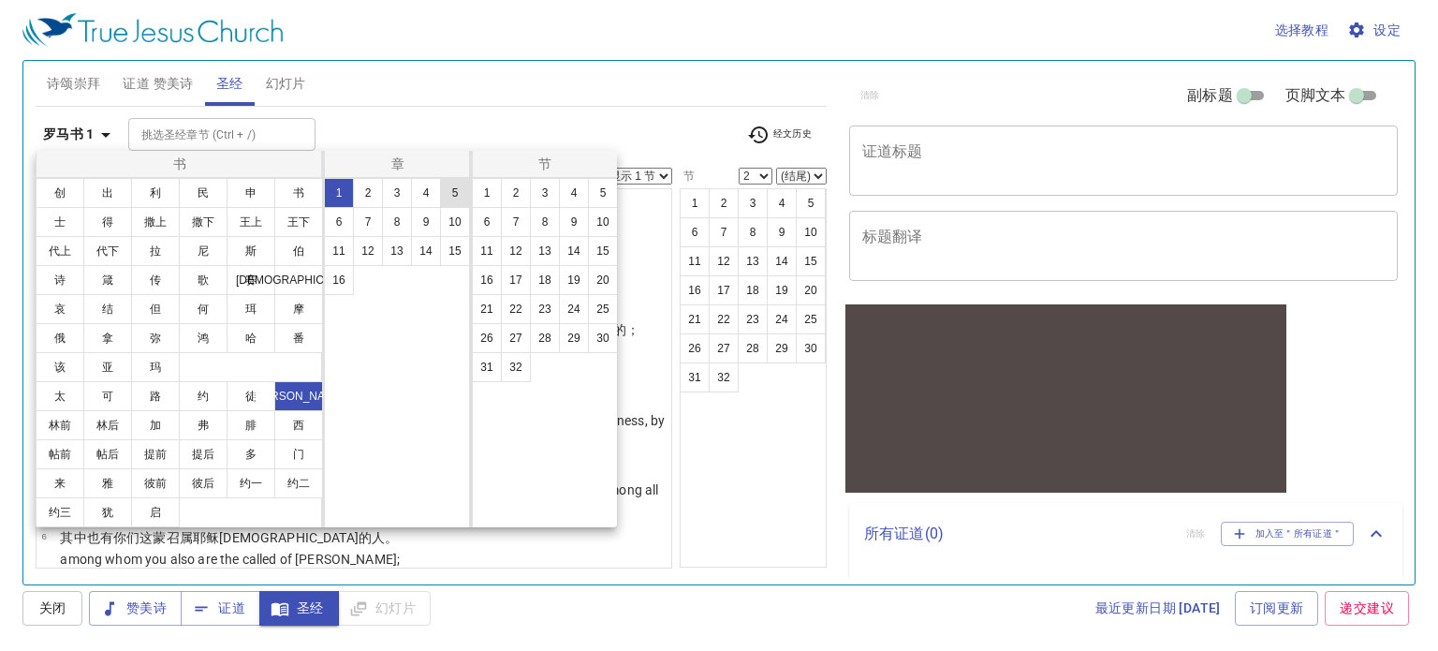
click at [444, 187] on button "5" at bounding box center [455, 193] width 30 height 30
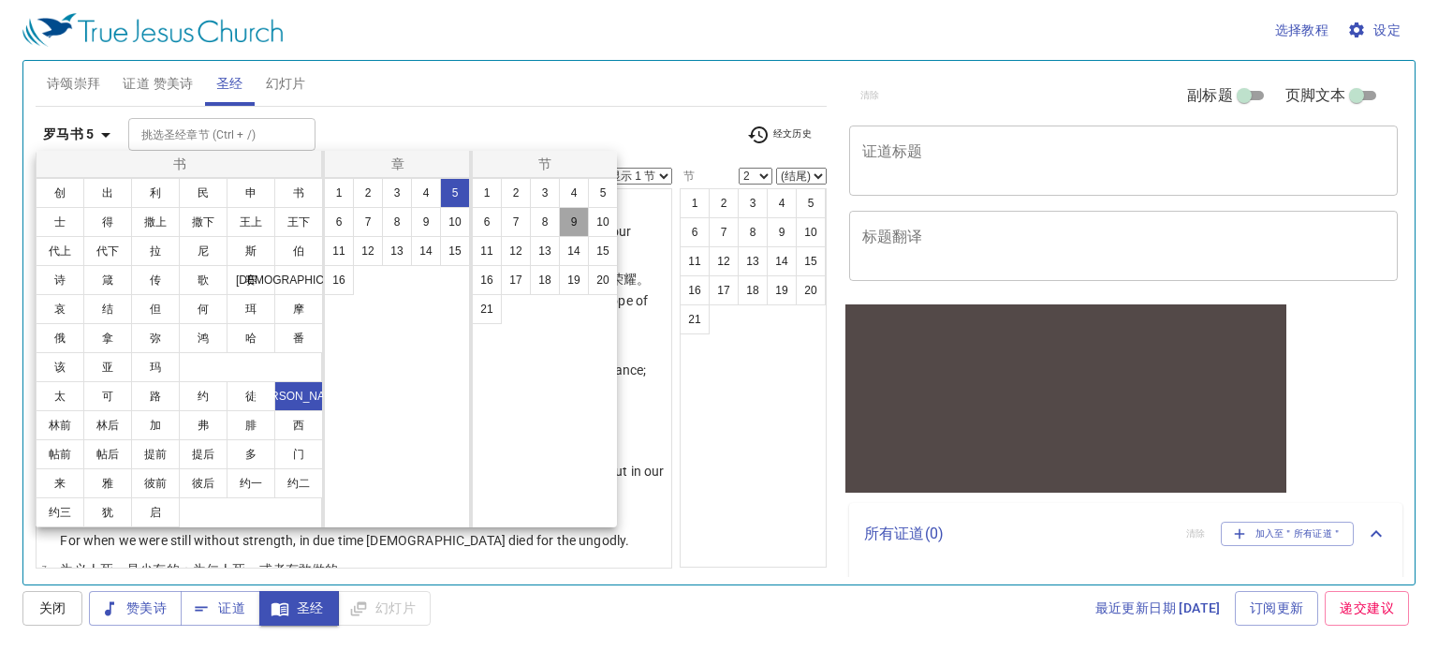
click at [575, 219] on button "9" at bounding box center [574, 222] width 30 height 30
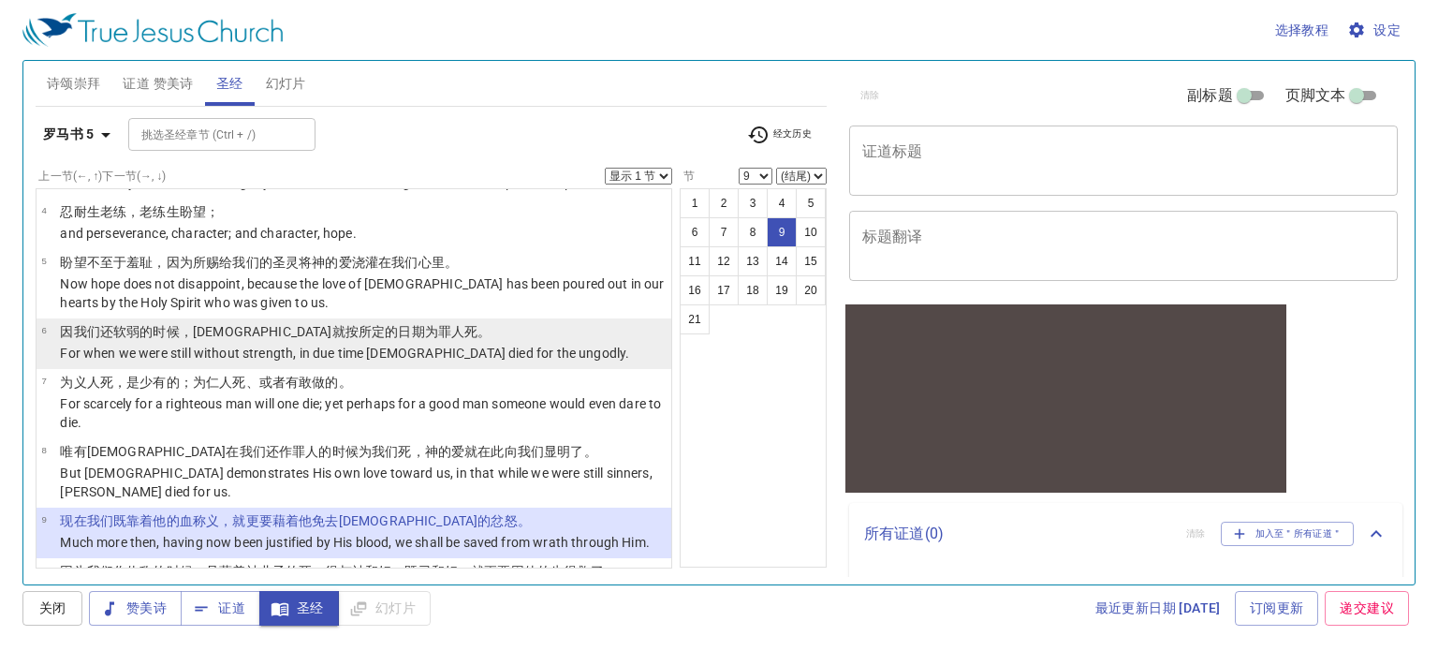
scroll to position [313, 0]
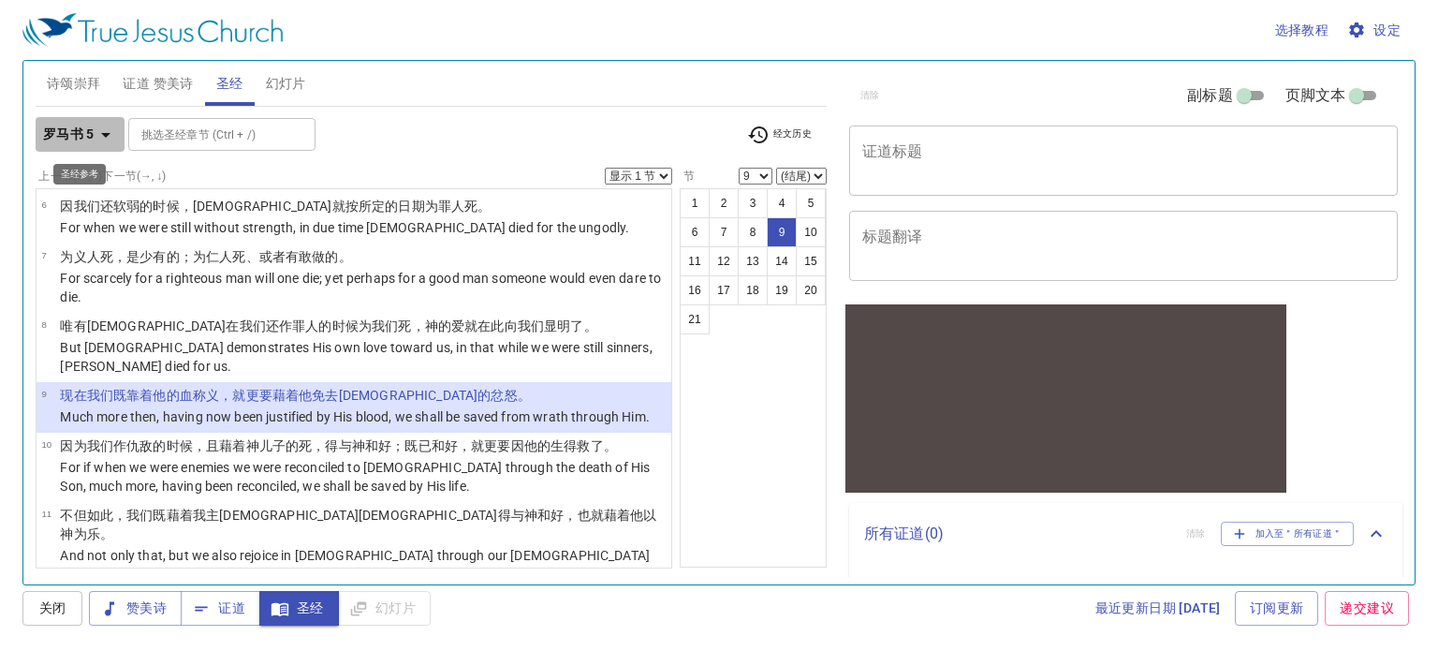
click at [102, 134] on icon "button" at bounding box center [106, 135] width 22 height 22
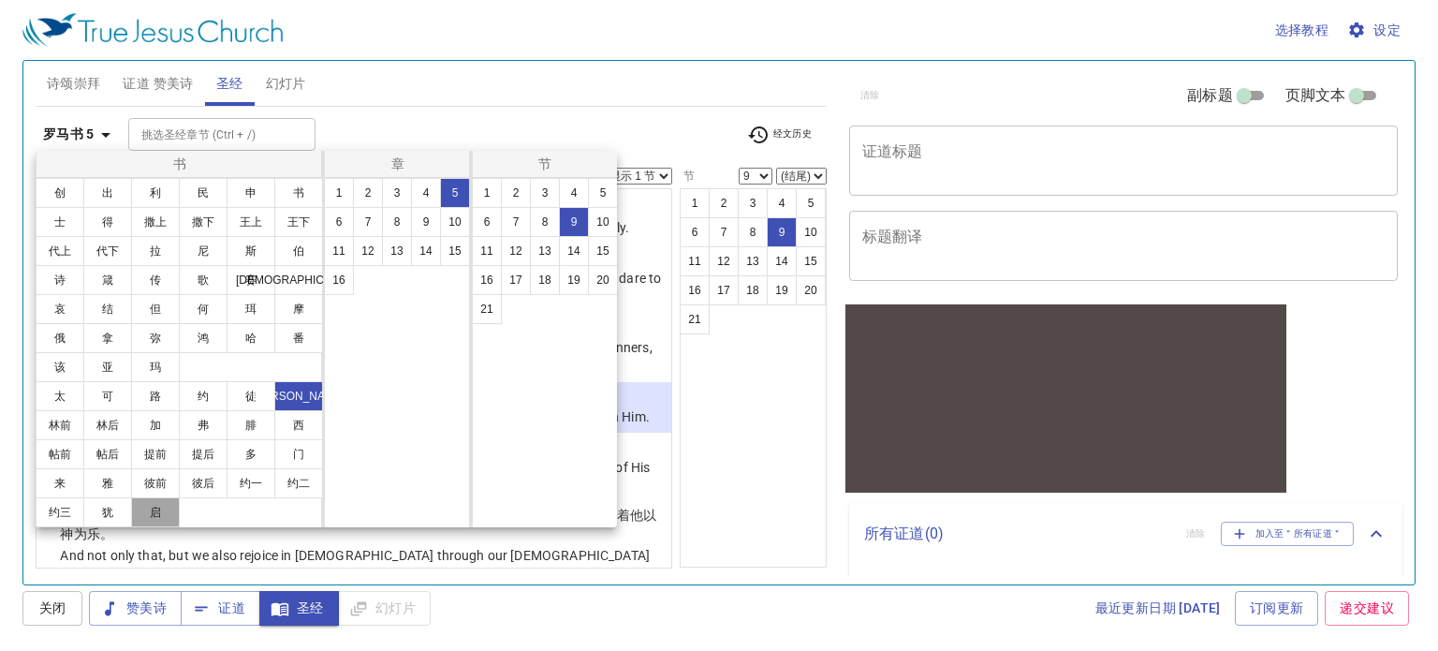
click at [158, 511] on button "启" at bounding box center [155, 512] width 49 height 30
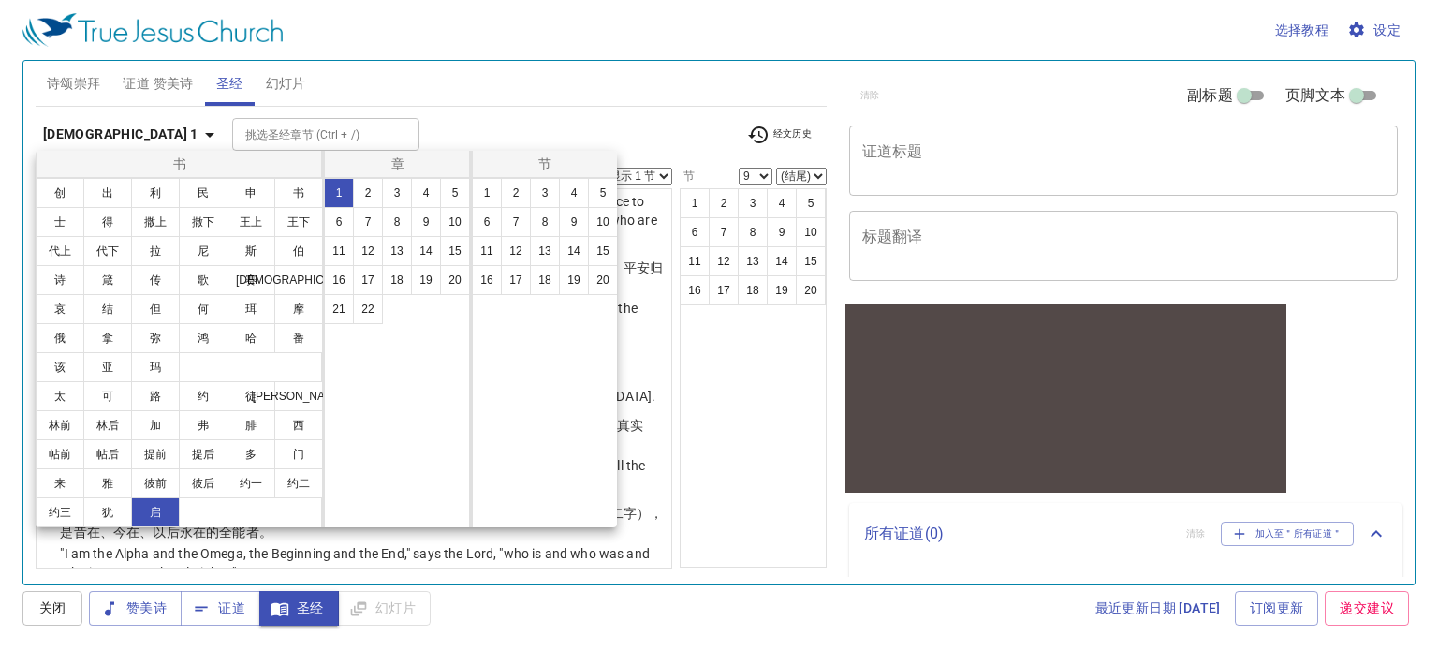
scroll to position [0, 0]
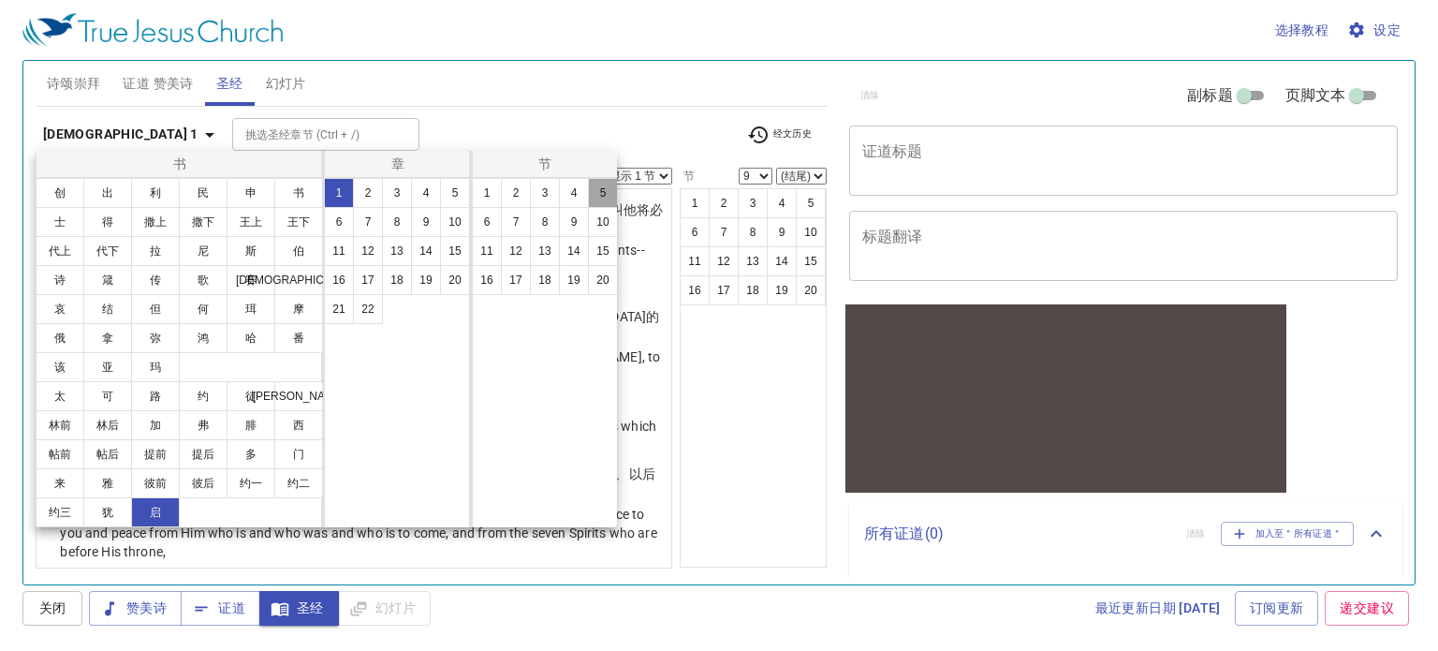
click at [592, 193] on button "5" at bounding box center [603, 193] width 30 height 30
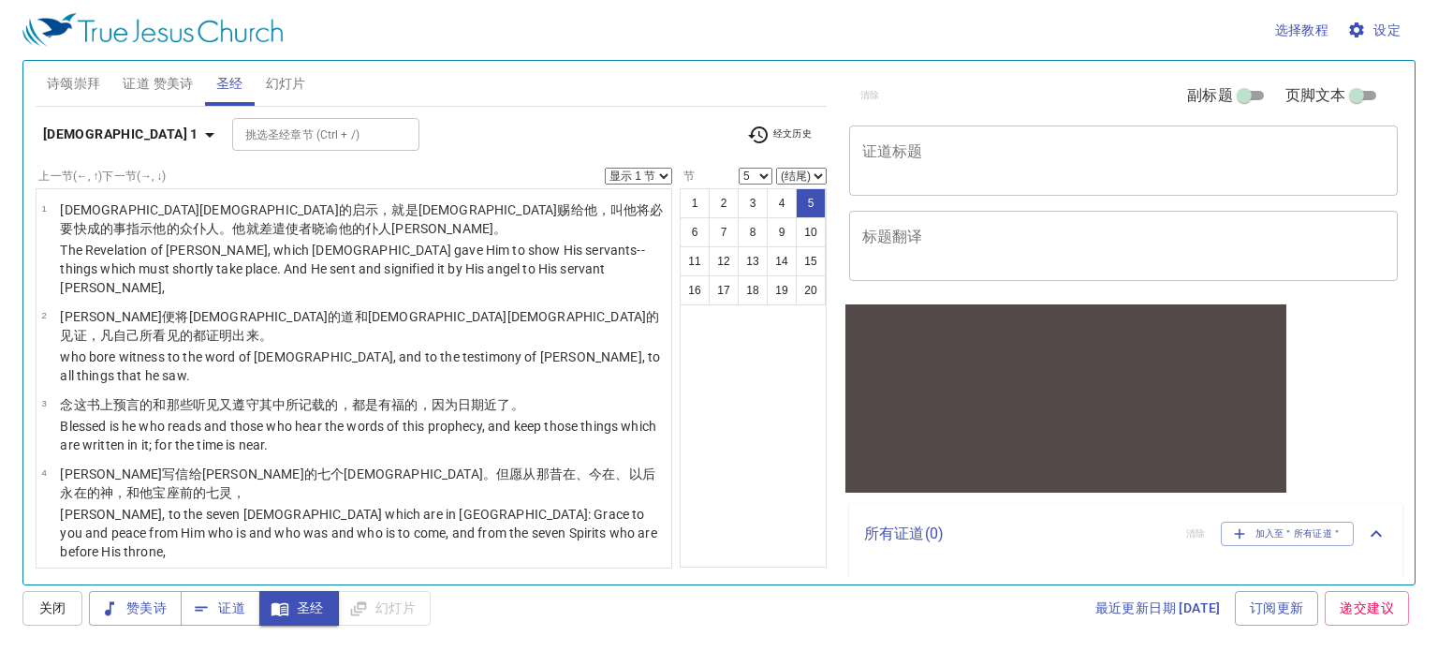
scroll to position [94, 0]
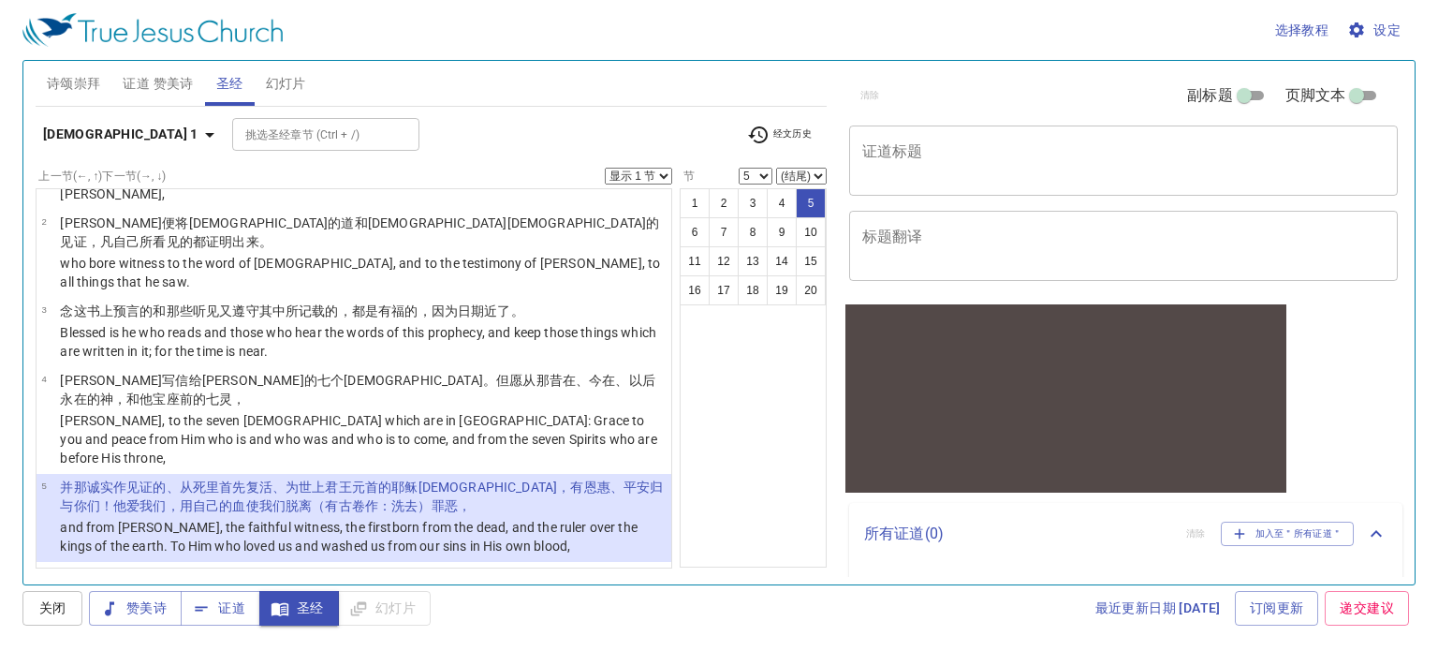
click at [778, 130] on span "经文历史" at bounding box center [779, 135] width 65 height 22
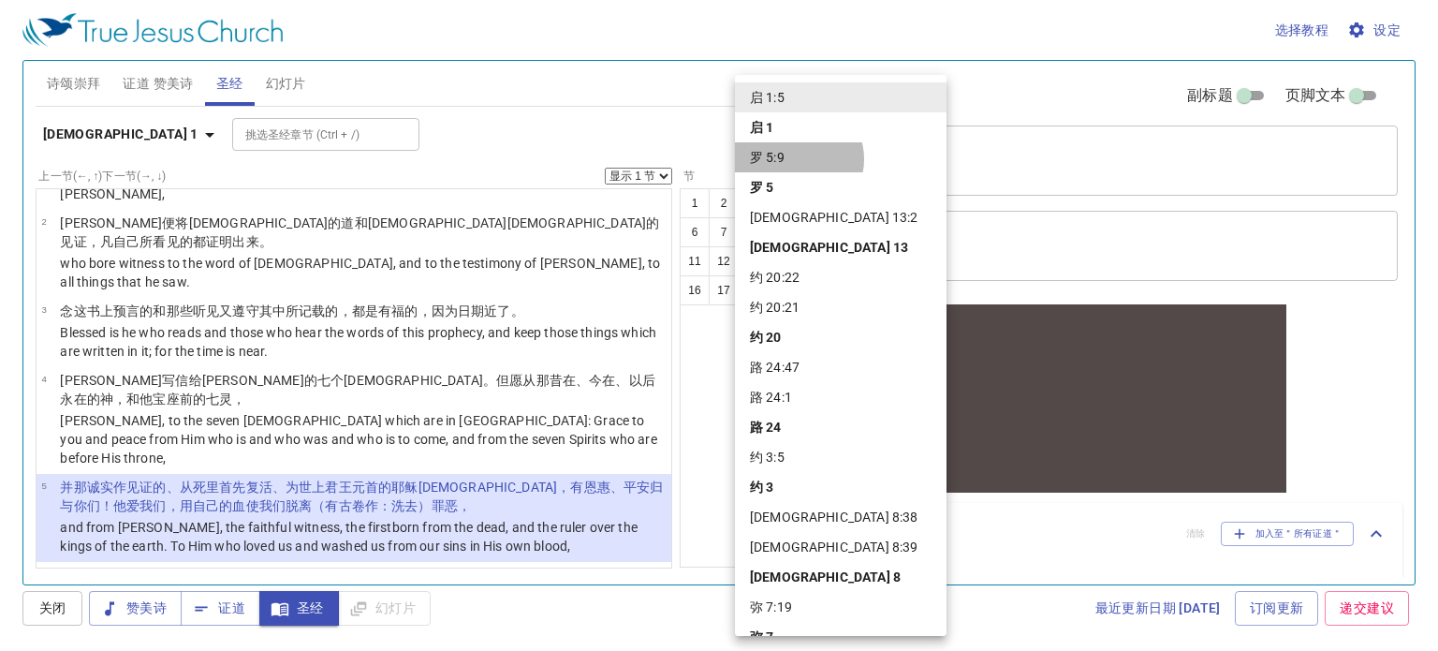
click at [798, 159] on li "罗 5:9" at bounding box center [841, 157] width 212 height 30
select select "9"
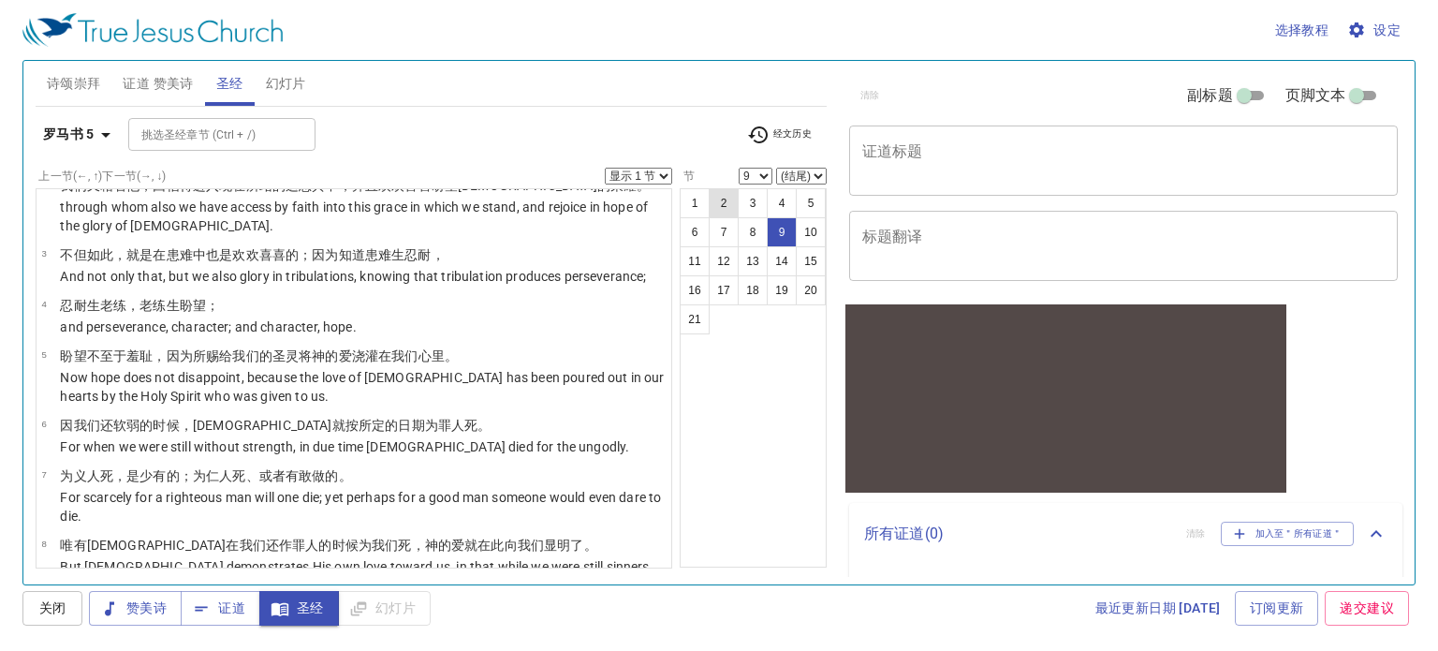
scroll to position [313, 0]
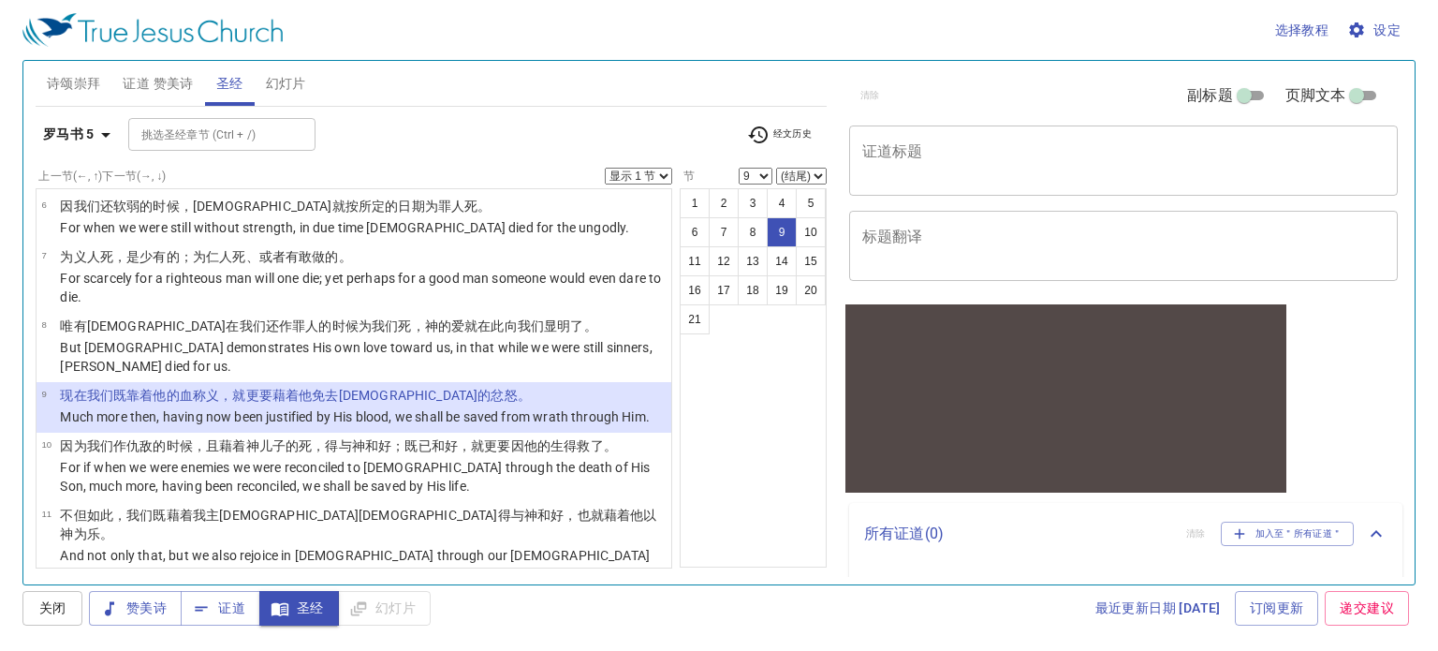
click at [782, 137] on span "经文历史" at bounding box center [779, 135] width 65 height 22
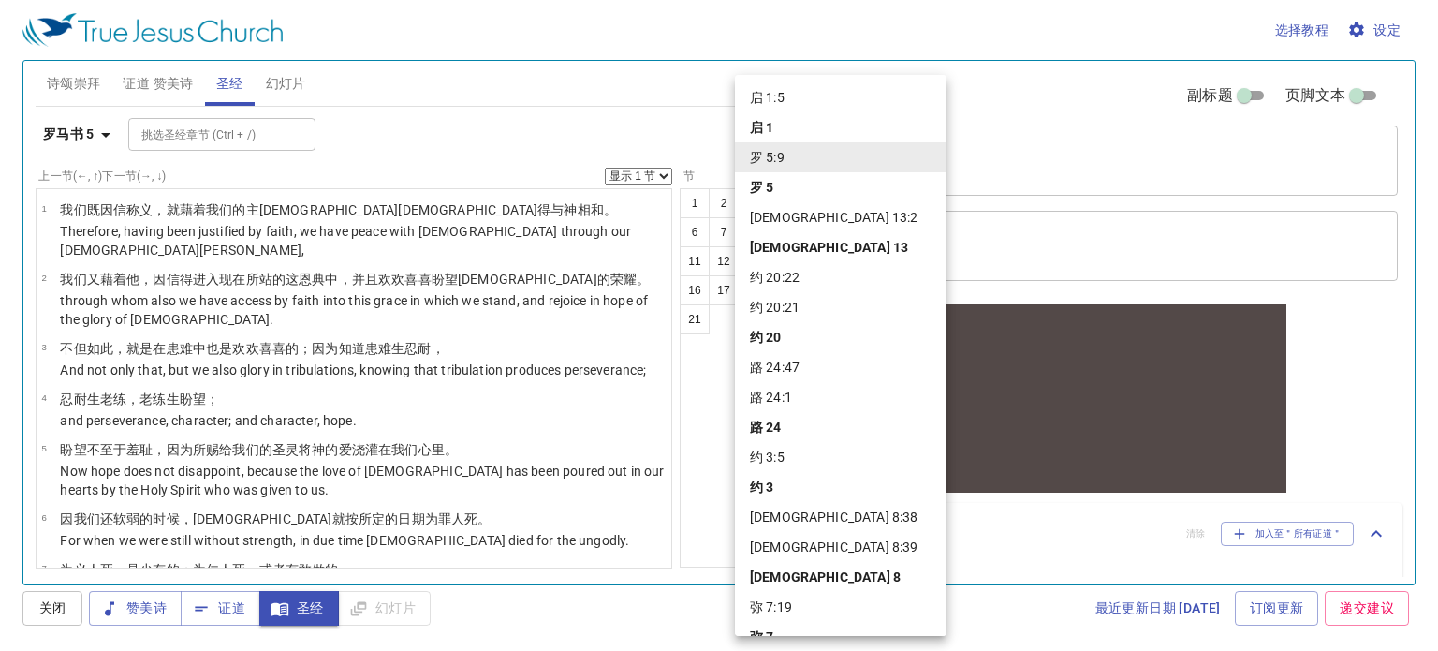
click at [786, 108] on li "启 1:5" at bounding box center [841, 97] width 212 height 30
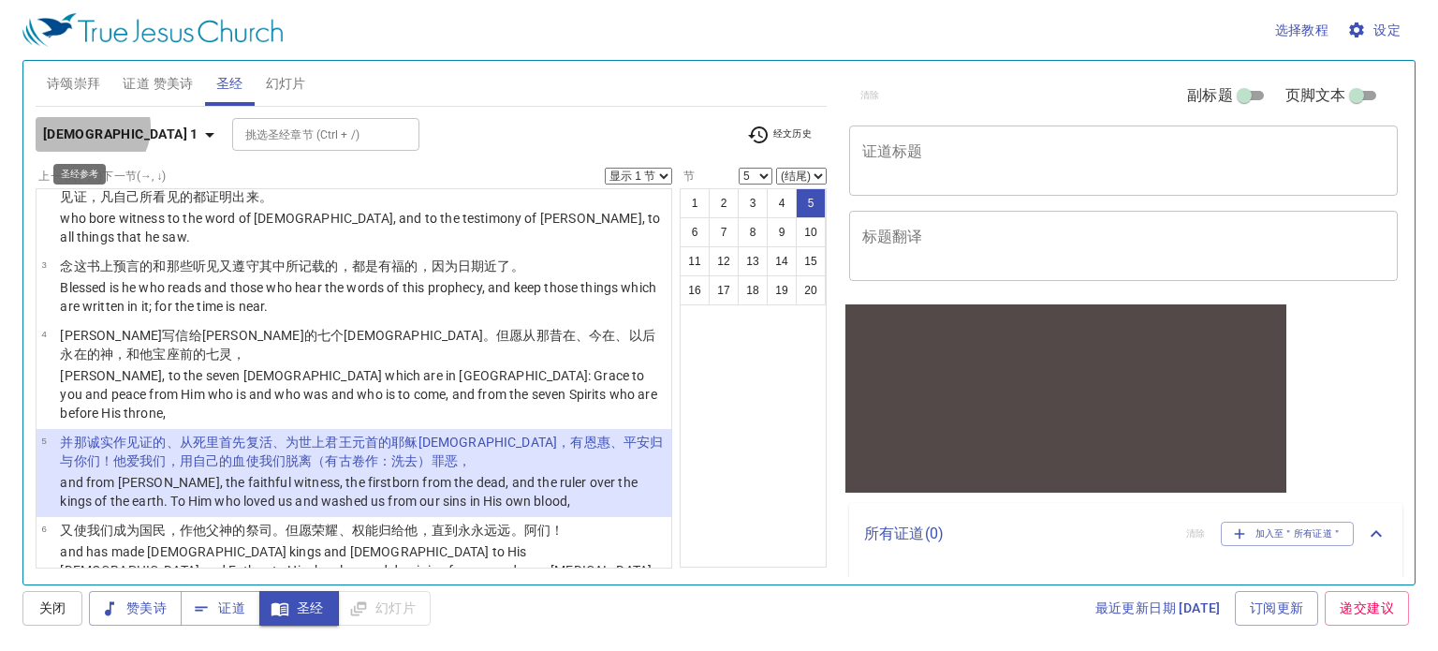
click at [90, 126] on b "[DEMOGRAPHIC_DATA] 1" at bounding box center [120, 134] width 155 height 23
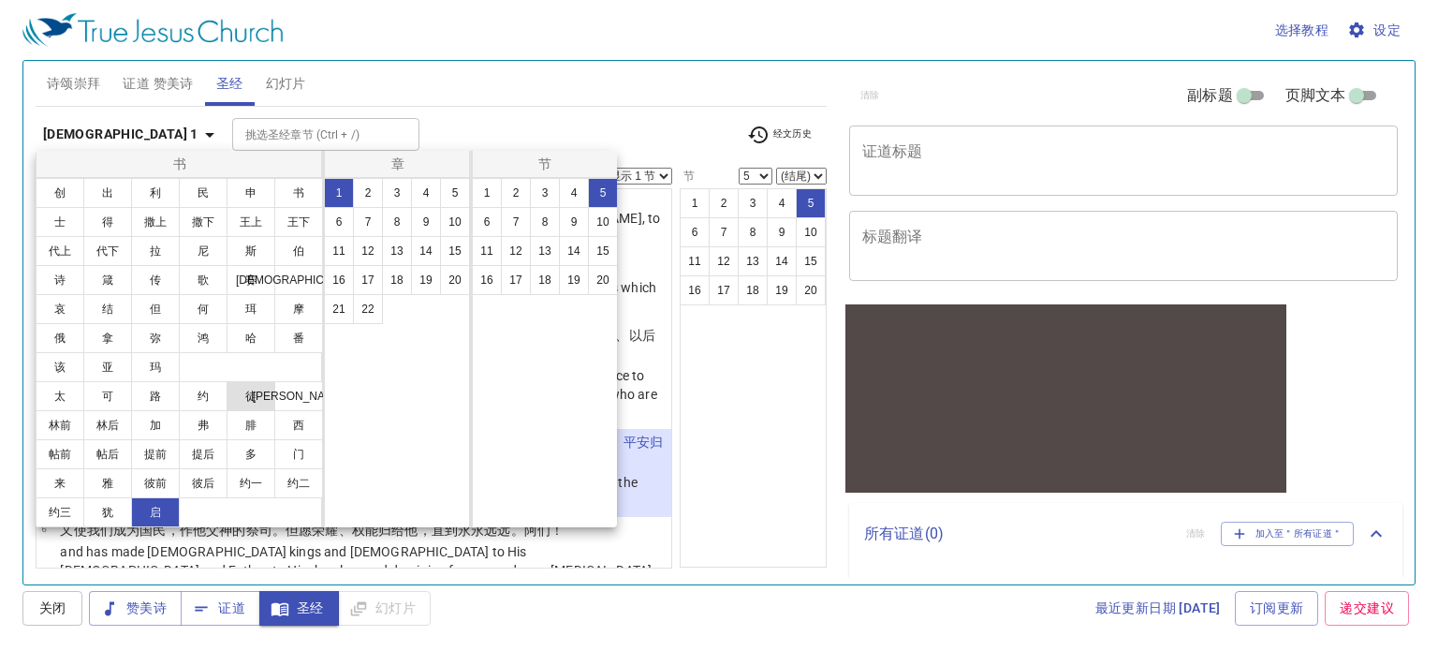
click at [249, 402] on button "徒" at bounding box center [251, 396] width 49 height 30
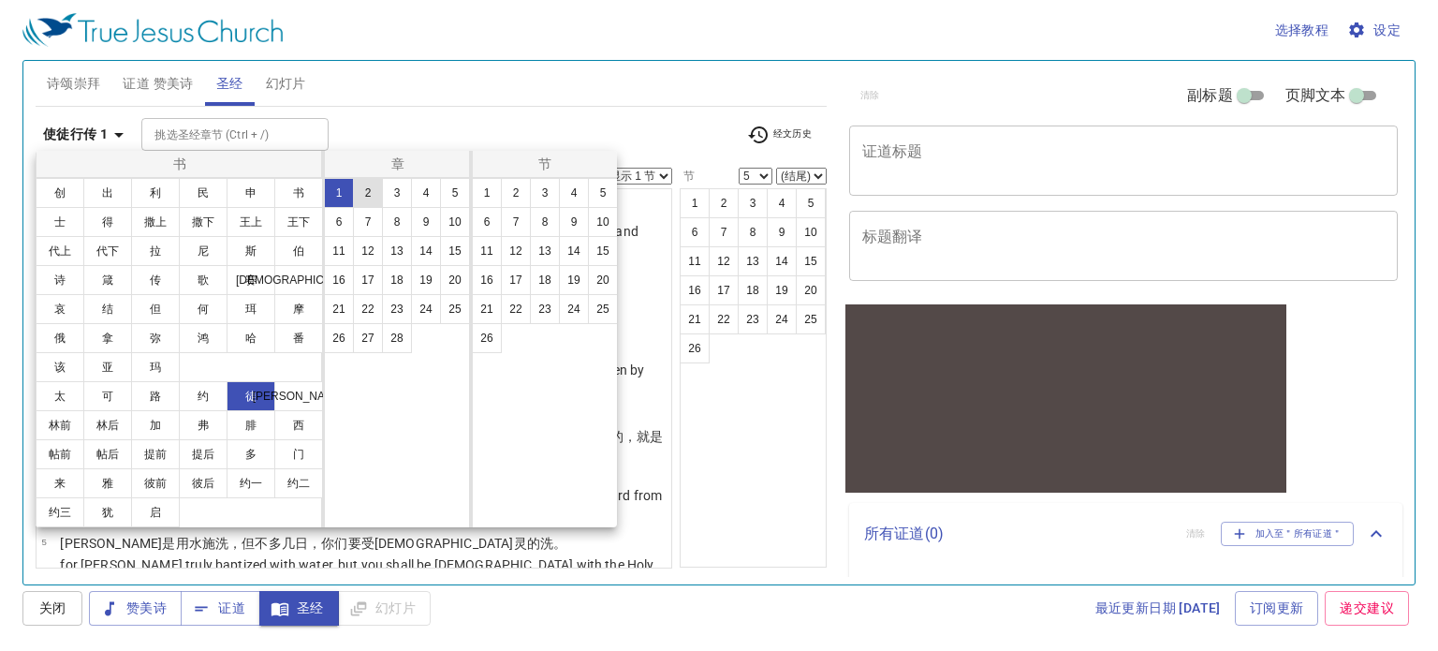
click at [376, 192] on button "2" at bounding box center [368, 193] width 30 height 30
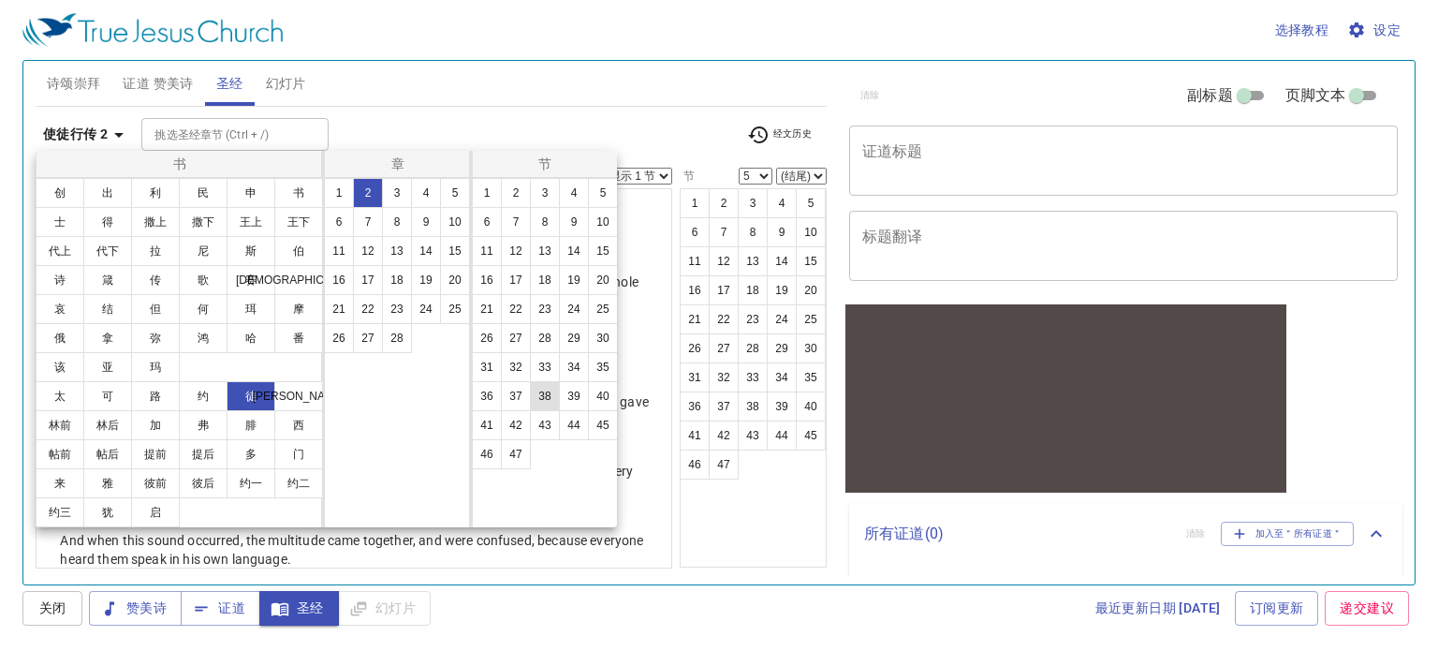
click at [551, 396] on button "38" at bounding box center [545, 396] width 30 height 30
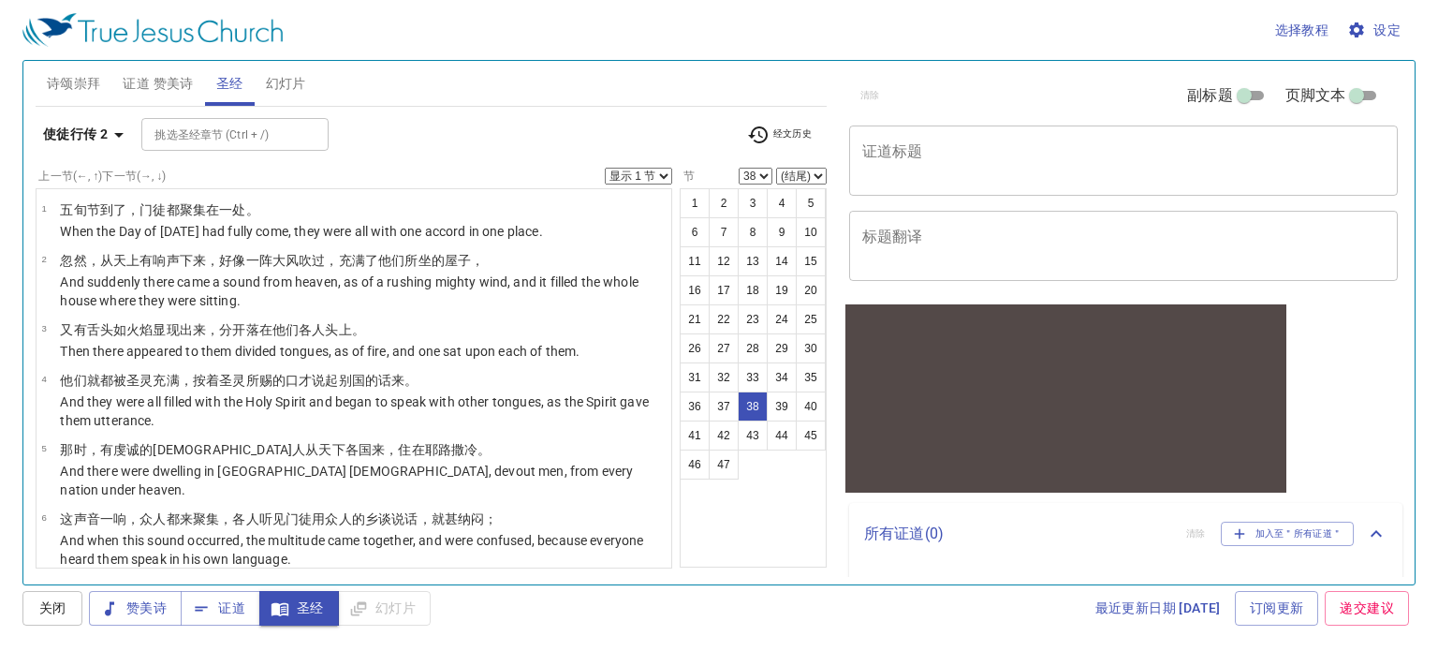
scroll to position [2342, 0]
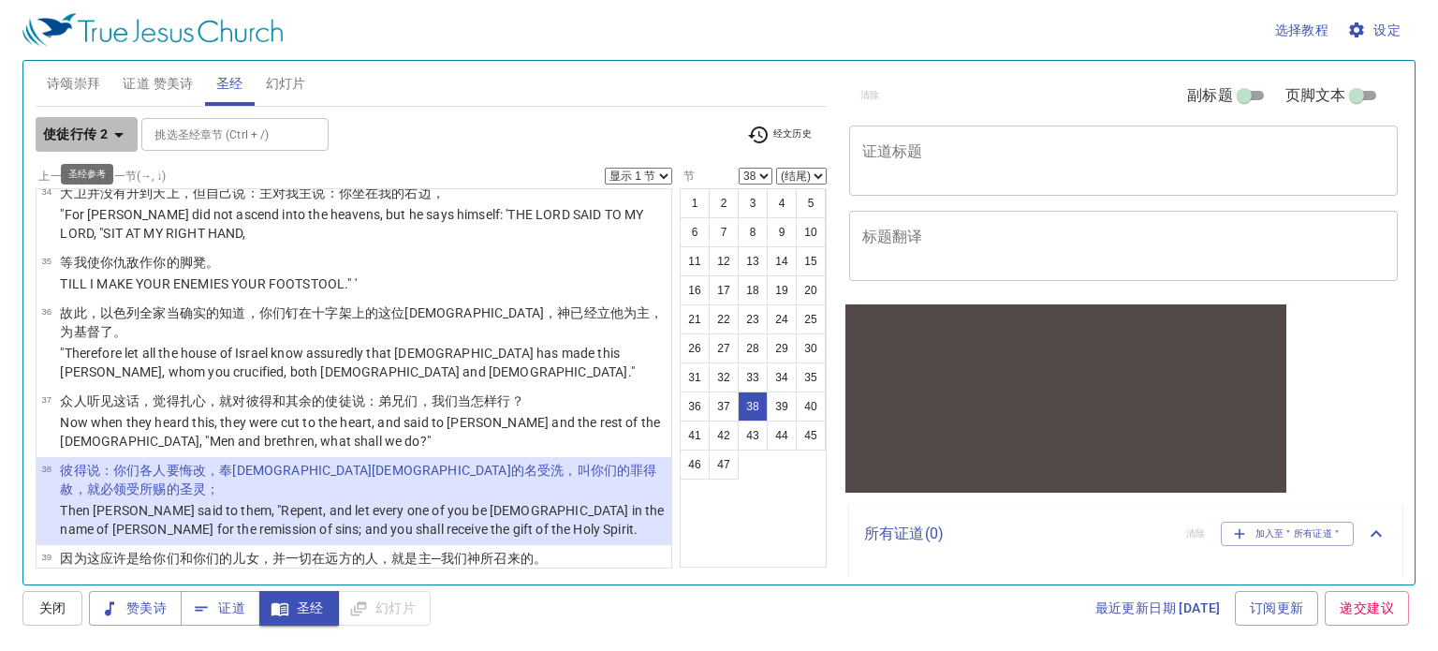
click at [113, 139] on icon "button" at bounding box center [119, 135] width 22 height 22
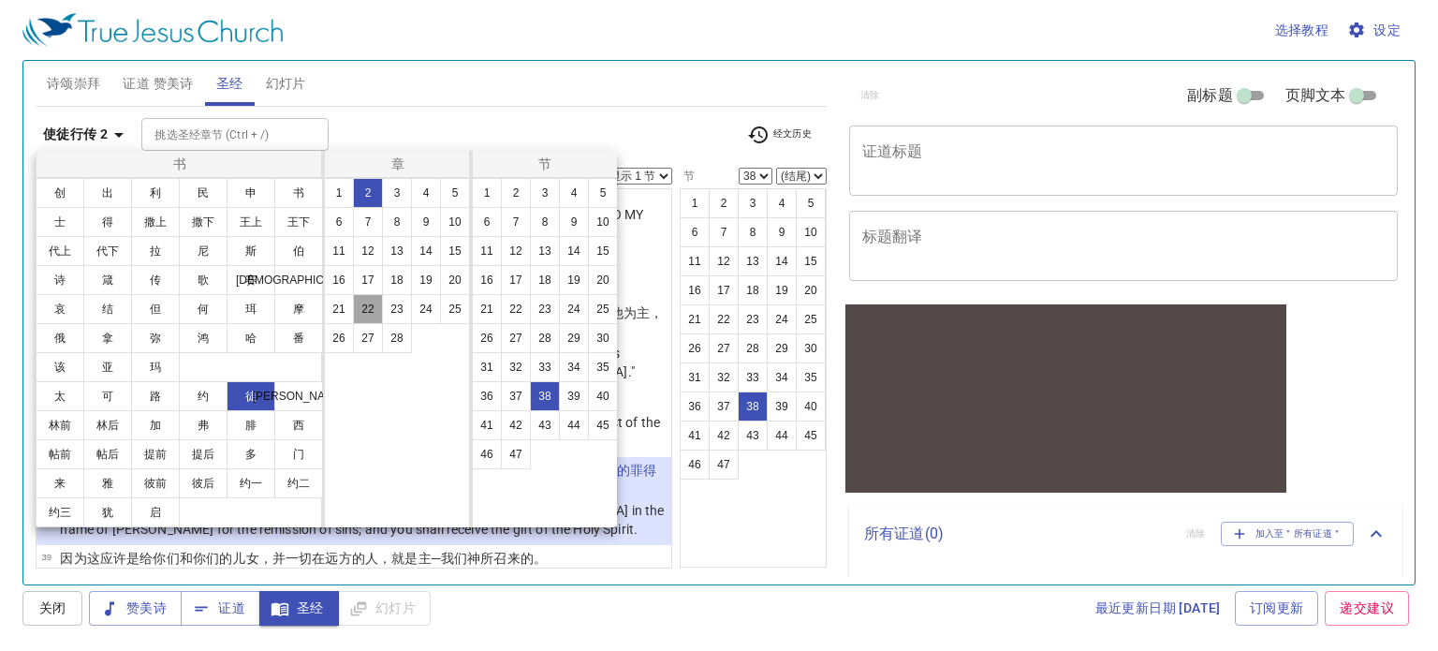
click at [367, 317] on button "22" at bounding box center [368, 309] width 30 height 30
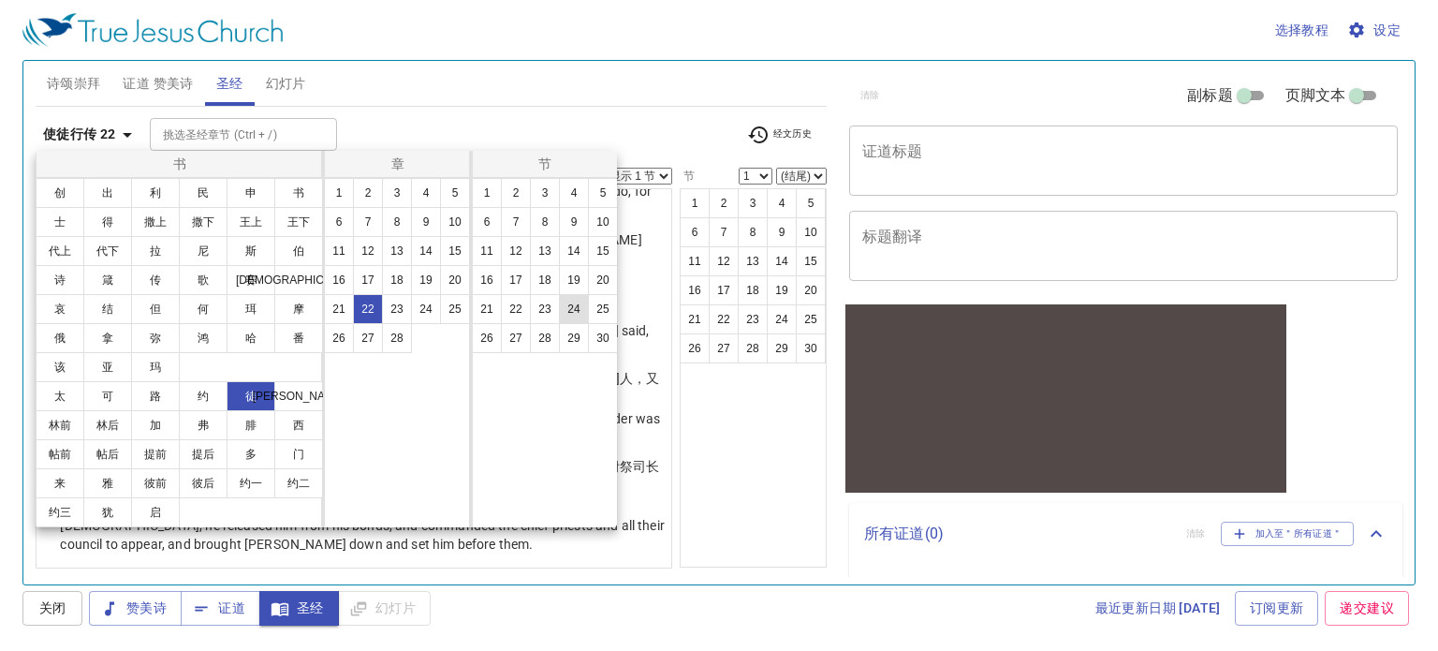
scroll to position [0, 0]
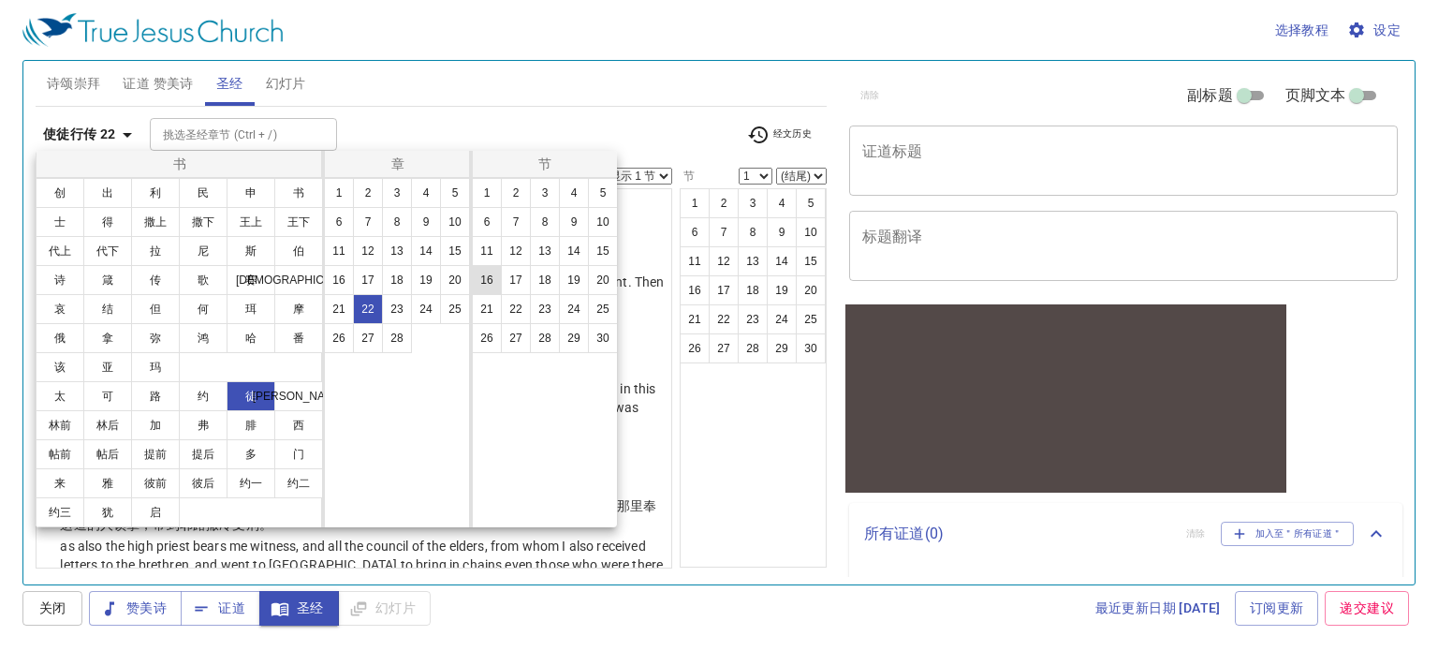
click at [481, 276] on button "16" at bounding box center [487, 280] width 30 height 30
select select "16"
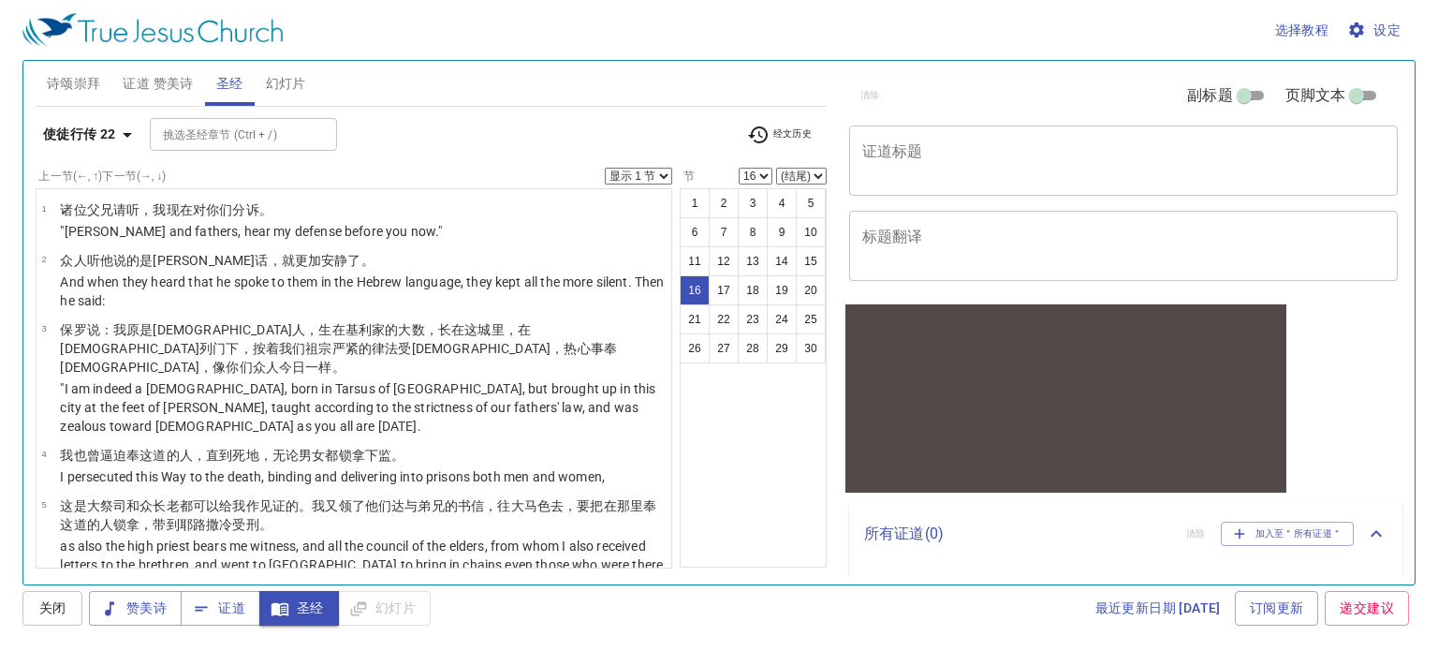
scroll to position [892, 0]
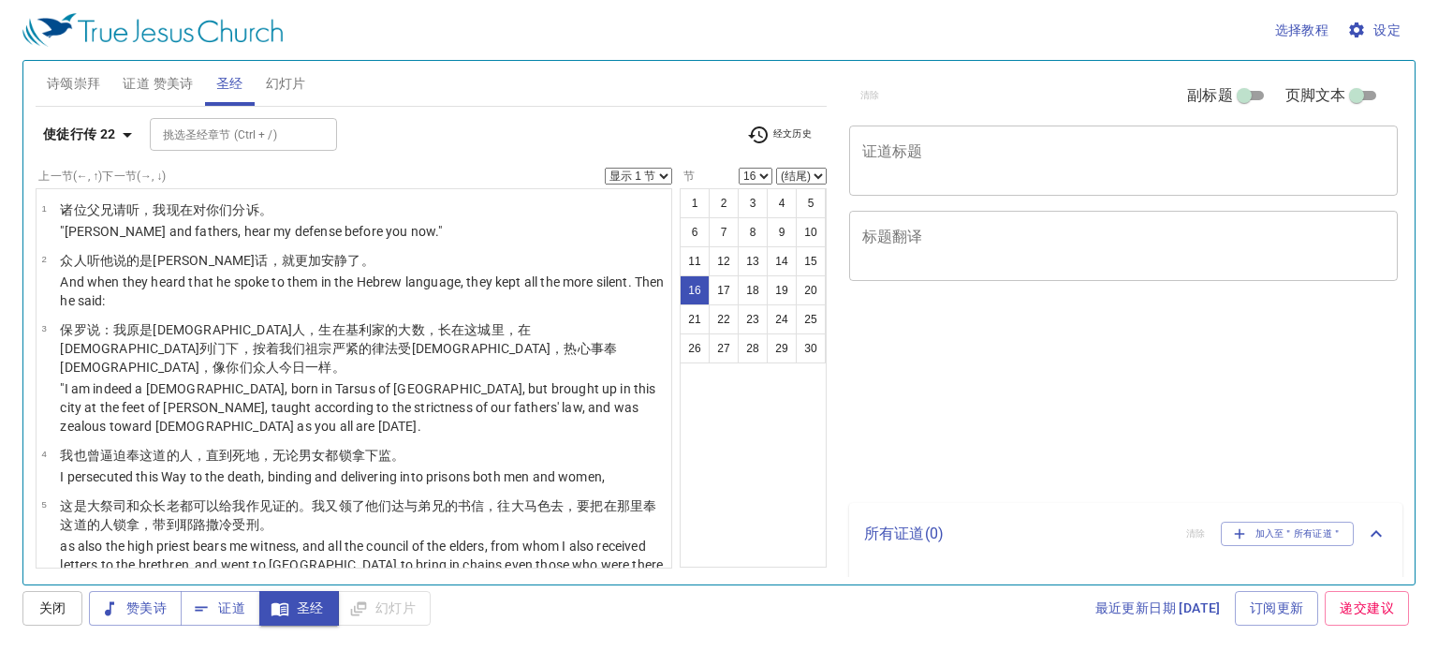
select select "16"
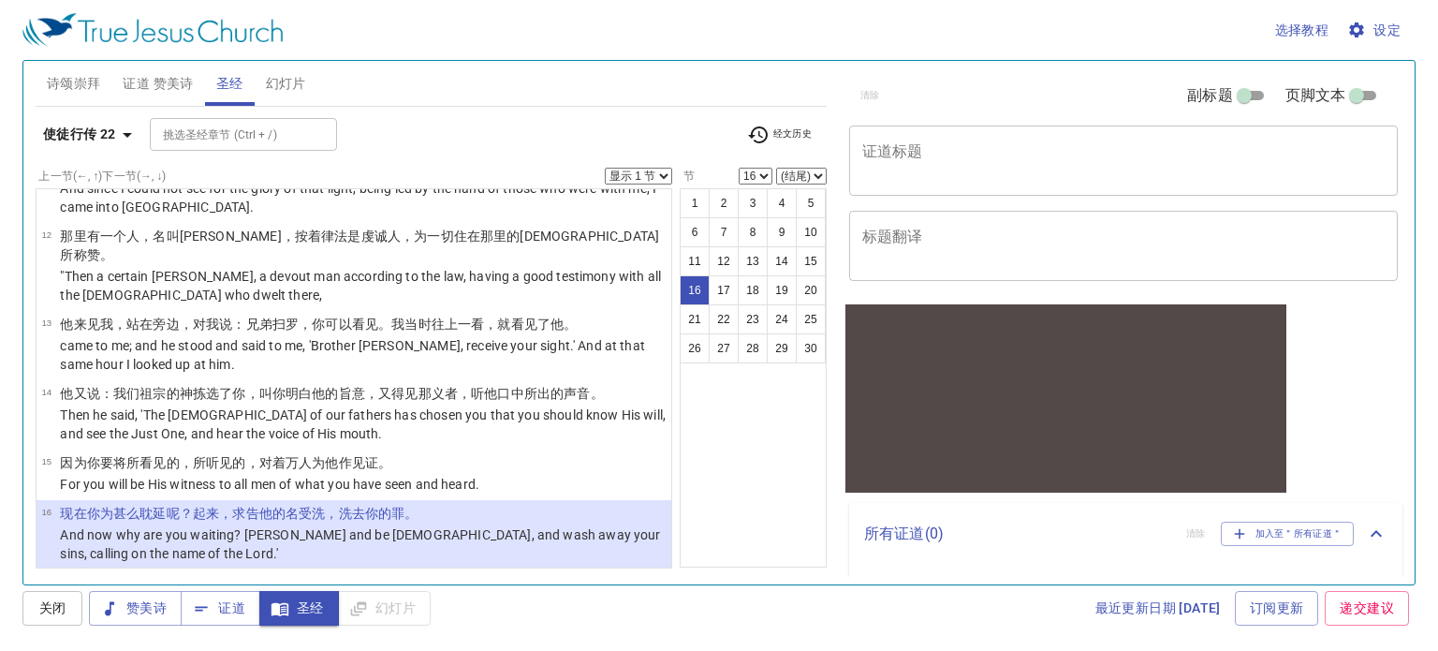
scroll to position [611, 0]
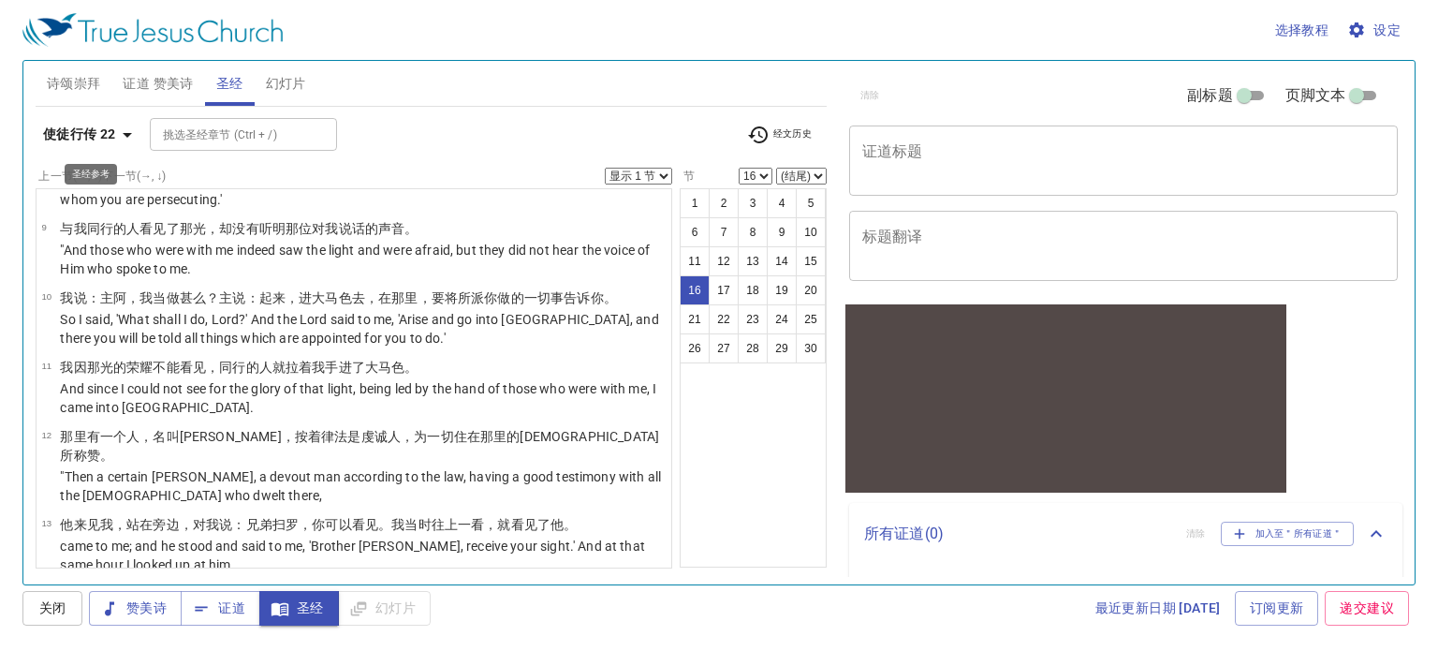
click at [114, 126] on b "使徒行传 22" at bounding box center [79, 134] width 73 height 23
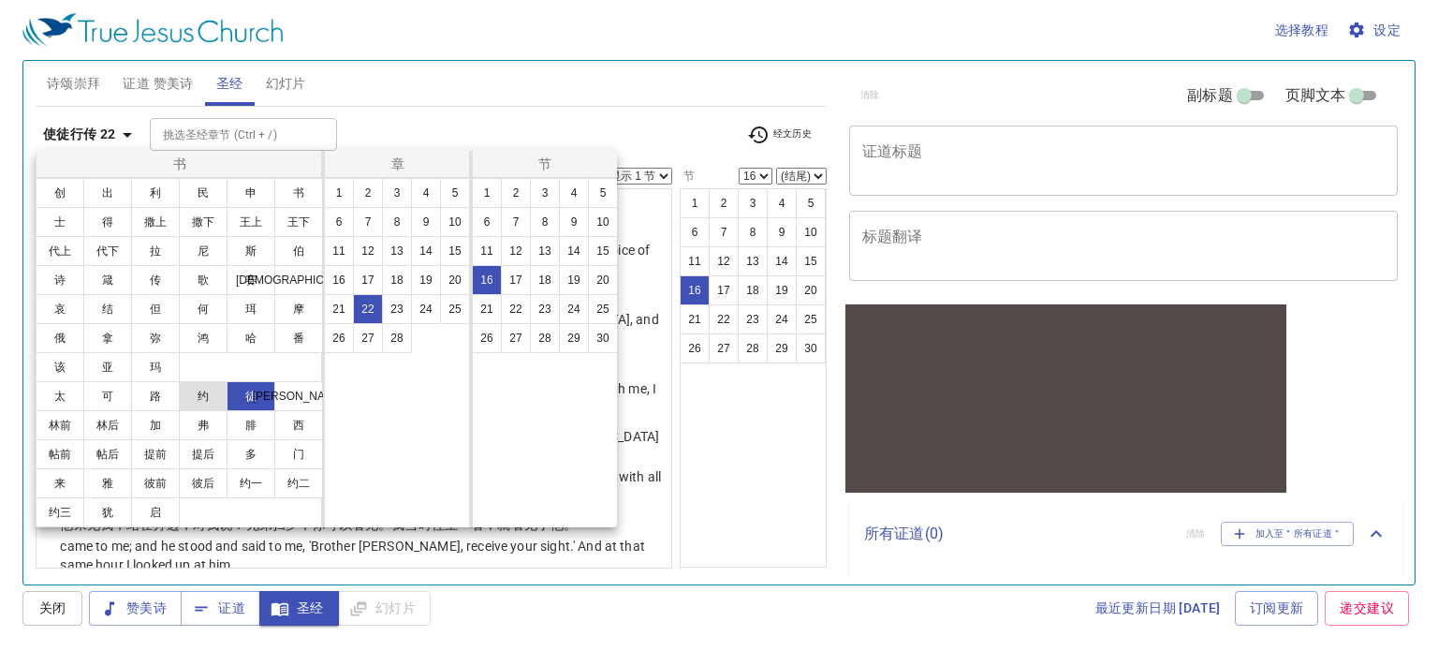
click at [211, 404] on button "约" at bounding box center [203, 396] width 49 height 30
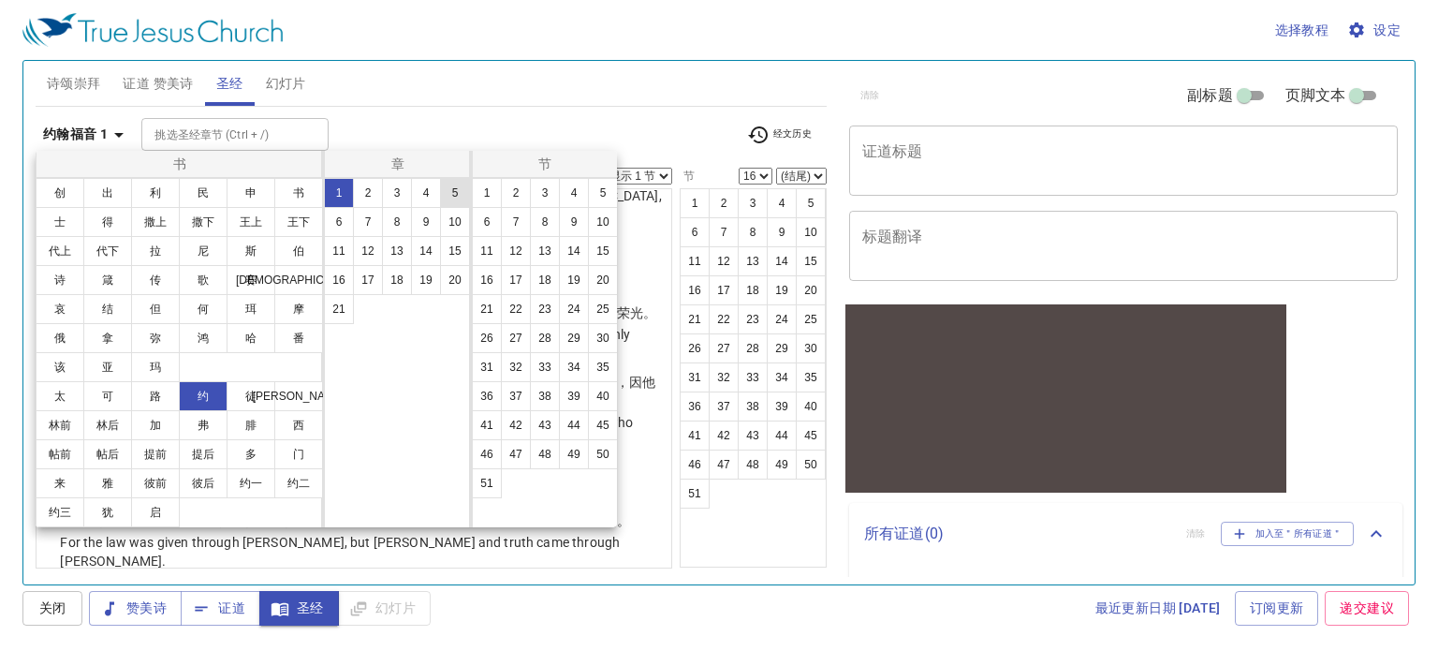
scroll to position [0, 0]
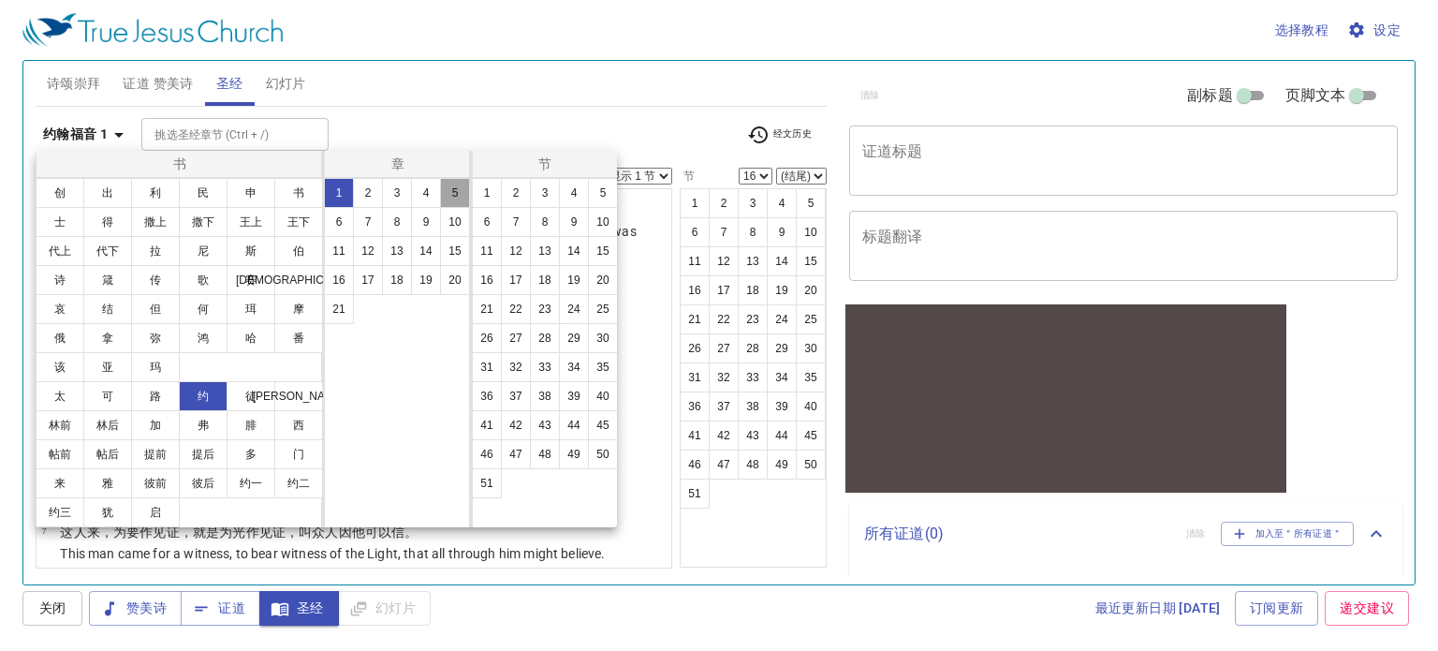
click at [456, 186] on button "5" at bounding box center [455, 193] width 30 height 30
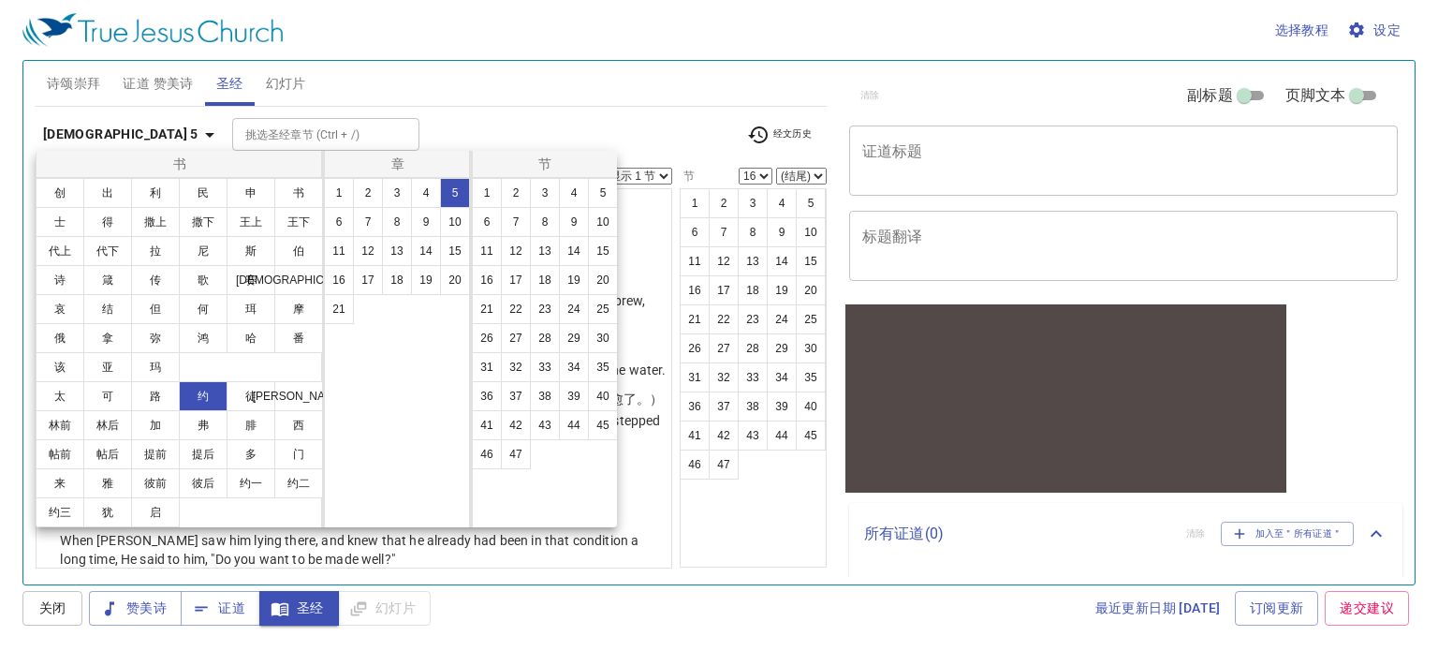
click at [655, 122] on div at bounding box center [719, 325] width 1438 height 651
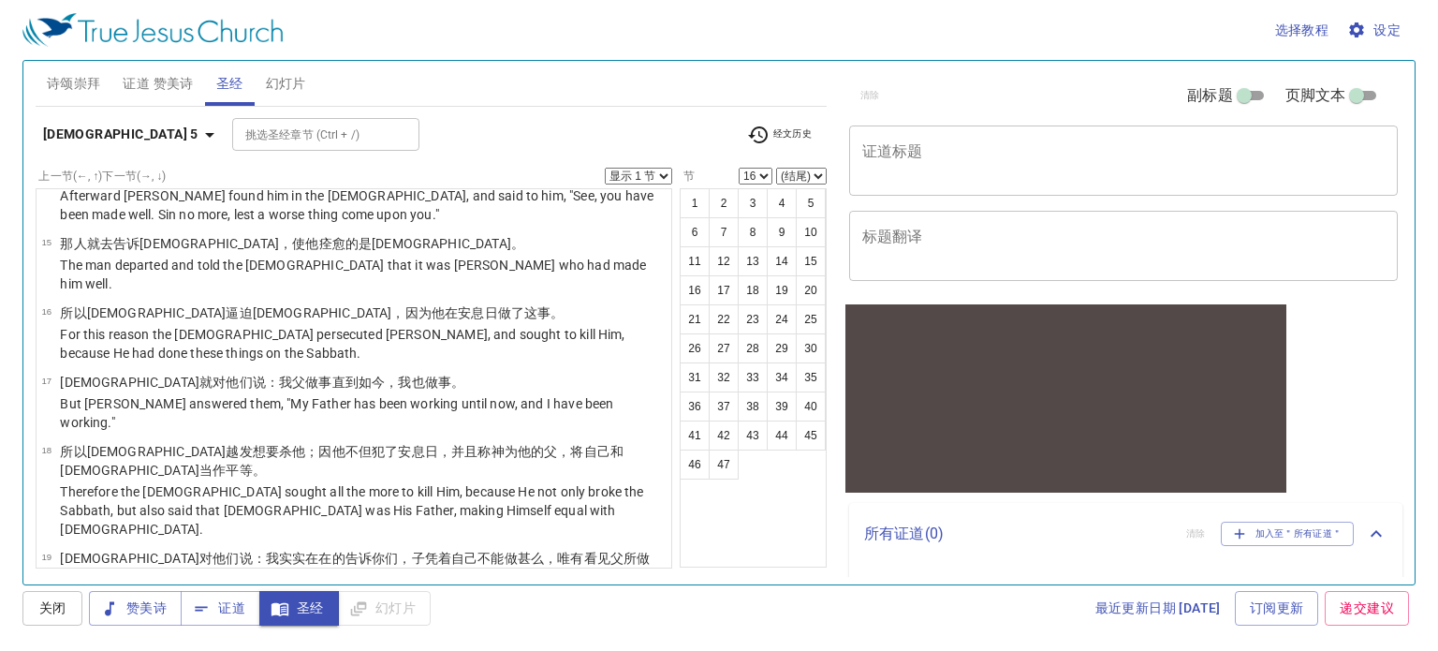
scroll to position [1030, 0]
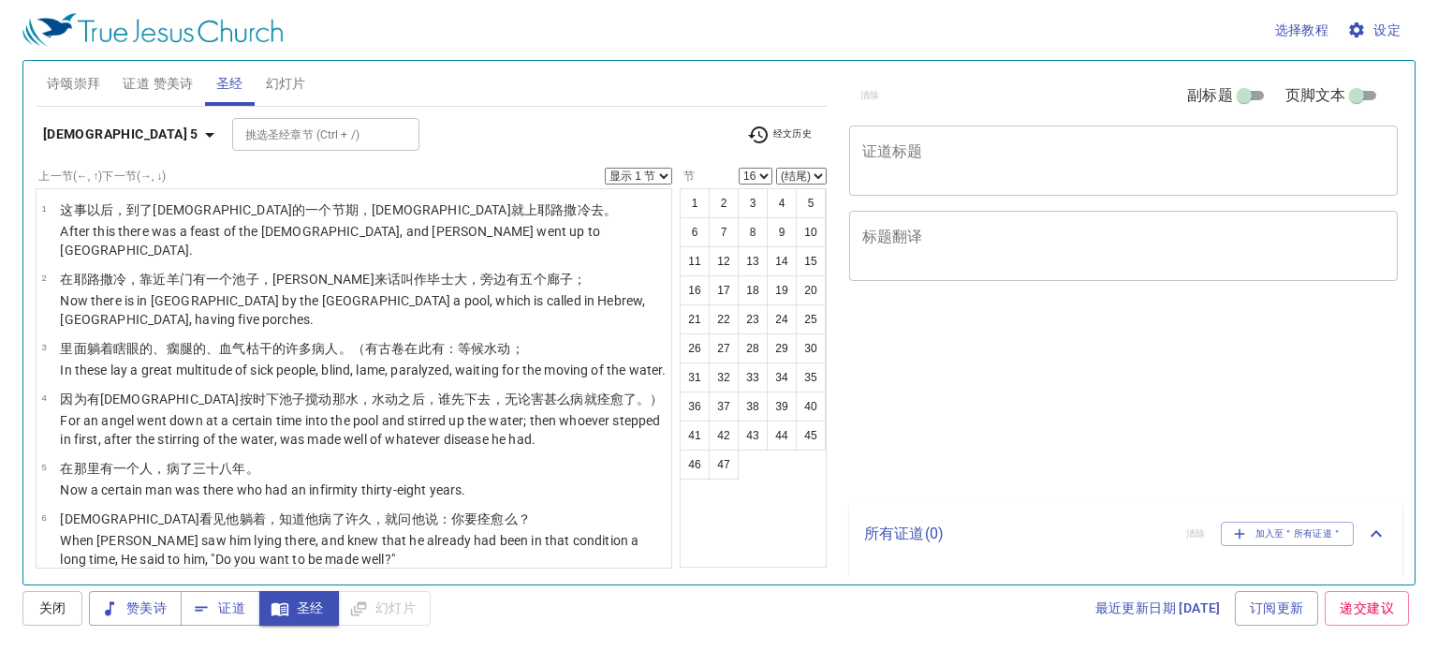
select select "16"
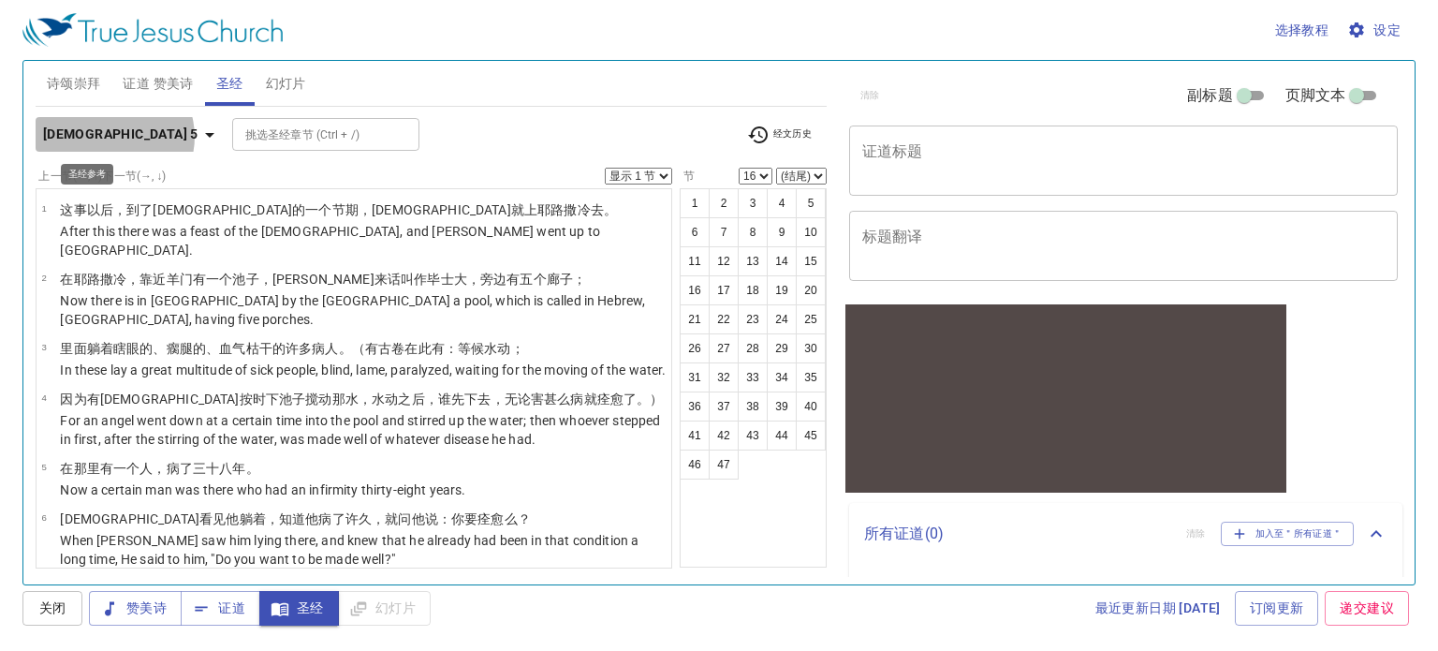
click at [199, 137] on icon "button" at bounding box center [210, 135] width 22 height 22
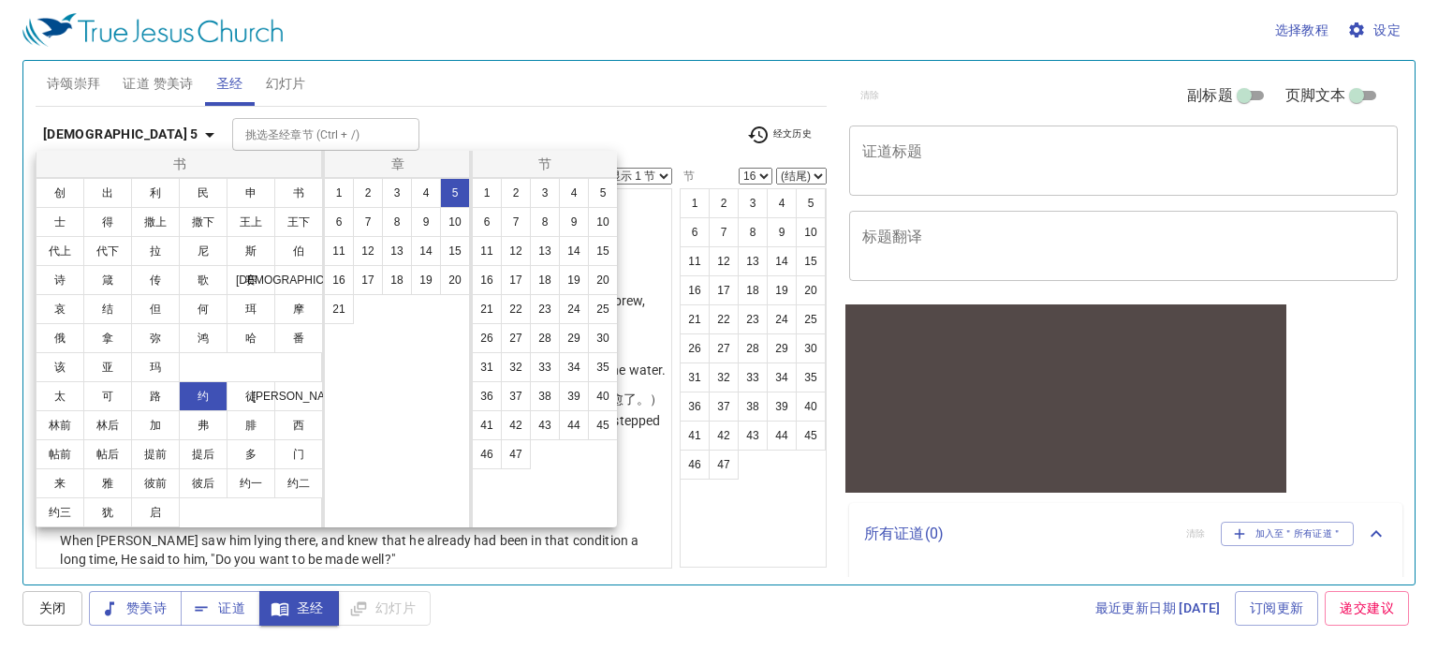
click at [395, 122] on div at bounding box center [719, 325] width 1438 height 651
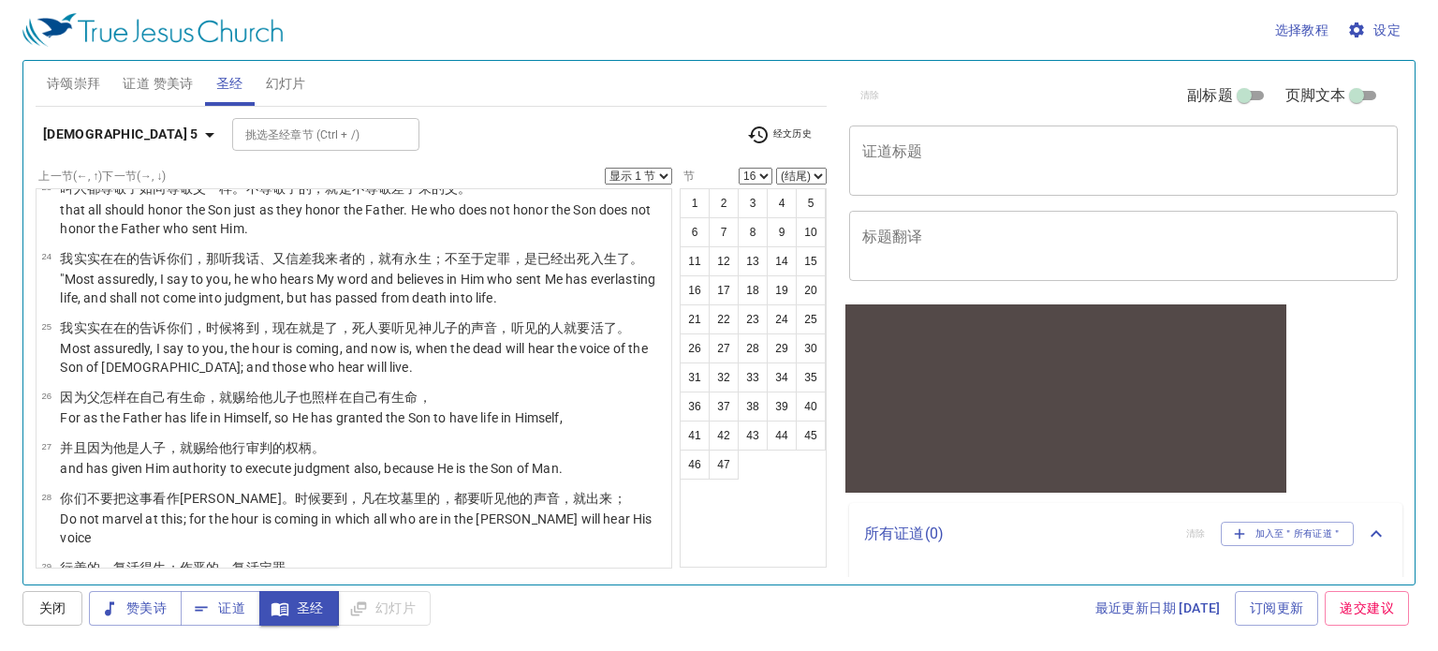
scroll to position [1498, 0]
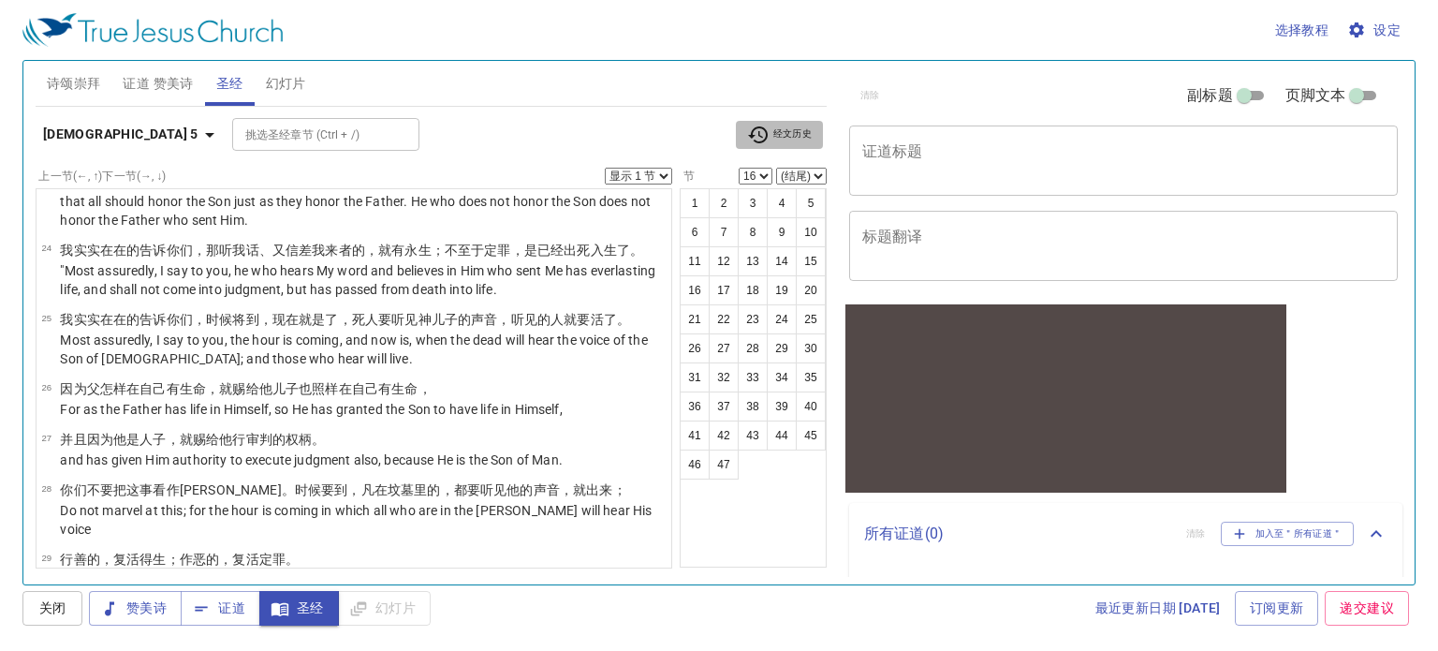
click at [779, 135] on span "经文历史" at bounding box center [779, 135] width 65 height 22
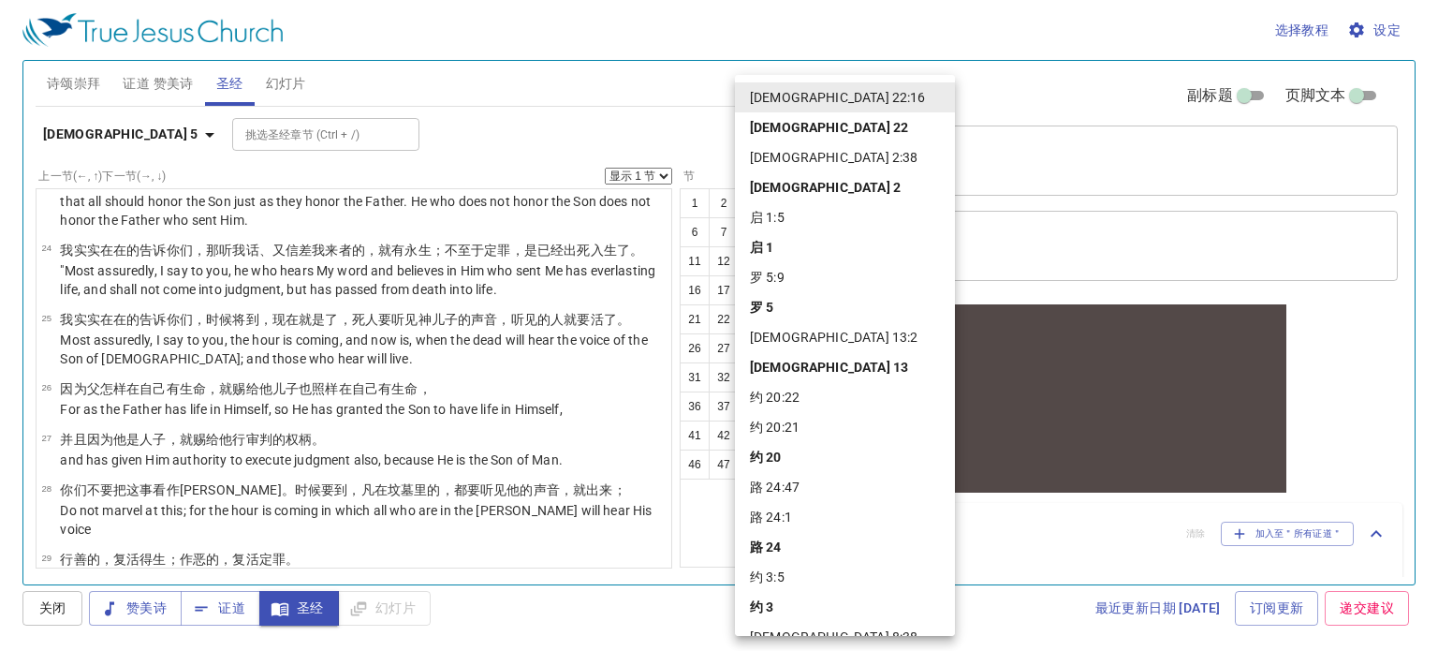
click at [787, 98] on li "[DEMOGRAPHIC_DATA] 22:16" at bounding box center [845, 97] width 220 height 30
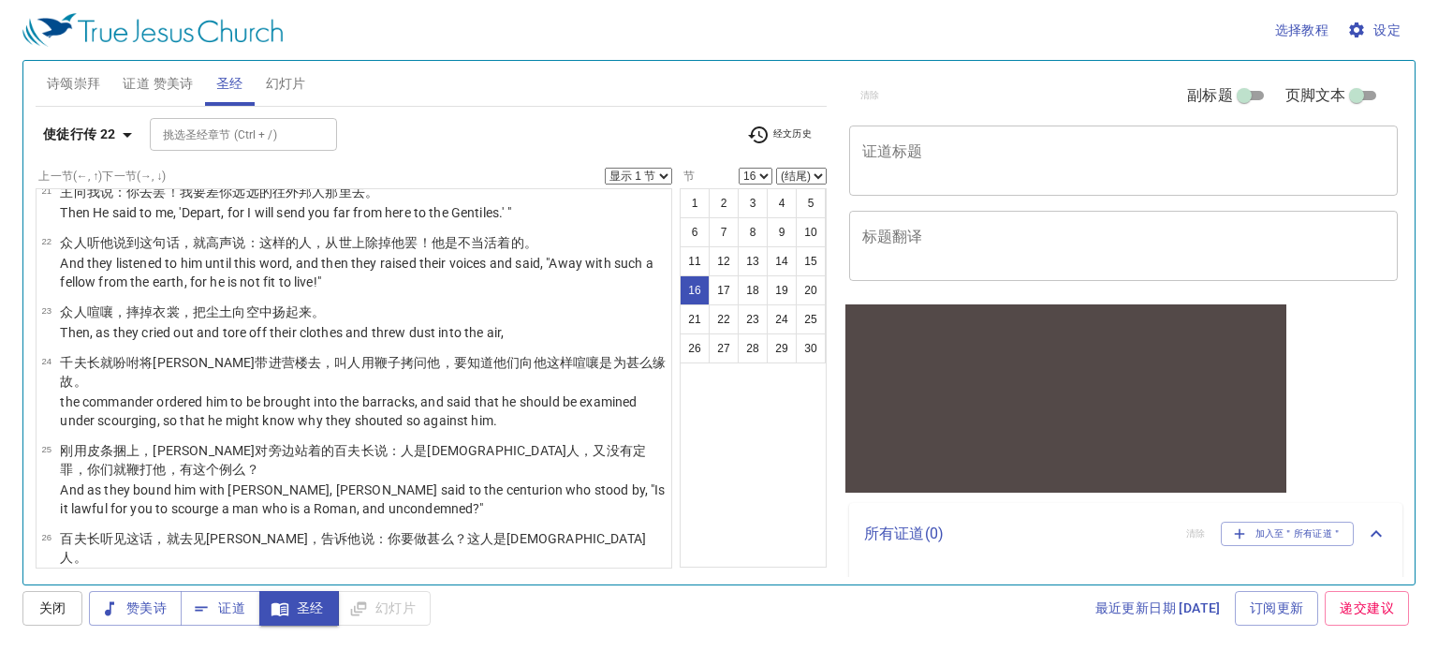
scroll to position [892, 0]
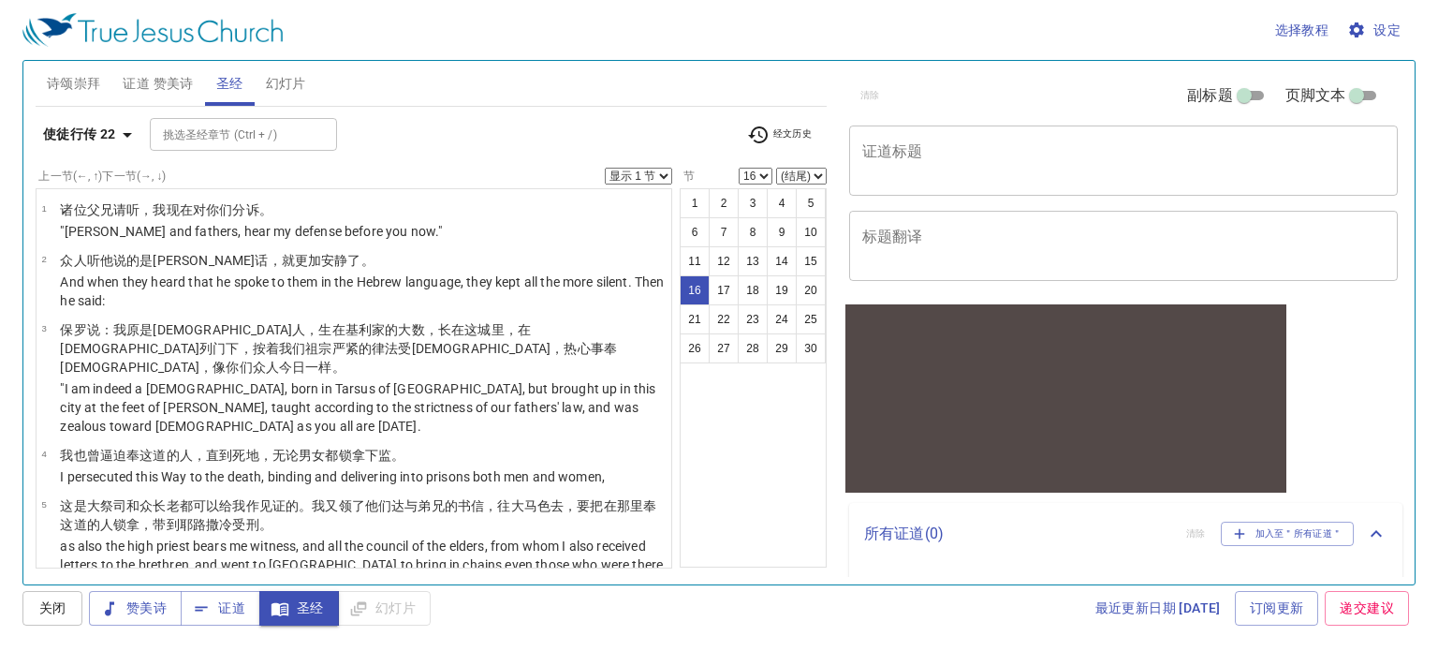
scroll to position [892, 0]
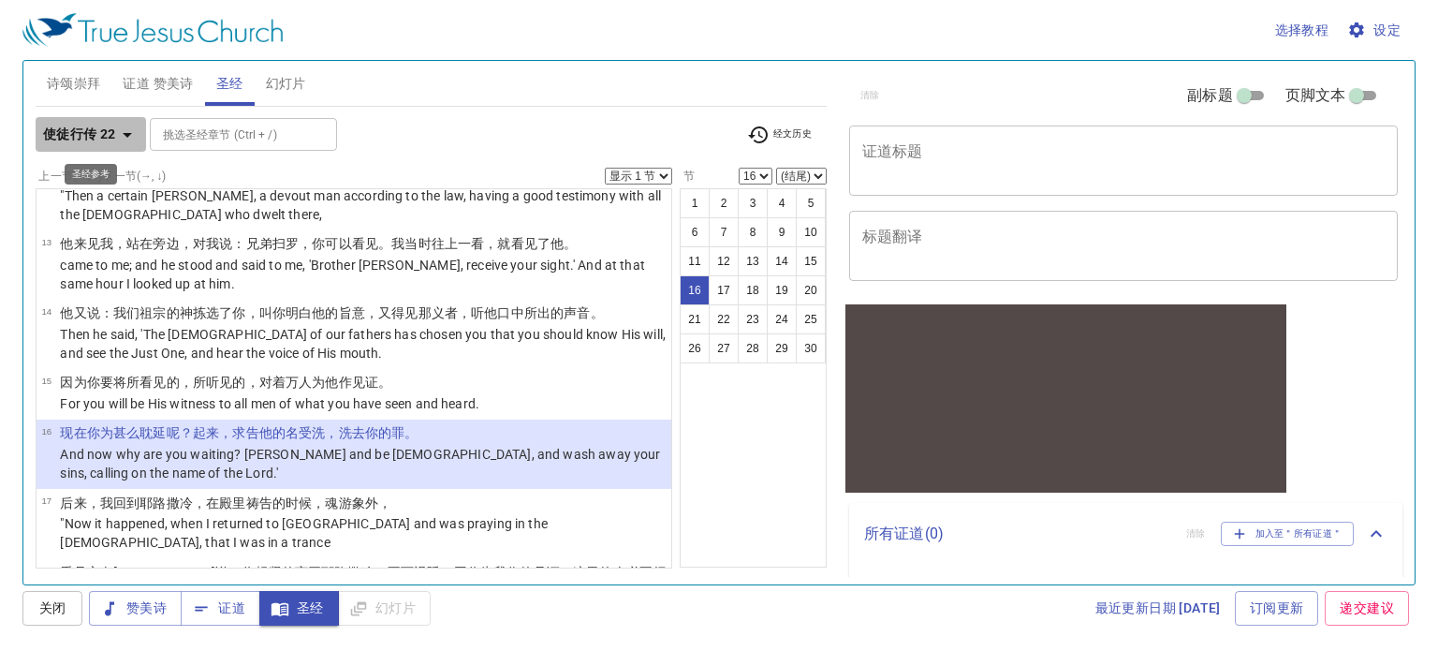
click at [107, 135] on b "使徒行传 22" at bounding box center [79, 134] width 73 height 23
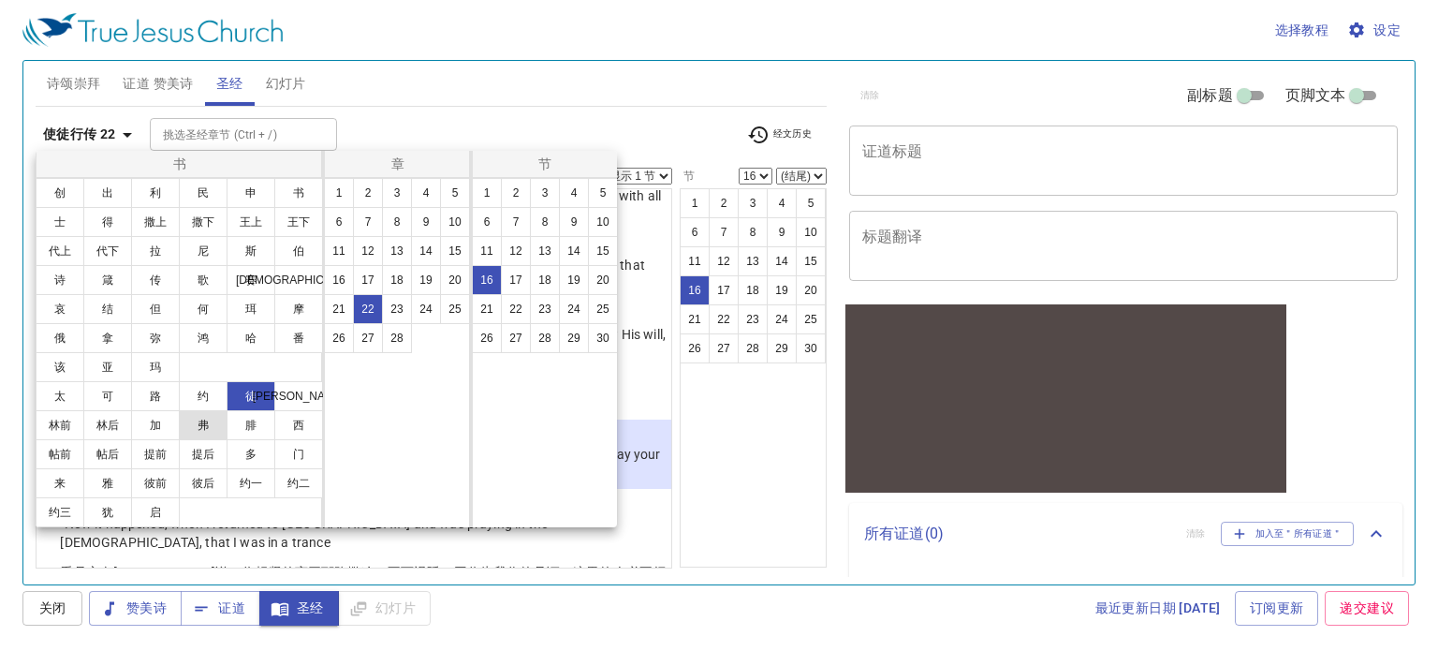
click at [187, 425] on button "弗" at bounding box center [203, 425] width 49 height 30
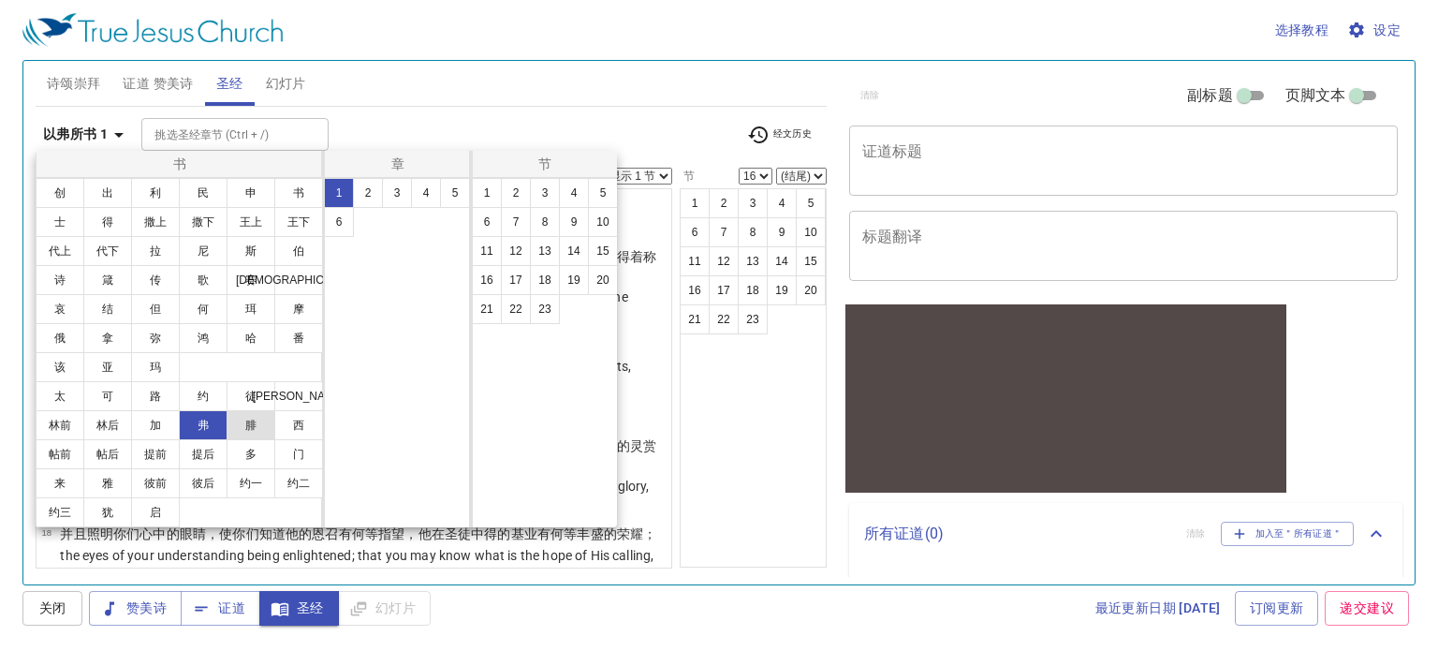
scroll to position [0, 0]
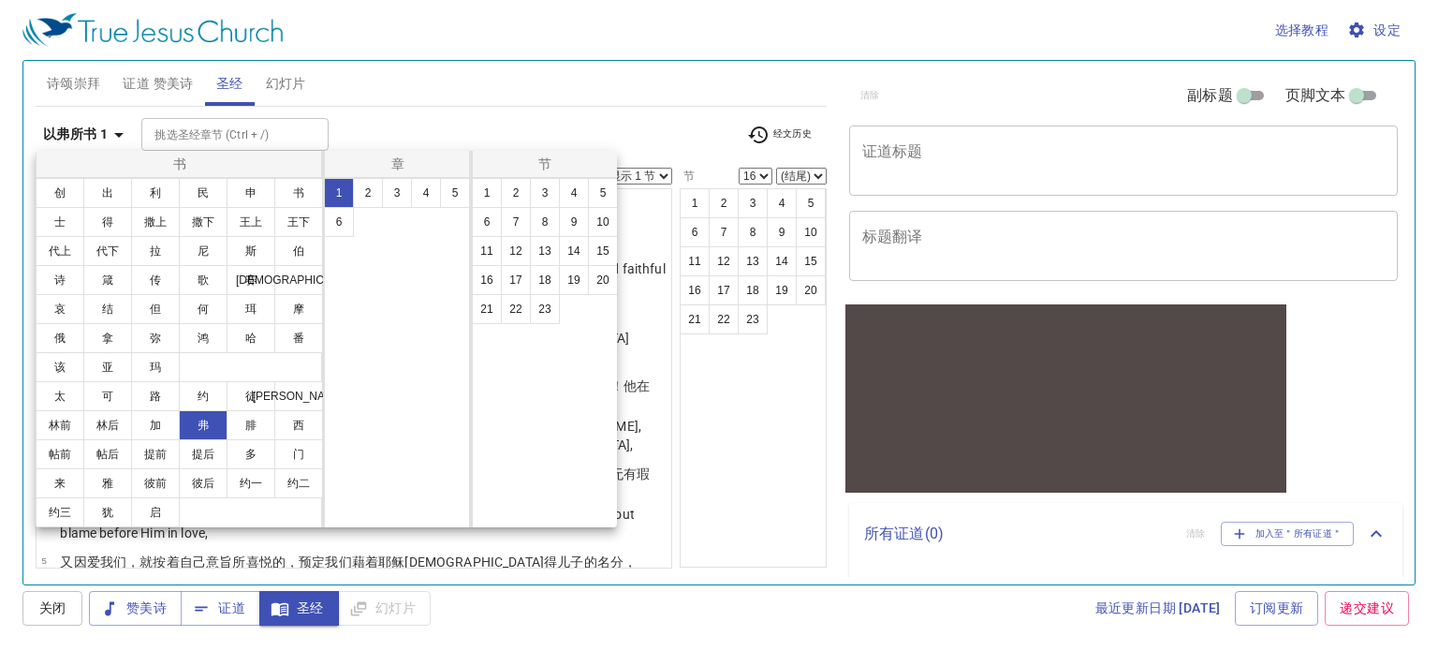
click at [671, 104] on div at bounding box center [719, 325] width 1438 height 651
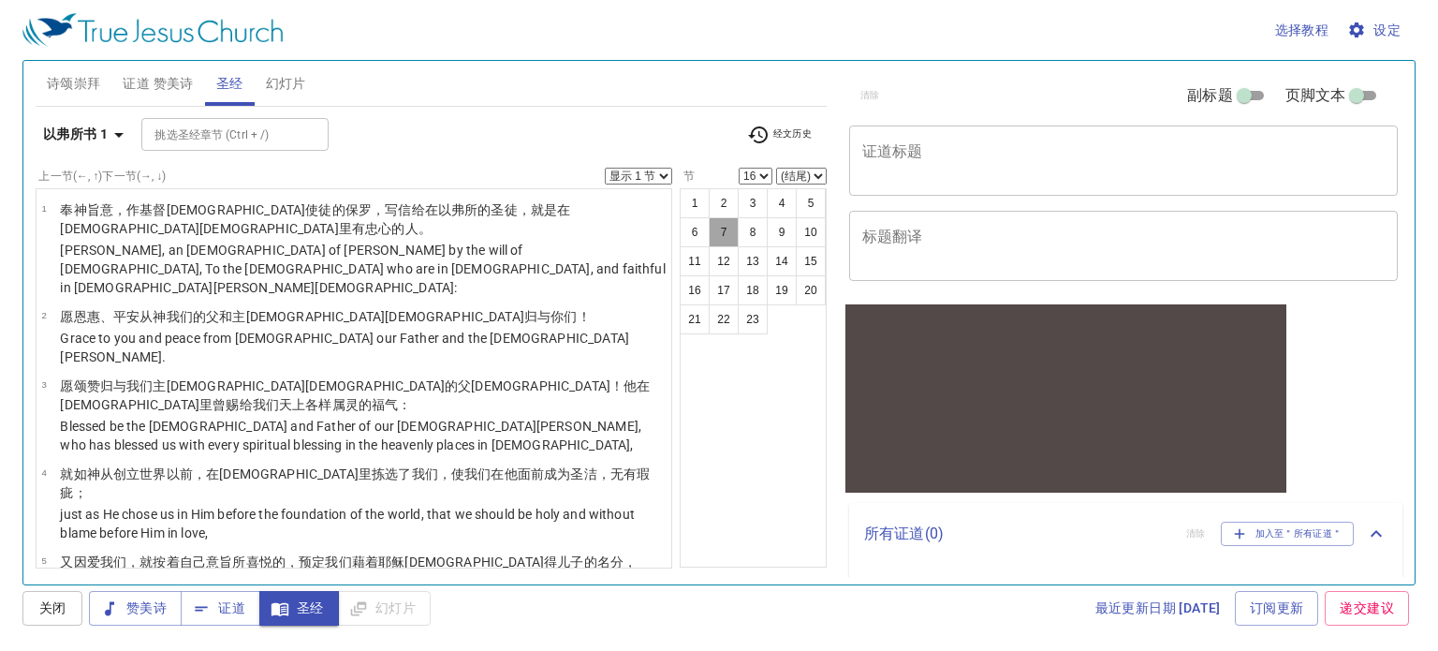
click at [733, 237] on button "7" at bounding box center [724, 232] width 30 height 30
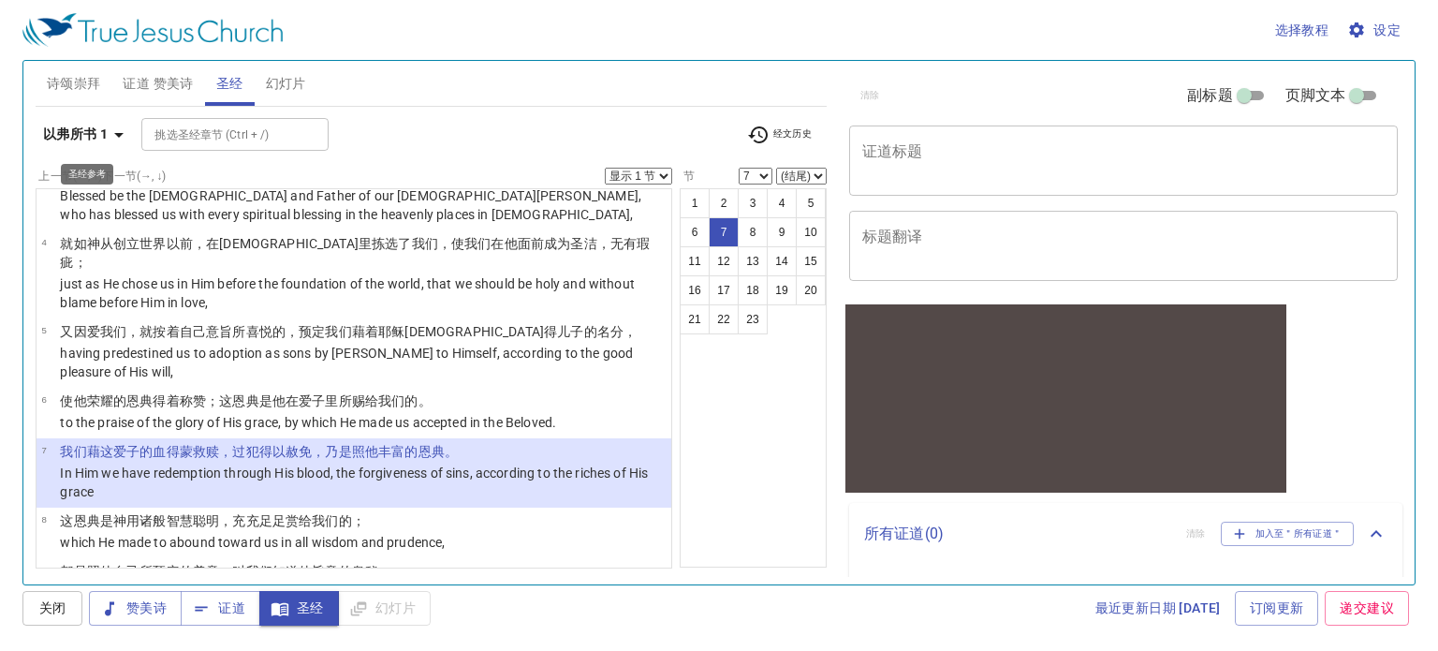
click at [99, 131] on b "以弗所书 1" at bounding box center [75, 134] width 65 height 23
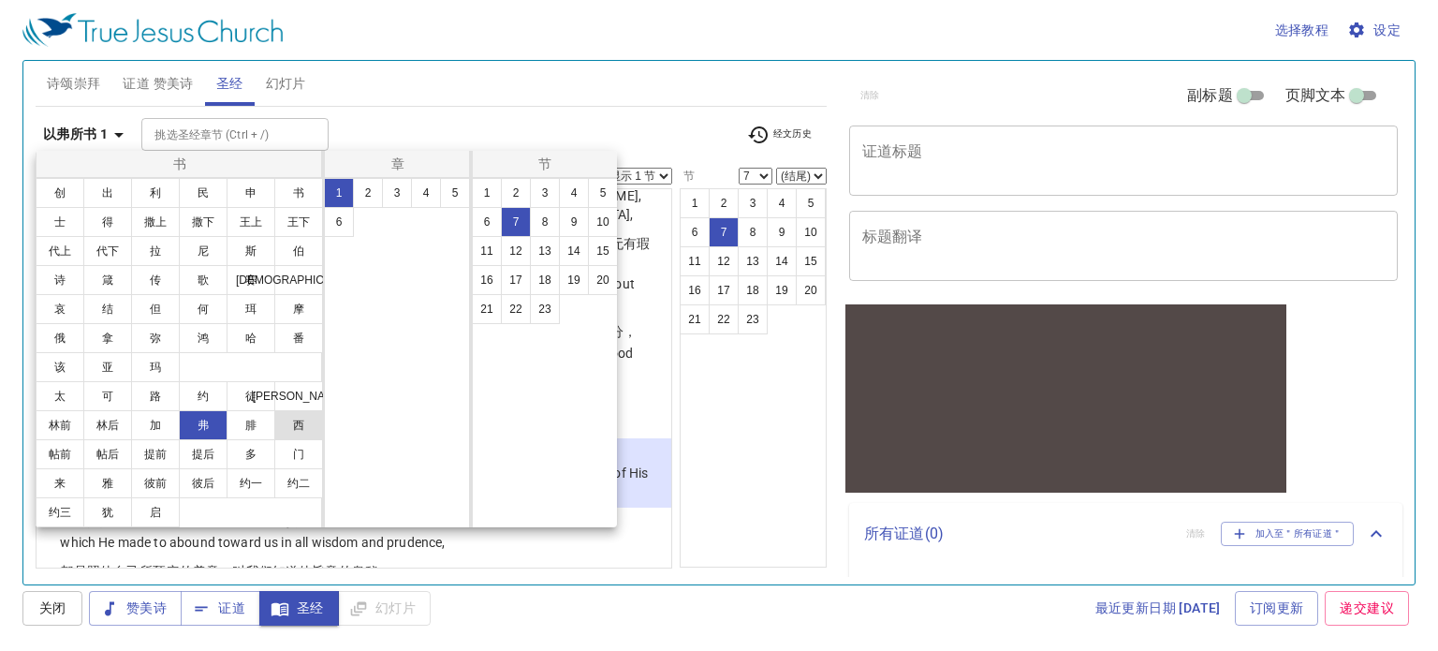
click at [290, 429] on button "西" at bounding box center [298, 425] width 49 height 30
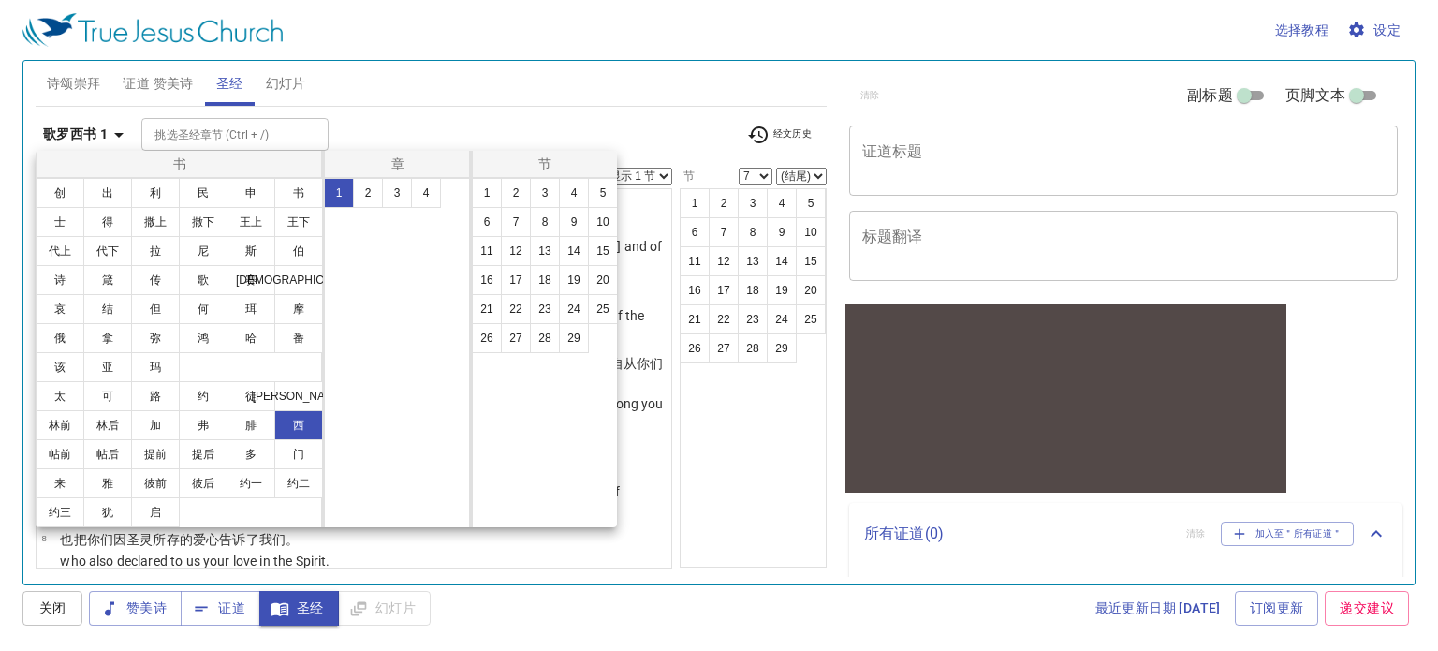
scroll to position [0, 0]
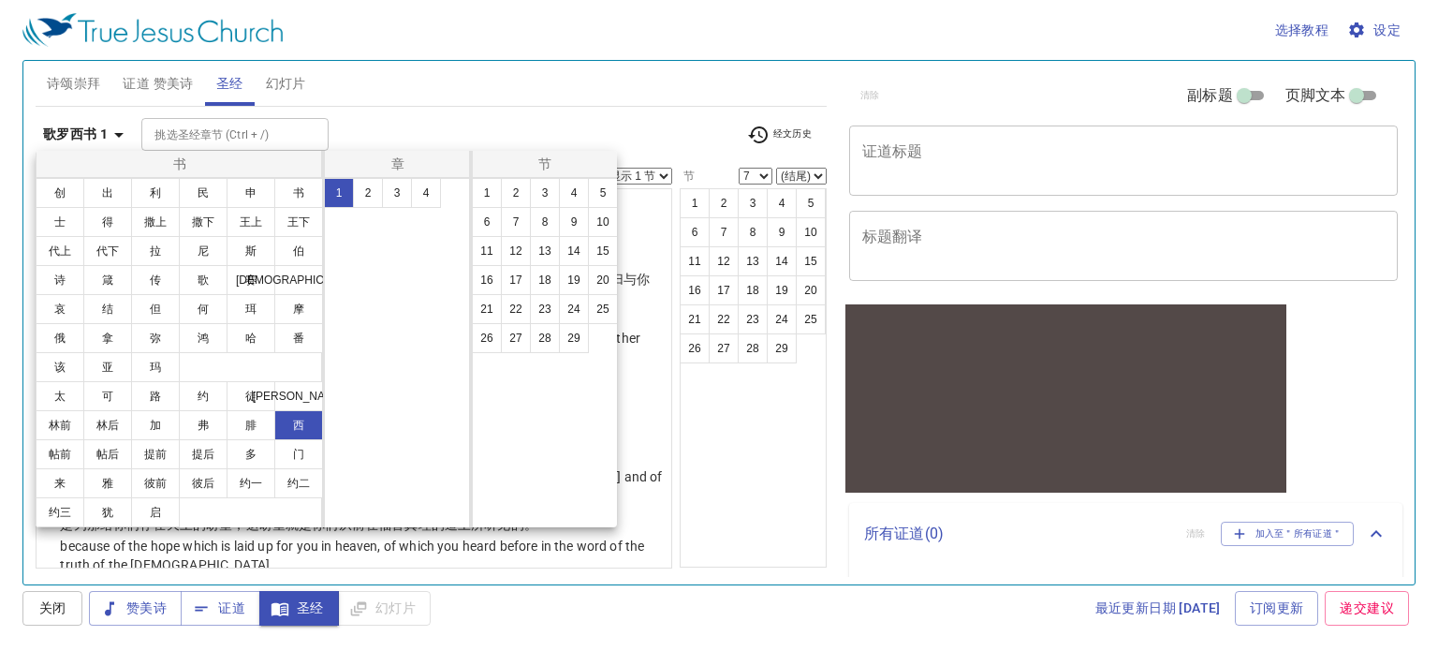
click at [537, 99] on div at bounding box center [719, 325] width 1438 height 651
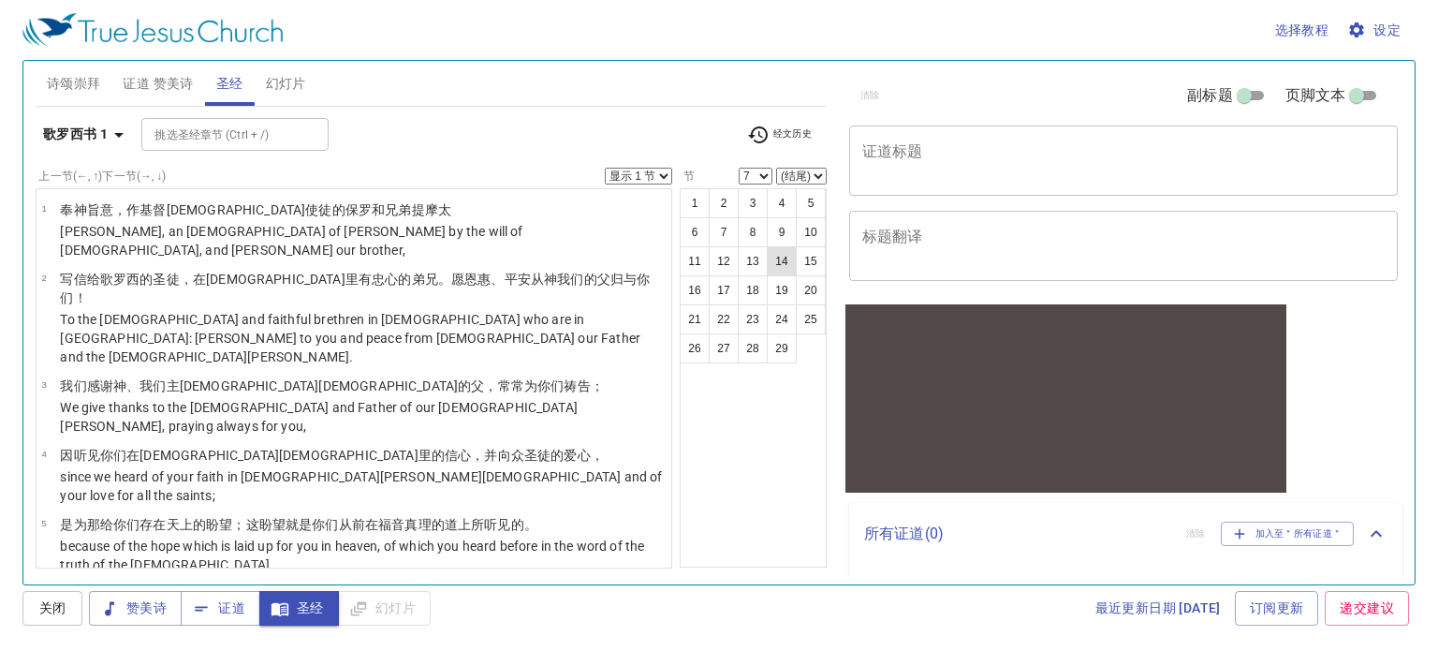
click at [783, 252] on button "14" at bounding box center [782, 261] width 30 height 30
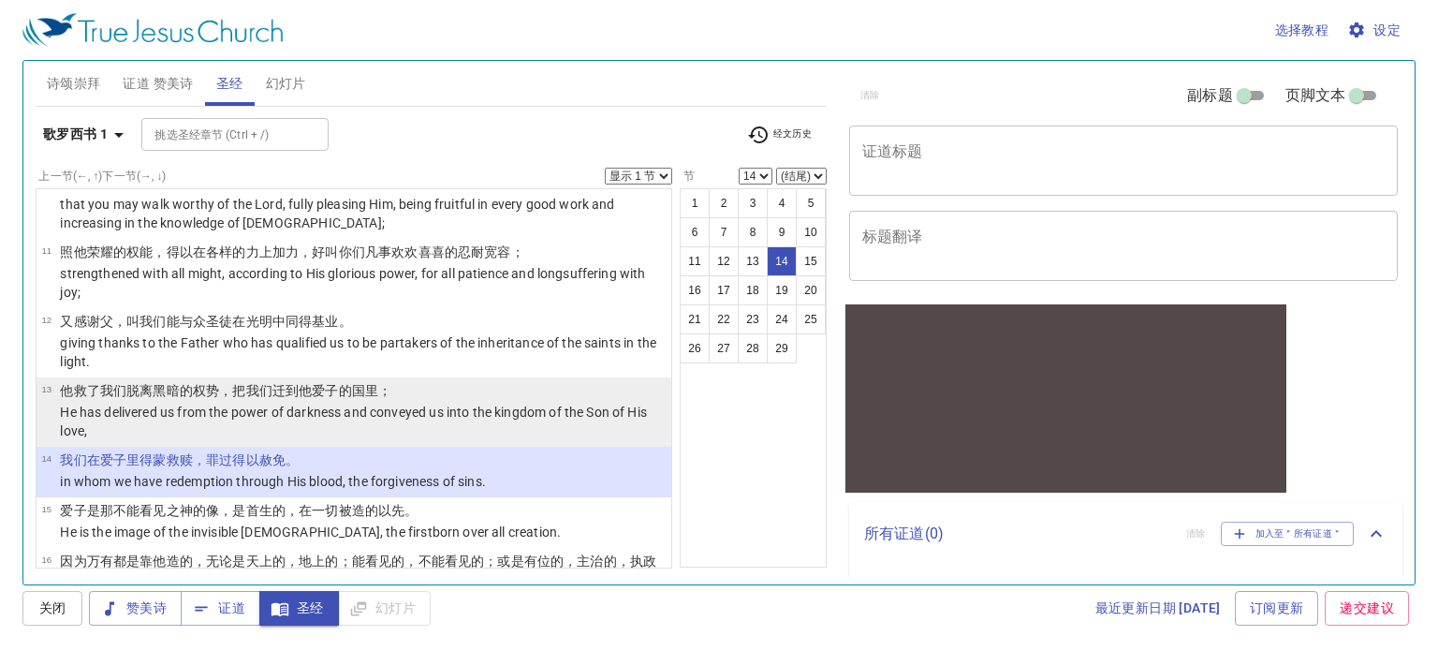
click at [314, 403] on p "He has delivered us from the power of darkness and conveyed us into the kingdom…" at bounding box center [363, 421] width 606 height 37
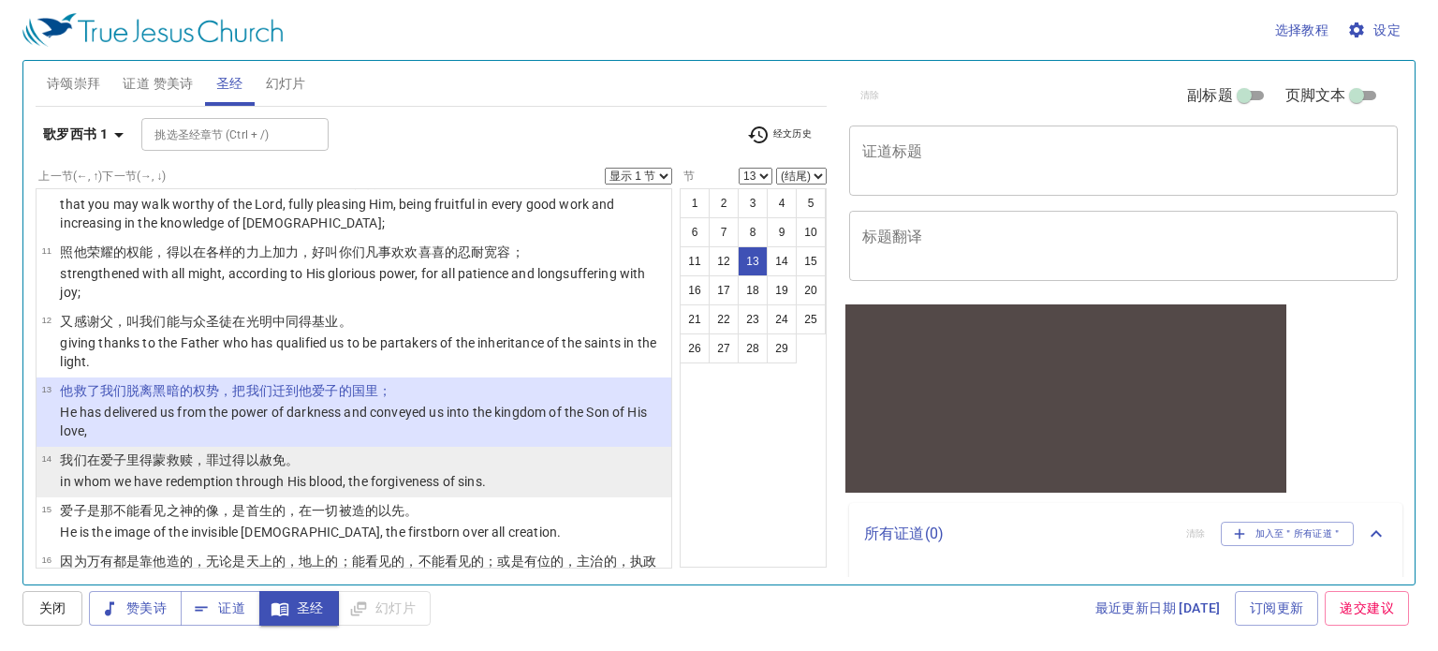
click at [222, 452] on wg629 "，罪过 得以赦免 。" at bounding box center [246, 459] width 106 height 15
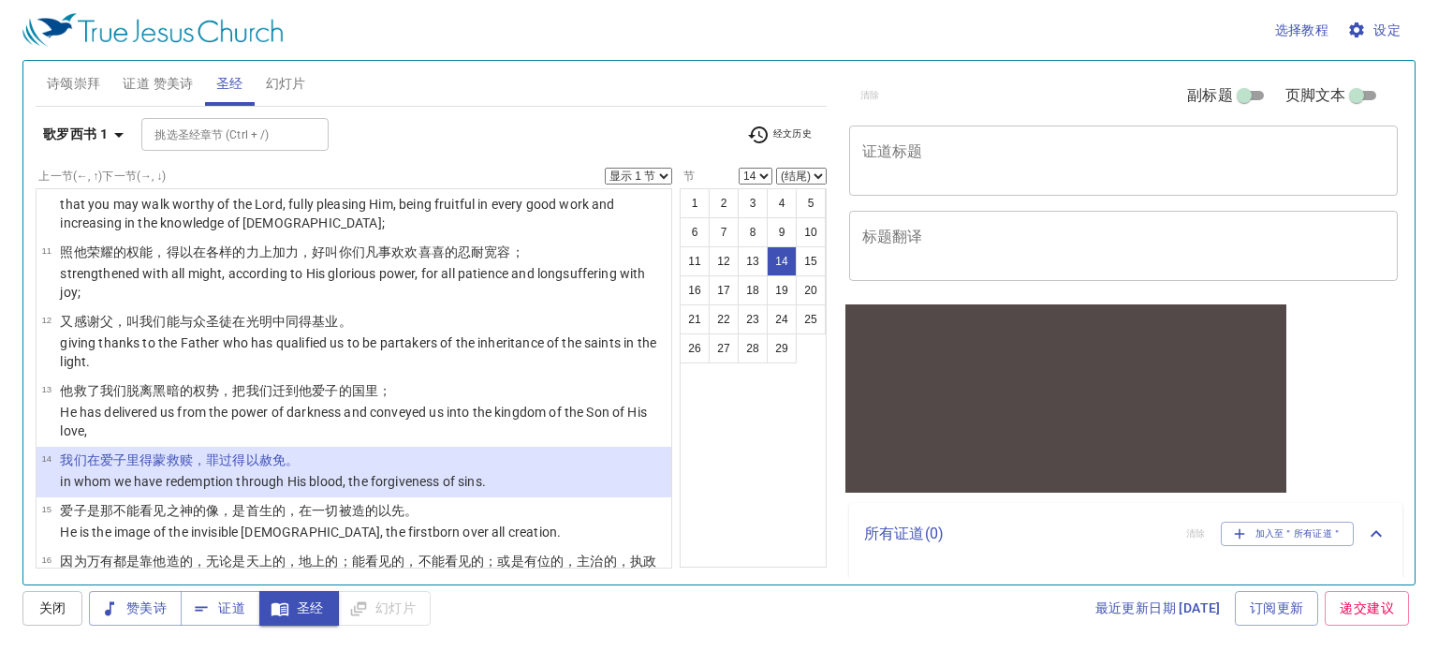
click at [104, 136] on b "歌罗西书 1" at bounding box center [75, 134] width 65 height 23
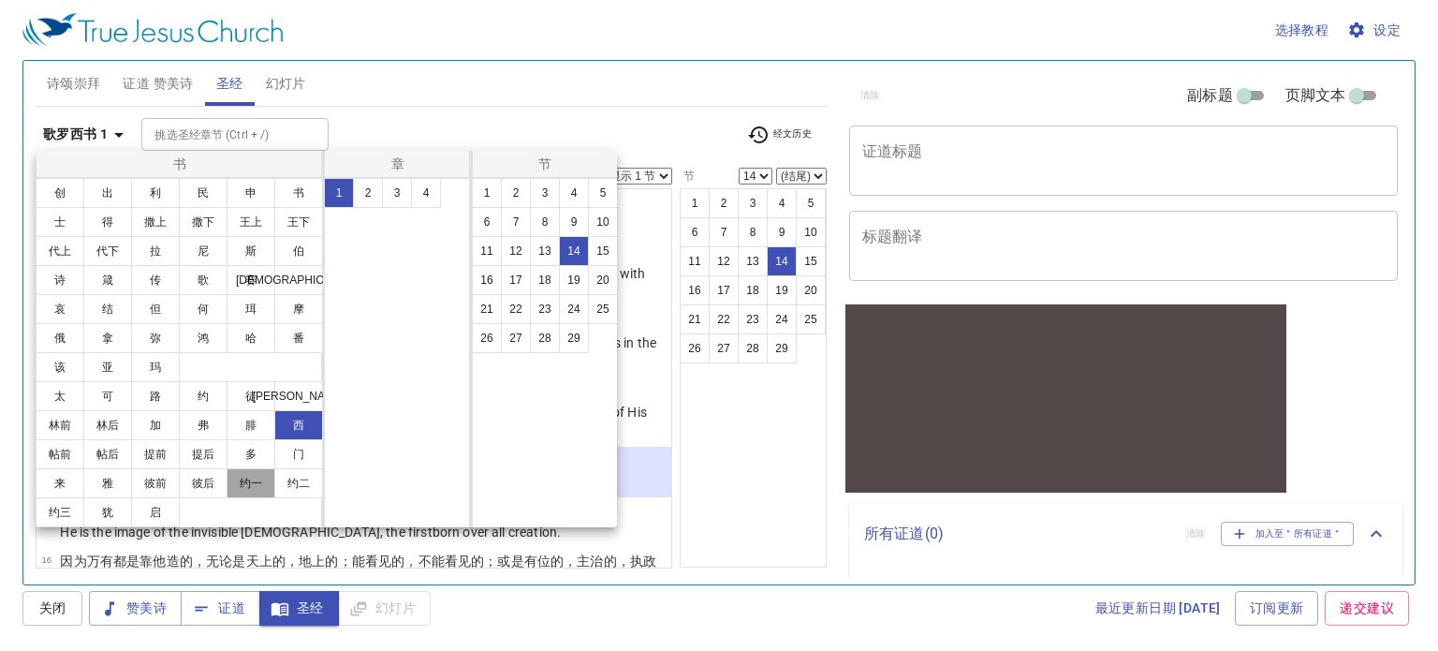
click at [239, 477] on button "约一" at bounding box center [251, 483] width 49 height 30
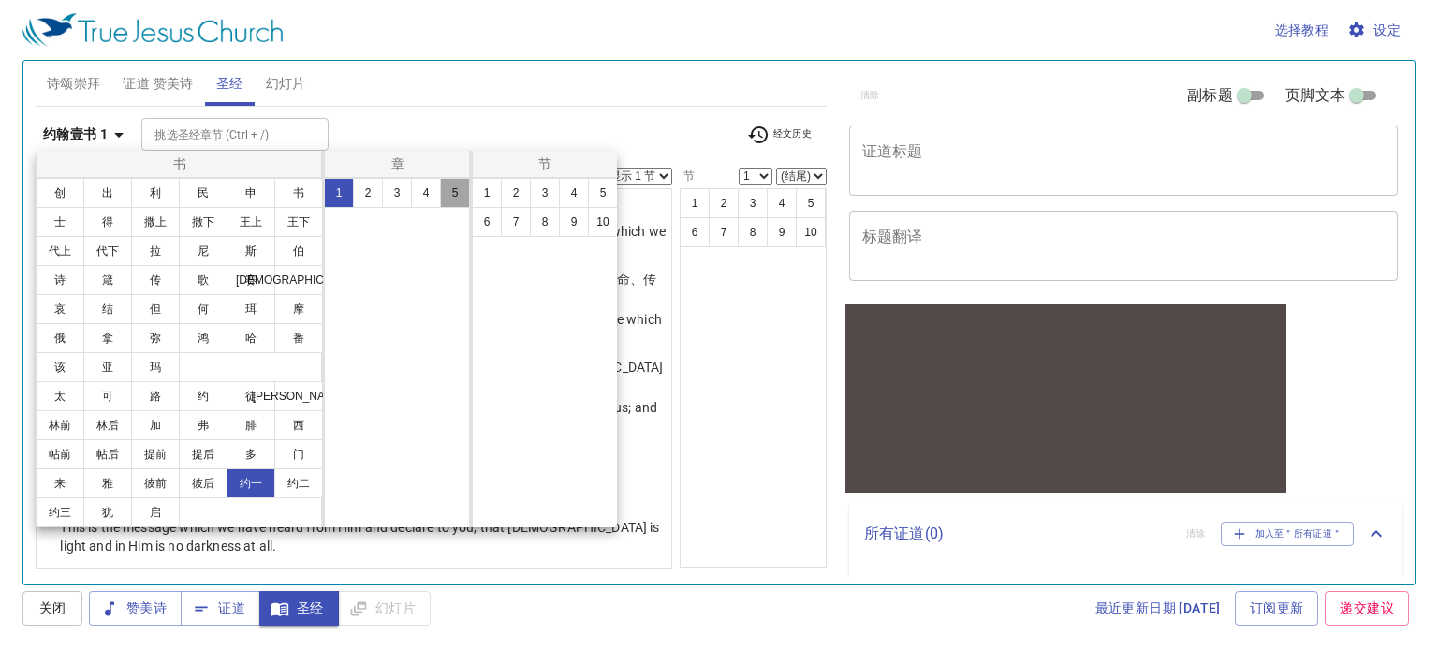
click at [446, 190] on button "5" at bounding box center [455, 193] width 30 height 30
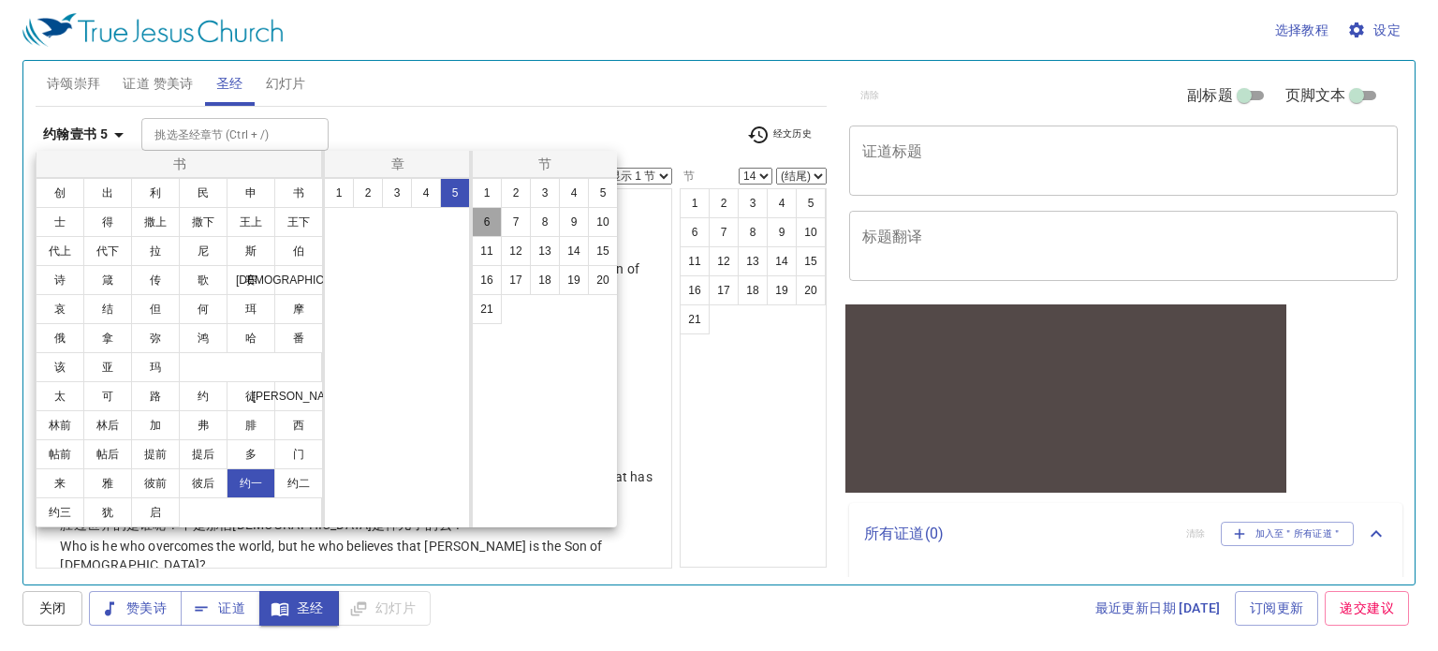
click at [498, 230] on button "6" at bounding box center [487, 222] width 30 height 30
select select "6"
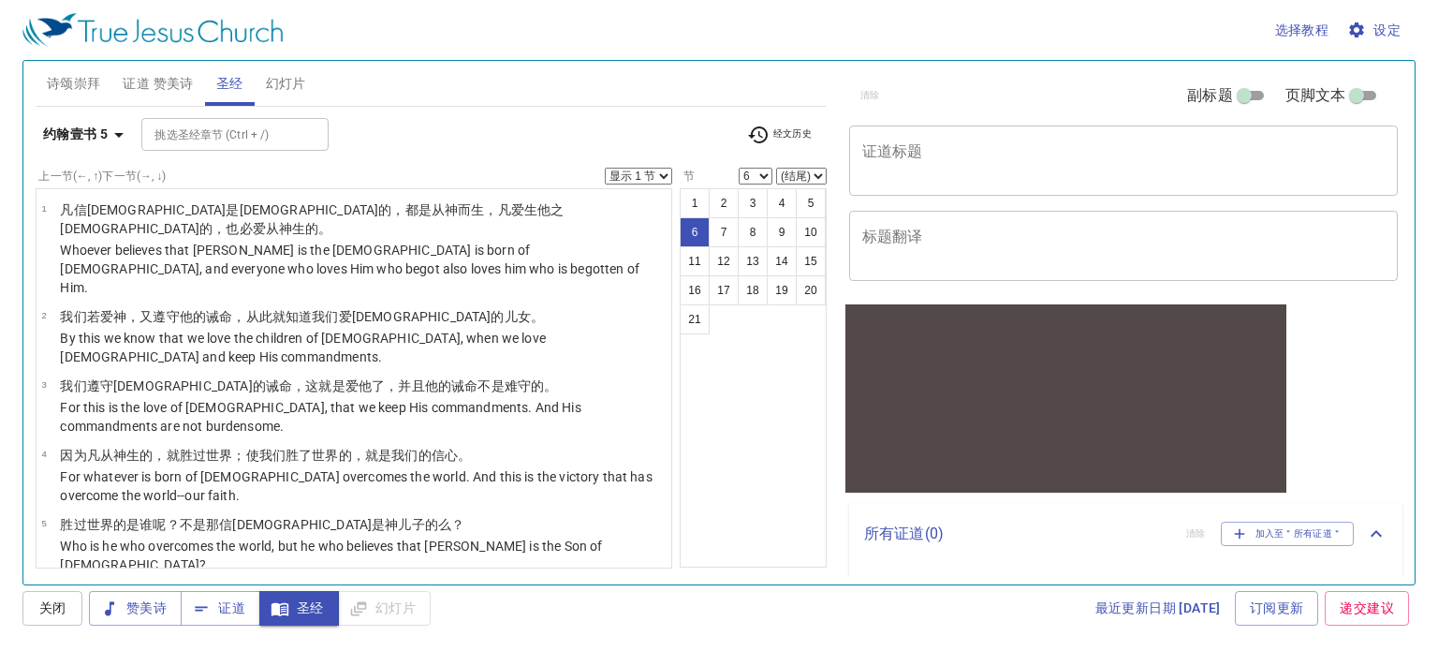
scroll to position [161, 0]
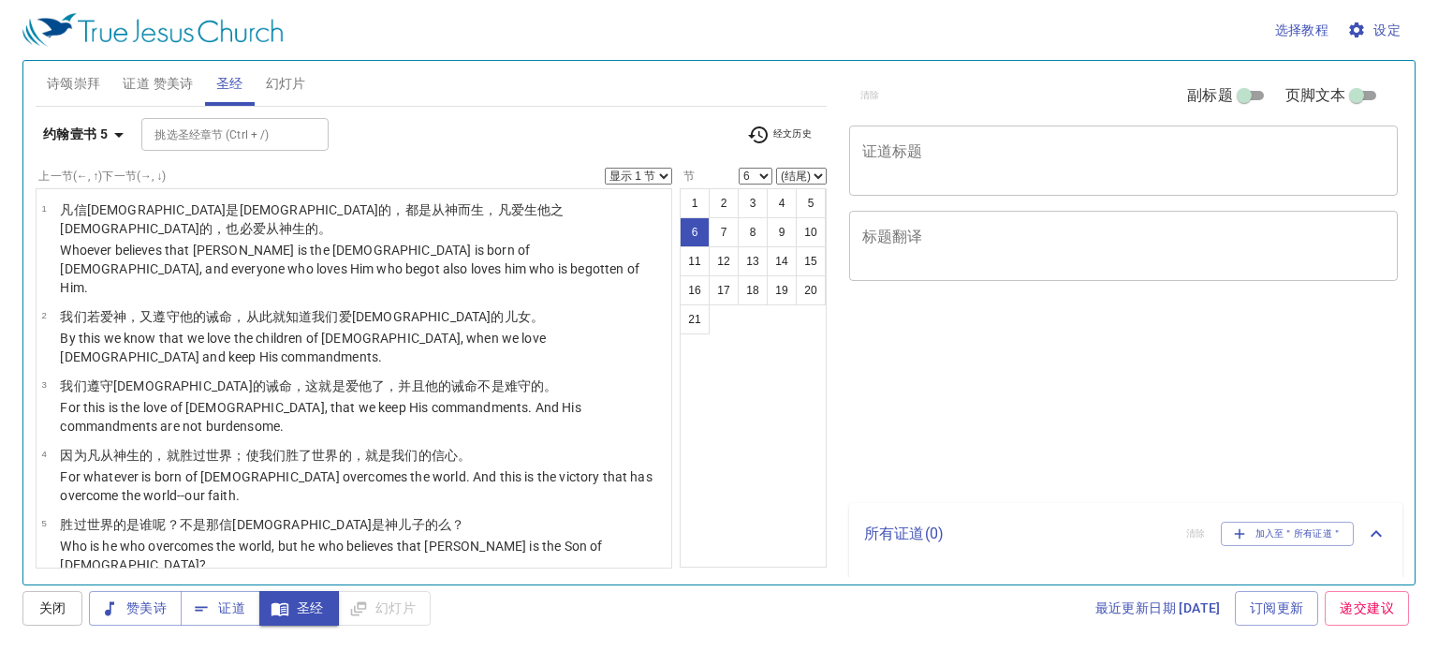
select select "6"
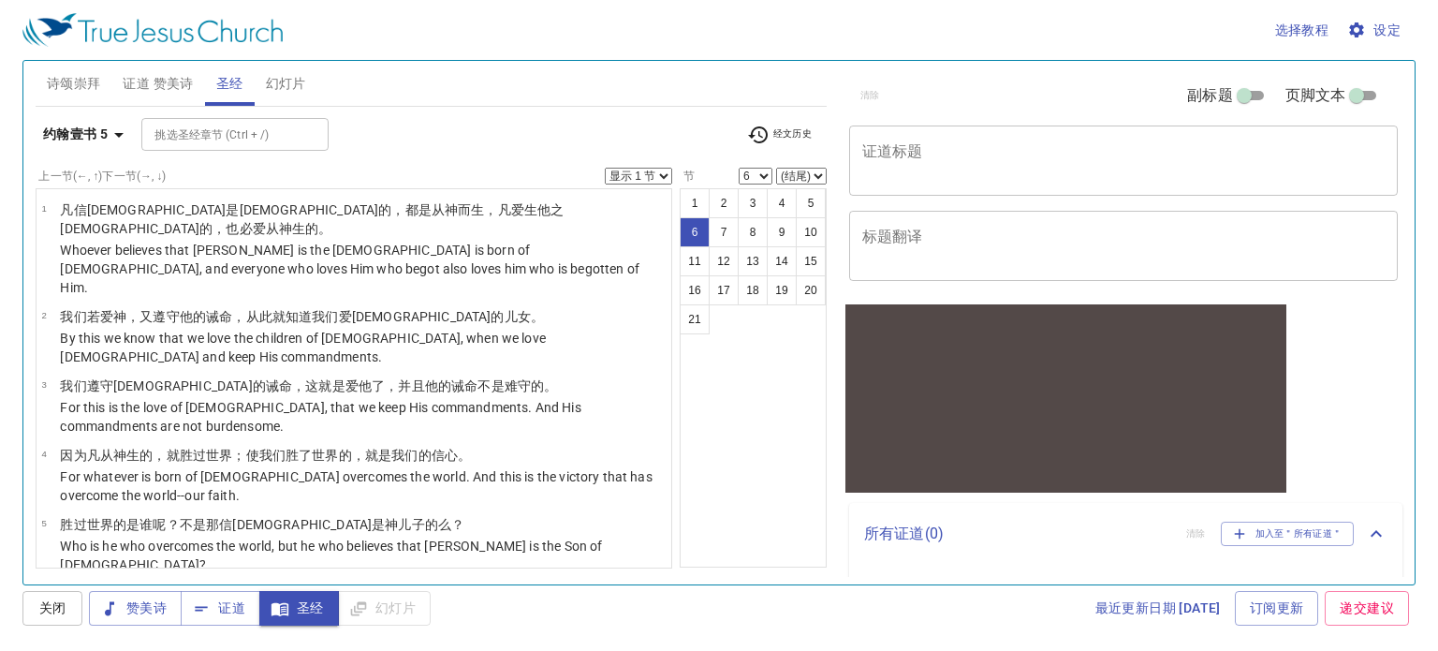
scroll to position [161, 0]
